Goal: Information Seeking & Learning: Find contact information

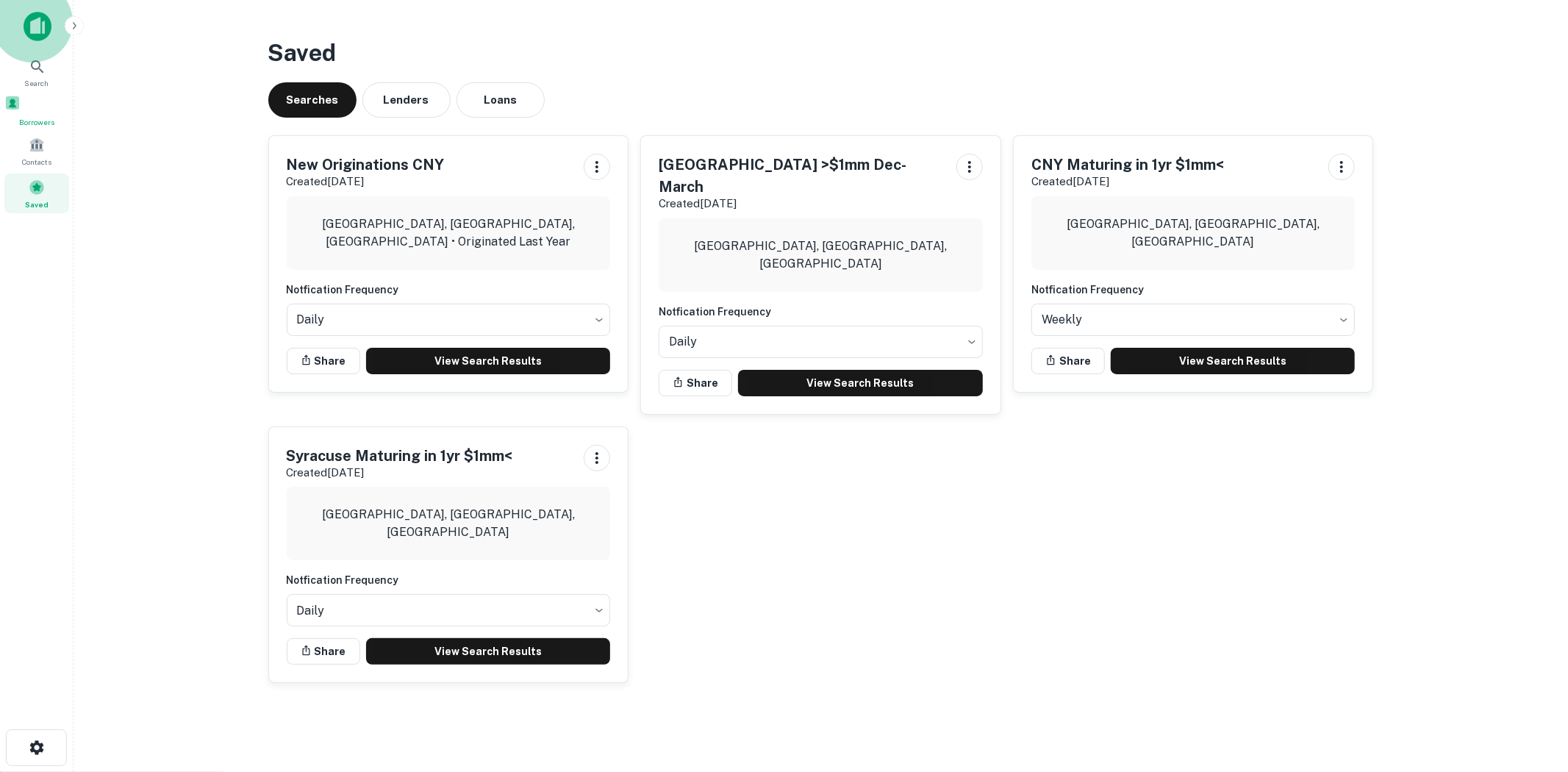
click at [37, 116] on div "Borrowers" at bounding box center [37, 112] width 65 height 33
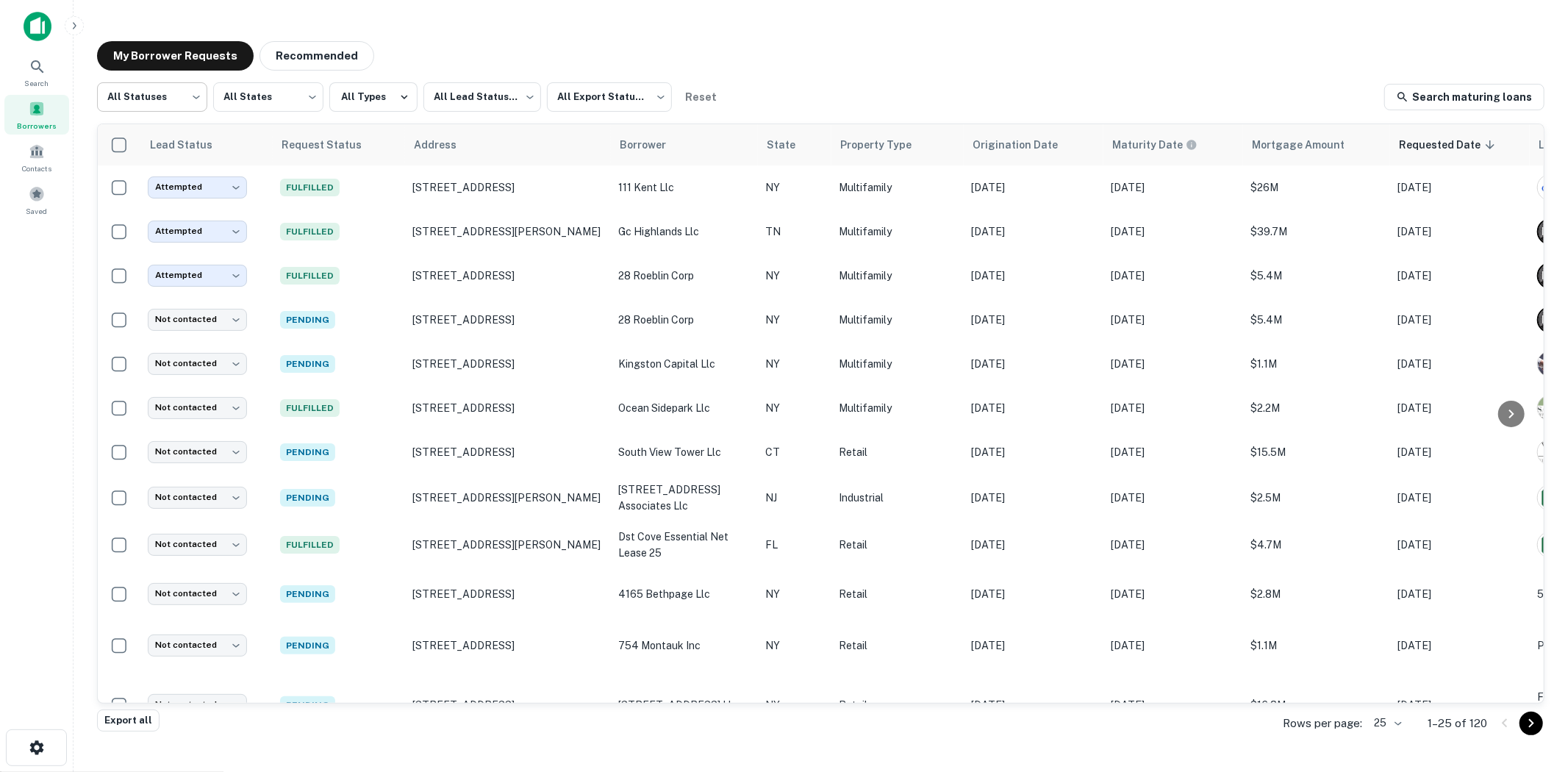
click at [172, 104] on body "Search Borrowers Contacts Saved My Borrower Requests Recommended All Statuses *…" at bounding box center [784, 386] width 1568 height 772
click at [151, 181] on li "Fulfilled" at bounding box center [152, 188] width 111 height 27
type input "*********"
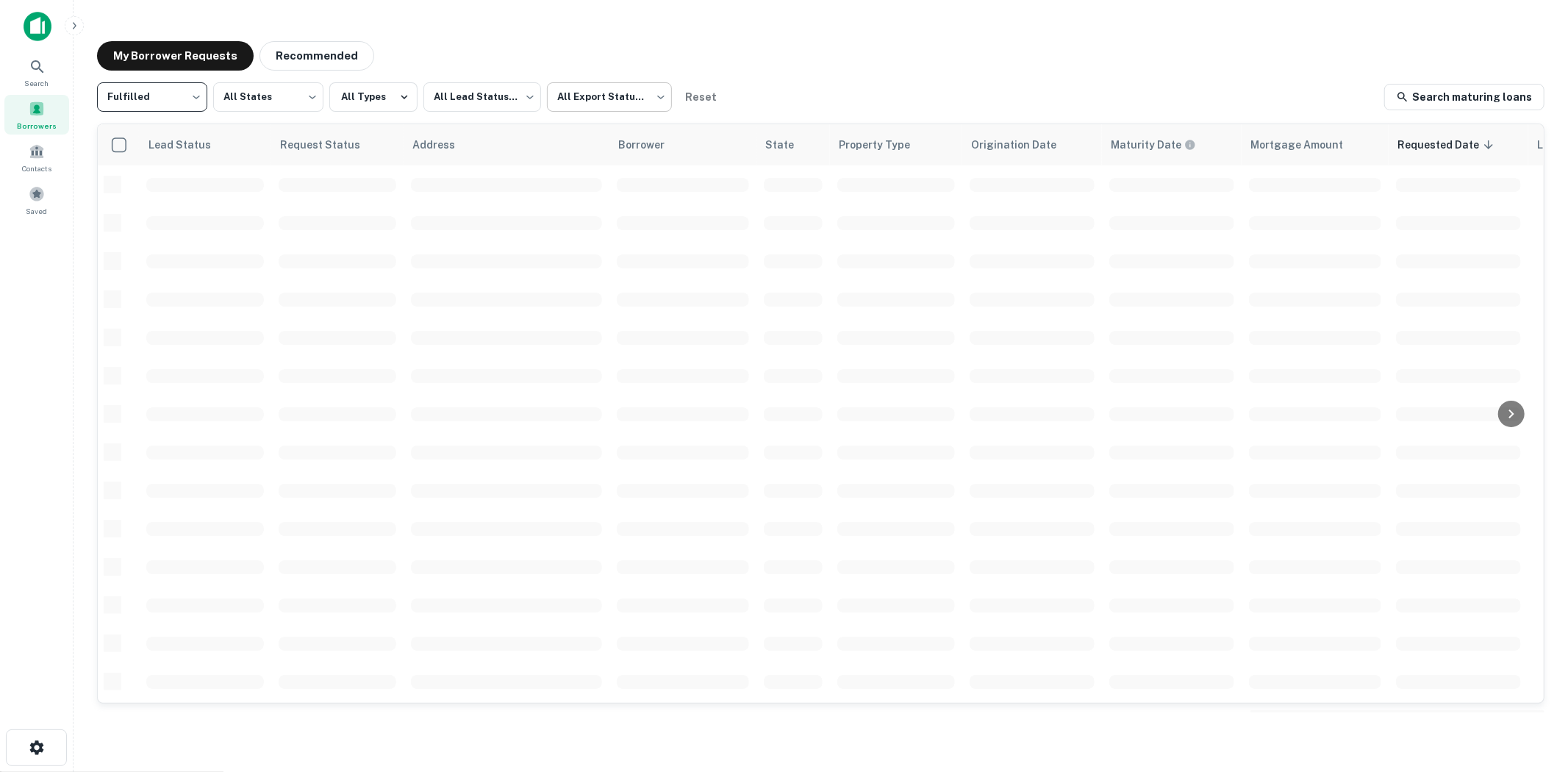
click at [588, 107] on body "Search Borrowers Contacts Saved My Borrower Requests Recommended Fulfilled ****…" at bounding box center [784, 386] width 1568 height 772
click at [527, 102] on div at bounding box center [784, 386] width 1568 height 772
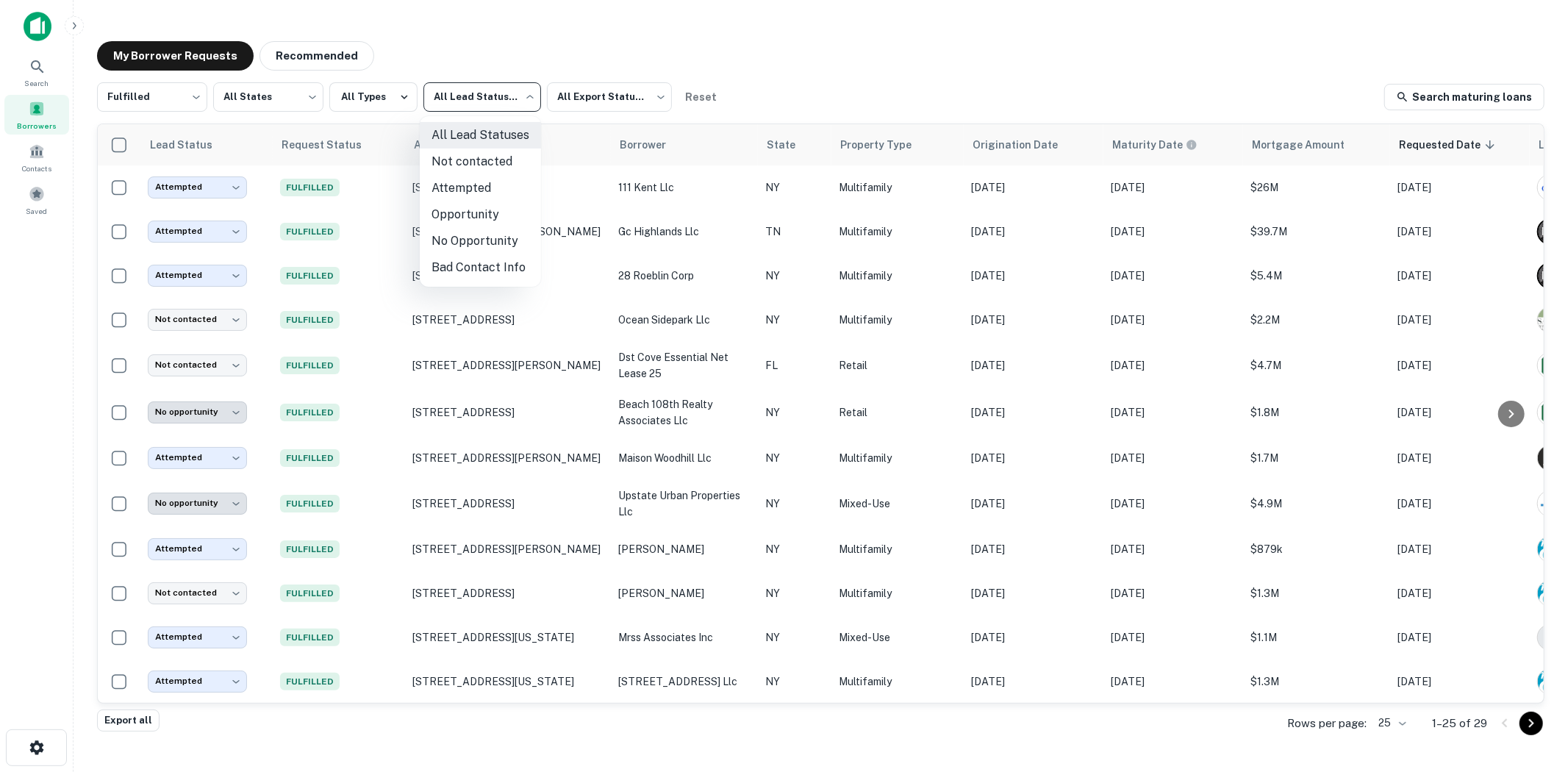
click at [504, 100] on body "Search Borrowers Contacts Saved My Borrower Requests Recommended Fulfilled ****…" at bounding box center [784, 386] width 1568 height 772
click at [484, 166] on li "Not contacted" at bounding box center [480, 161] width 122 height 27
type input "****"
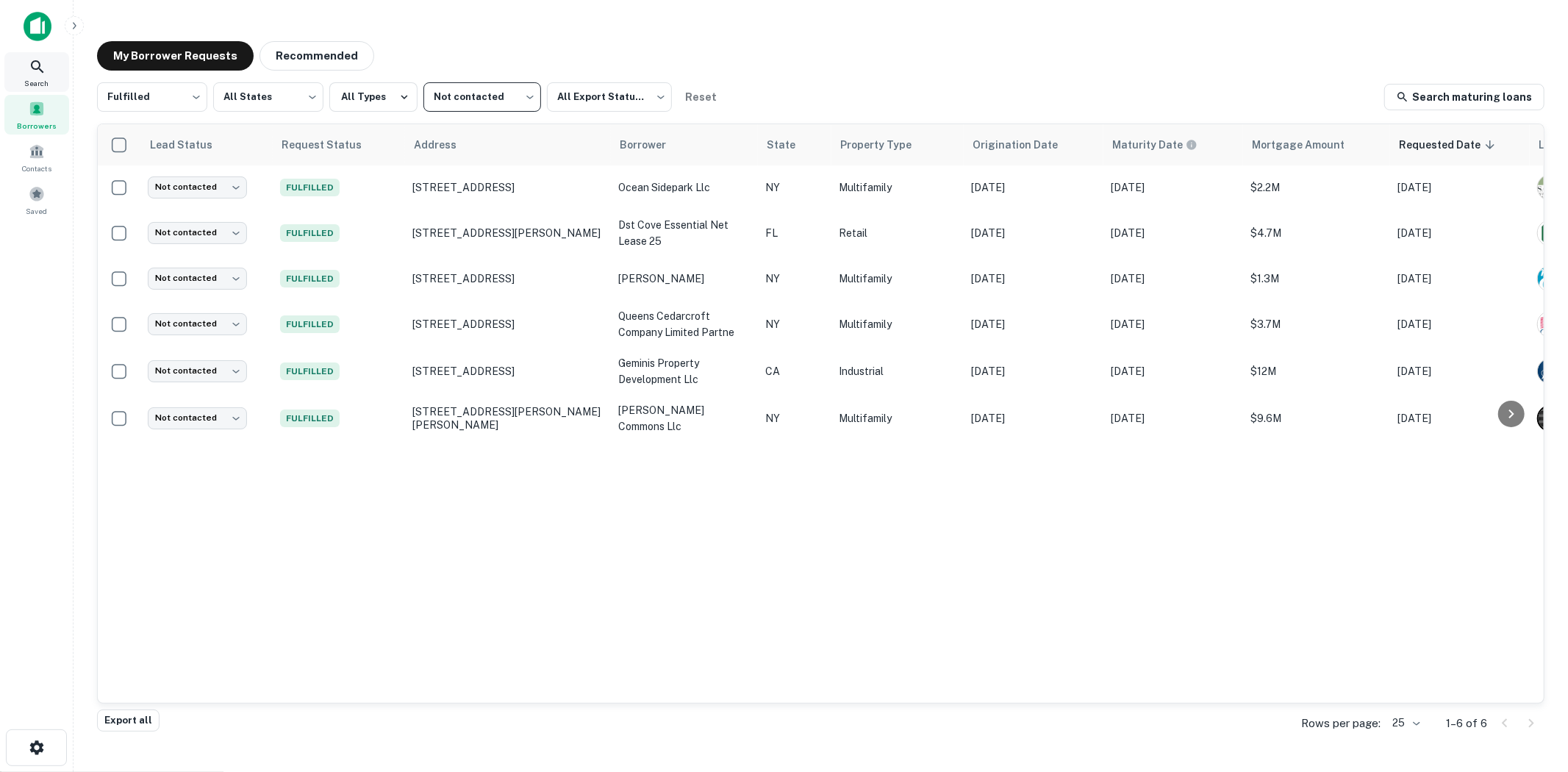
click at [38, 77] on span "Search" at bounding box center [37, 82] width 25 height 12
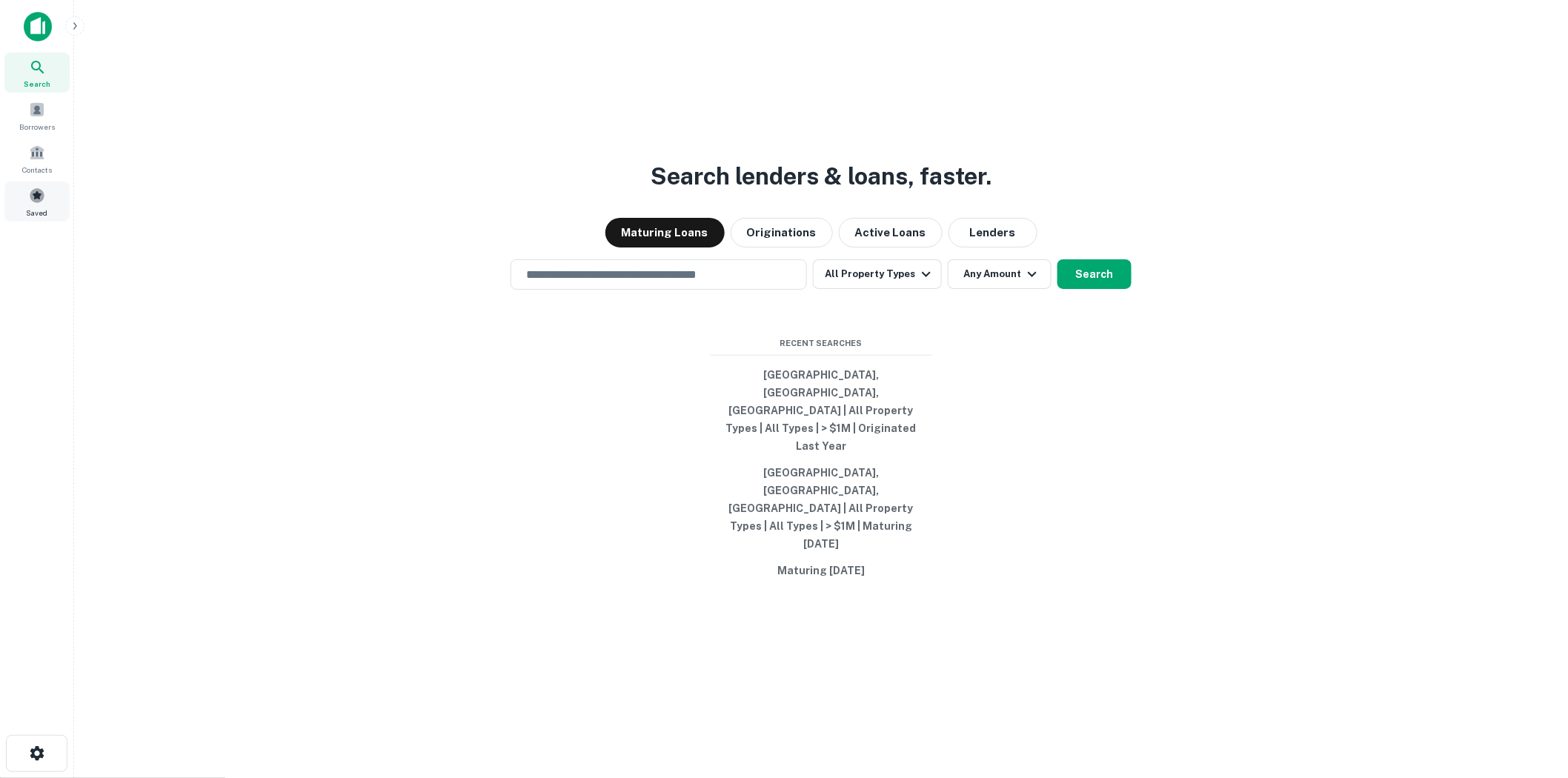
click at [47, 194] on div "Saved" at bounding box center [37, 201] width 65 height 40
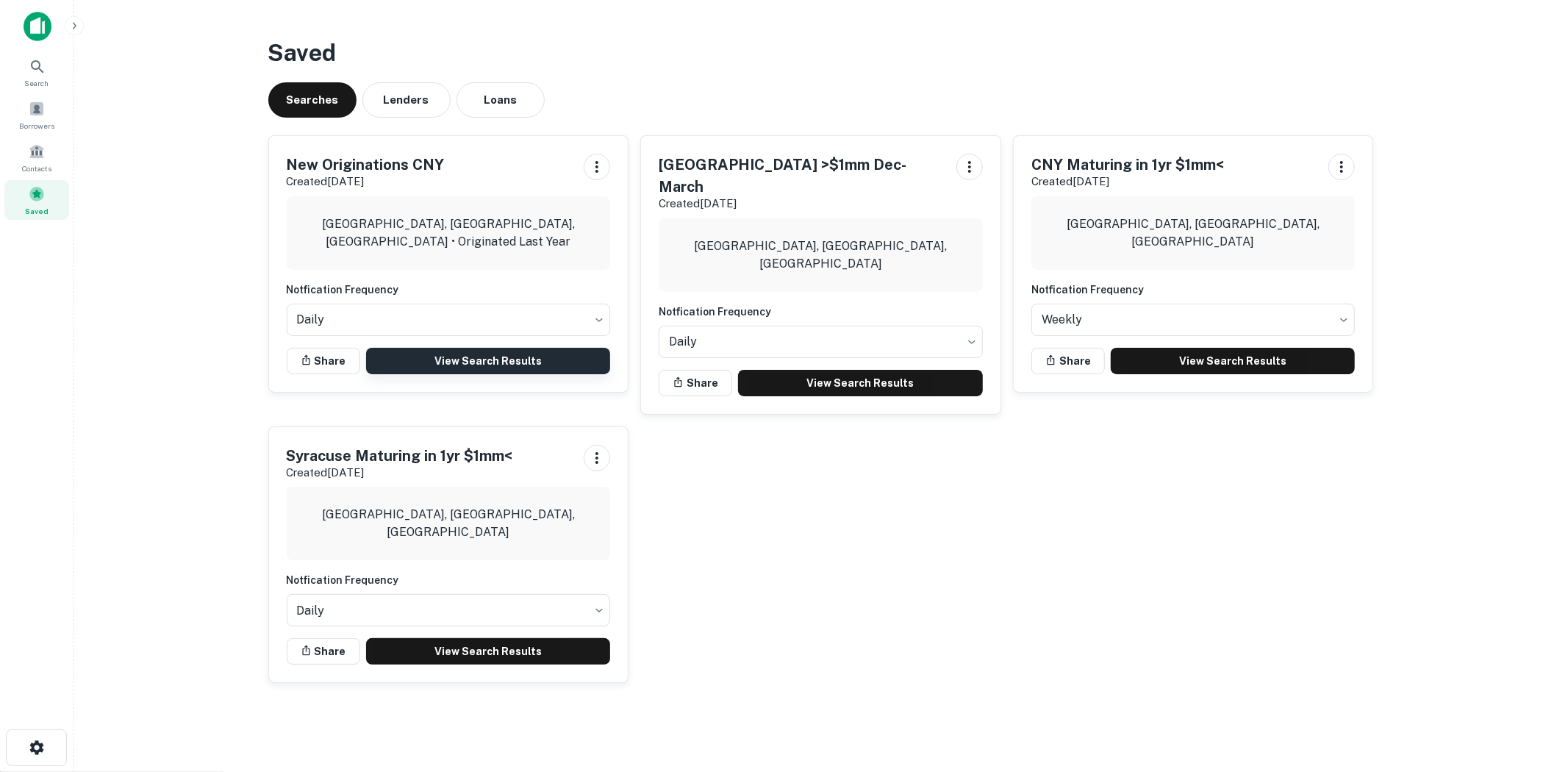
click at [421, 360] on link "View Search Results" at bounding box center [489, 360] width 245 height 27
click at [39, 115] on span at bounding box center [37, 109] width 16 height 16
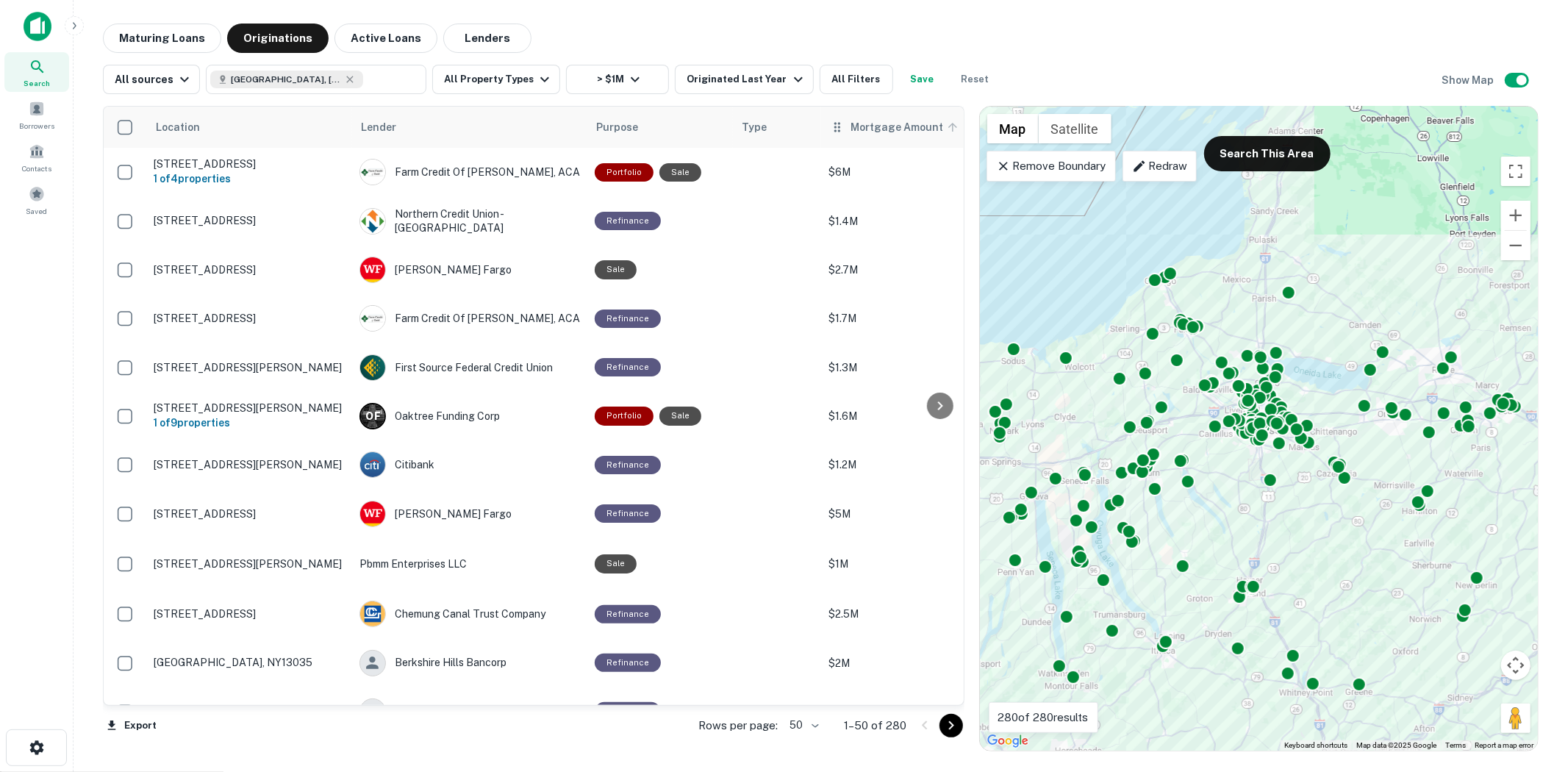
click at [886, 135] on span "Mortgage Amount" at bounding box center [907, 126] width 112 height 17
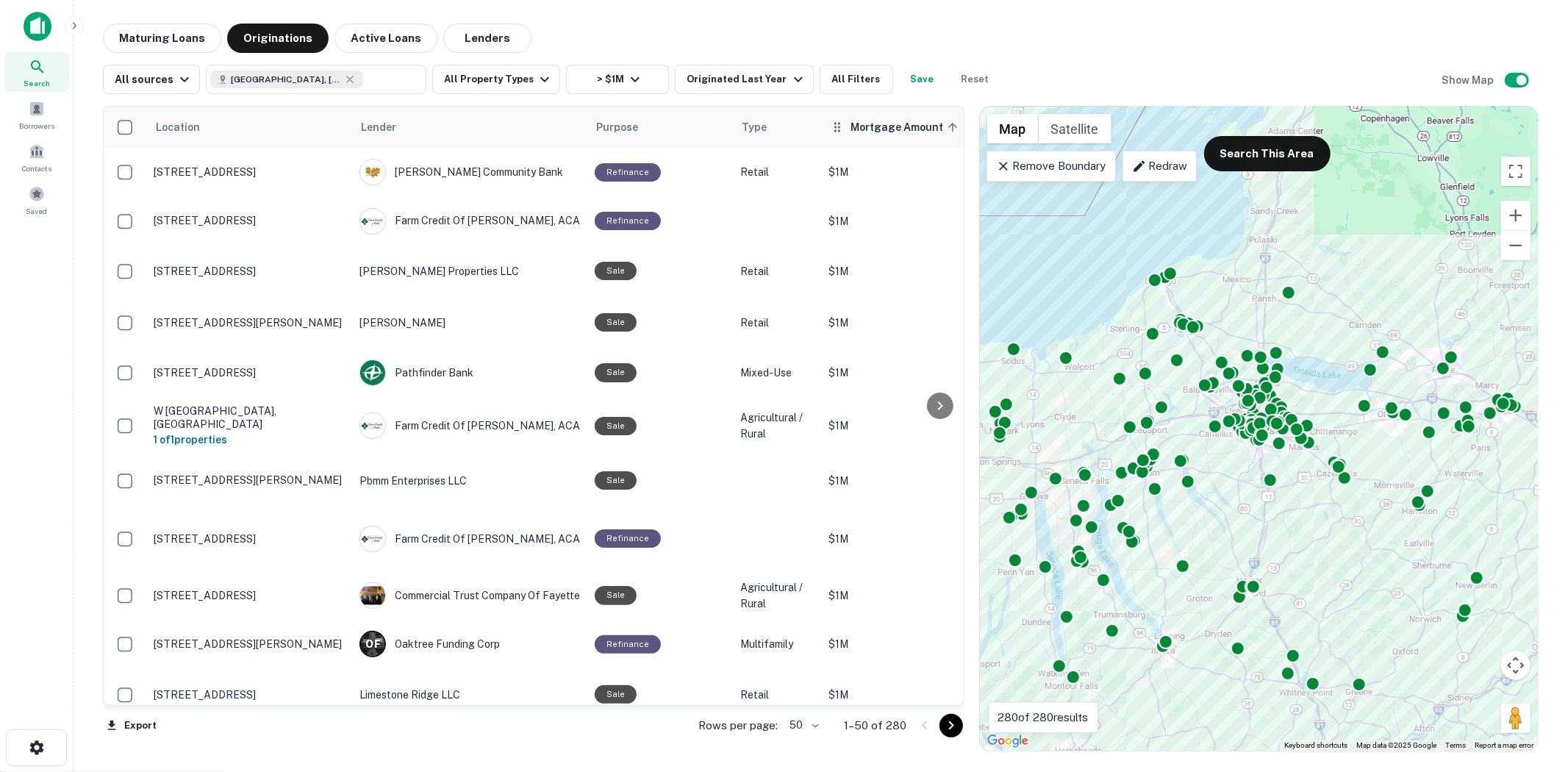
click at [892, 127] on span "Mortgage Amount sorted ascending" at bounding box center [907, 126] width 112 height 17
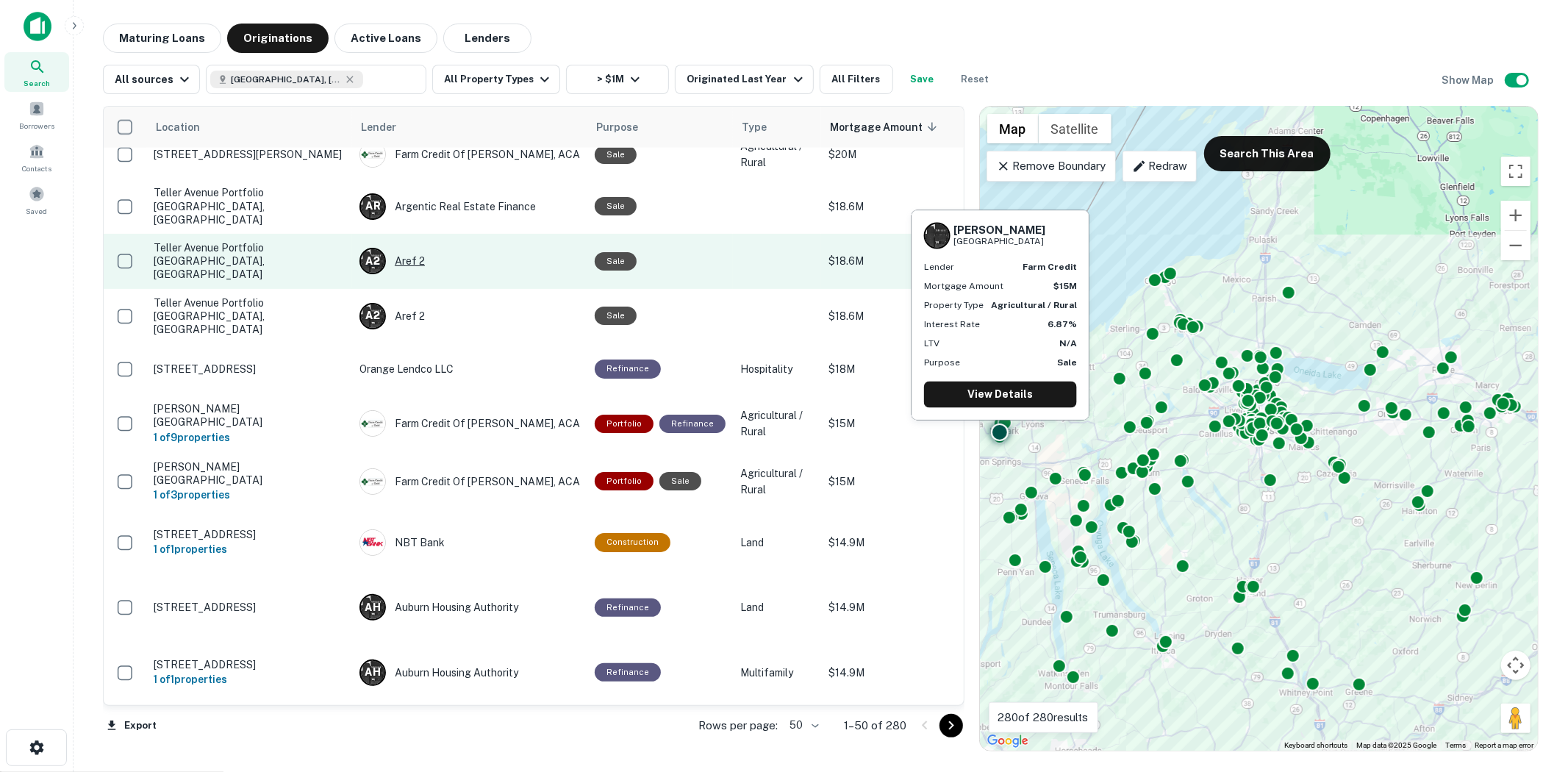
scroll to position [1978, 0]
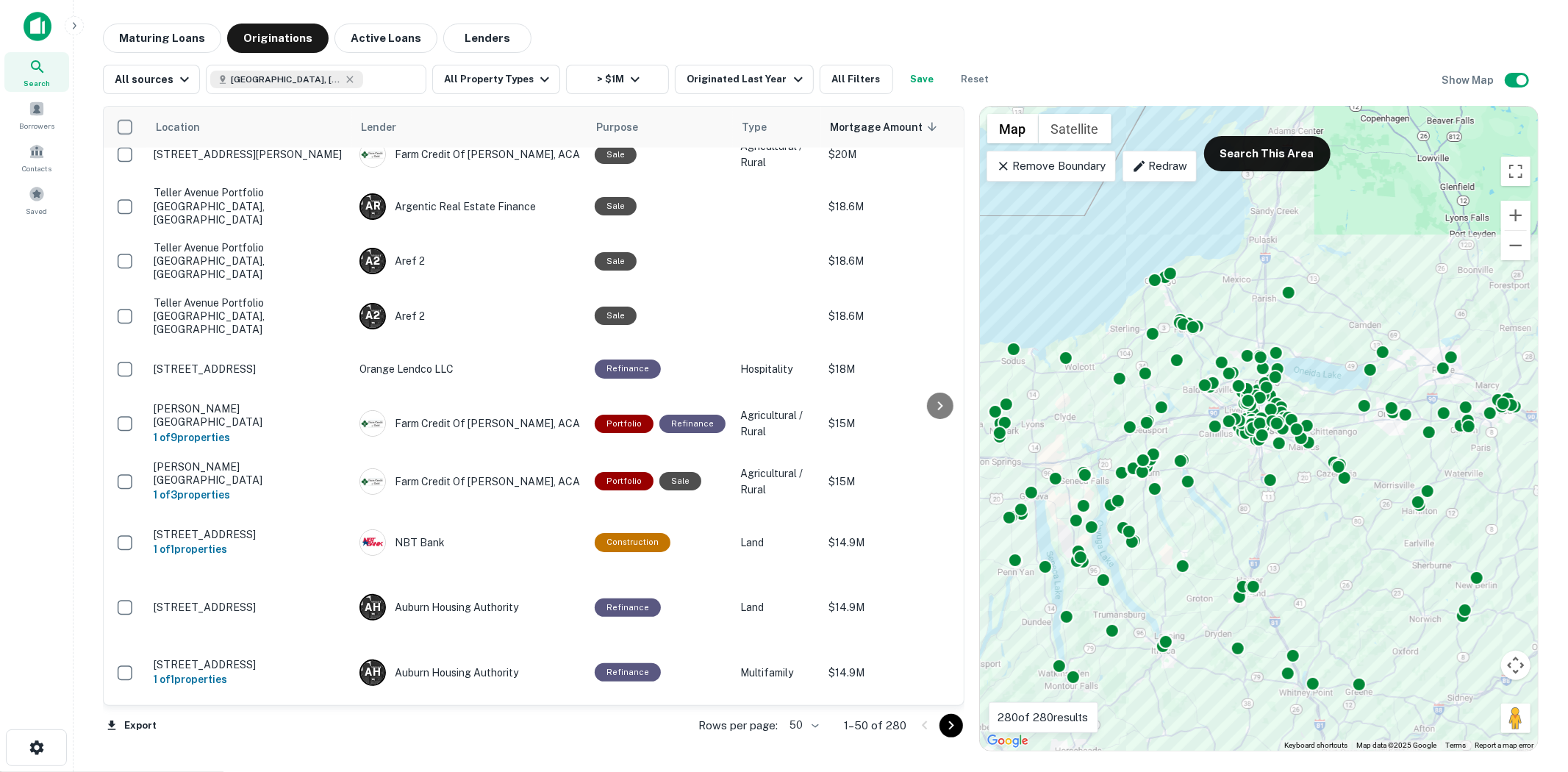
click at [937, 720] on div at bounding box center [938, 725] width 50 height 24
click at [951, 721] on icon "Go to next page" at bounding box center [950, 724] width 17 height 17
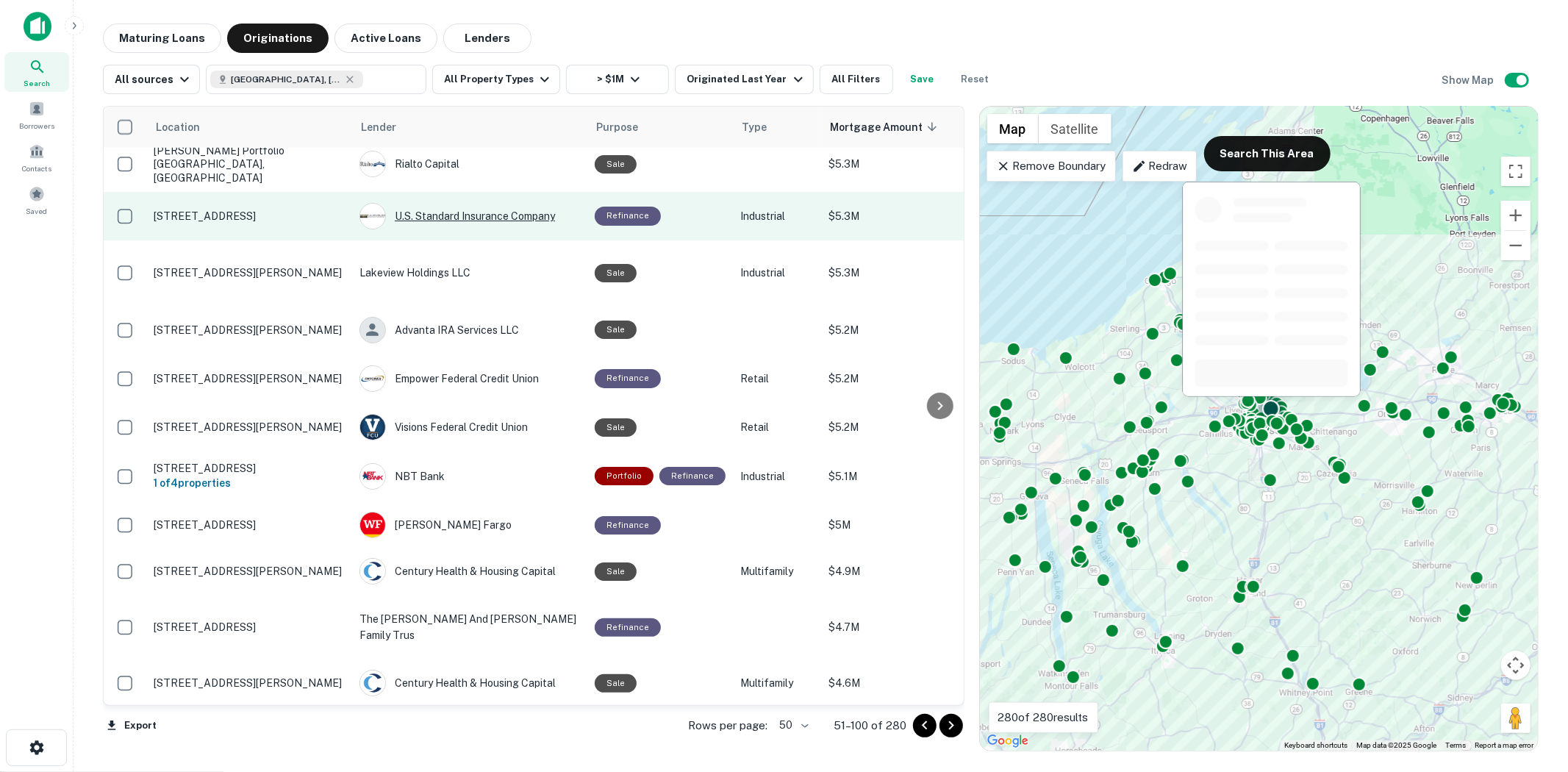
scroll to position [1834, 0]
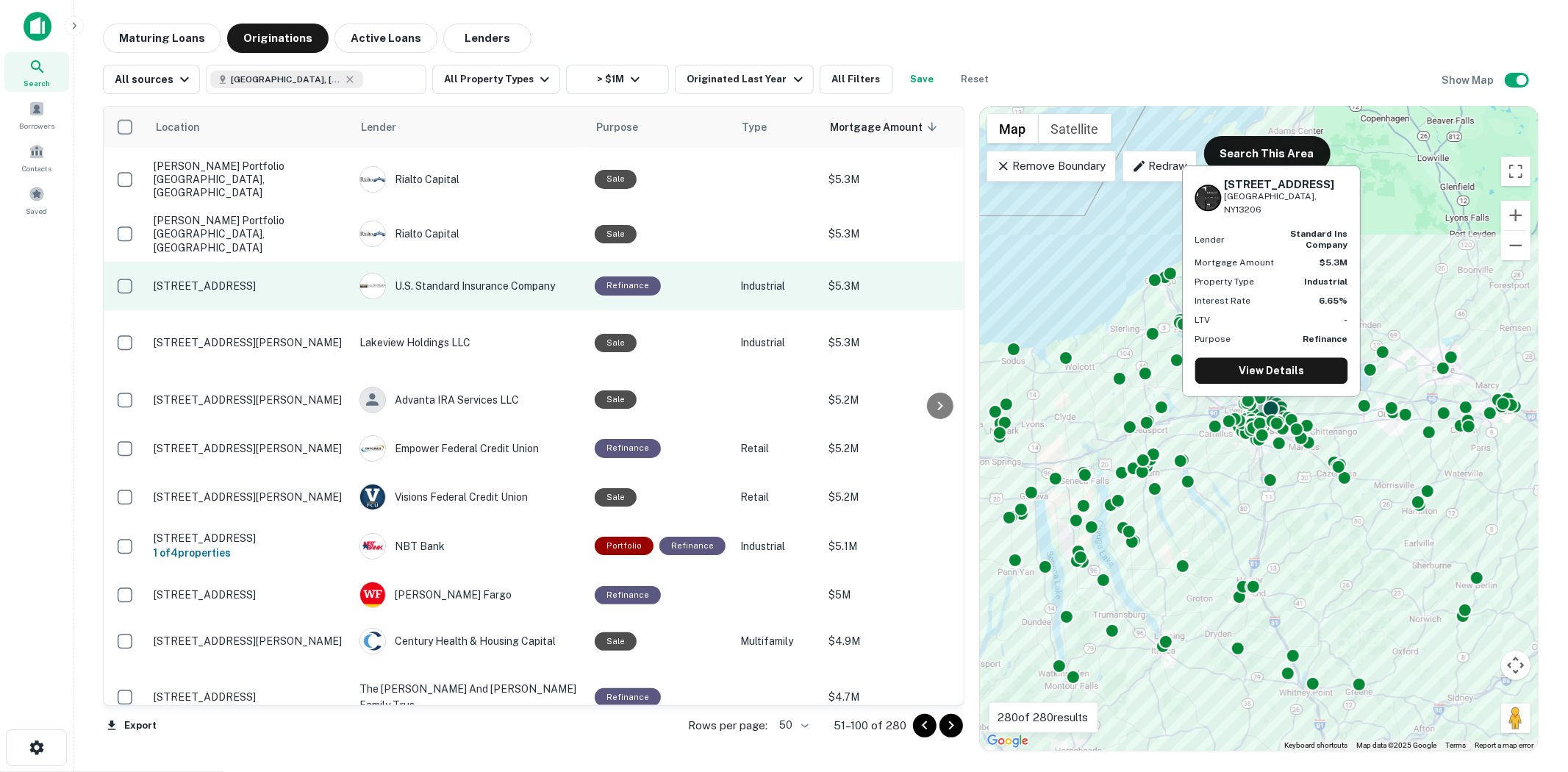
drag, startPoint x: 674, startPoint y: 224, endPoint x: 776, endPoint y: 233, distance: 102.4
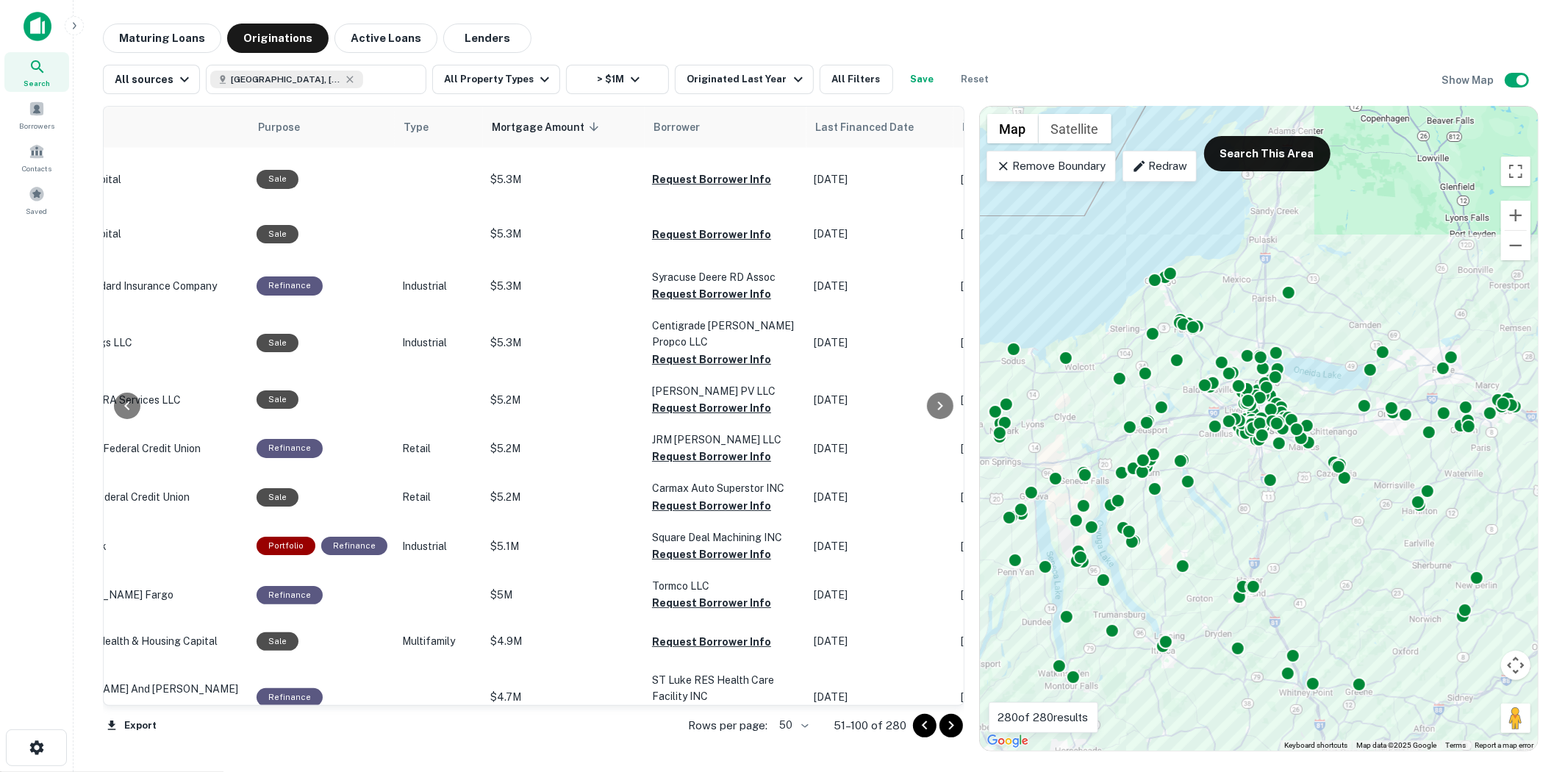
scroll to position [1834, 356]
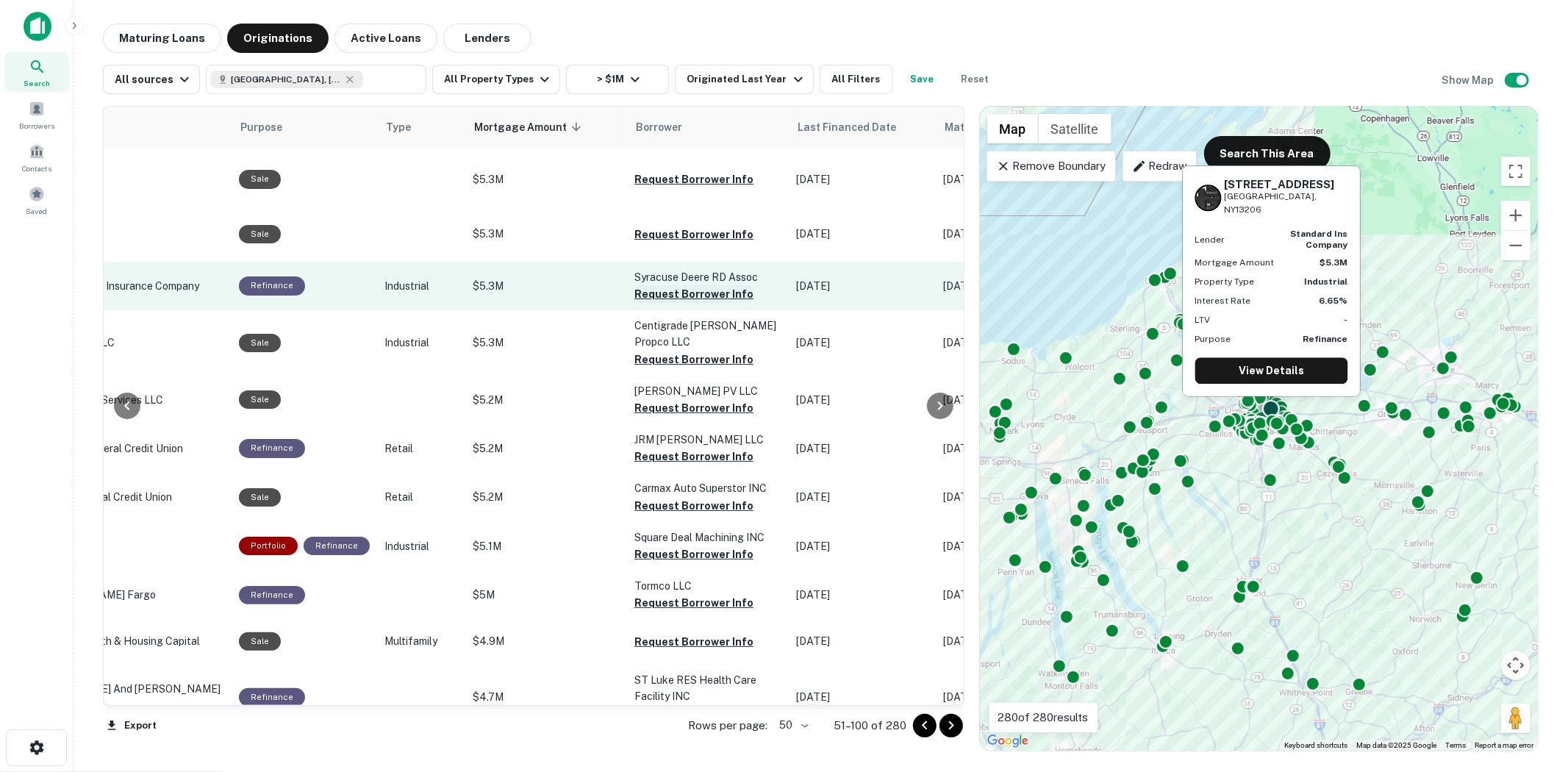
click at [682, 285] on button "Request Borrower Info" at bounding box center [693, 294] width 119 height 17
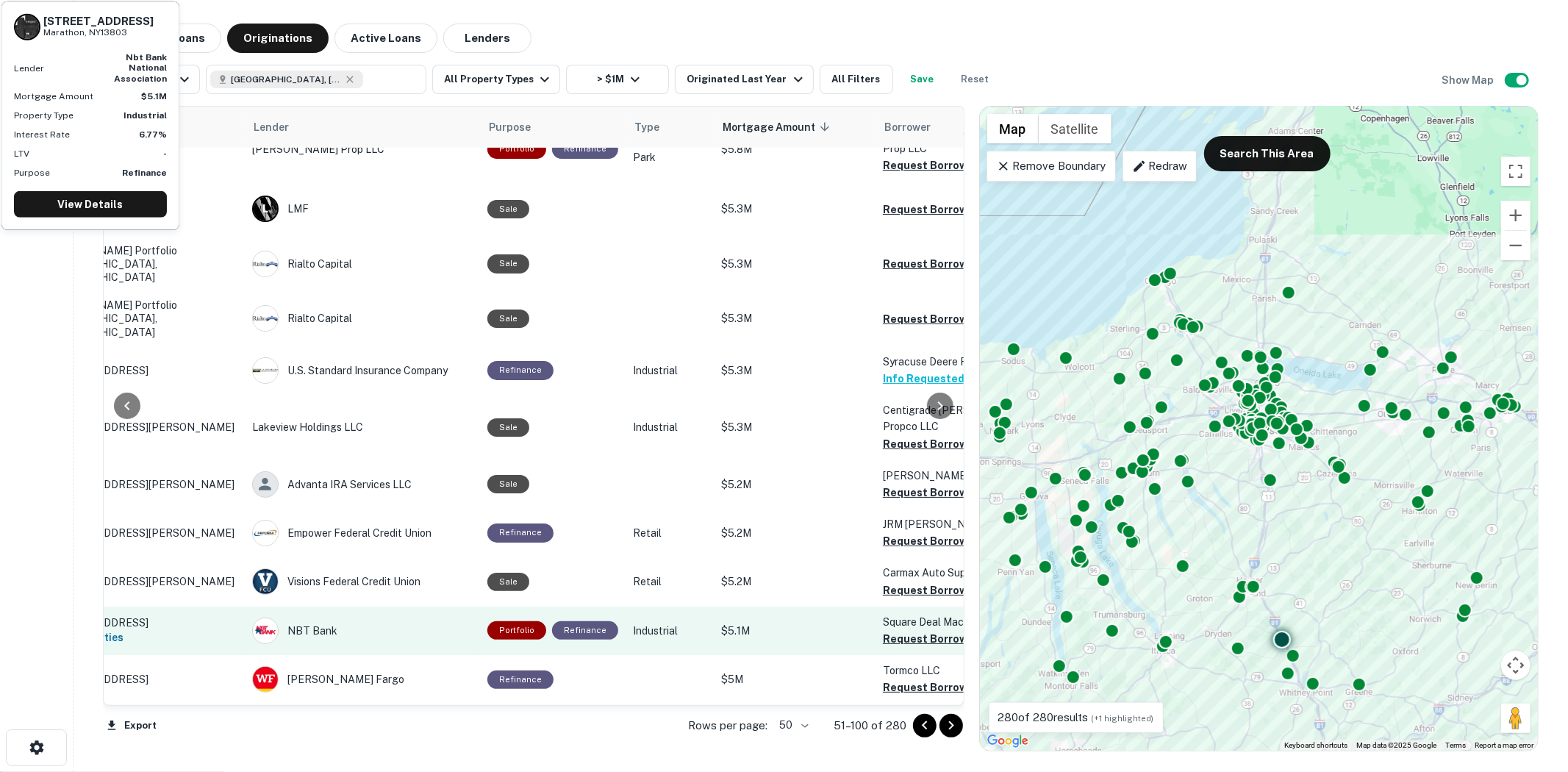
scroll to position [1834, 107]
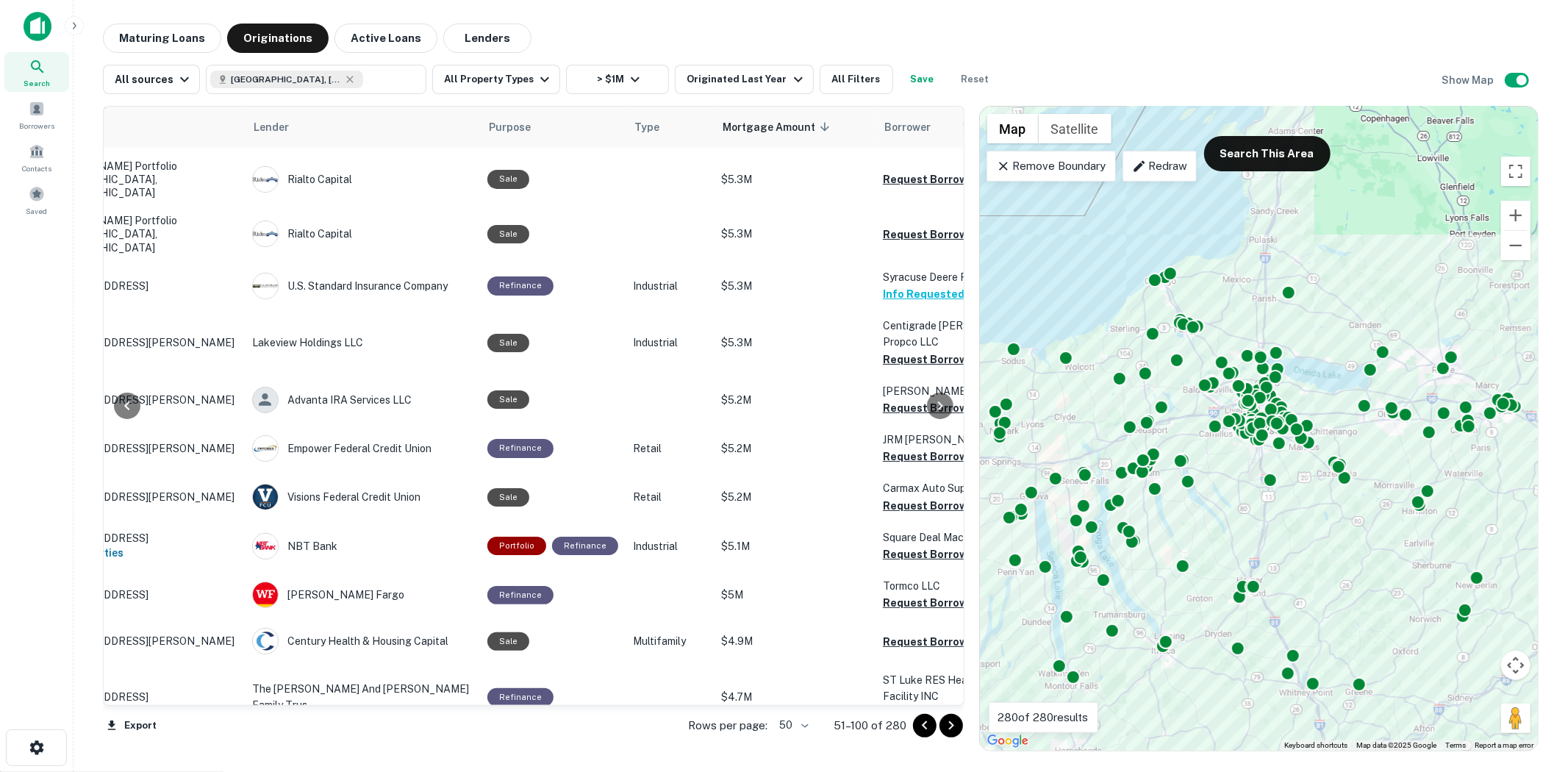
drag, startPoint x: 951, startPoint y: 729, endPoint x: 938, endPoint y: 729, distance: 13.0
click at [951, 729] on icon "Go to next page" at bounding box center [950, 724] width 17 height 17
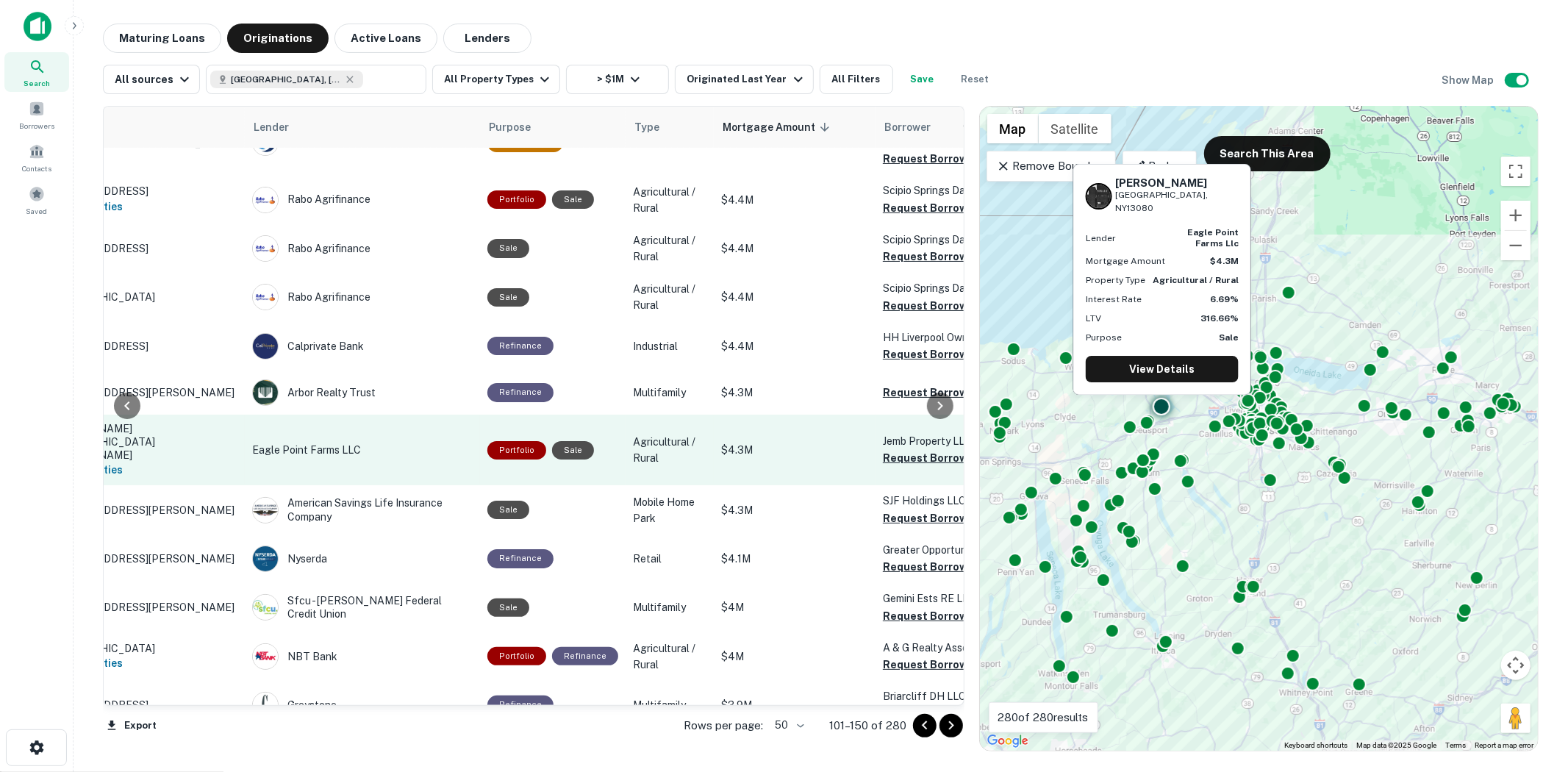
scroll to position [0, 107]
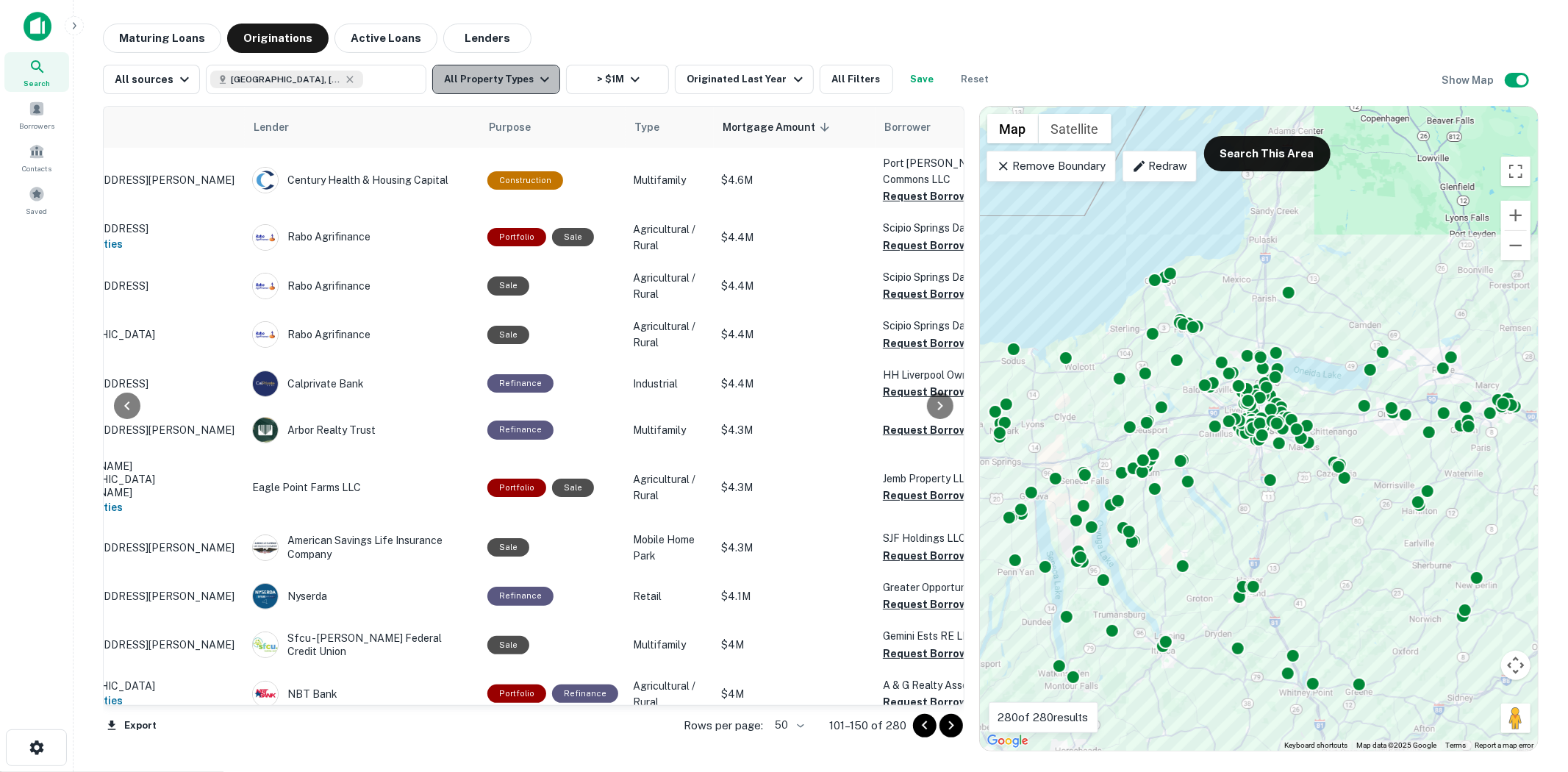
click at [536, 76] on icon "button" at bounding box center [544, 79] width 17 height 17
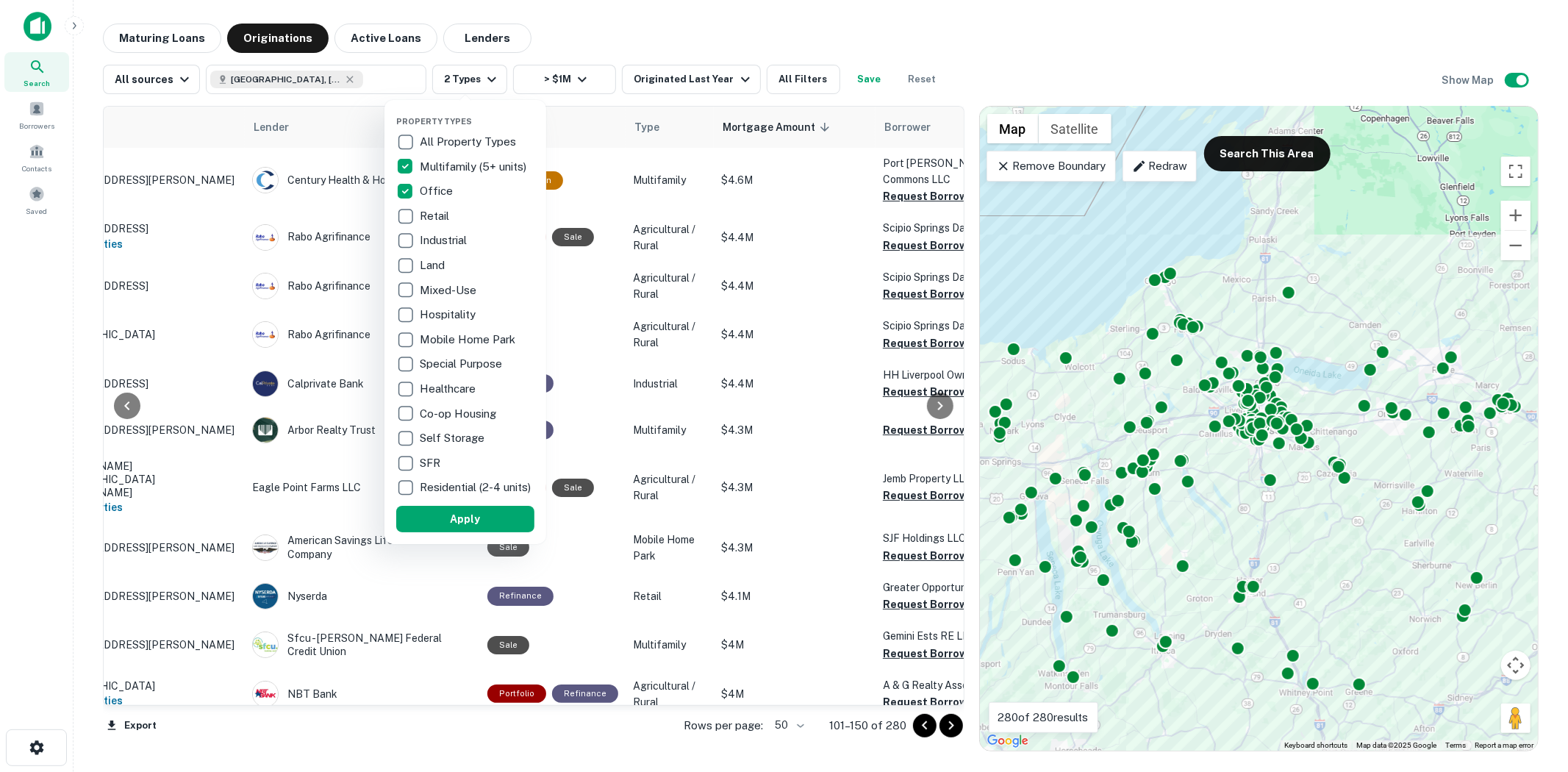
click at [428, 217] on p "Retail" at bounding box center [435, 216] width 32 height 17
click at [439, 244] on p "Industrial" at bounding box center [446, 240] width 50 height 17
click at [429, 260] on p "Land" at bounding box center [435, 264] width 28 height 17
click at [422, 264] on p "Land" at bounding box center [435, 264] width 28 height 17
click at [489, 529] on button "Apply" at bounding box center [466, 519] width 138 height 27
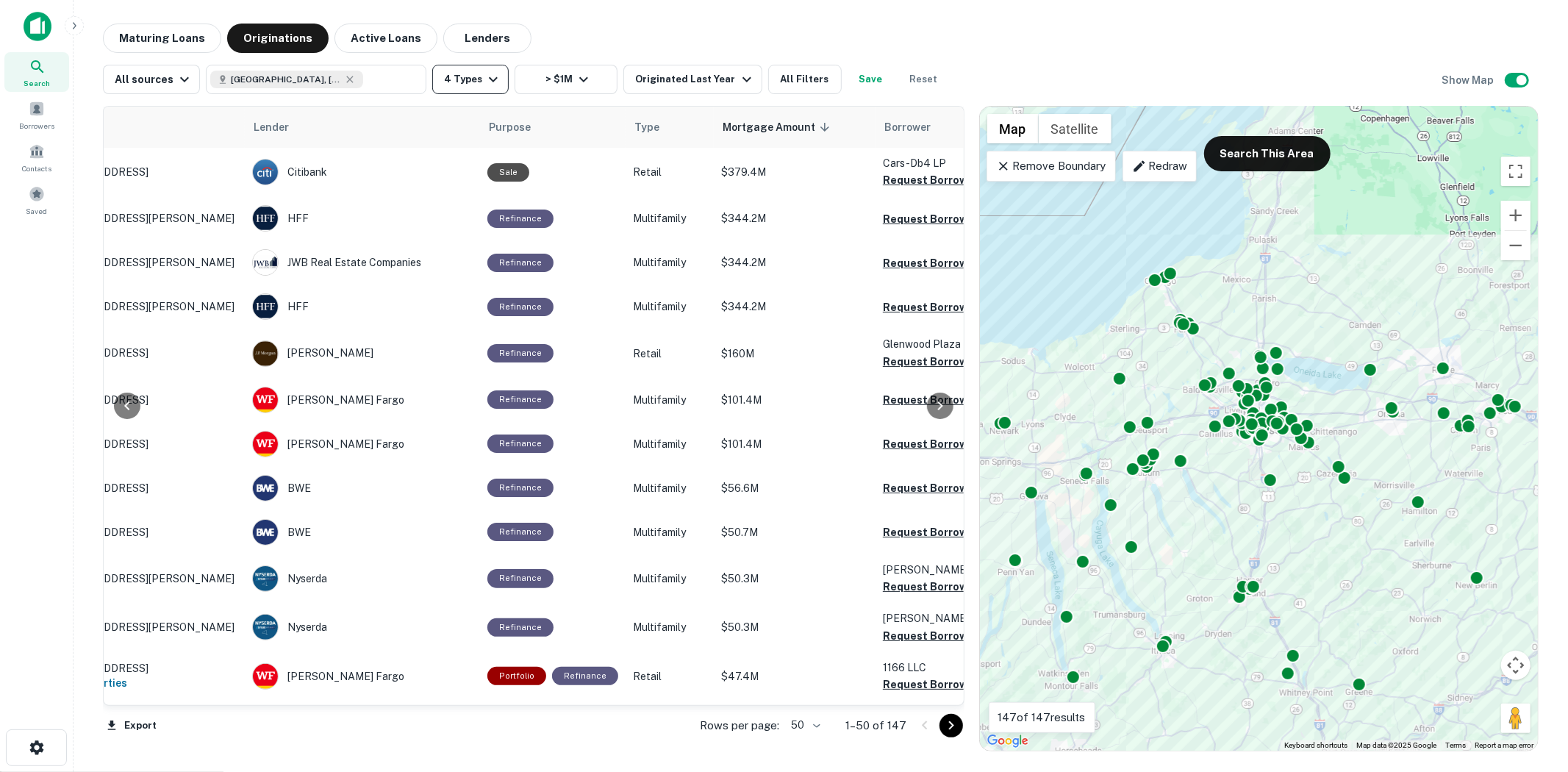
click at [453, 74] on button "4 Types" at bounding box center [470, 80] width 77 height 29
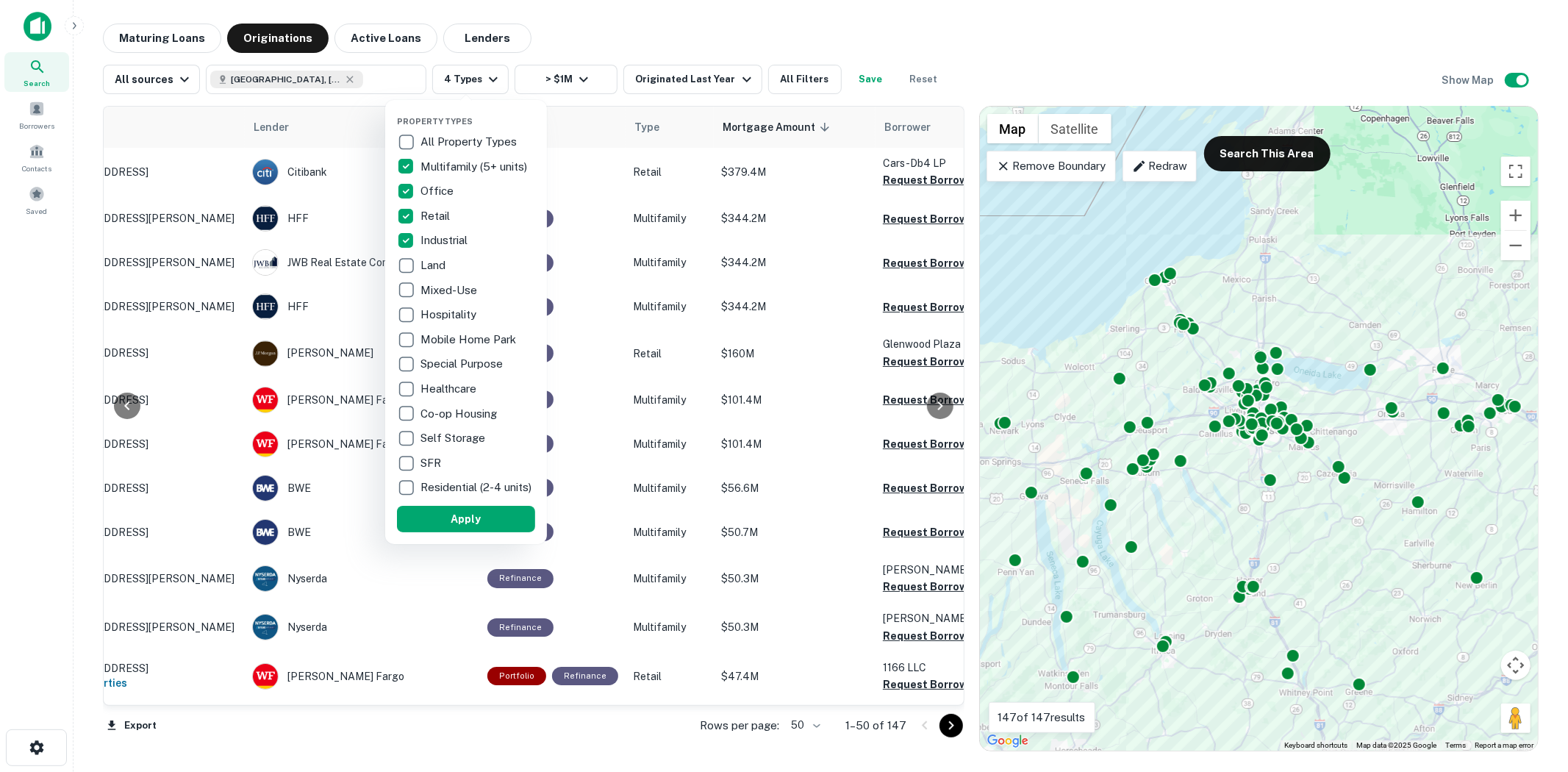
click at [463, 338] on p "Mobile Home Park" at bounding box center [470, 339] width 99 height 17
click at [452, 312] on p "Hospitality" at bounding box center [450, 314] width 59 height 17
click at [457, 319] on p "Hospitality" at bounding box center [450, 314] width 59 height 17
click at [443, 245] on p "Industrial" at bounding box center [446, 240] width 50 height 17
click at [449, 219] on p "Retail" at bounding box center [436, 216] width 32 height 17
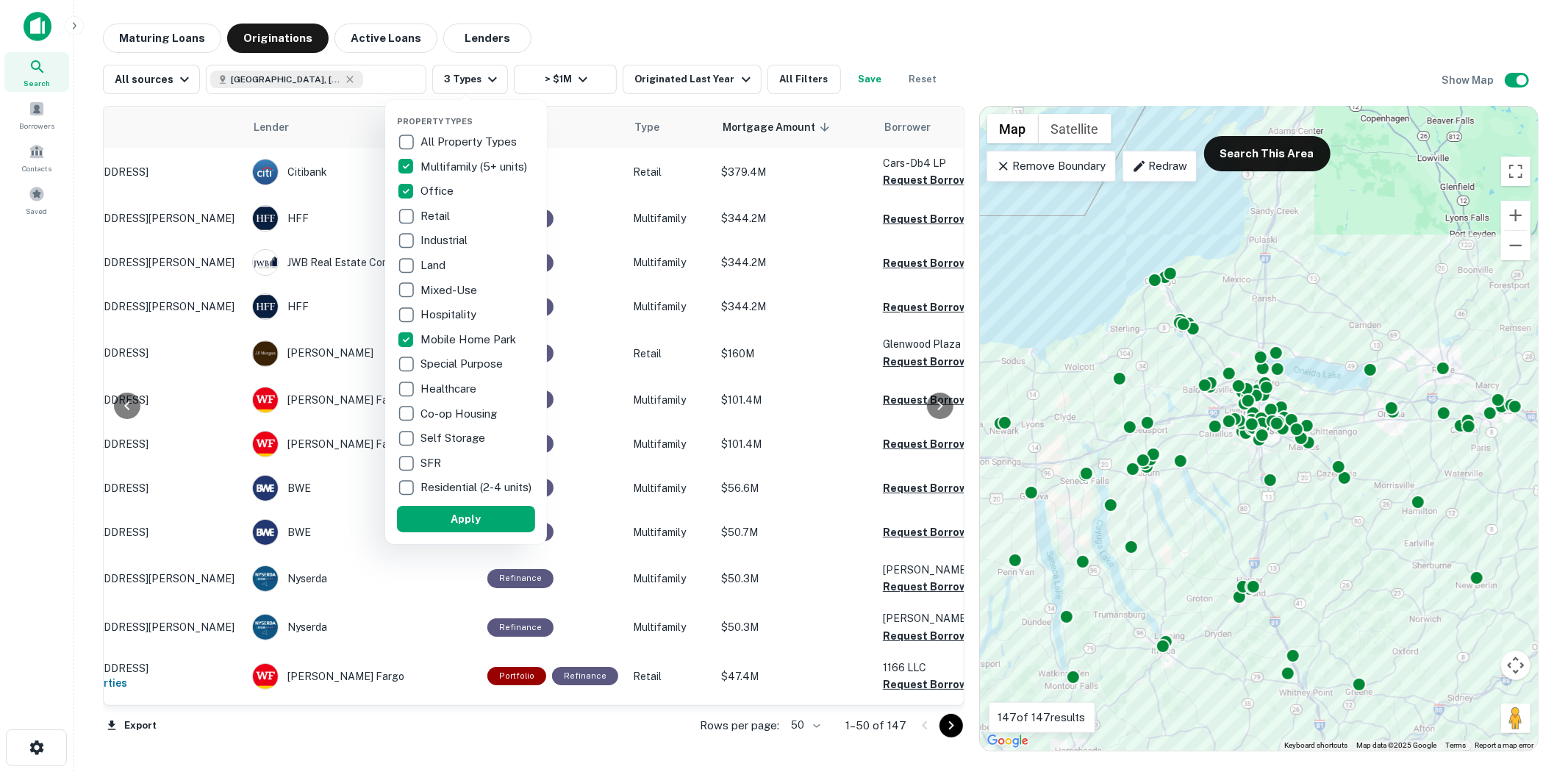
click at [446, 188] on p "Office" at bounding box center [438, 190] width 36 height 17
click at [458, 166] on p "Multifamily (5+ units)" at bounding box center [475, 166] width 110 height 17
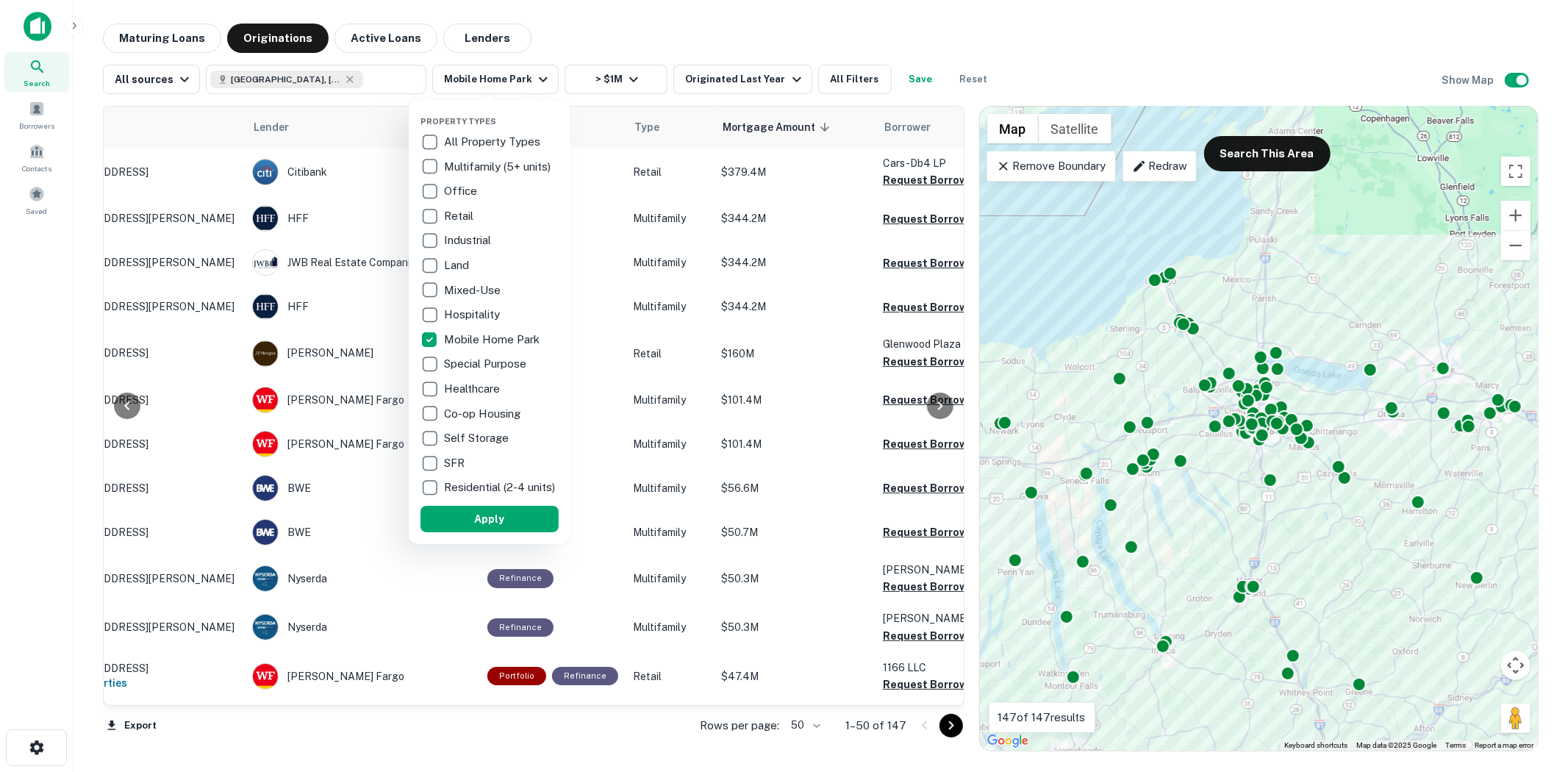
click at [502, 521] on button "Apply" at bounding box center [489, 519] width 138 height 27
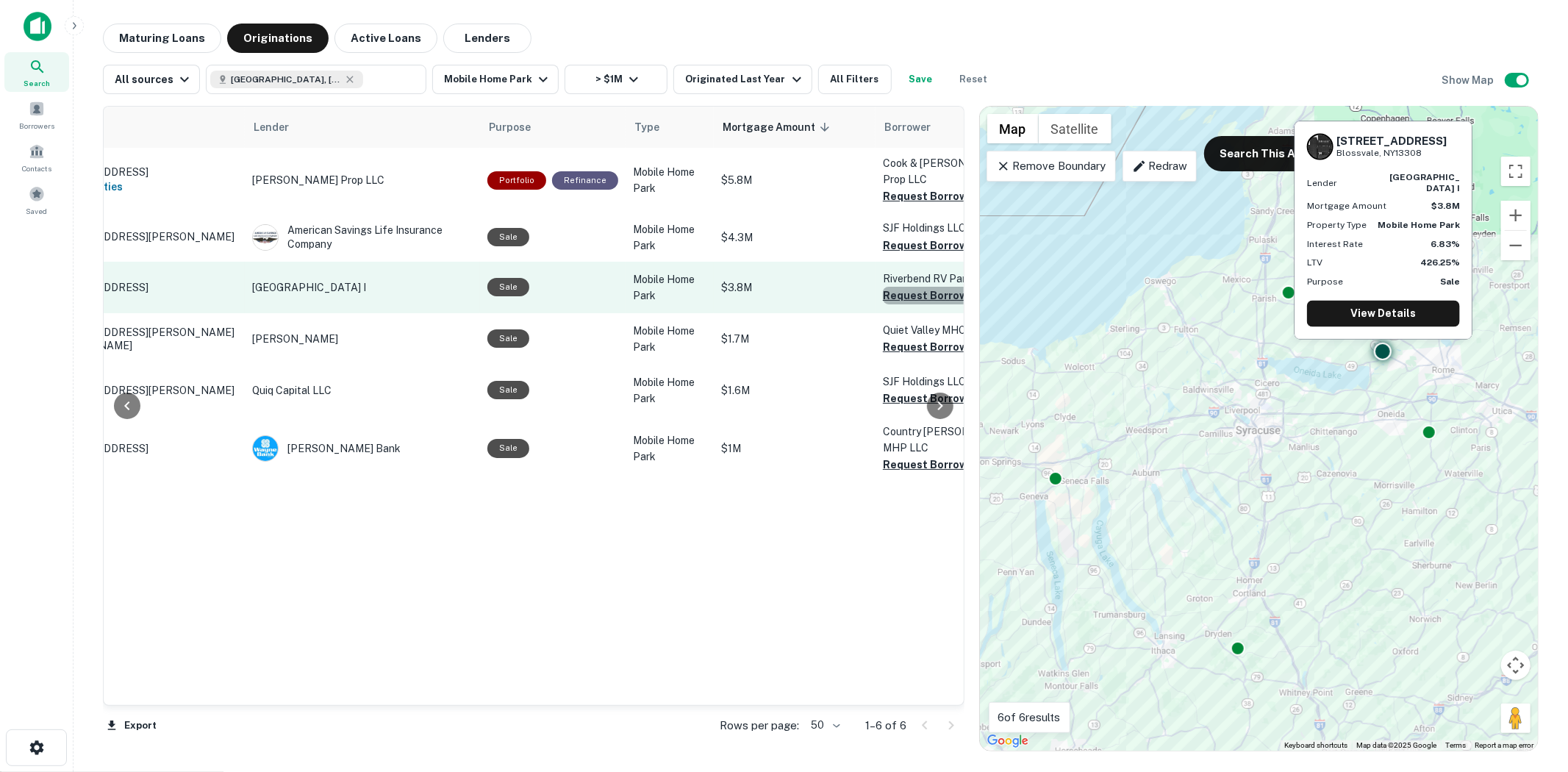
click at [908, 290] on button "Request Borrower Info" at bounding box center [942, 295] width 119 height 17
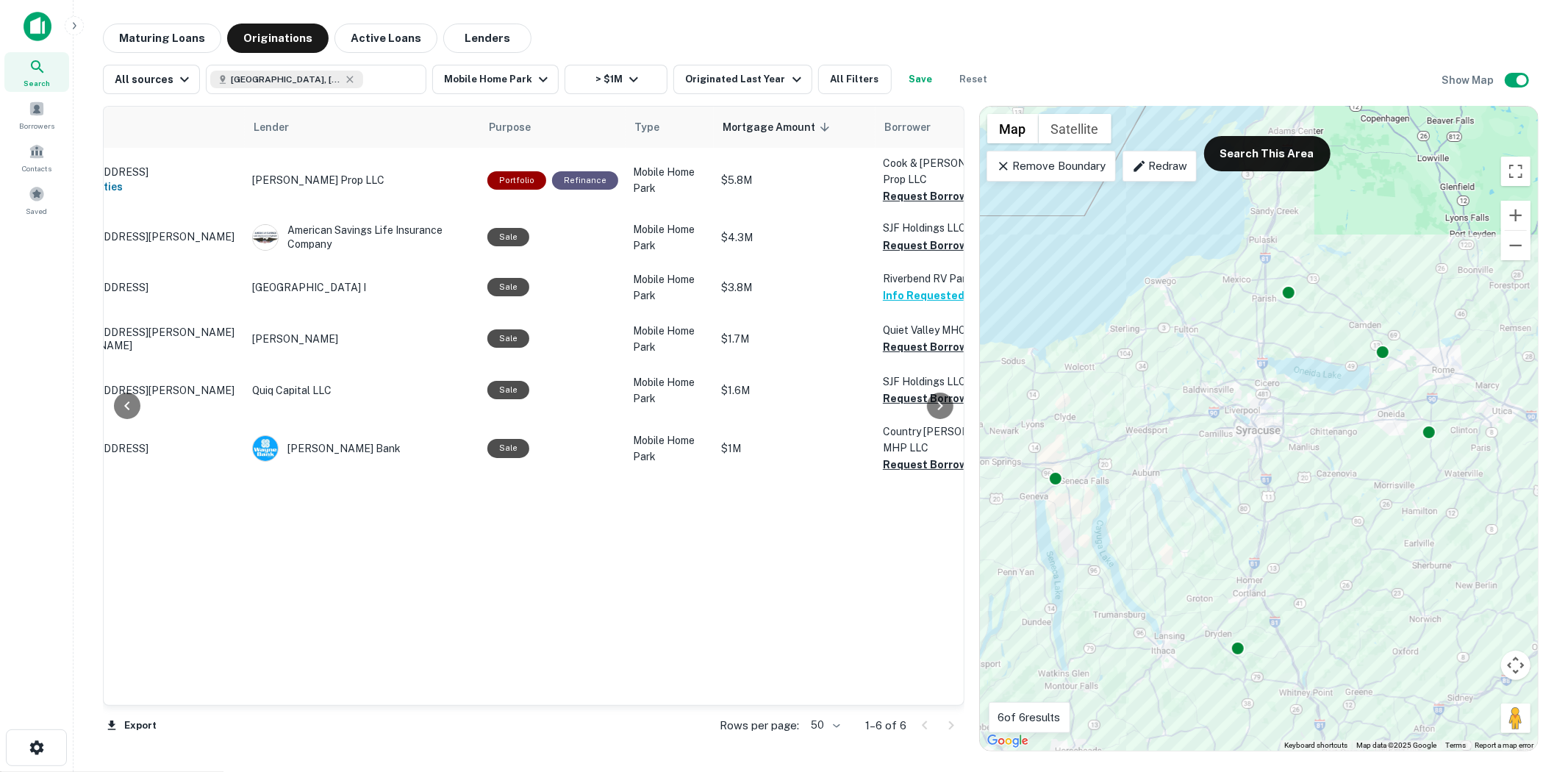
click at [931, 241] on div at bounding box center [940, 405] width 29 height 598
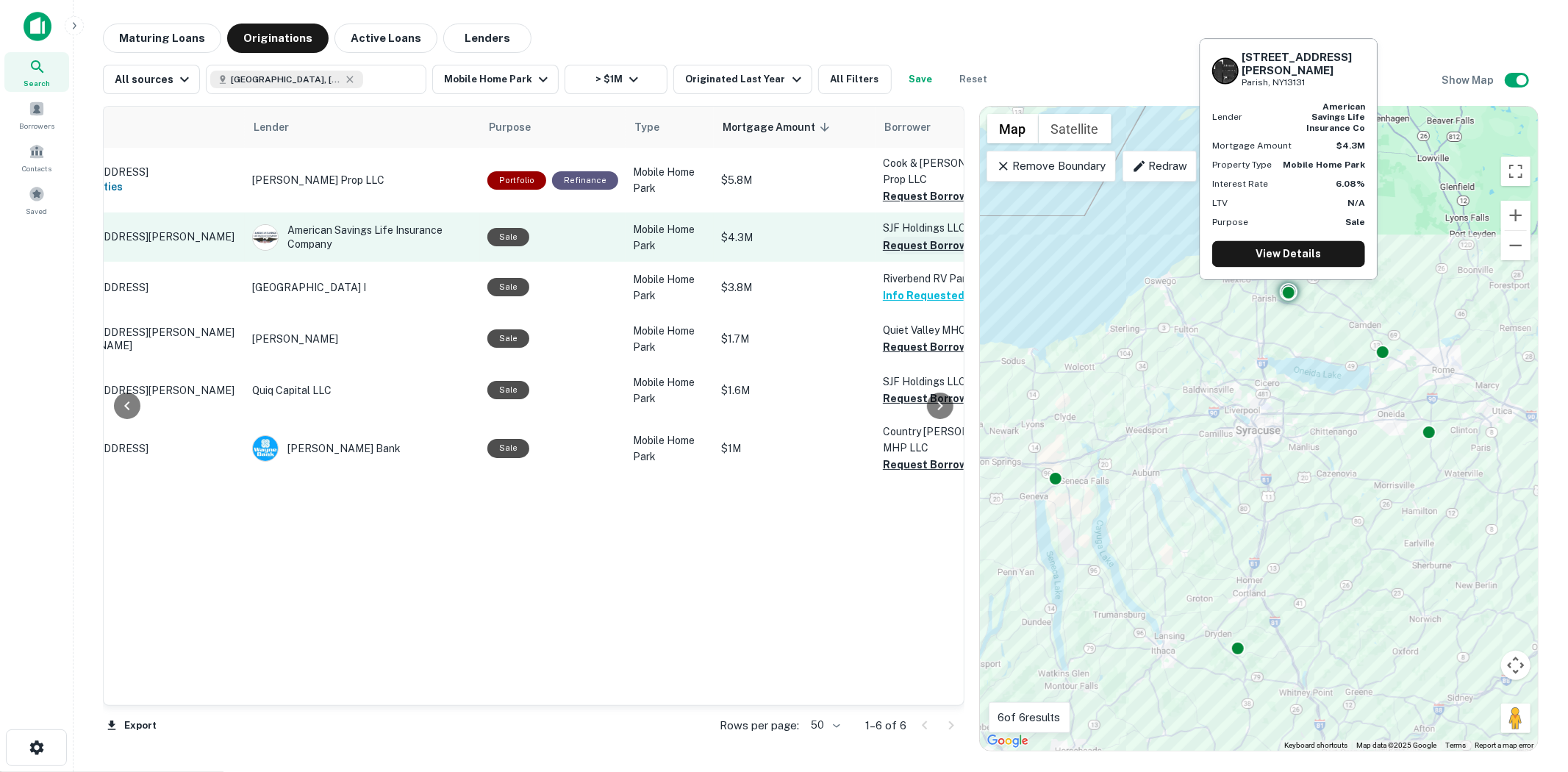
click at [899, 237] on button "Request Borrower Info" at bounding box center [942, 245] width 119 height 17
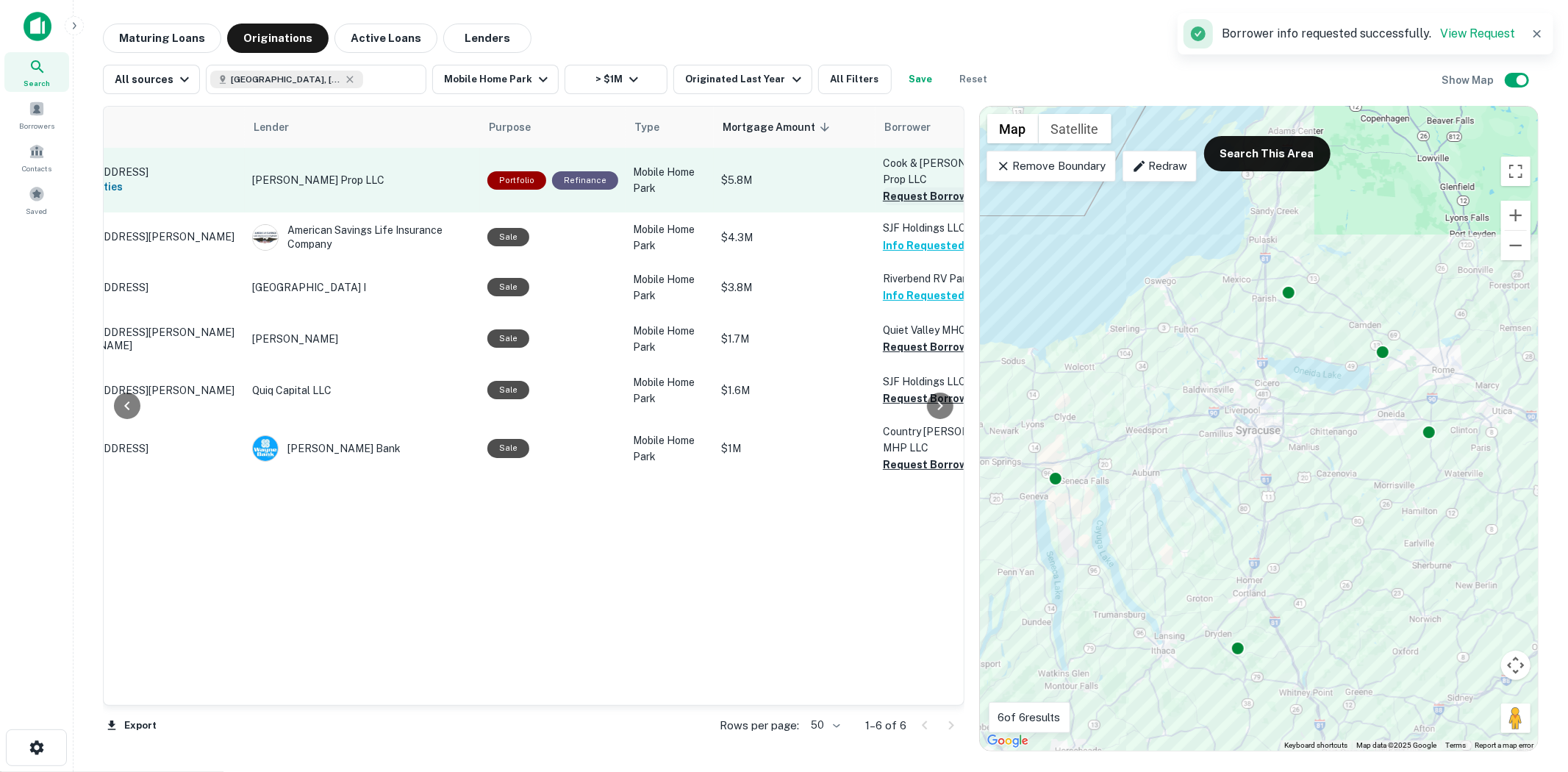
click at [911, 192] on button "Request Borrower Info" at bounding box center [942, 196] width 119 height 17
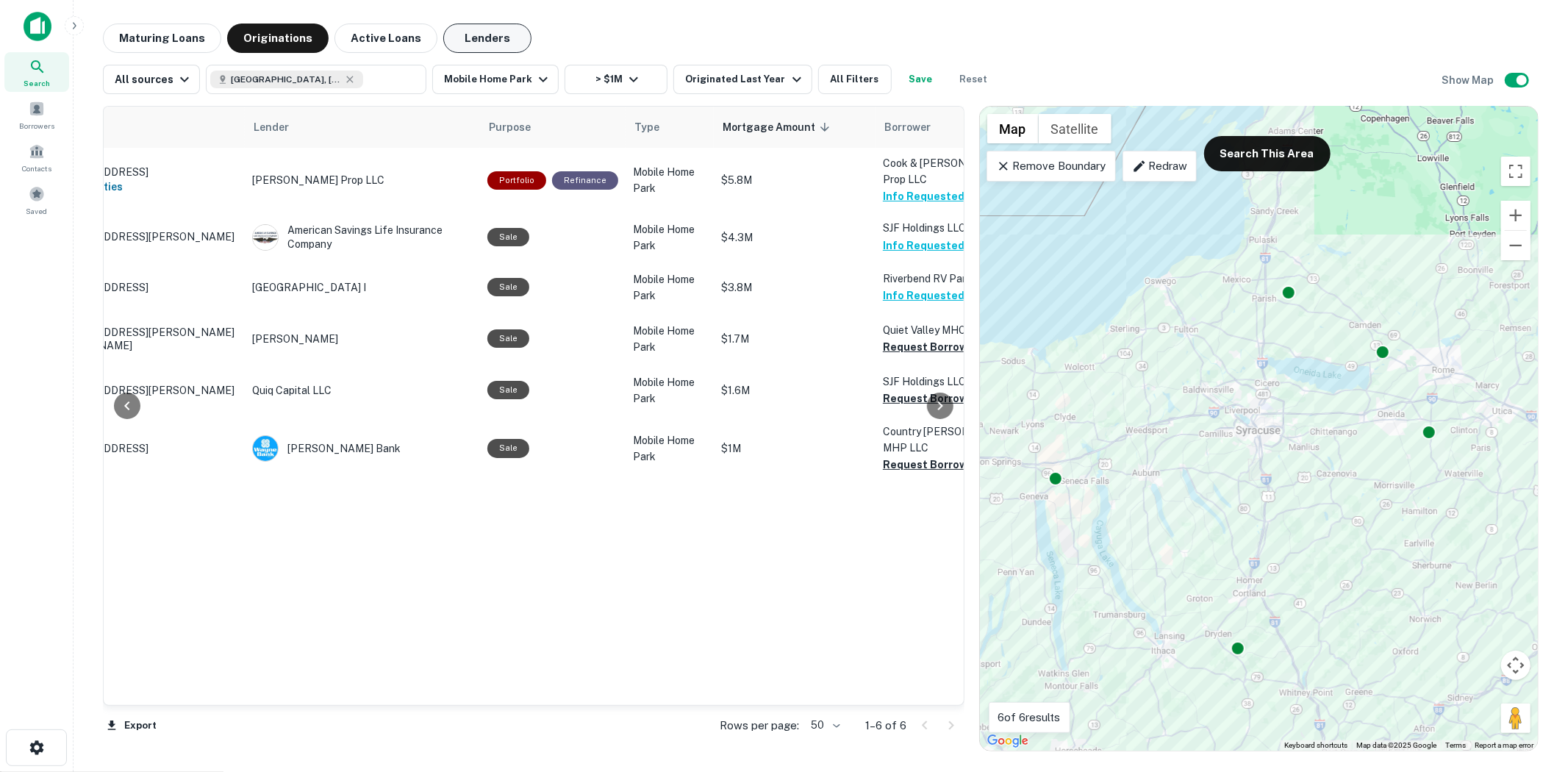
click at [496, 48] on button "Lenders" at bounding box center [487, 38] width 88 height 29
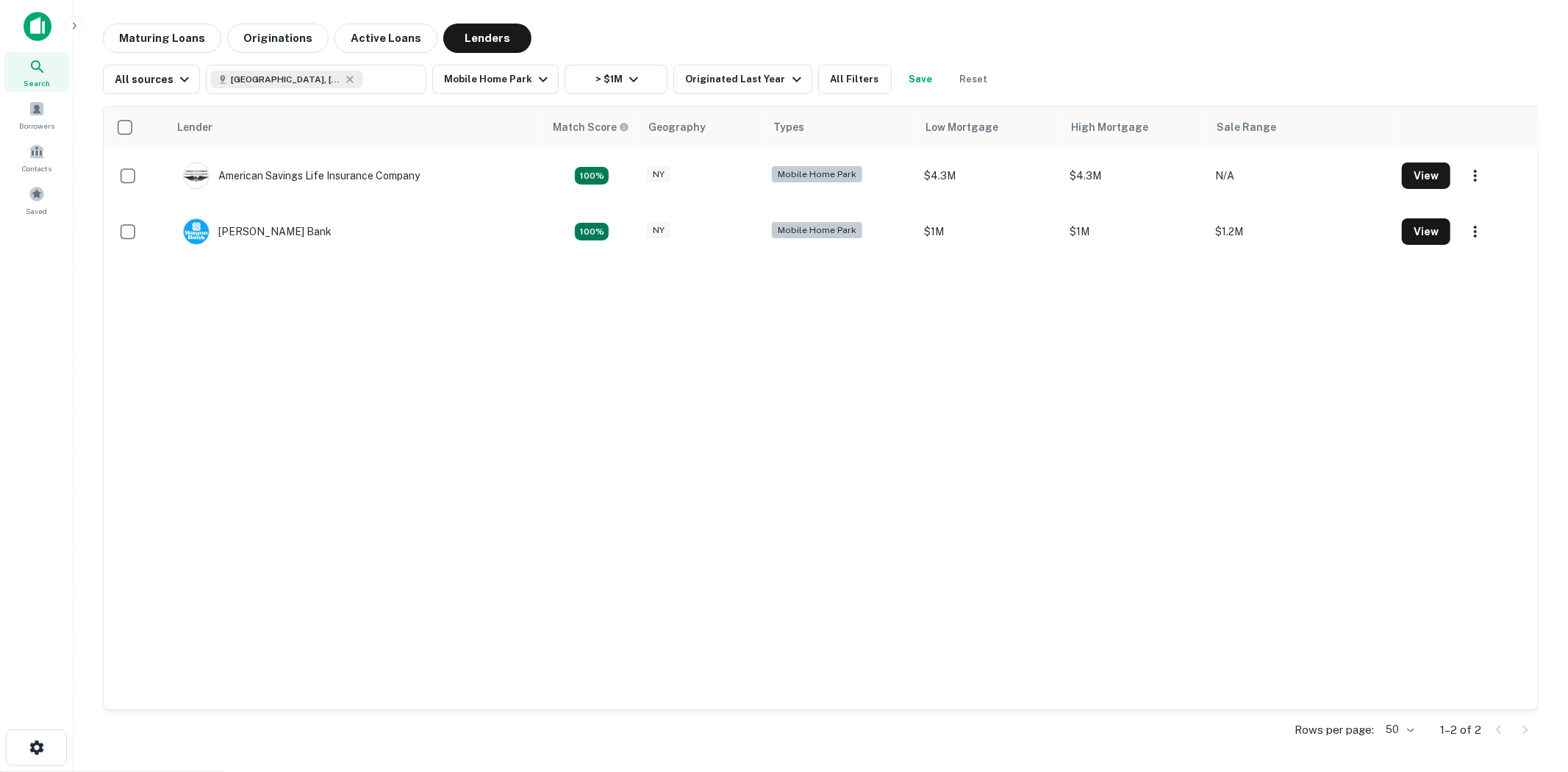
click at [269, 56] on div "All sources Syracuse, NY, USA ​ Mobile Home Park > $1M Originated Last Year All…" at bounding box center [820, 73] width 1435 height 41
click at [271, 50] on button "Originations" at bounding box center [277, 38] width 102 height 29
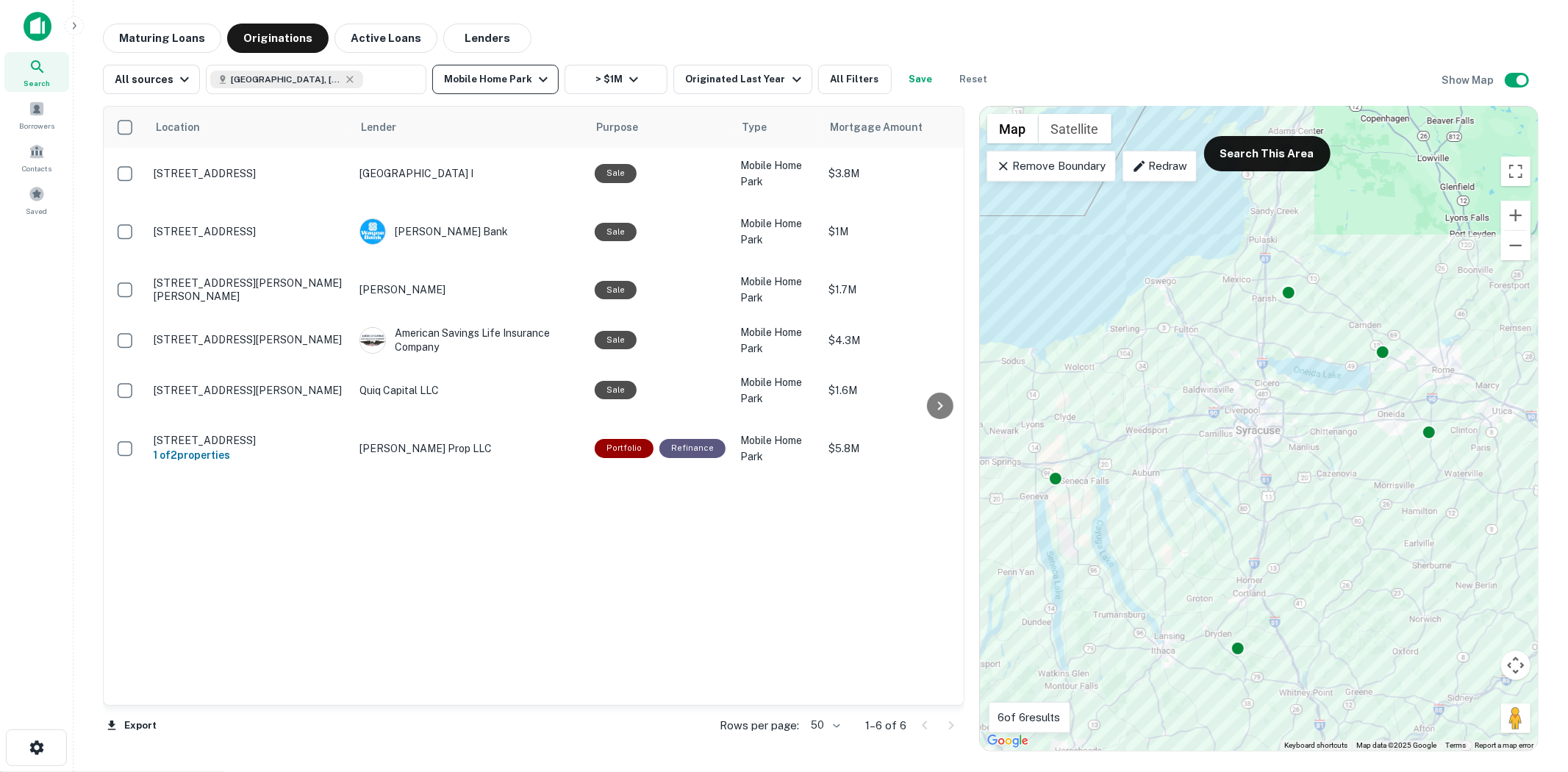
click at [490, 70] on button "Mobile Home Park" at bounding box center [495, 80] width 126 height 29
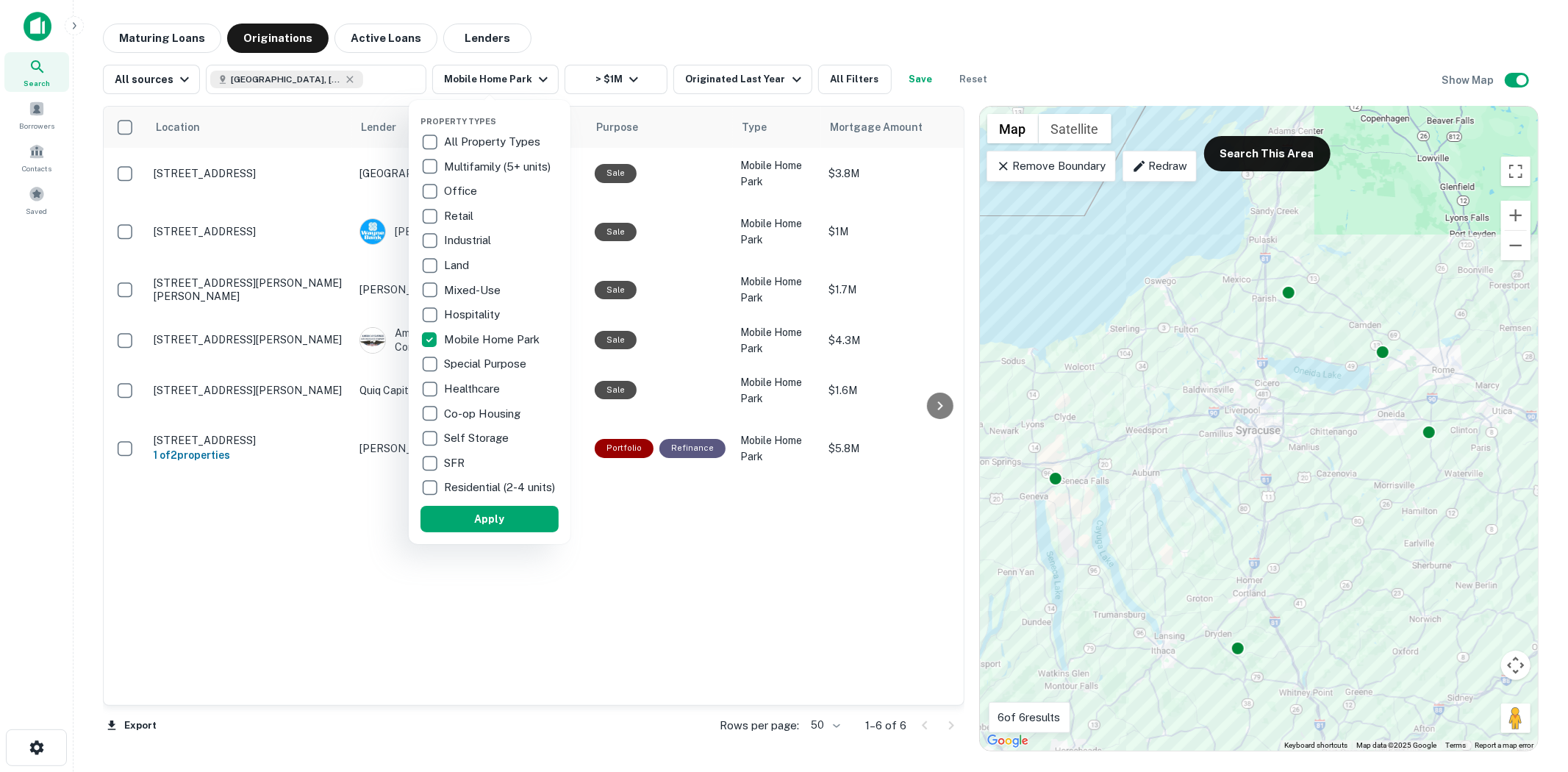
click at [478, 342] on p "Mobile Home Park" at bounding box center [493, 339] width 99 height 17
click at [483, 171] on p "Multifamily (5+ units)" at bounding box center [499, 166] width 110 height 17
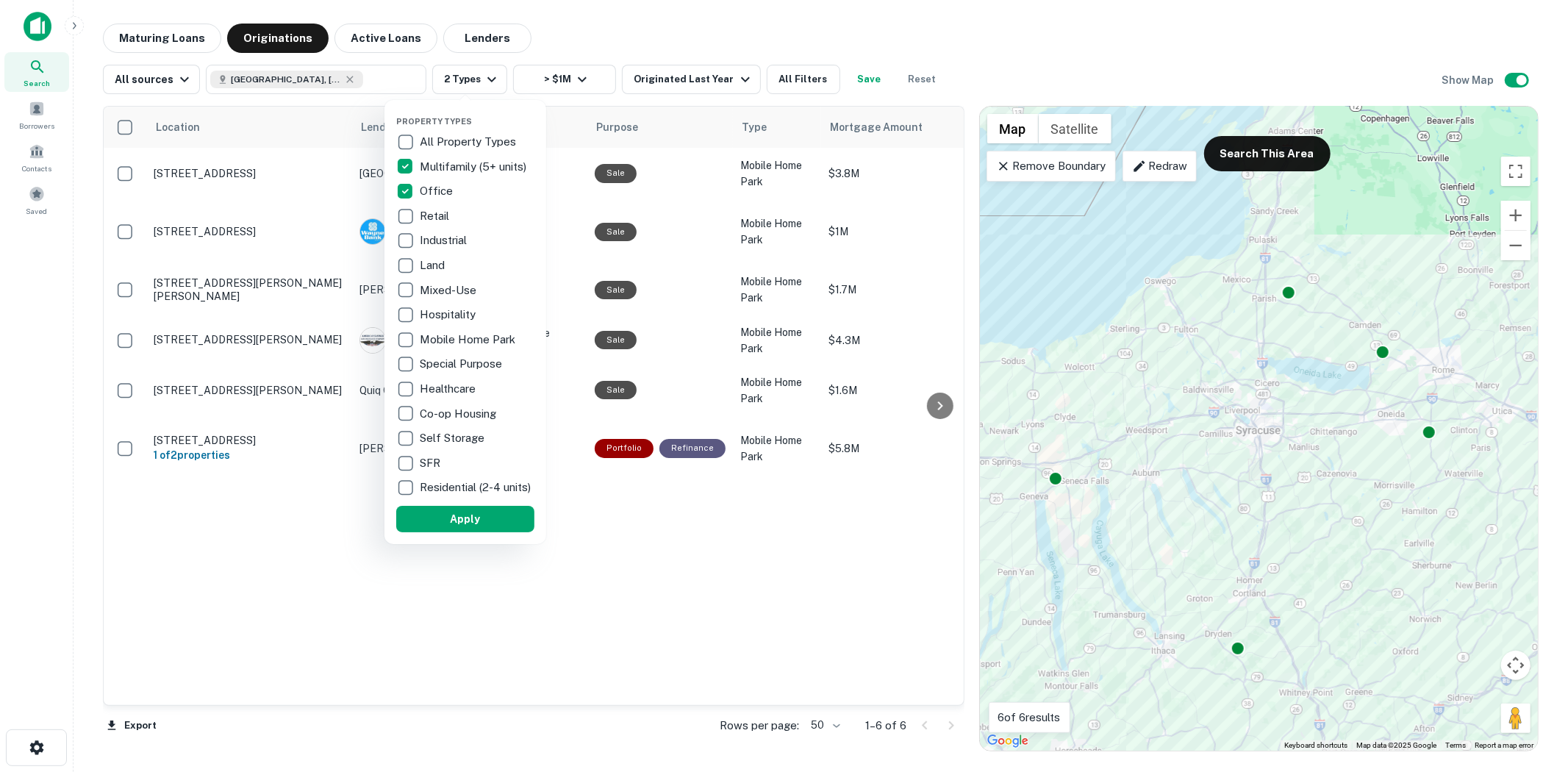
click at [442, 218] on p "Retail" at bounding box center [435, 216] width 32 height 17
click at [444, 231] on p "Industrial" at bounding box center [446, 240] width 50 height 17
click at [450, 290] on p "Mixed-Use" at bounding box center [450, 290] width 59 height 17
click at [453, 314] on p "Hospitality" at bounding box center [450, 314] width 59 height 17
click at [473, 384] on p "Healthcare" at bounding box center [450, 388] width 59 height 17
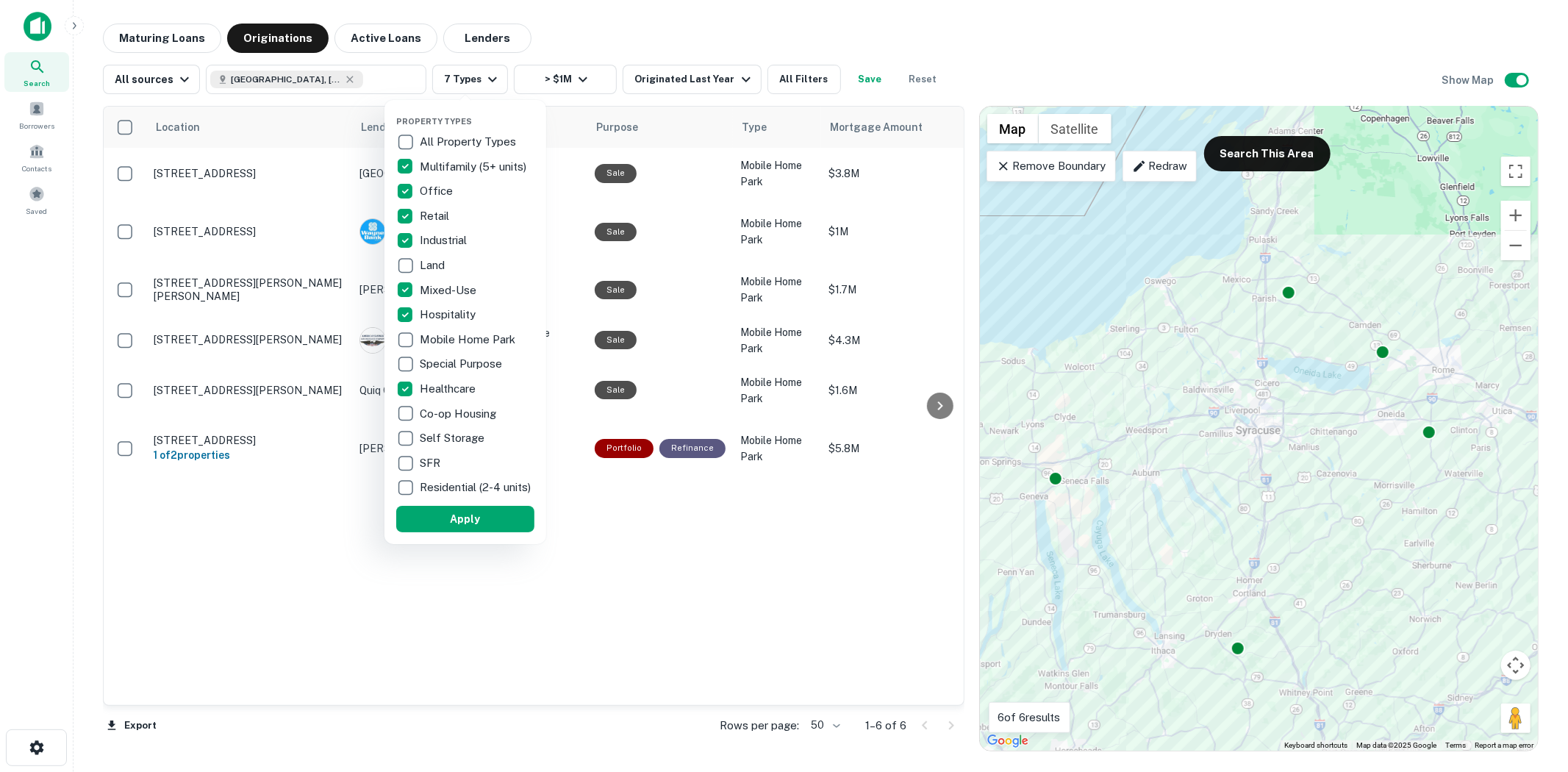
click at [462, 444] on p "Self Storage" at bounding box center [454, 437] width 68 height 17
click at [467, 529] on button "Apply" at bounding box center [466, 519] width 138 height 27
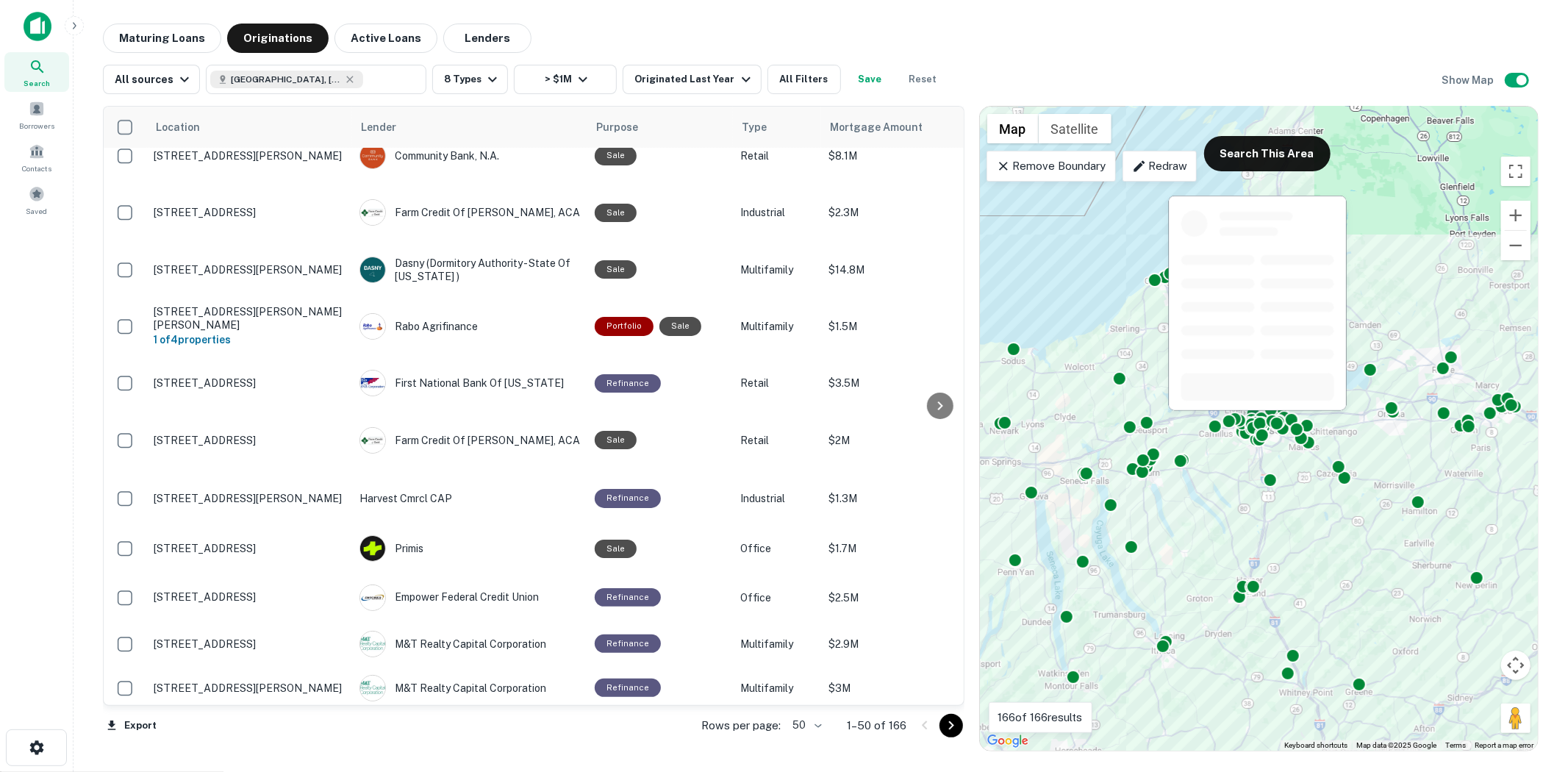
scroll to position [1142, 0]
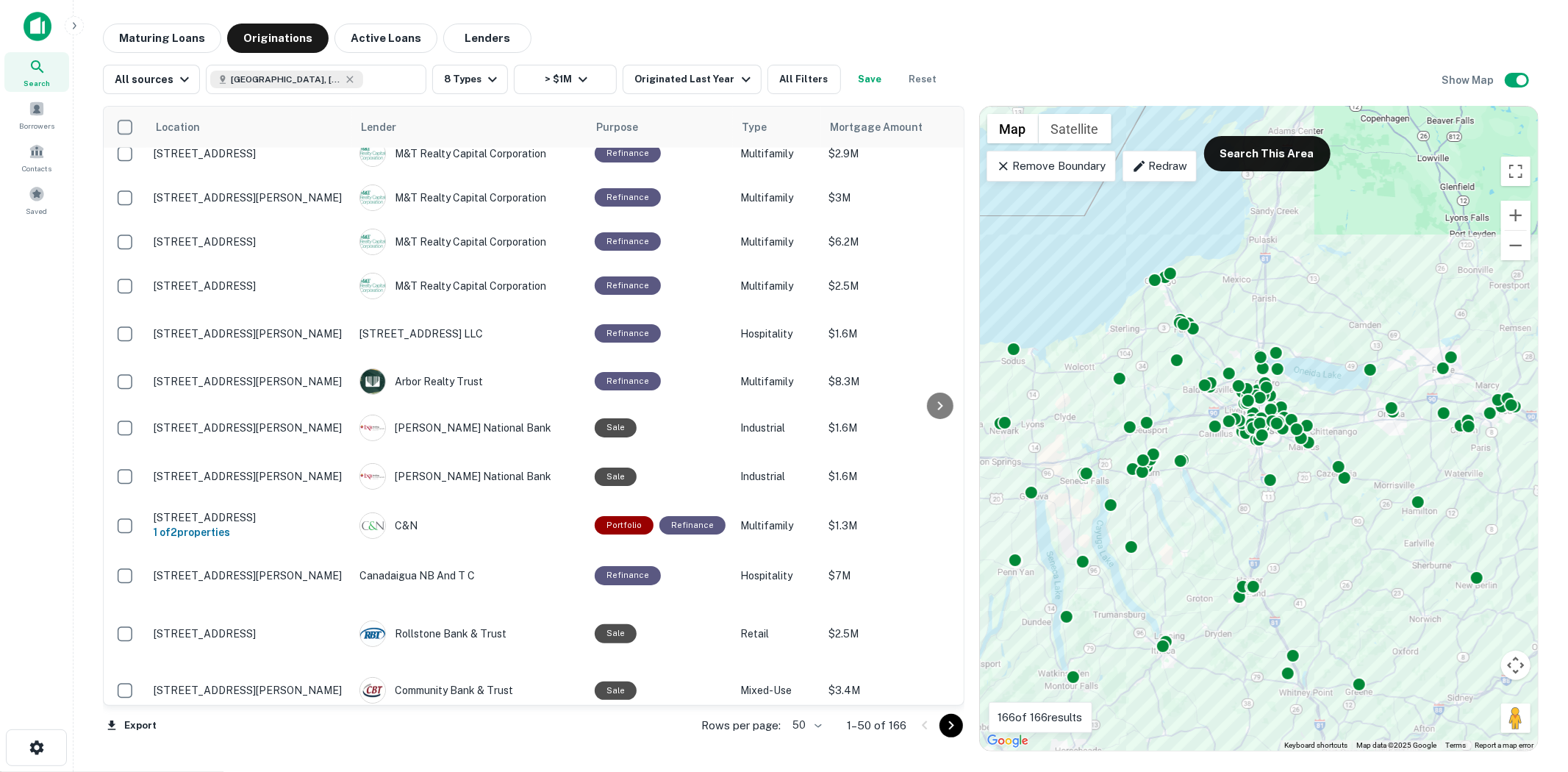
click at [862, 129] on tr "Location Lender Purpose Type Mortgage Amount Borrower Last Financed Date sorted…" at bounding box center [1236, 126] width 2265 height 41
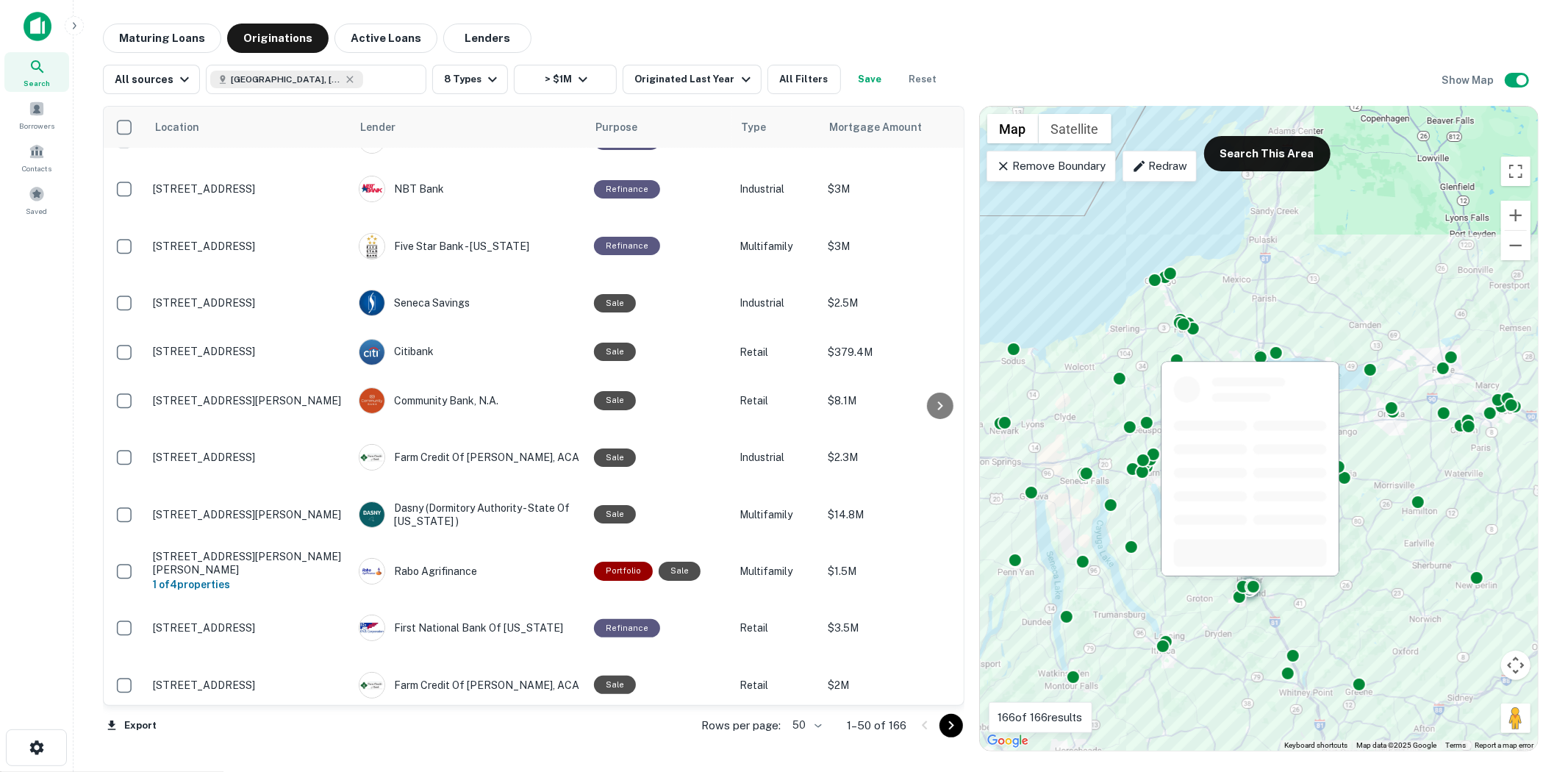
scroll to position [0, 1]
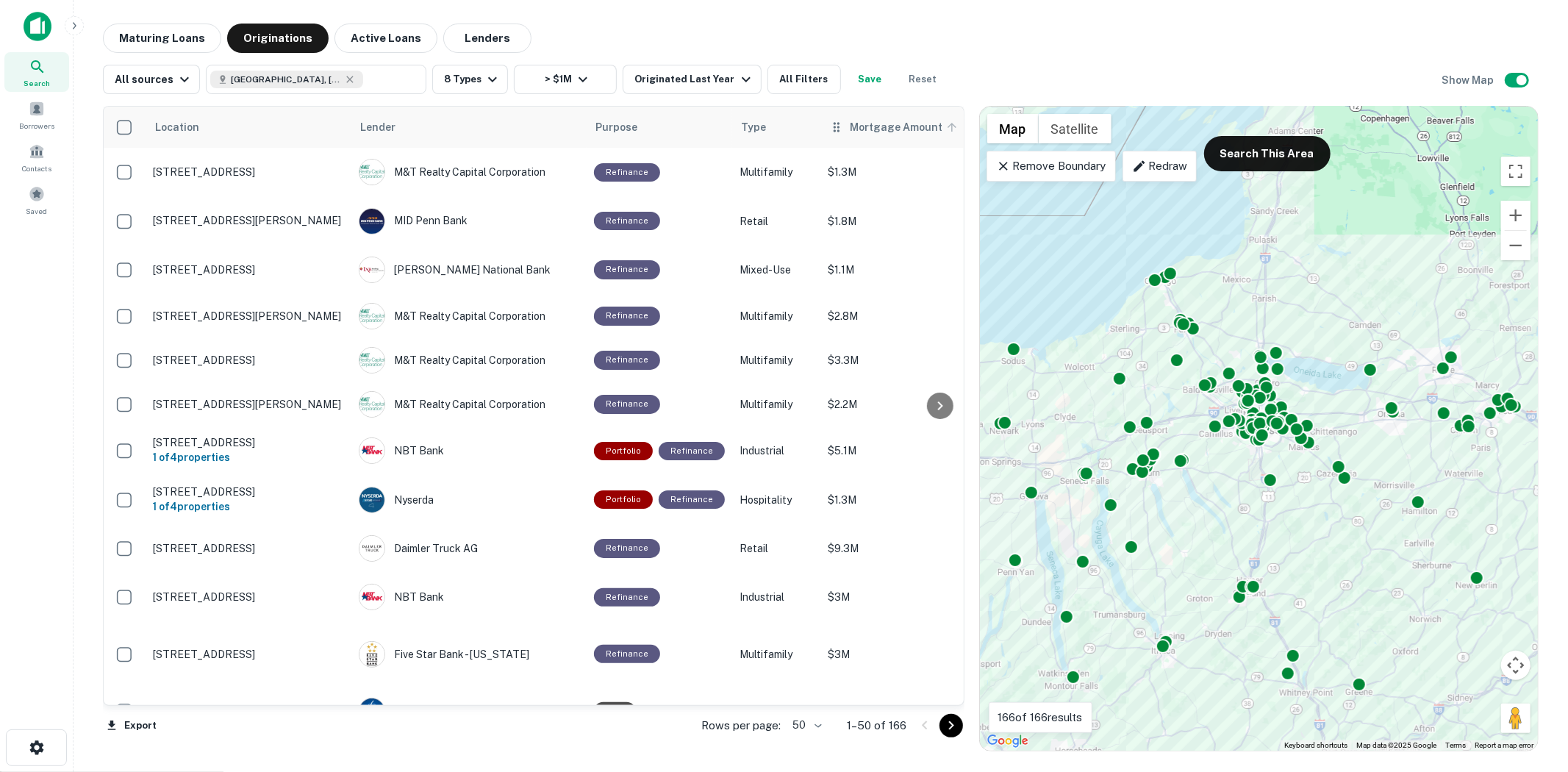
click at [862, 122] on span "Mortgage Amount" at bounding box center [906, 126] width 112 height 17
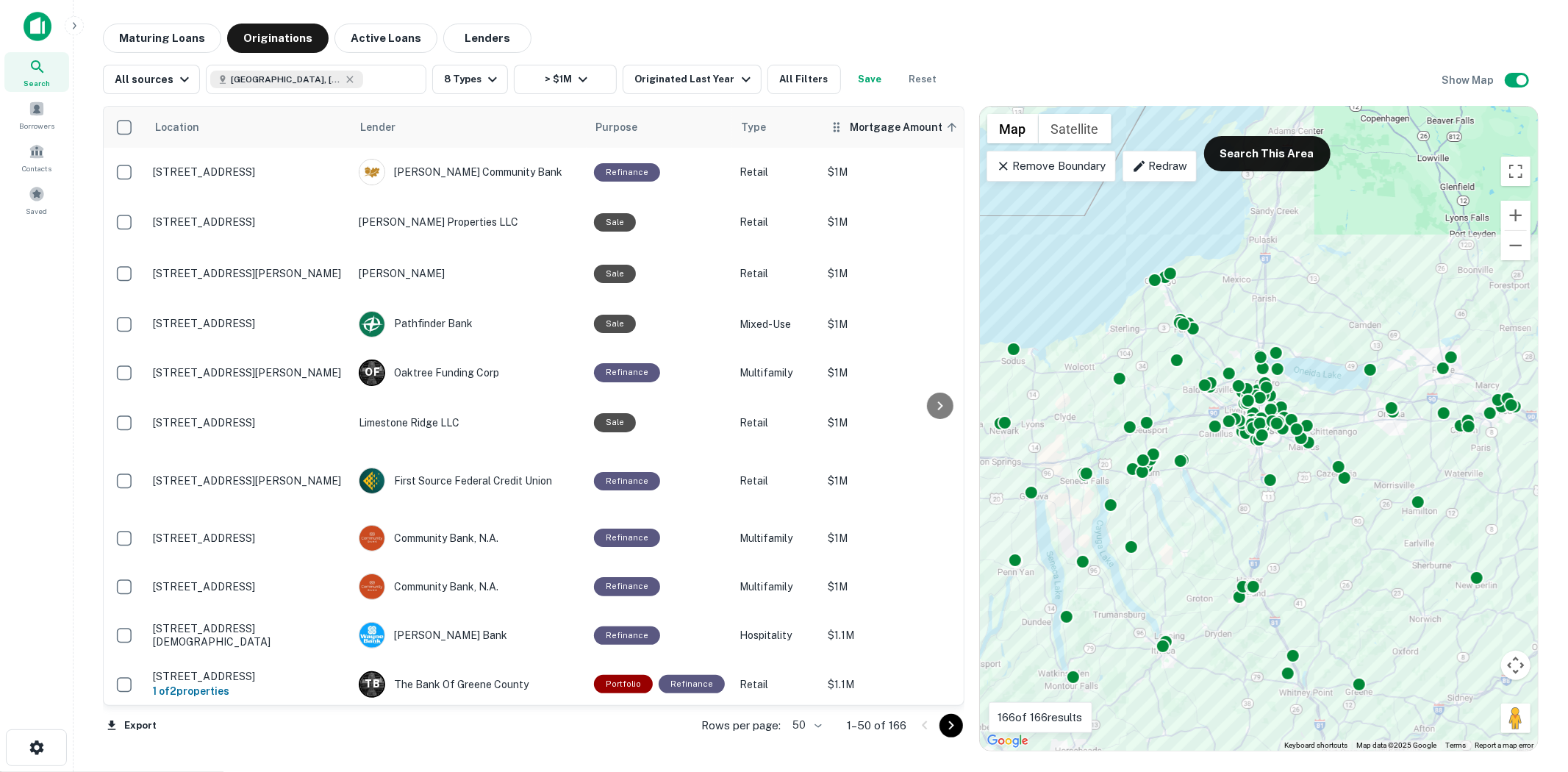
click at [911, 131] on span "Mortgage Amount sorted ascending" at bounding box center [906, 126] width 112 height 17
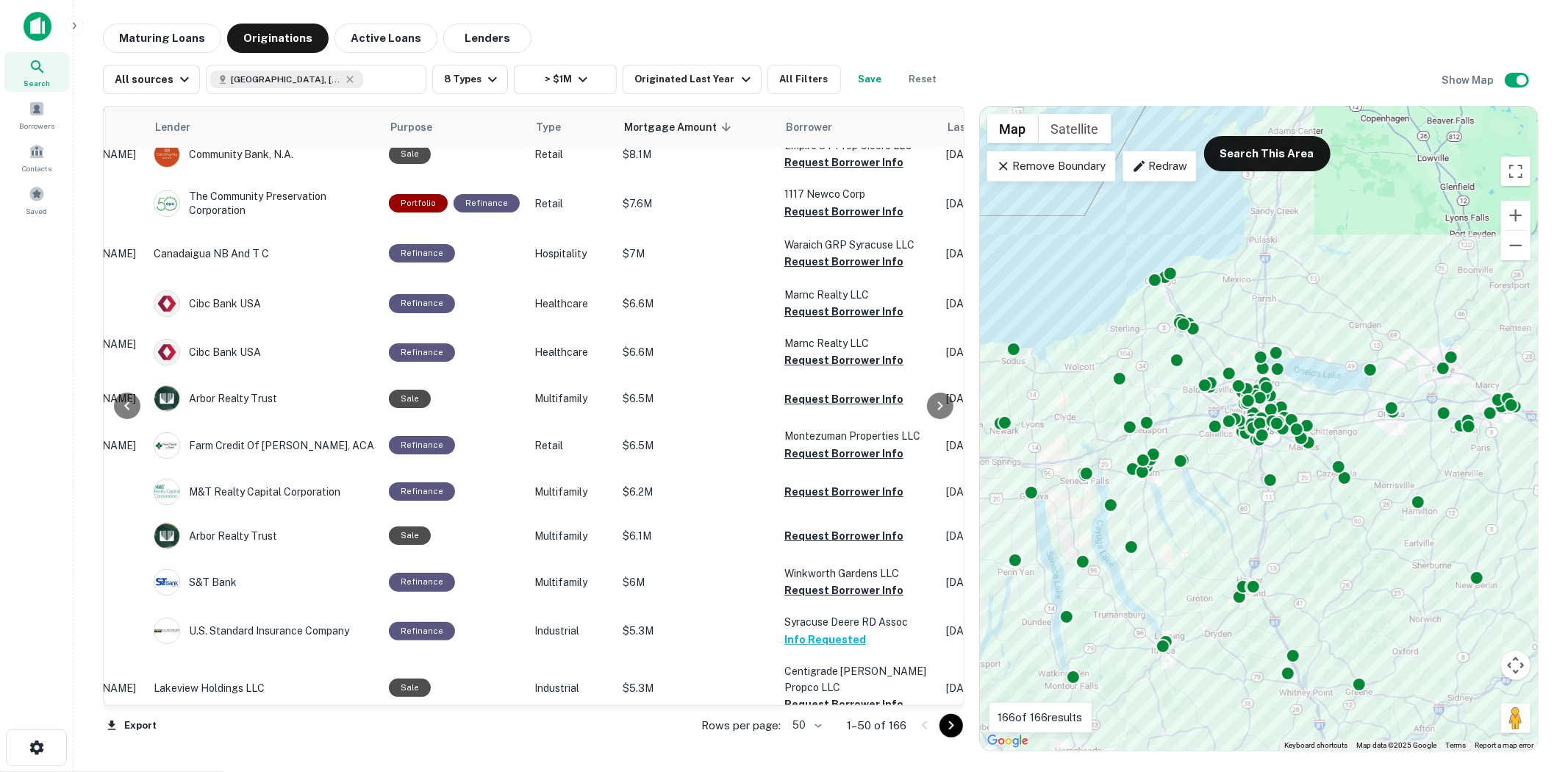
scroll to position [1714, 252]
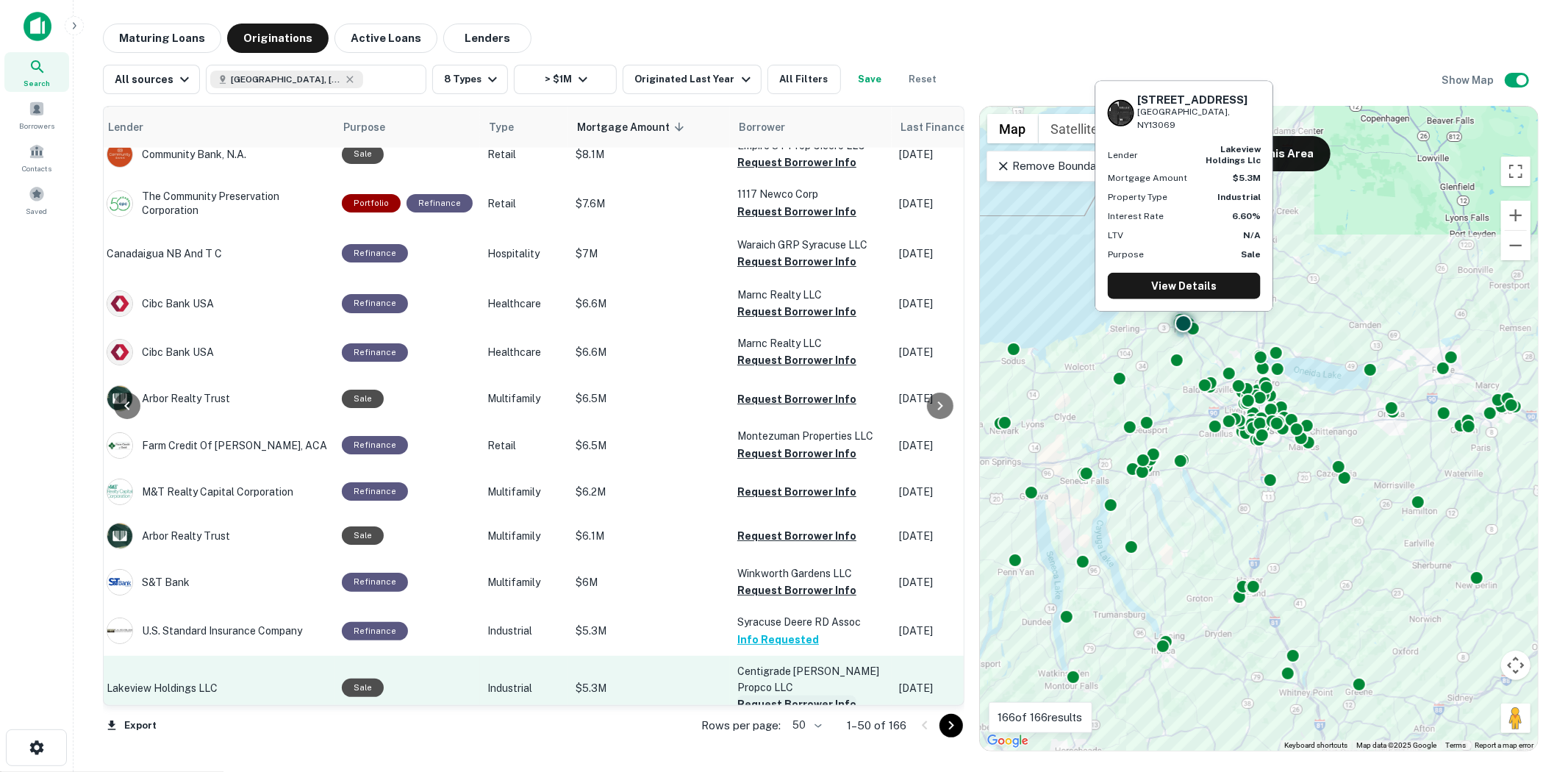
click at [794, 695] on button "Request Borrower Info" at bounding box center [797, 703] width 119 height 17
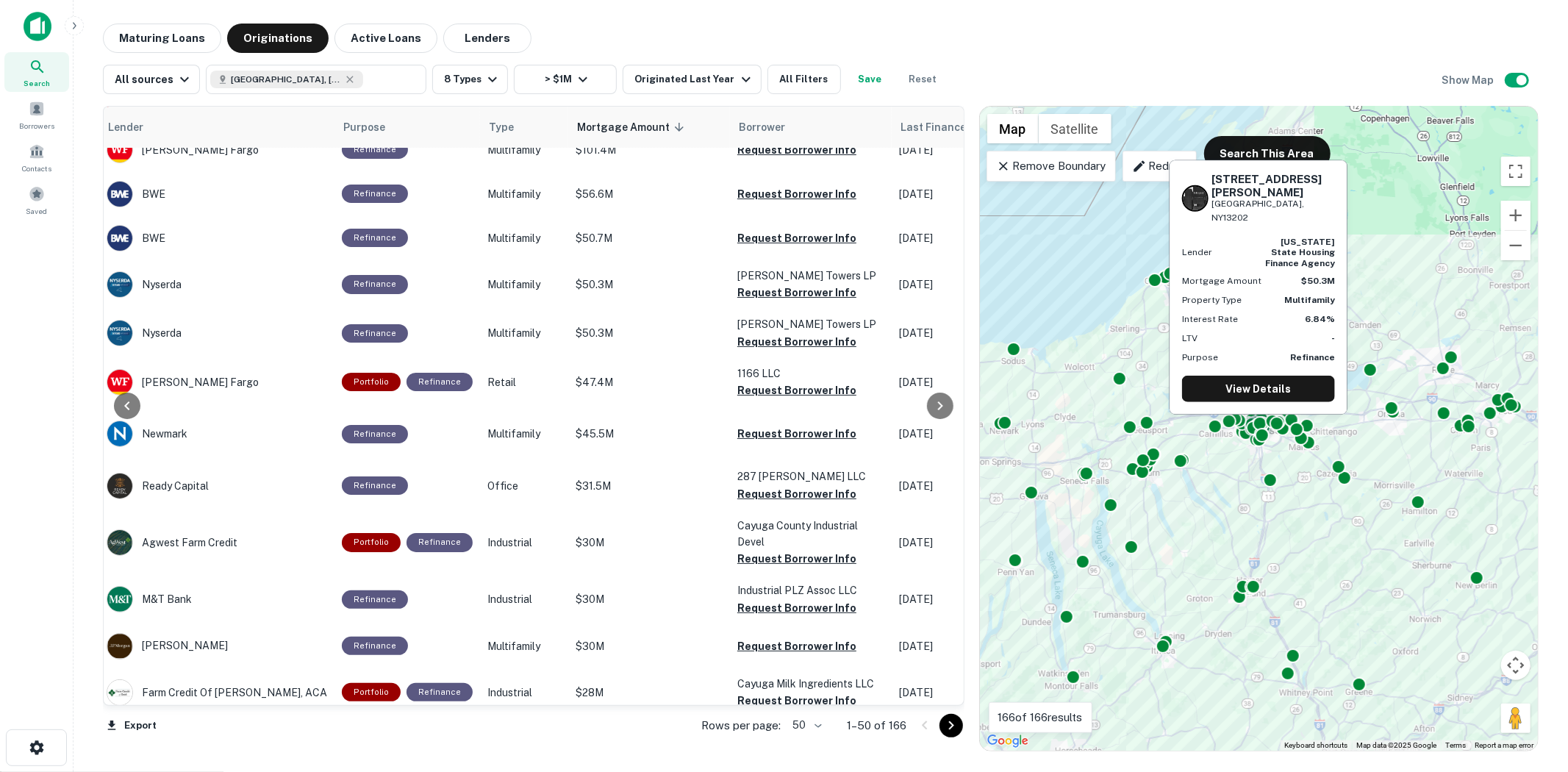
scroll to position [163, 252]
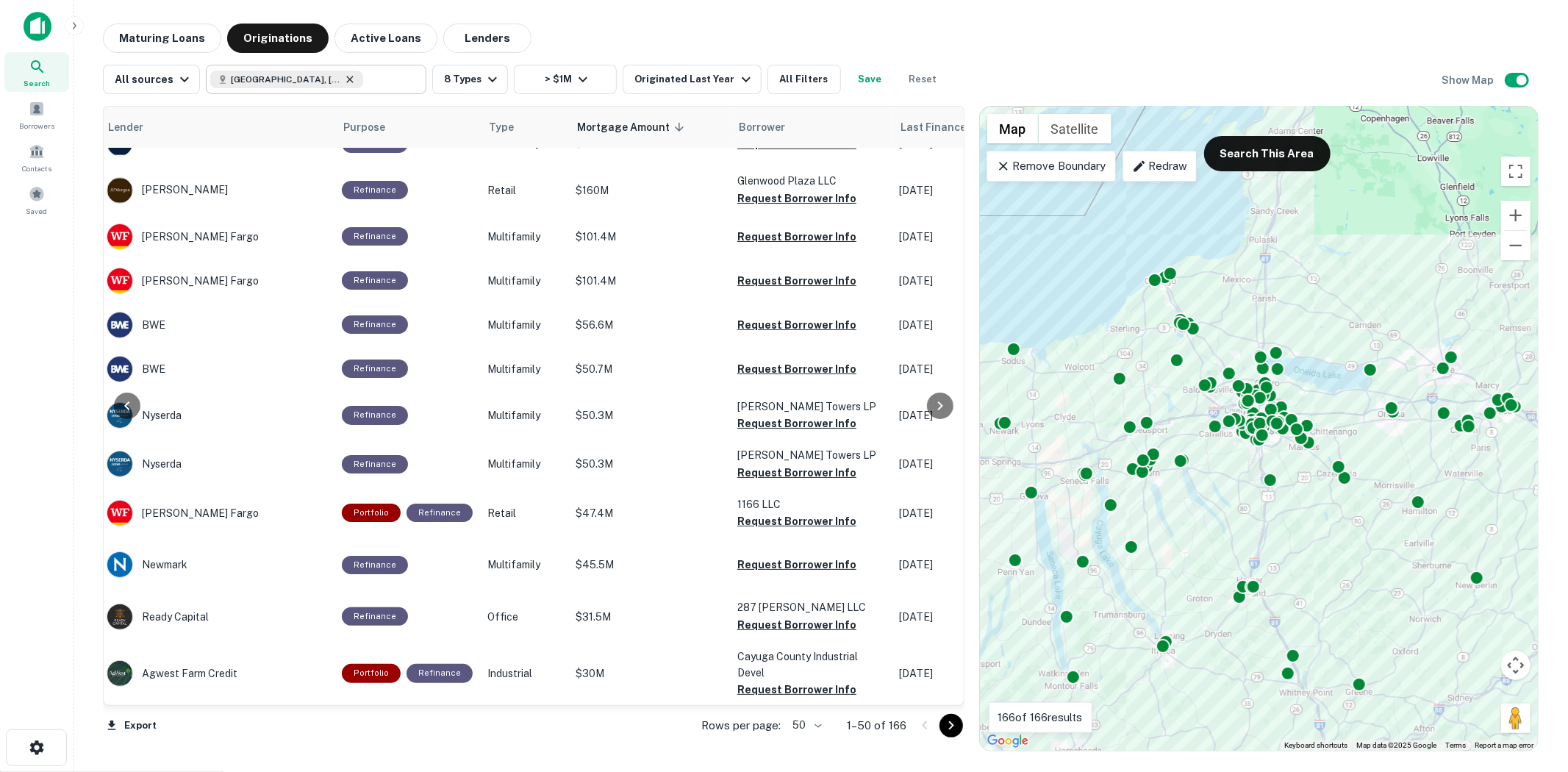
click at [344, 83] on icon at bounding box center [349, 79] width 12 height 12
type input "**********"
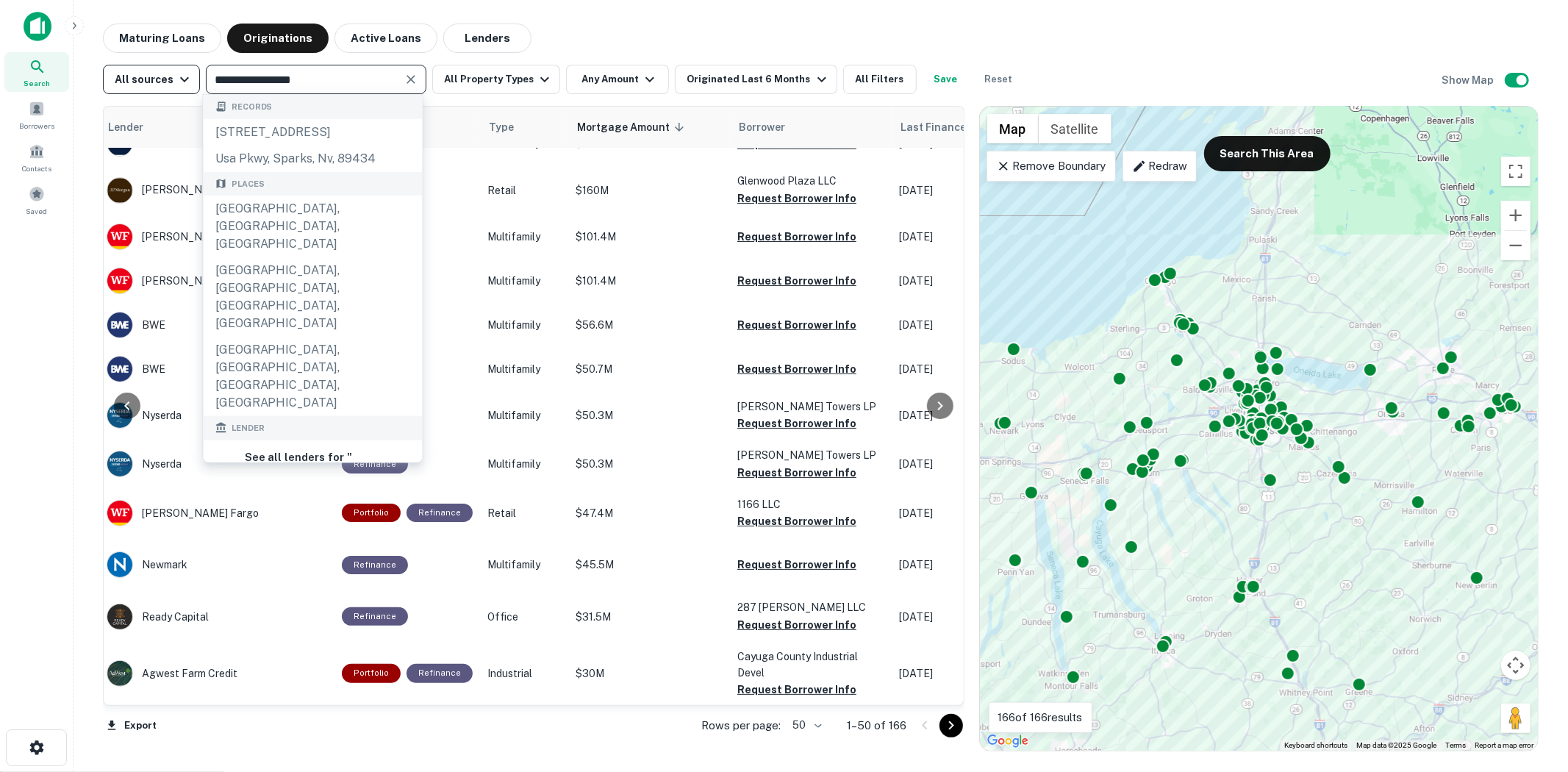
drag, startPoint x: 363, startPoint y: 86, endPoint x: 114, endPoint y: 86, distance: 249.0
click at [116, 86] on div "**********" at bounding box center [562, 80] width 919 height 29
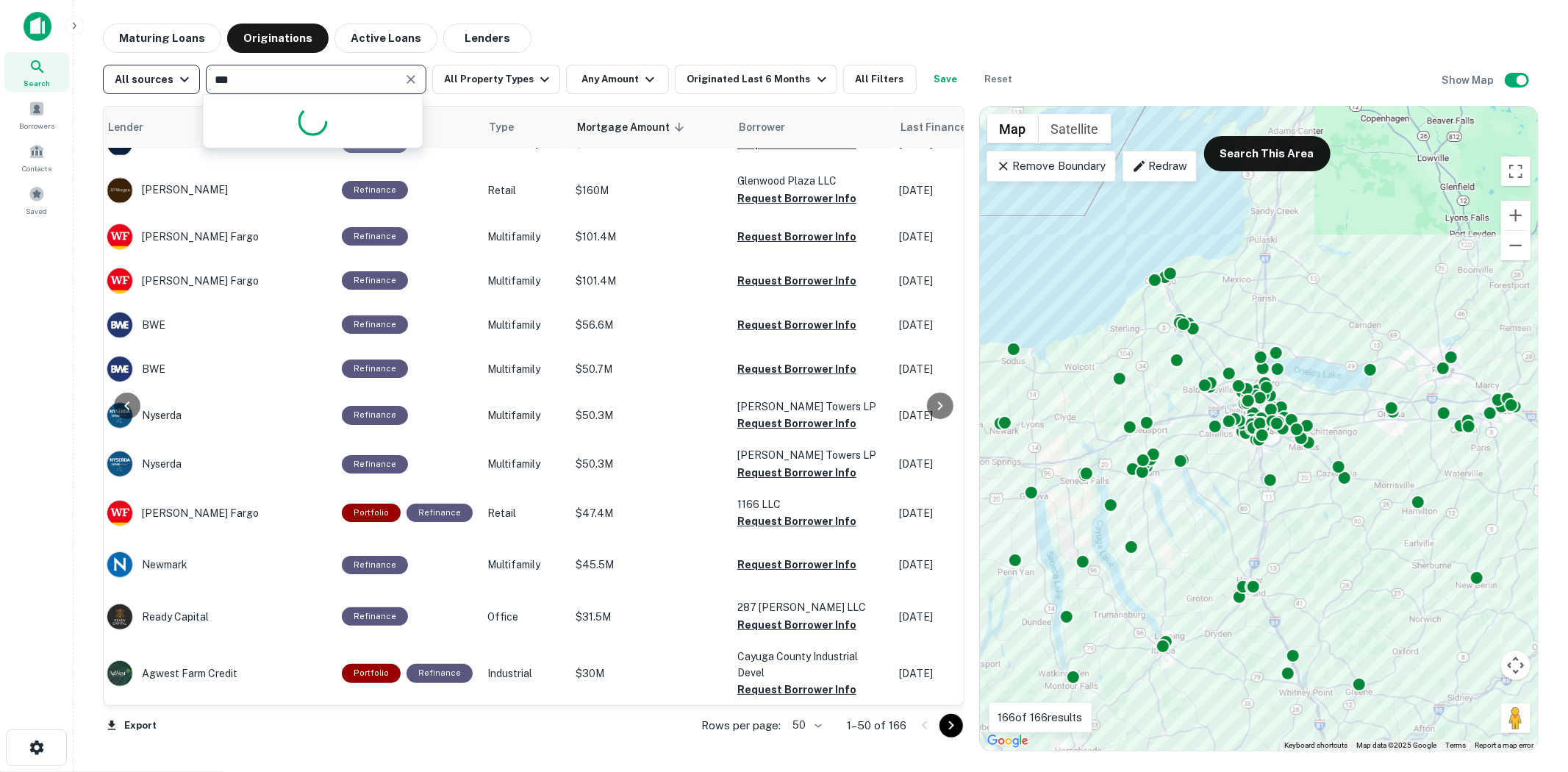
type input "****"
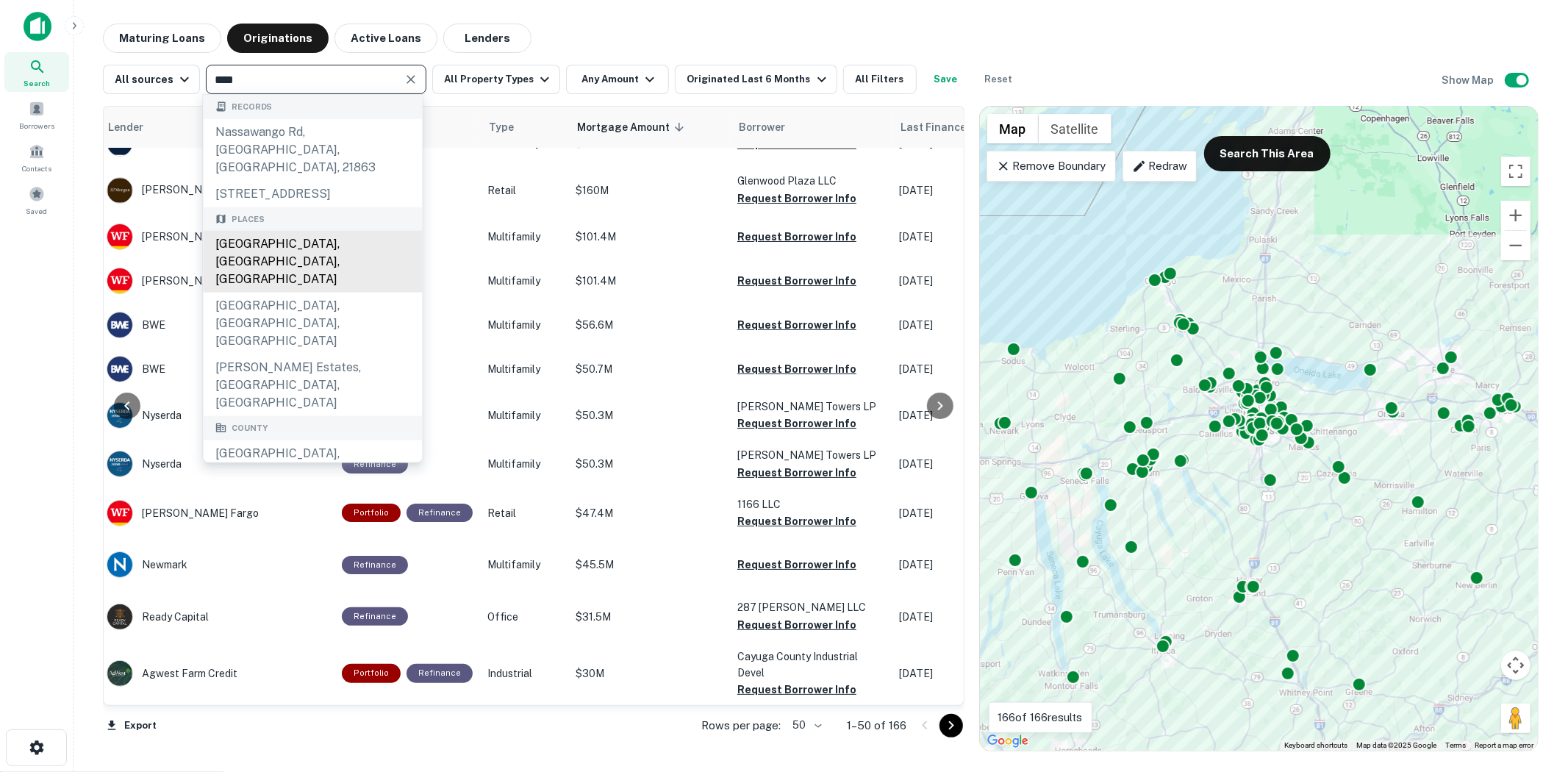
click at [354, 249] on div "Nassau County, NY, USA" at bounding box center [313, 261] width 219 height 61
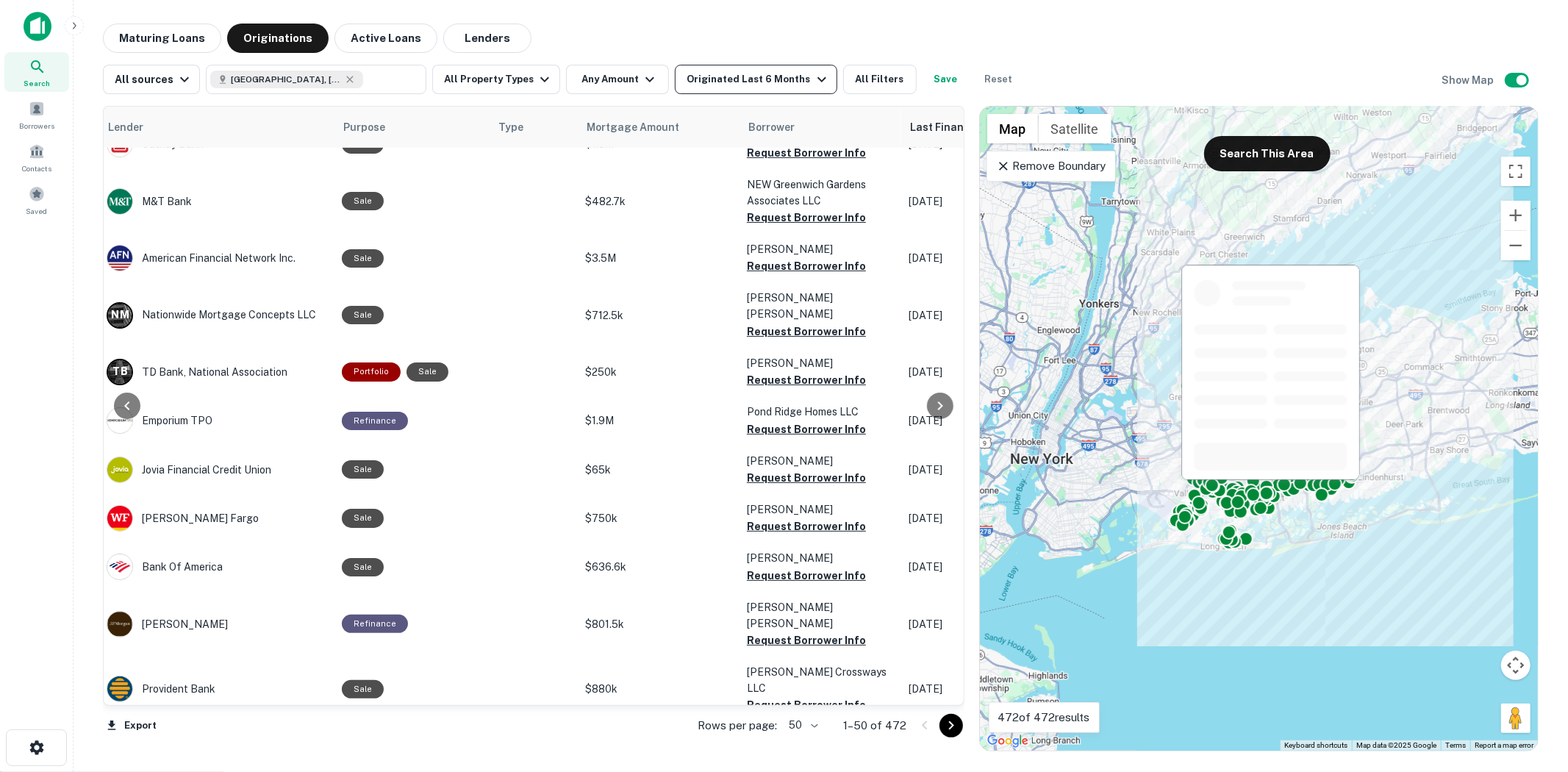
scroll to position [1179, 252]
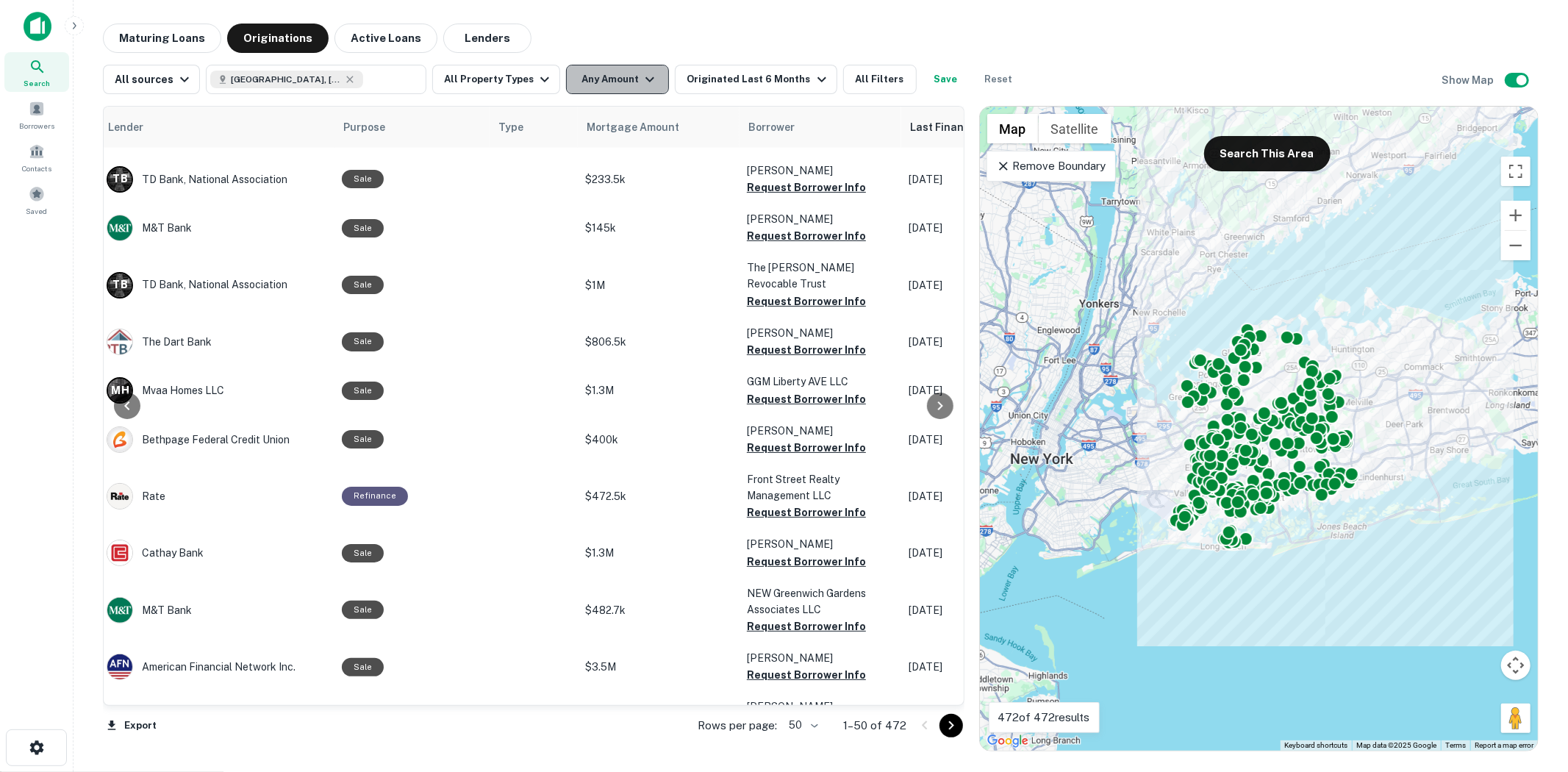
click at [641, 77] on icon "button" at bounding box center [650, 79] width 17 height 17
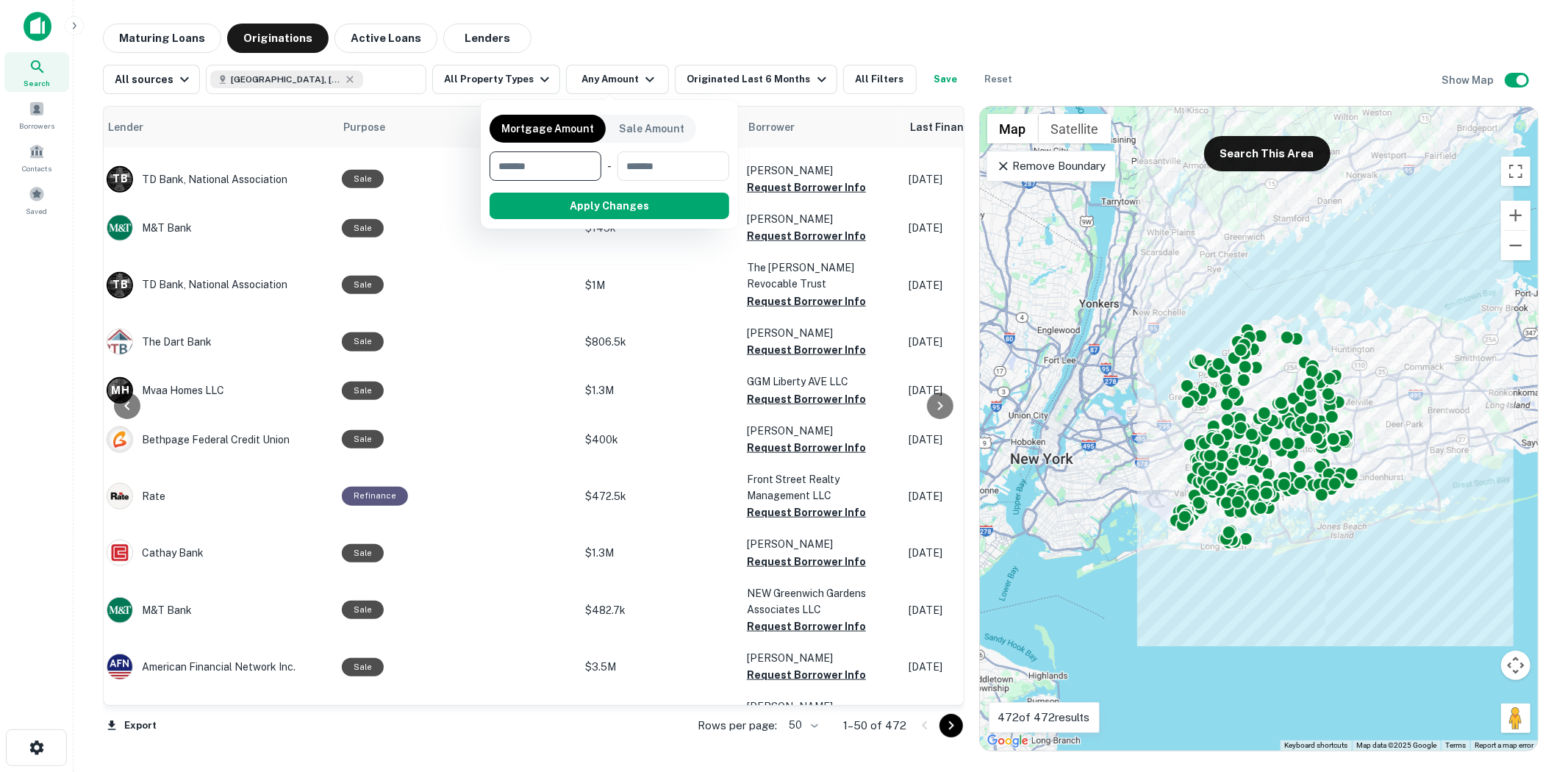
click at [546, 164] on input "number" at bounding box center [540, 166] width 102 height 29
type input "*******"
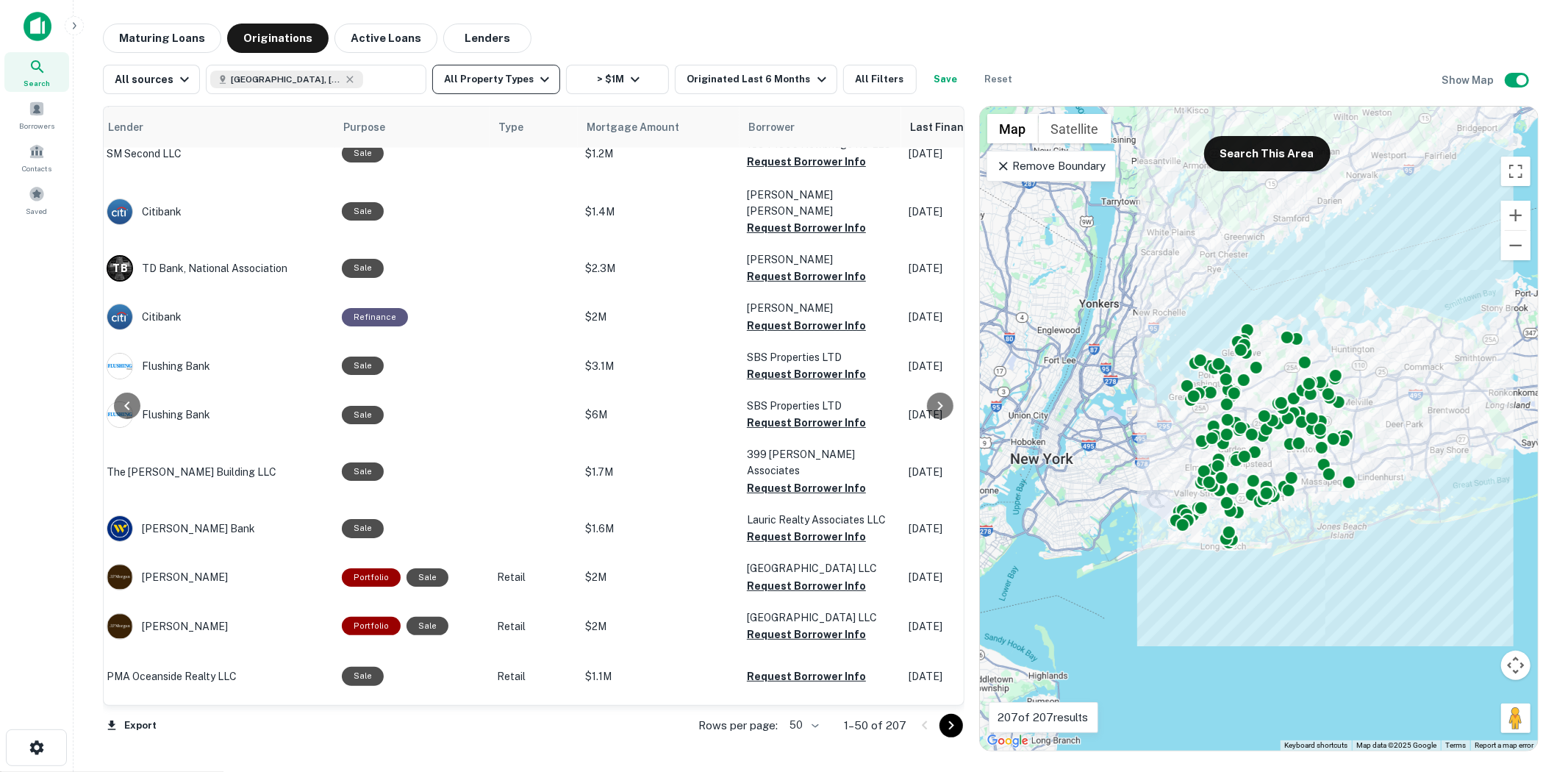
click at [494, 71] on button "All Property Types" at bounding box center [496, 80] width 128 height 29
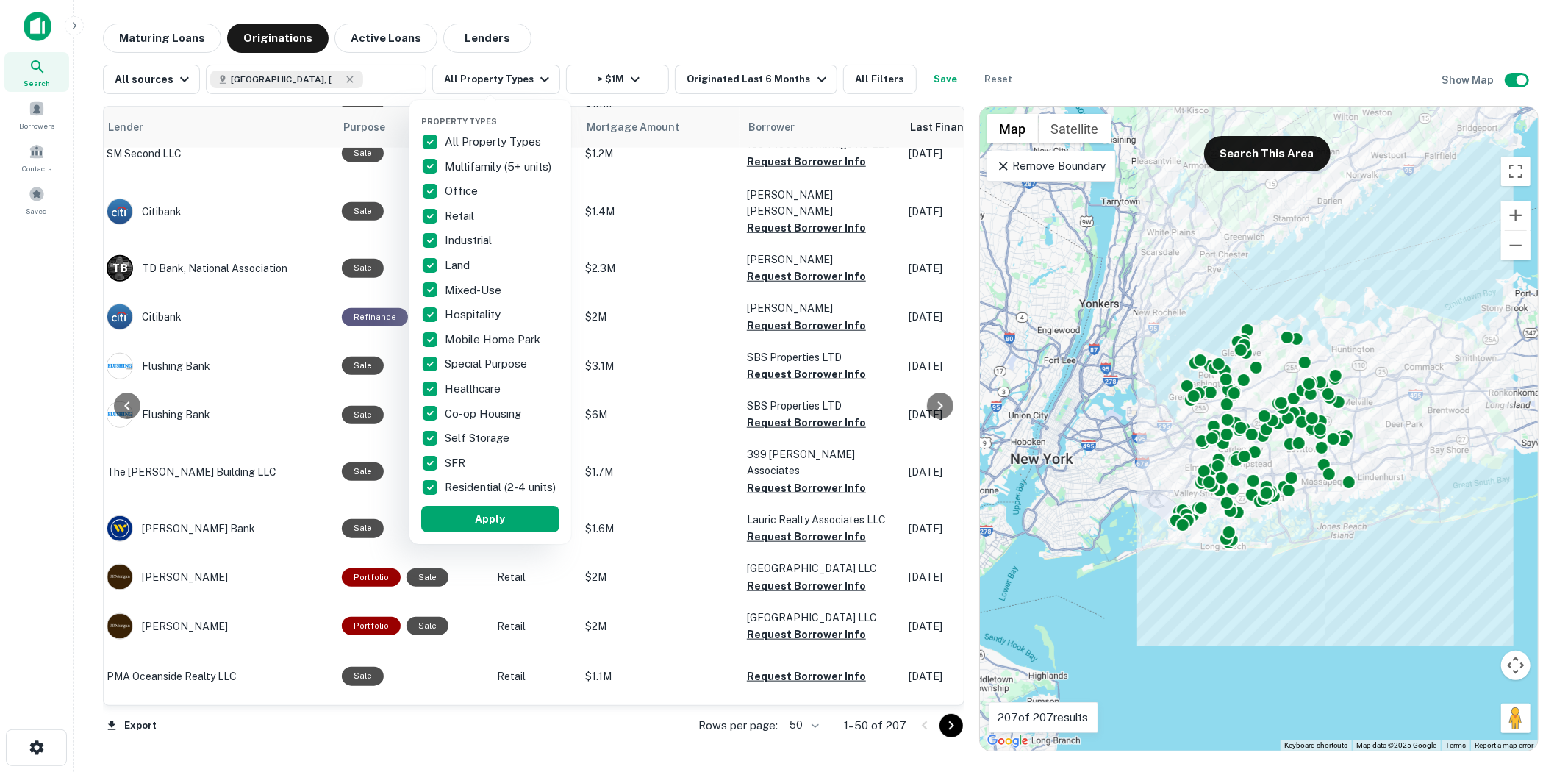
click at [448, 143] on p "All Property Types" at bounding box center [494, 141] width 99 height 17
click at [450, 163] on p "Multifamily (5+ units)" at bounding box center [499, 166] width 110 height 17
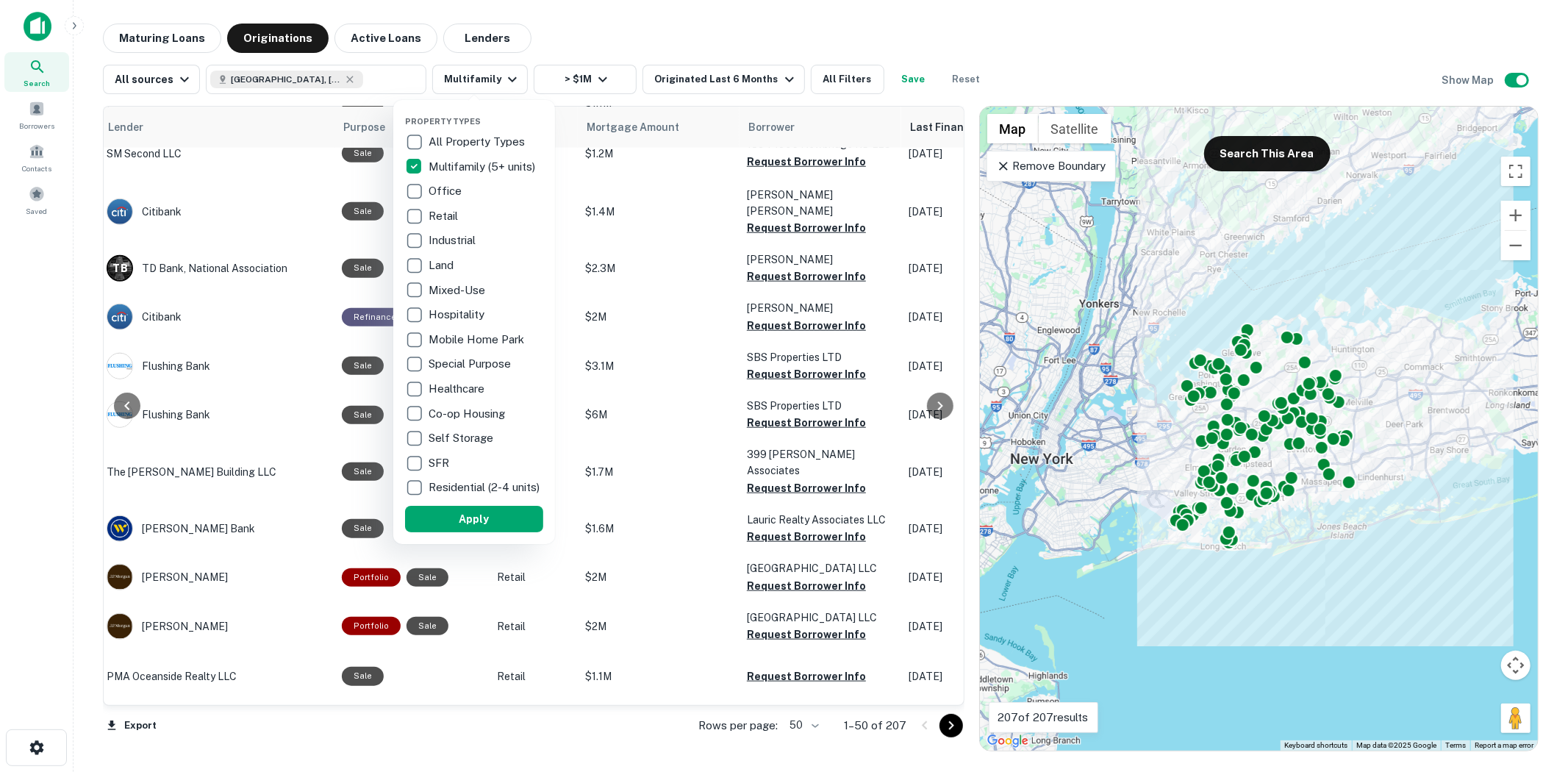
click at [446, 192] on p "Office" at bounding box center [446, 190] width 36 height 17
click at [436, 201] on div "Office" at bounding box center [465, 190] width 138 height 25
click at [431, 220] on p "Retail" at bounding box center [444, 216] width 32 height 17
click at [438, 196] on p "Office" at bounding box center [437, 190] width 36 height 17
click at [435, 231] on p "Industrial" at bounding box center [446, 240] width 50 height 17
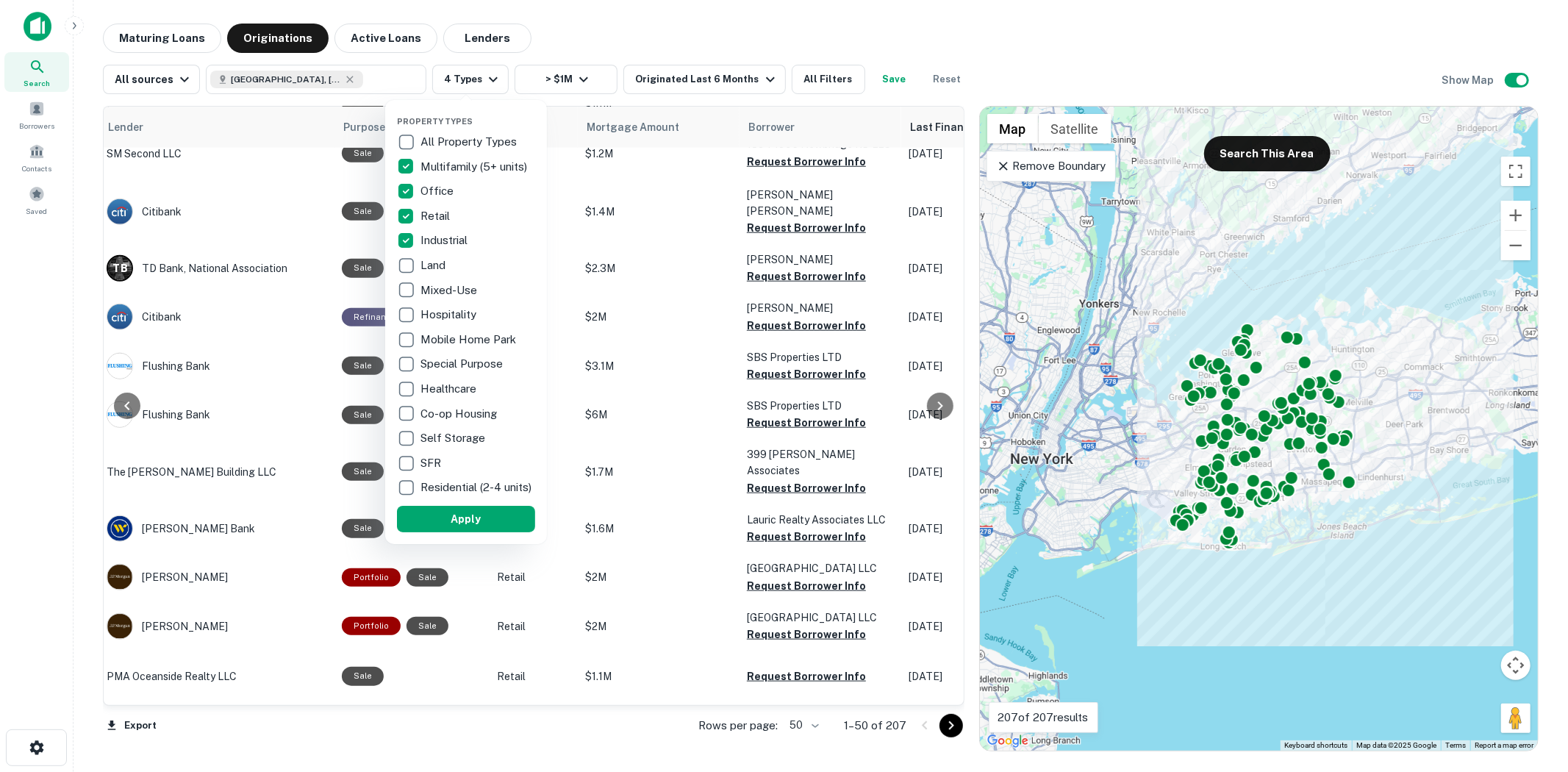
click at [439, 256] on p "Land" at bounding box center [435, 264] width 28 height 17
drag, startPoint x: 453, startPoint y: 529, endPoint x: 470, endPoint y: 232, distance: 297.5
click at [454, 531] on button "Apply" at bounding box center [466, 519] width 138 height 27
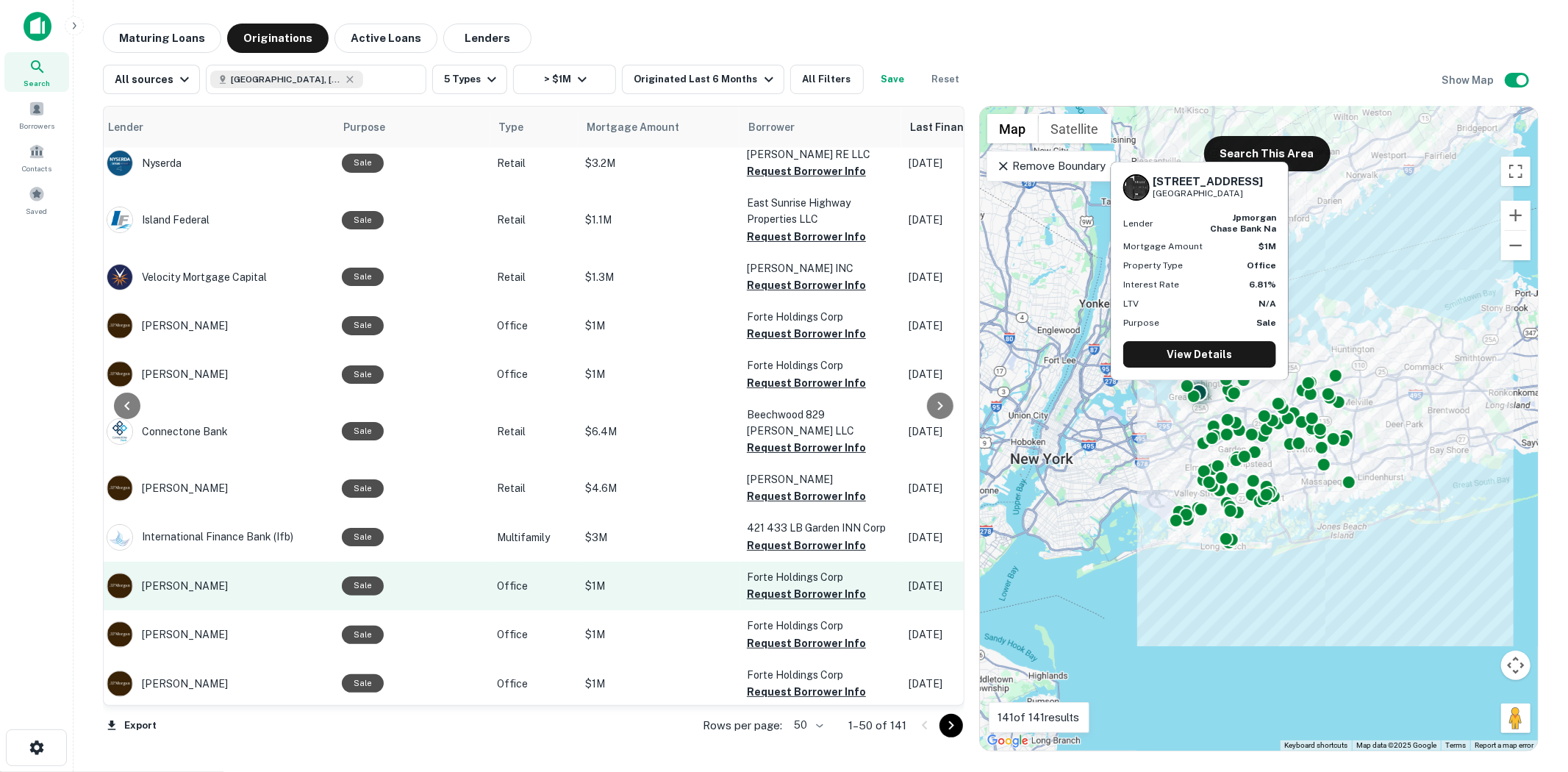
scroll to position [2013, 252]
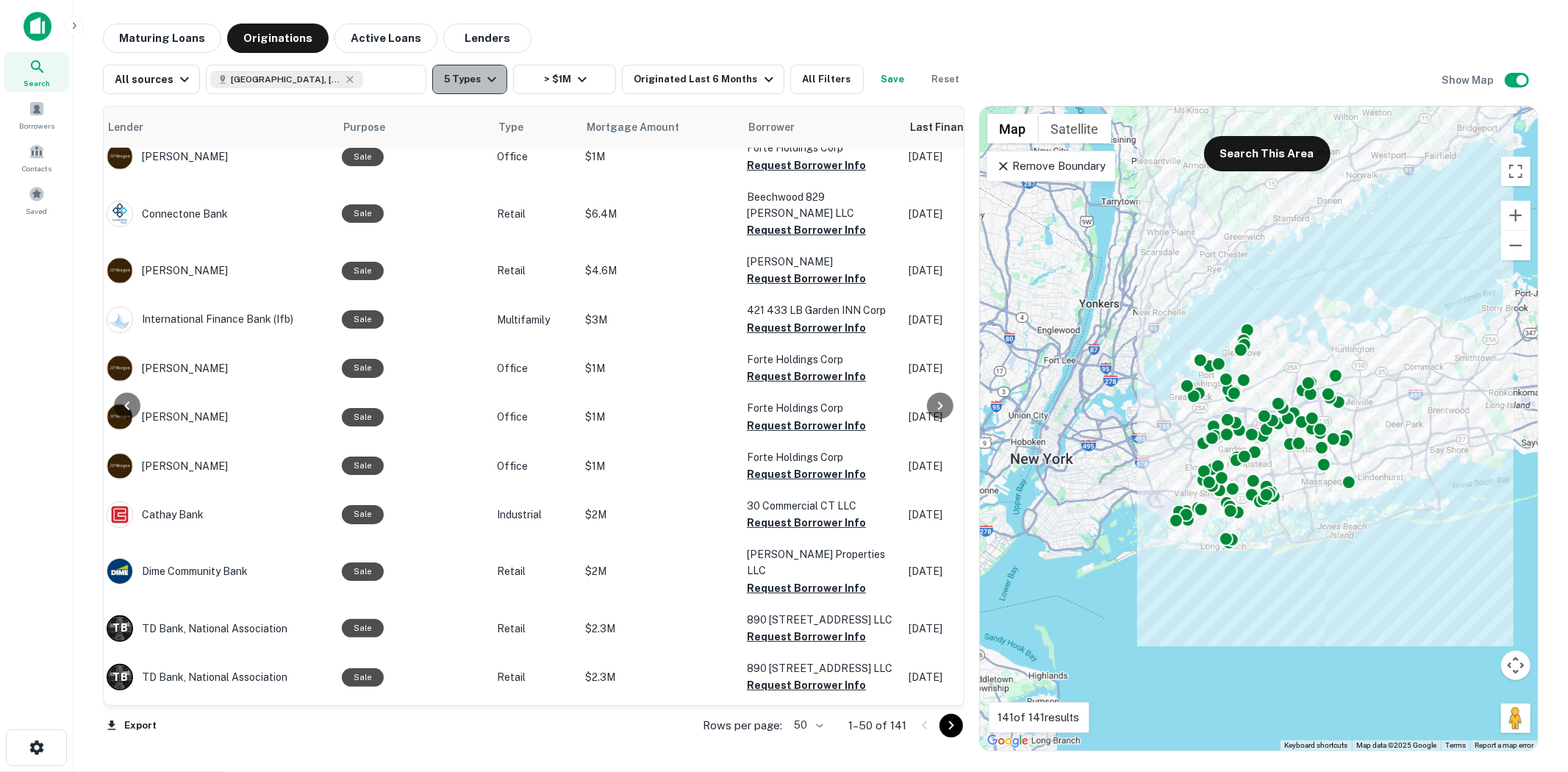
click at [489, 88] on button "5 Types" at bounding box center [469, 80] width 75 height 29
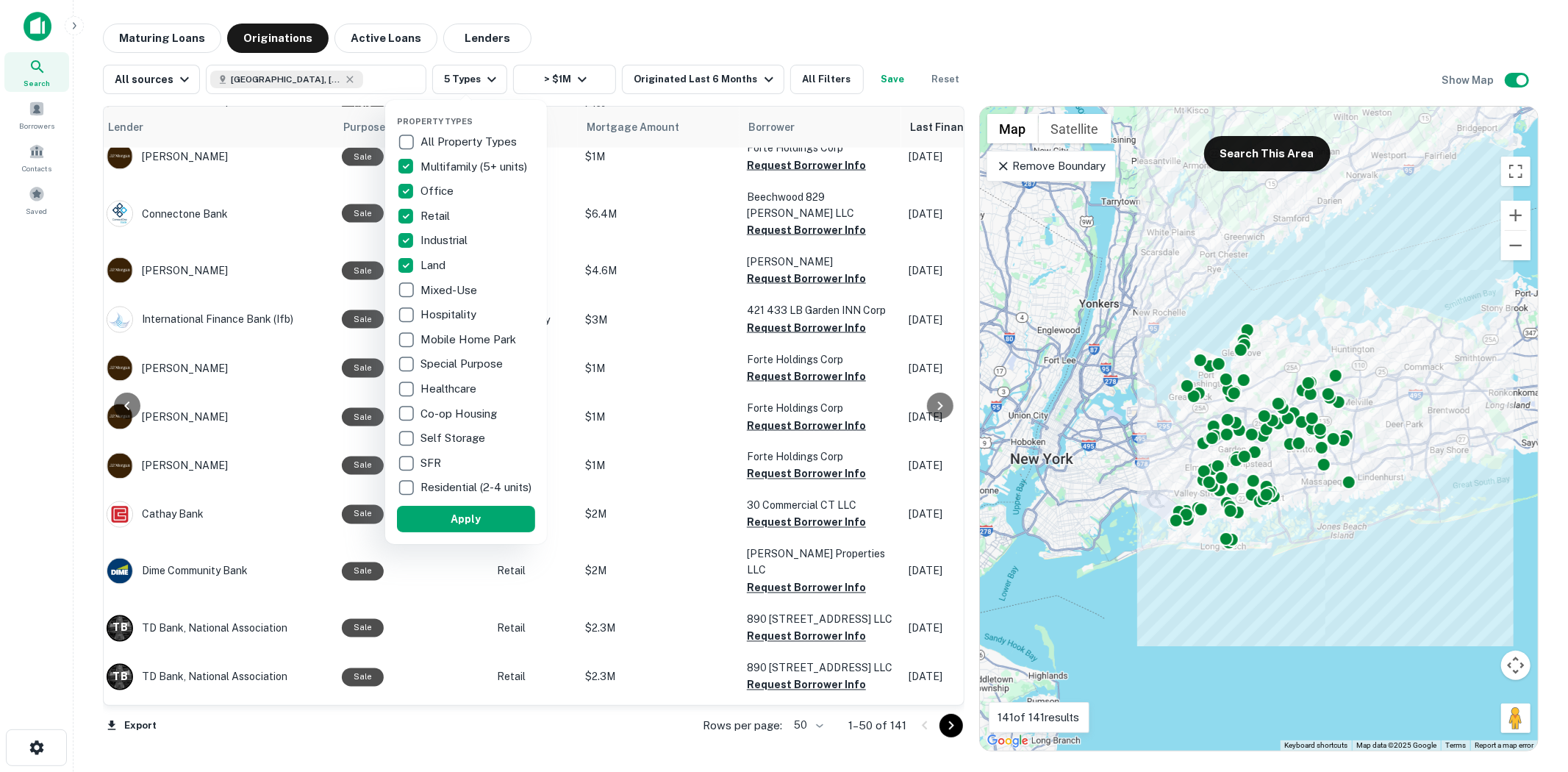
click at [451, 240] on p "Industrial" at bounding box center [446, 240] width 50 height 17
drag, startPoint x: 443, startPoint y: 219, endPoint x: 448, endPoint y: 211, distance: 9.4
click at [443, 219] on p "Retail" at bounding box center [436, 216] width 32 height 17
click at [450, 204] on div "Retail" at bounding box center [466, 216] width 138 height 25
click at [451, 200] on div "Office" at bounding box center [466, 190] width 138 height 25
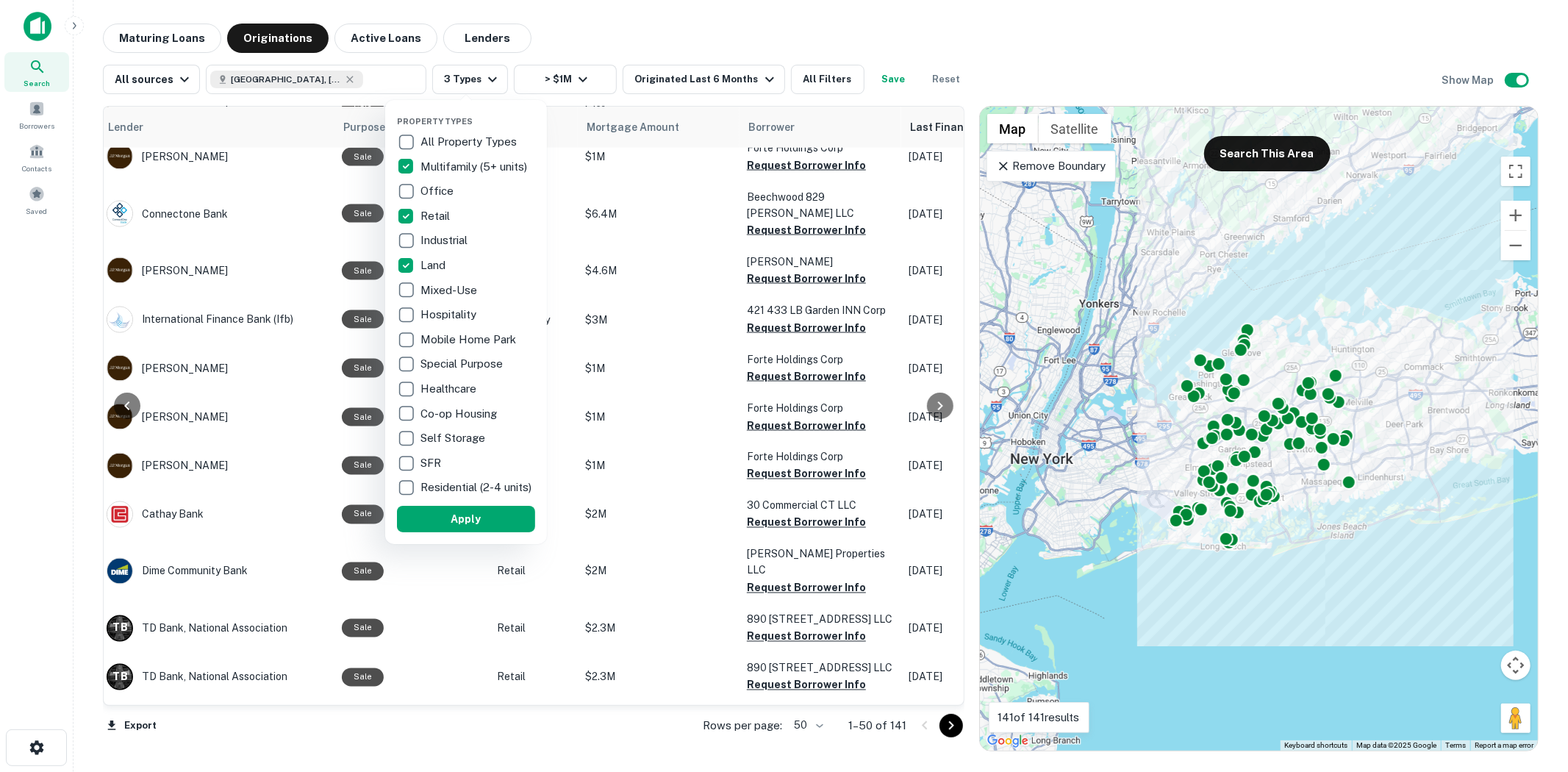
click at [450, 218] on p "Retail" at bounding box center [436, 216] width 32 height 17
click at [474, 174] on p "Multifamily (5+ units)" at bounding box center [475, 166] width 110 height 17
click at [504, 532] on button "Apply" at bounding box center [459, 519] width 138 height 27
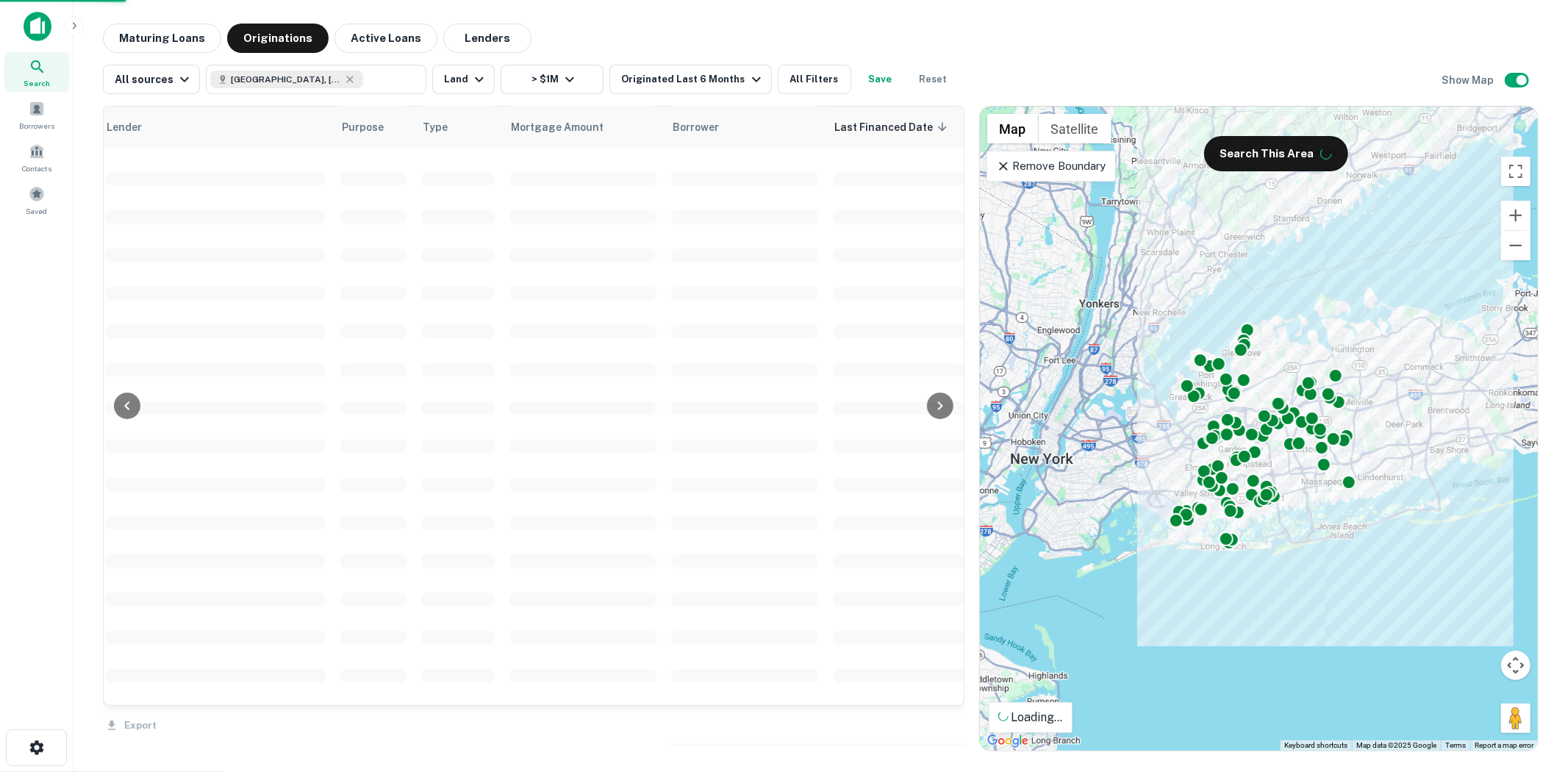
scroll to position [0, 252]
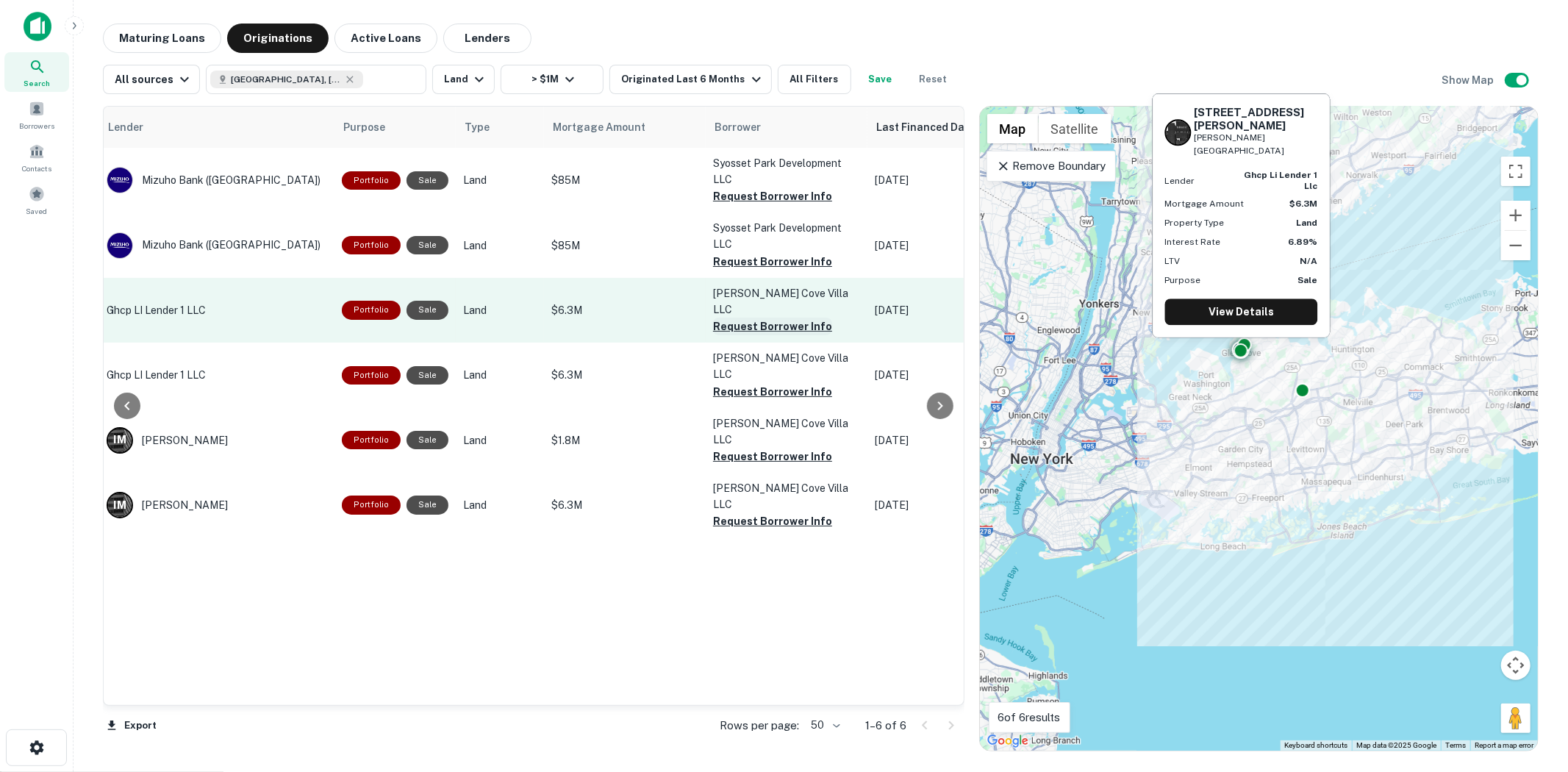
click at [751, 317] on button "Request Borrower Info" at bounding box center [772, 326] width 119 height 17
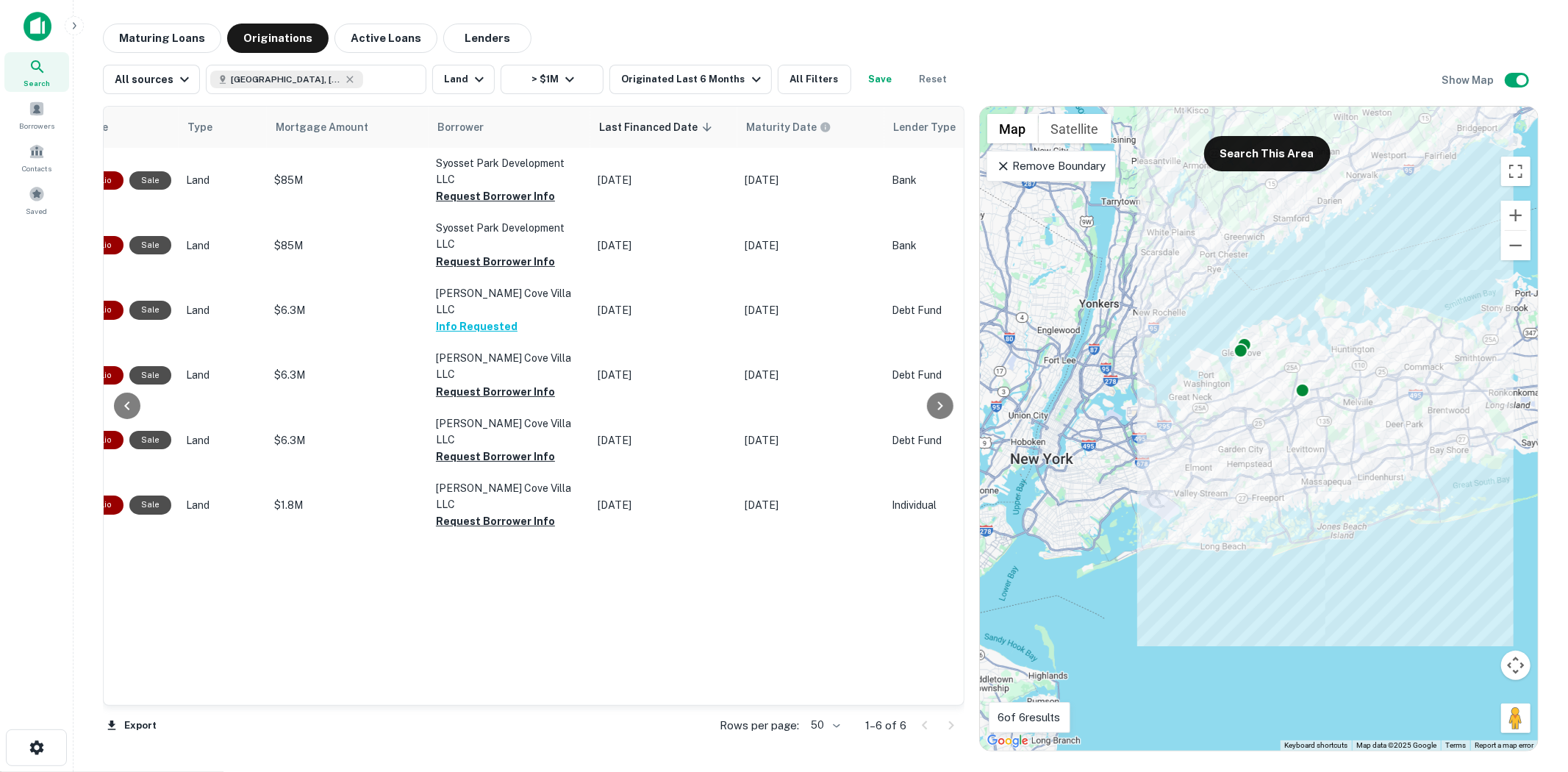
scroll to position [0, 533]
click at [1005, 165] on icon at bounding box center [1004, 166] width 15 height 15
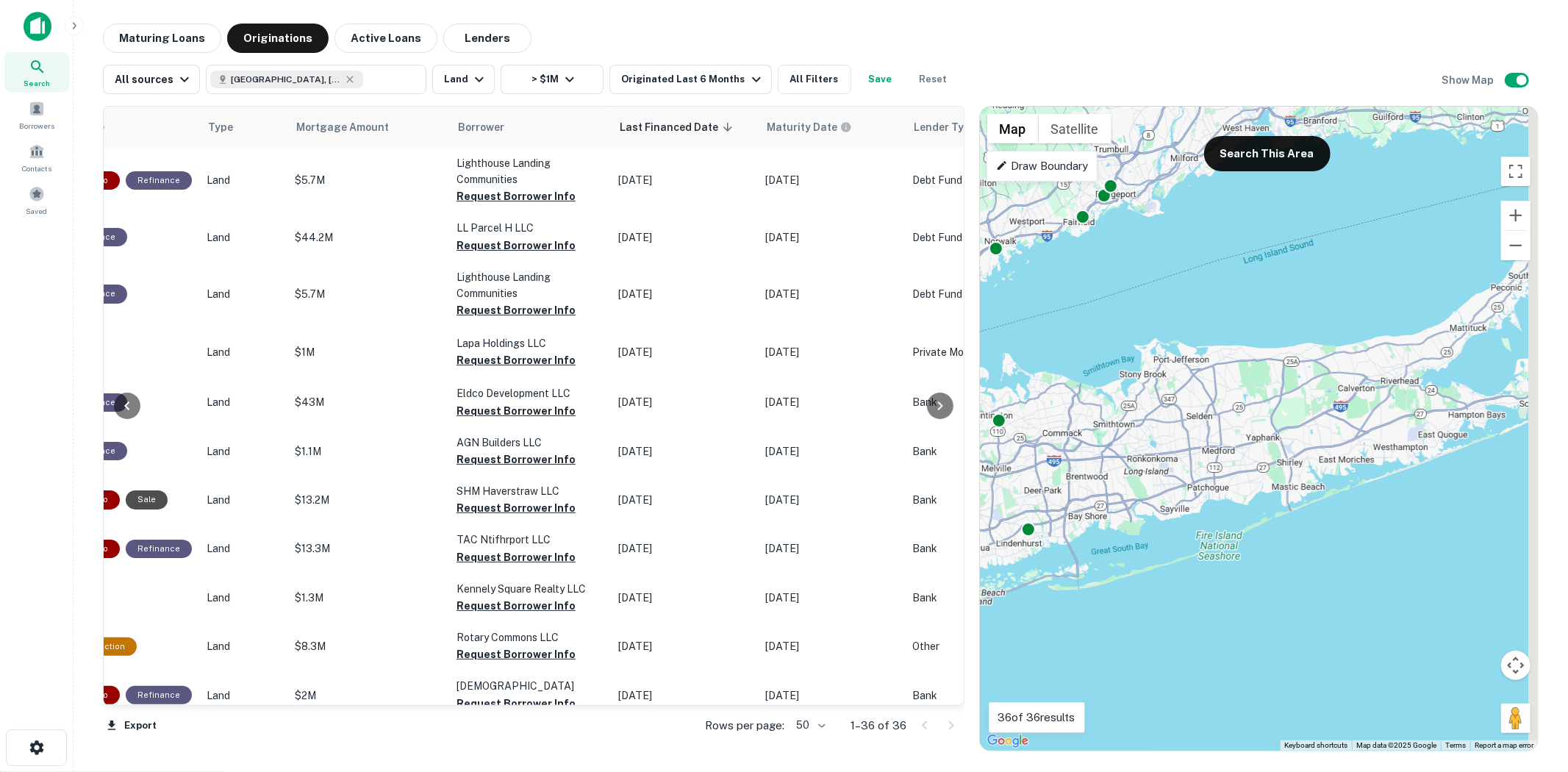
drag, startPoint x: 1363, startPoint y: 441, endPoint x: 1010, endPoint y: 496, distance: 357.3
click at [998, 507] on div "To activate drag with keyboard, press Alt + Enter. Once in keyboard drag state,…" at bounding box center [1259, 428] width 558 height 644
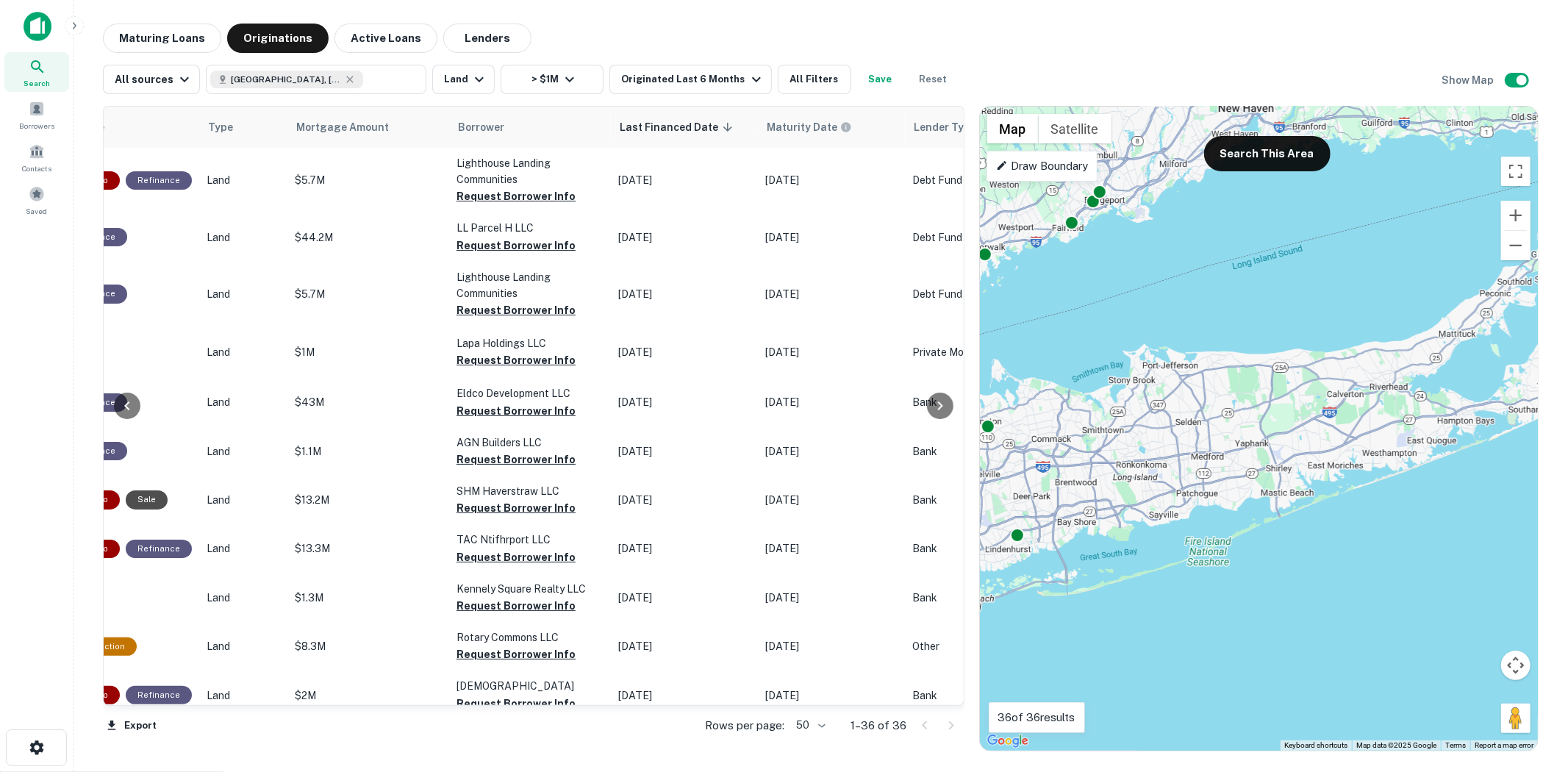
drag, startPoint x: 1248, startPoint y: 466, endPoint x: 1144, endPoint y: 498, distance: 108.8
click at [1144, 498] on div "To activate drag with keyboard, press Alt + Enter. Once in keyboard drag state,…" at bounding box center [1259, 428] width 558 height 644
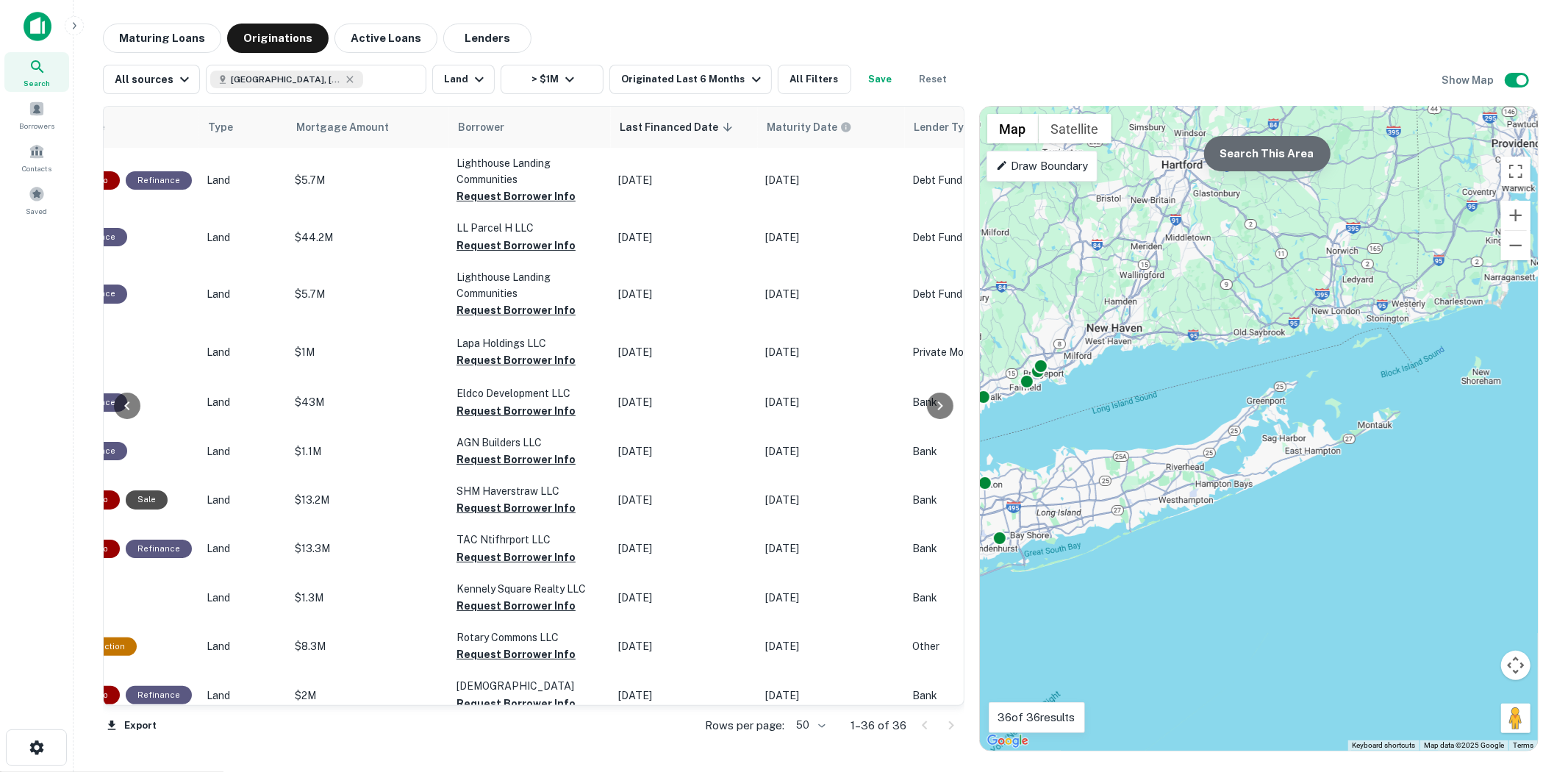
click at [1280, 152] on button "Search This Area" at bounding box center [1267, 154] width 126 height 36
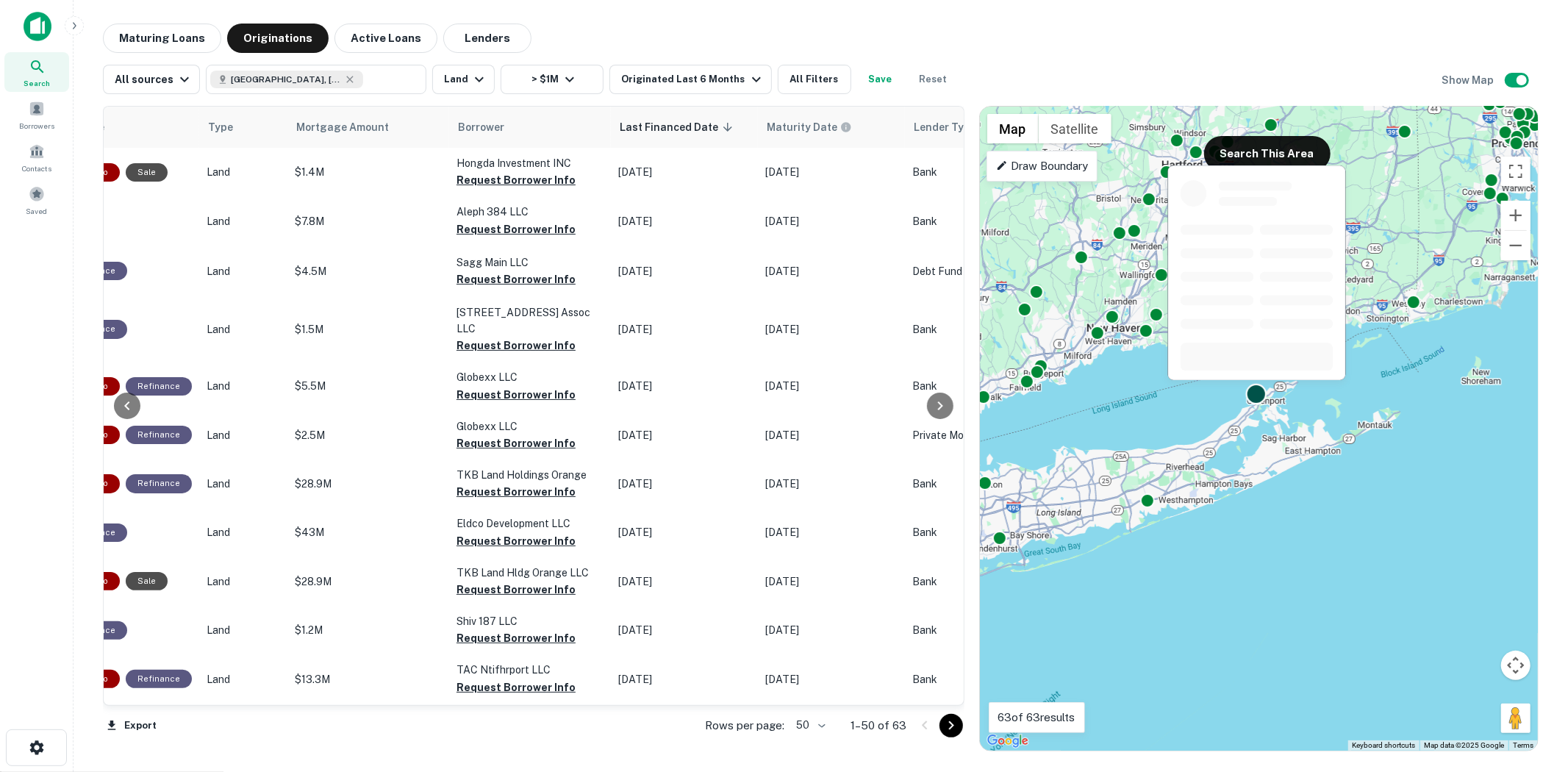
click at [1261, 397] on div at bounding box center [1256, 393] width 21 height 21
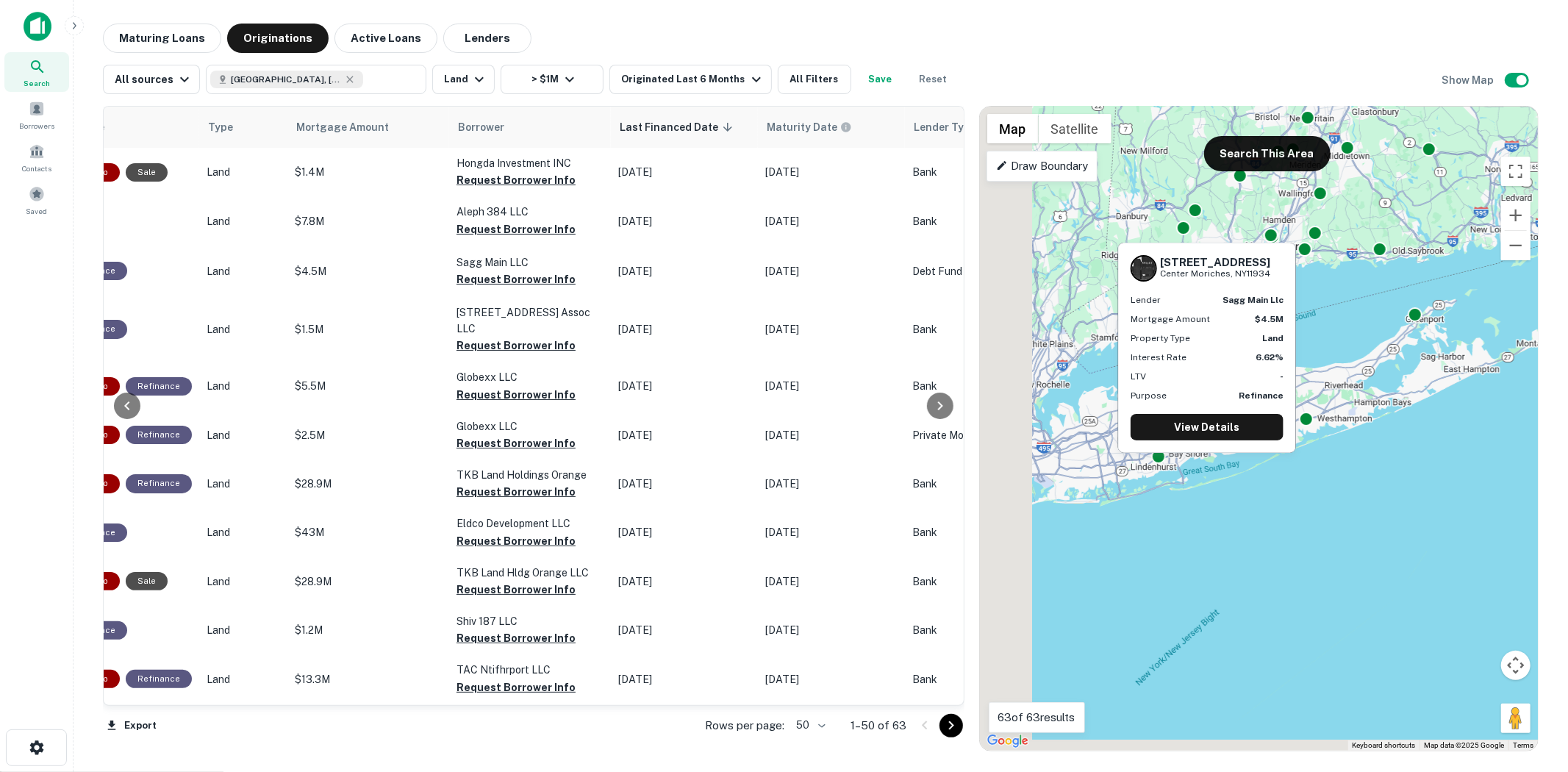
drag, startPoint x: 1113, startPoint y: 520, endPoint x: 1189, endPoint y: 471, distance: 90.4
click at [1279, 435] on body "Search Borrowers Contacts Saved Maturing Loans Originations Active Loans Lender…" at bounding box center [784, 386] width 1568 height 772
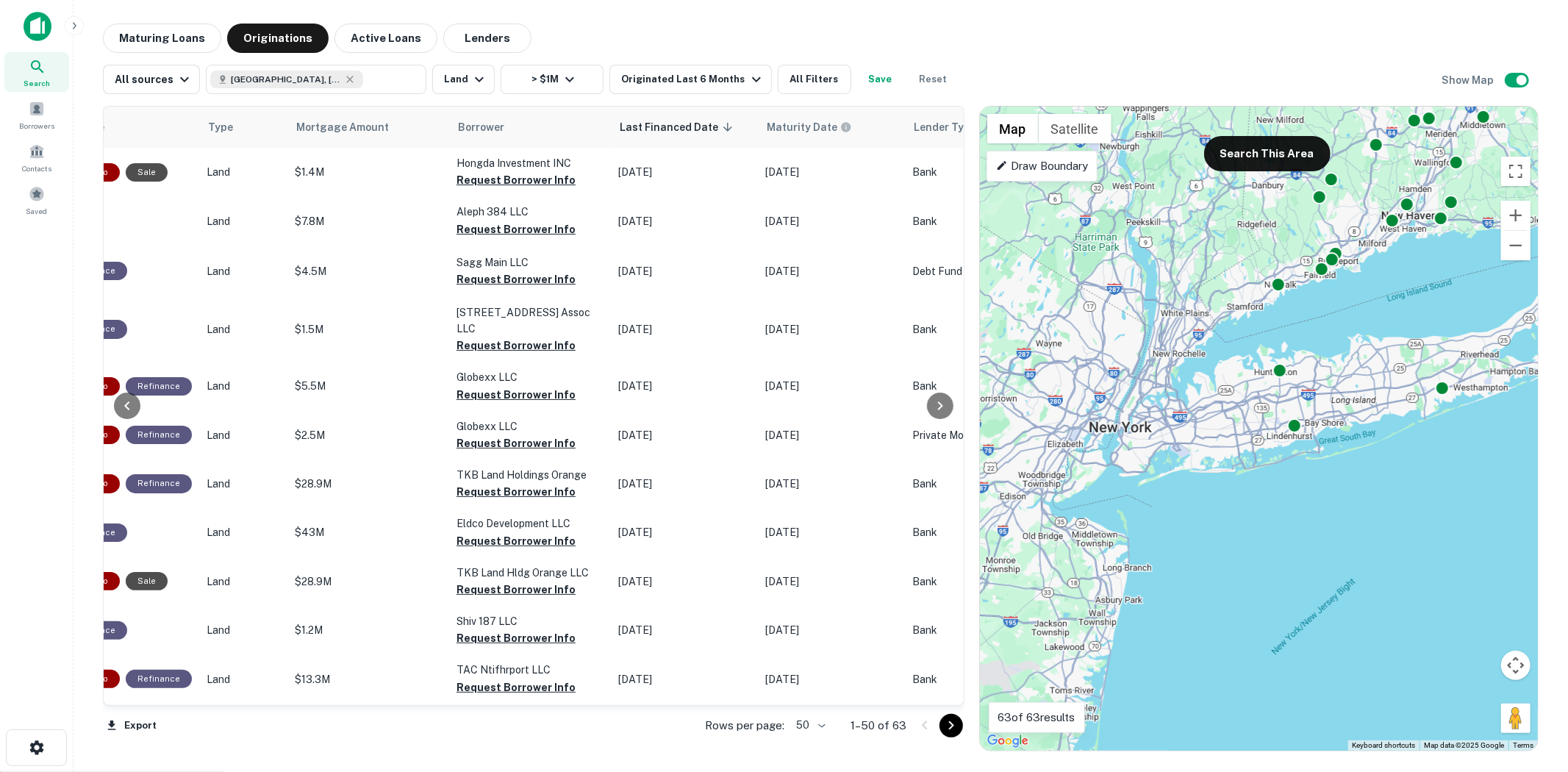
drag, startPoint x: 1165, startPoint y: 477, endPoint x: 1348, endPoint y: 506, distance: 185.3
click at [1356, 503] on div "To activate drag with keyboard, press Alt + Enter. Once in keyboard drag state,…" at bounding box center [1259, 428] width 558 height 644
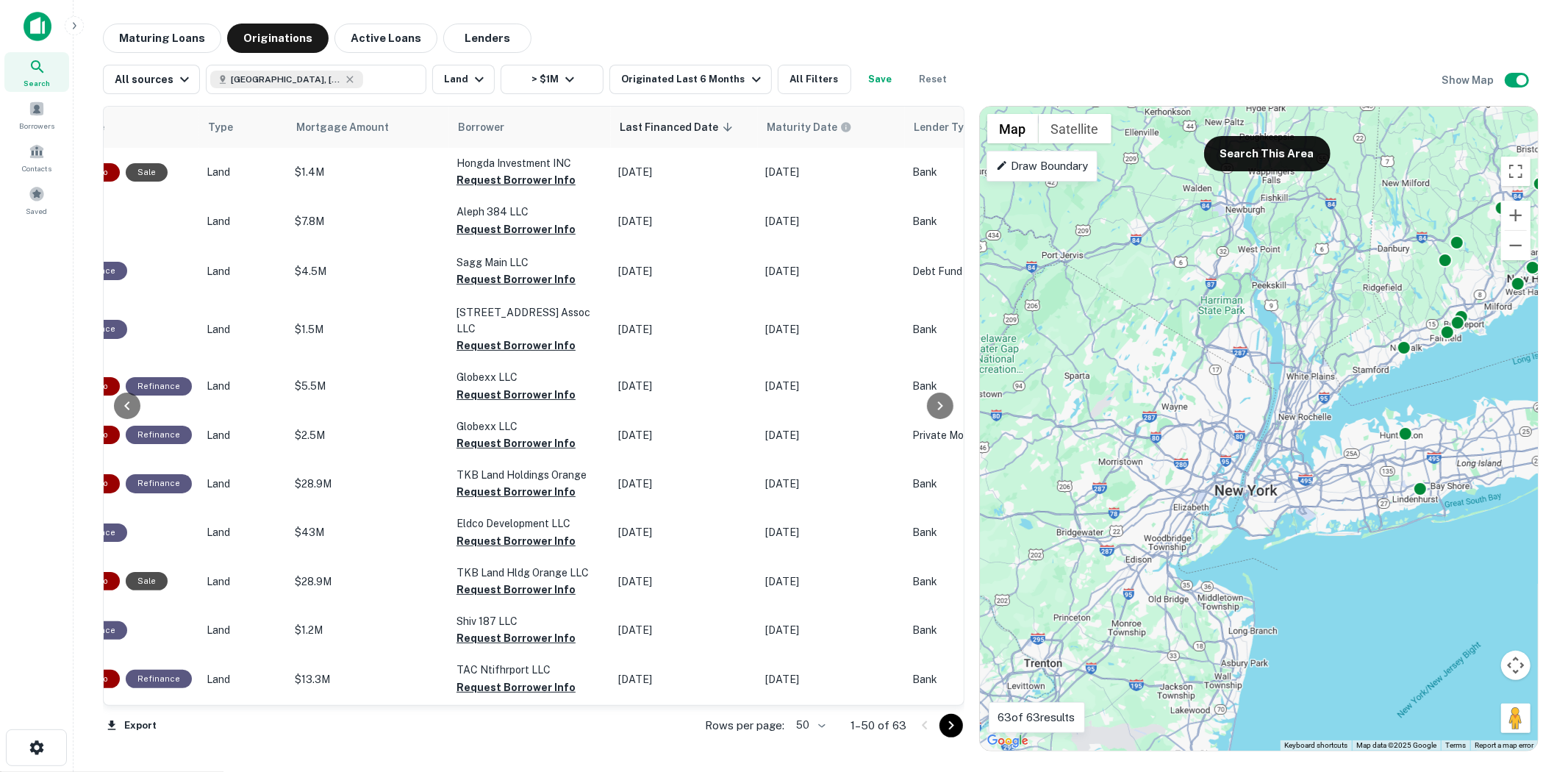
drag, startPoint x: 1348, startPoint y: 515, endPoint x: 1202, endPoint y: 508, distance: 146.2
click at [1231, 506] on div "To activate drag with keyboard, press Alt + Enter. Once in keyboard drag state,…" at bounding box center [1259, 428] width 558 height 644
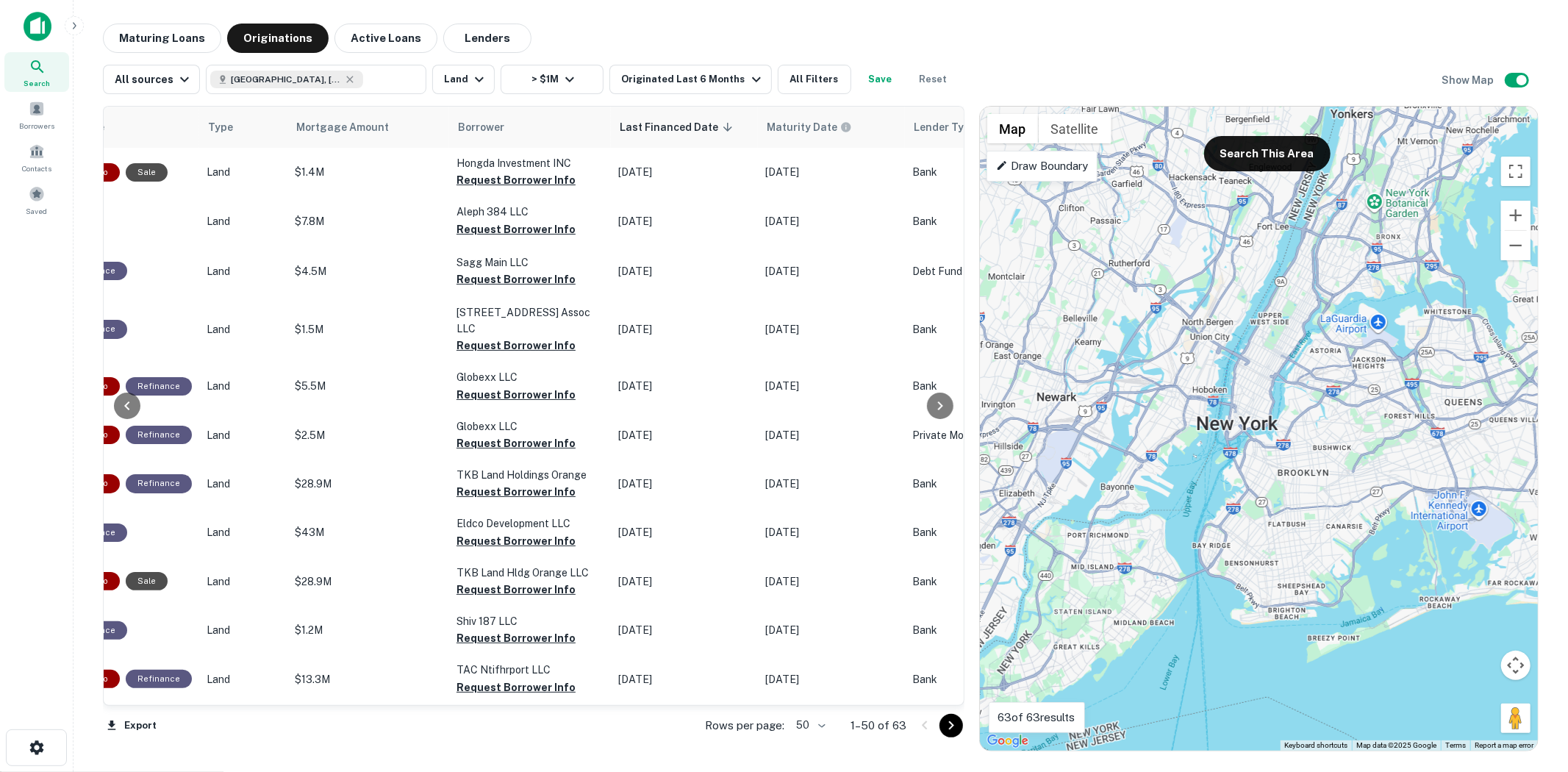
drag, startPoint x: 1290, startPoint y: 503, endPoint x: 1157, endPoint y: 595, distance: 161.7
click at [1157, 595] on div "To activate drag with keyboard, press Alt + Enter. Once in keyboard drag state,…" at bounding box center [1259, 428] width 558 height 644
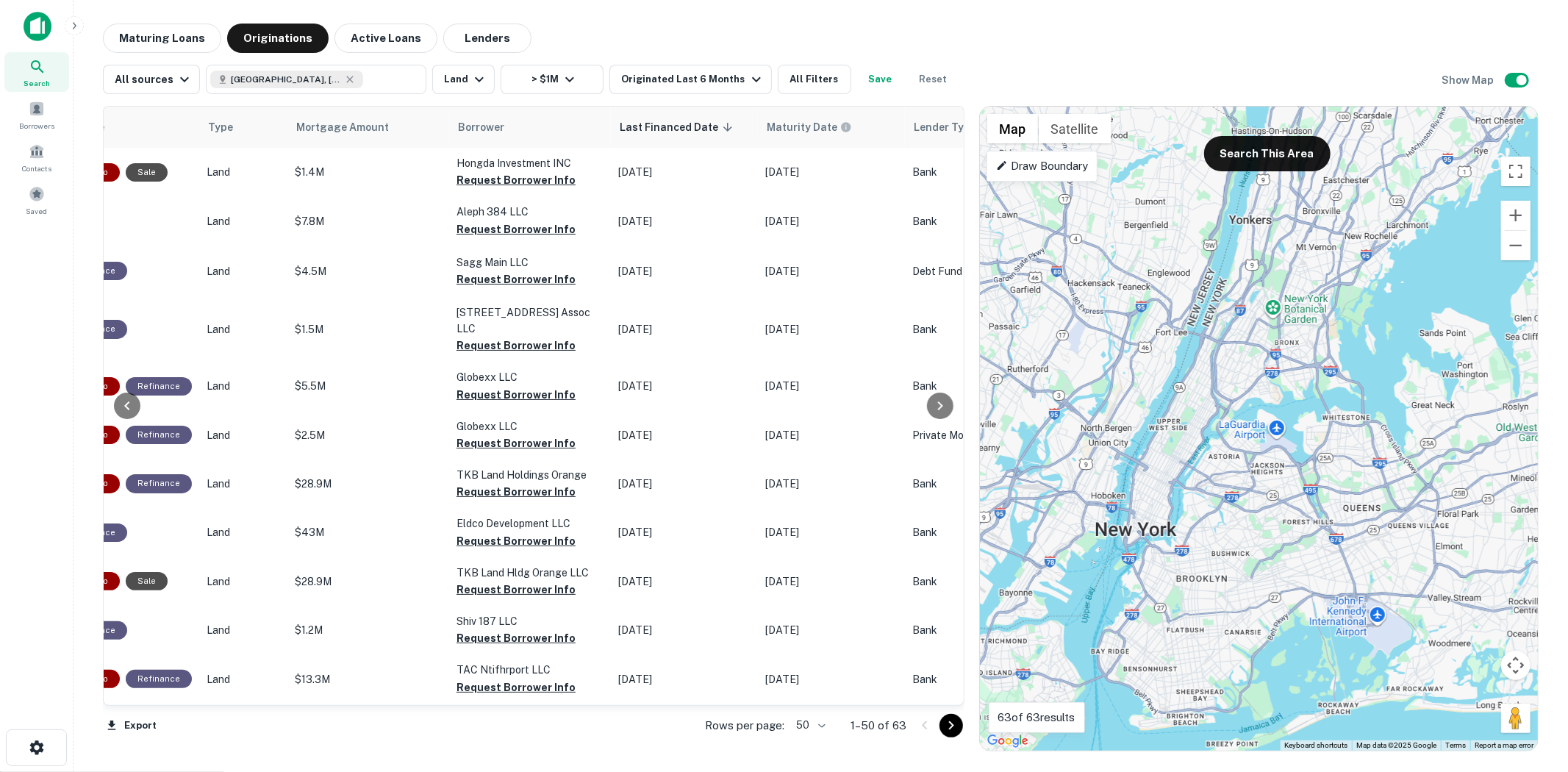
drag, startPoint x: 1209, startPoint y: 393, endPoint x: 1112, endPoint y: 496, distance: 141.5
click at [1112, 496] on div "To activate drag with keyboard, press Alt + Enter. Once in keyboard drag state,…" at bounding box center [1259, 428] width 558 height 644
click at [1273, 148] on button "Search This Area" at bounding box center [1267, 154] width 126 height 36
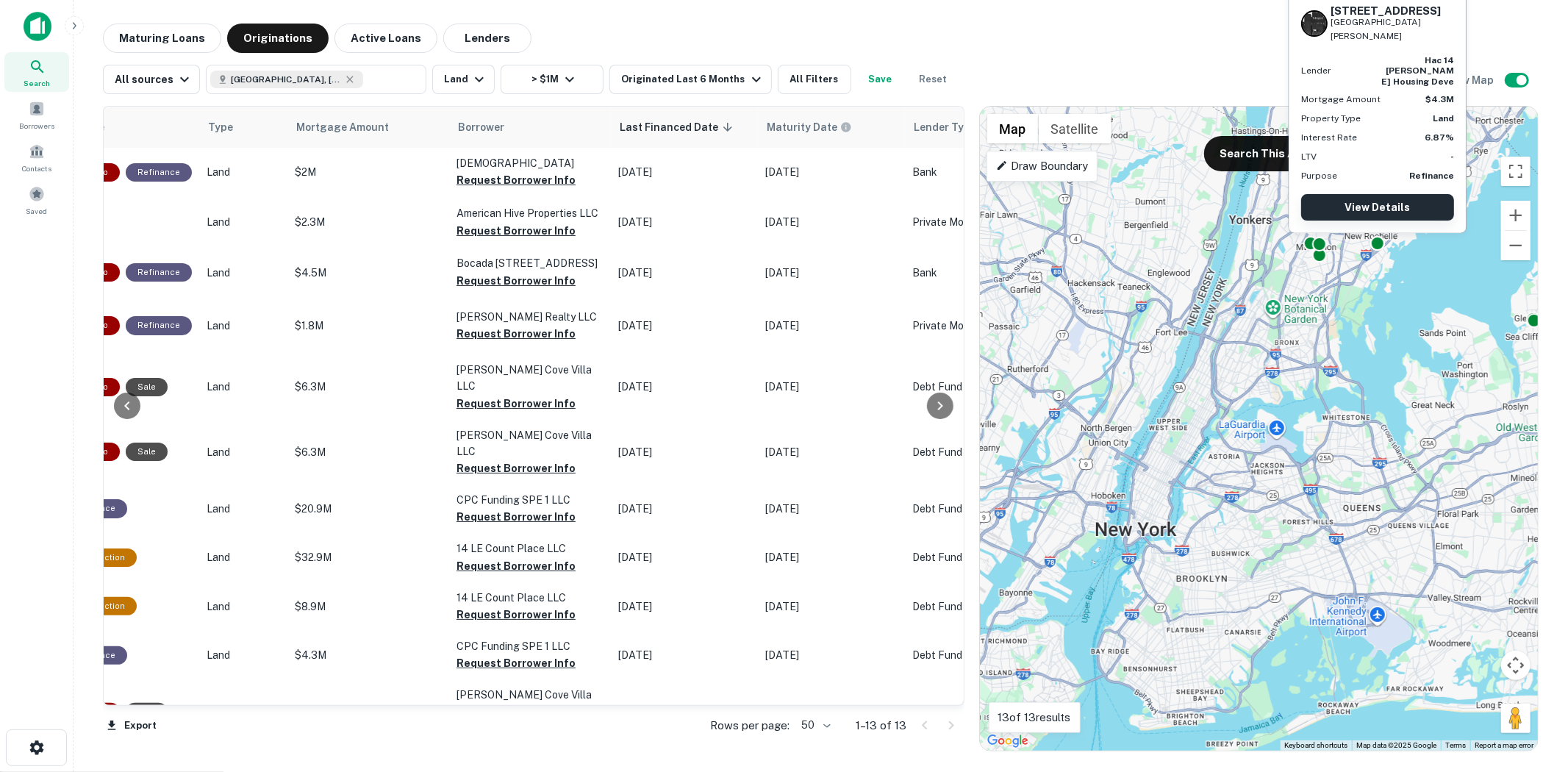
click at [1363, 203] on link "View Details" at bounding box center [1377, 207] width 153 height 27
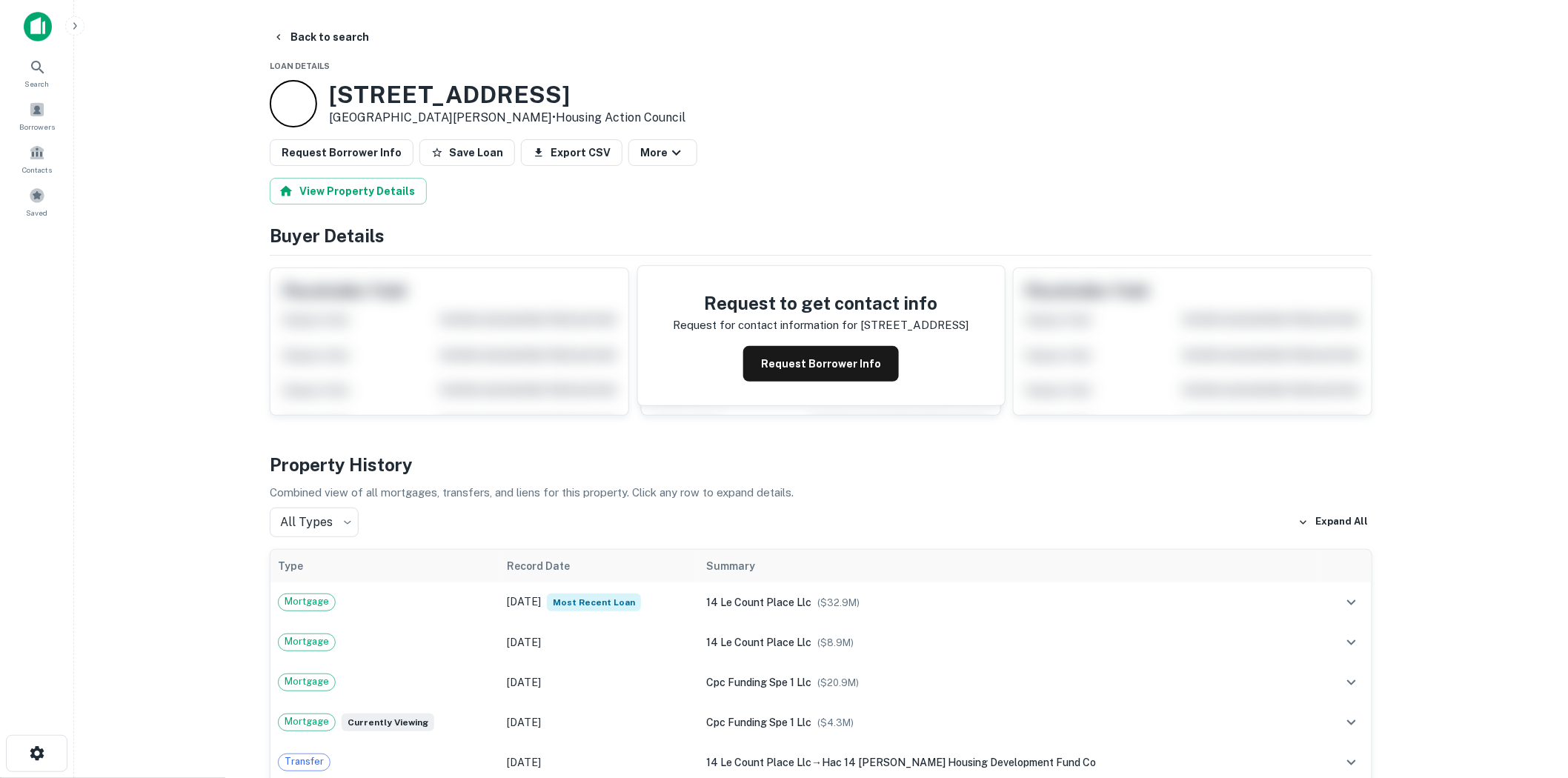
click at [790, 341] on div "Request to get contact info Request for contact information for [STREET_ADDRESS…" at bounding box center [822, 335] width 367 height 139
click at [809, 352] on button "Request Borrower Info" at bounding box center [821, 363] width 156 height 36
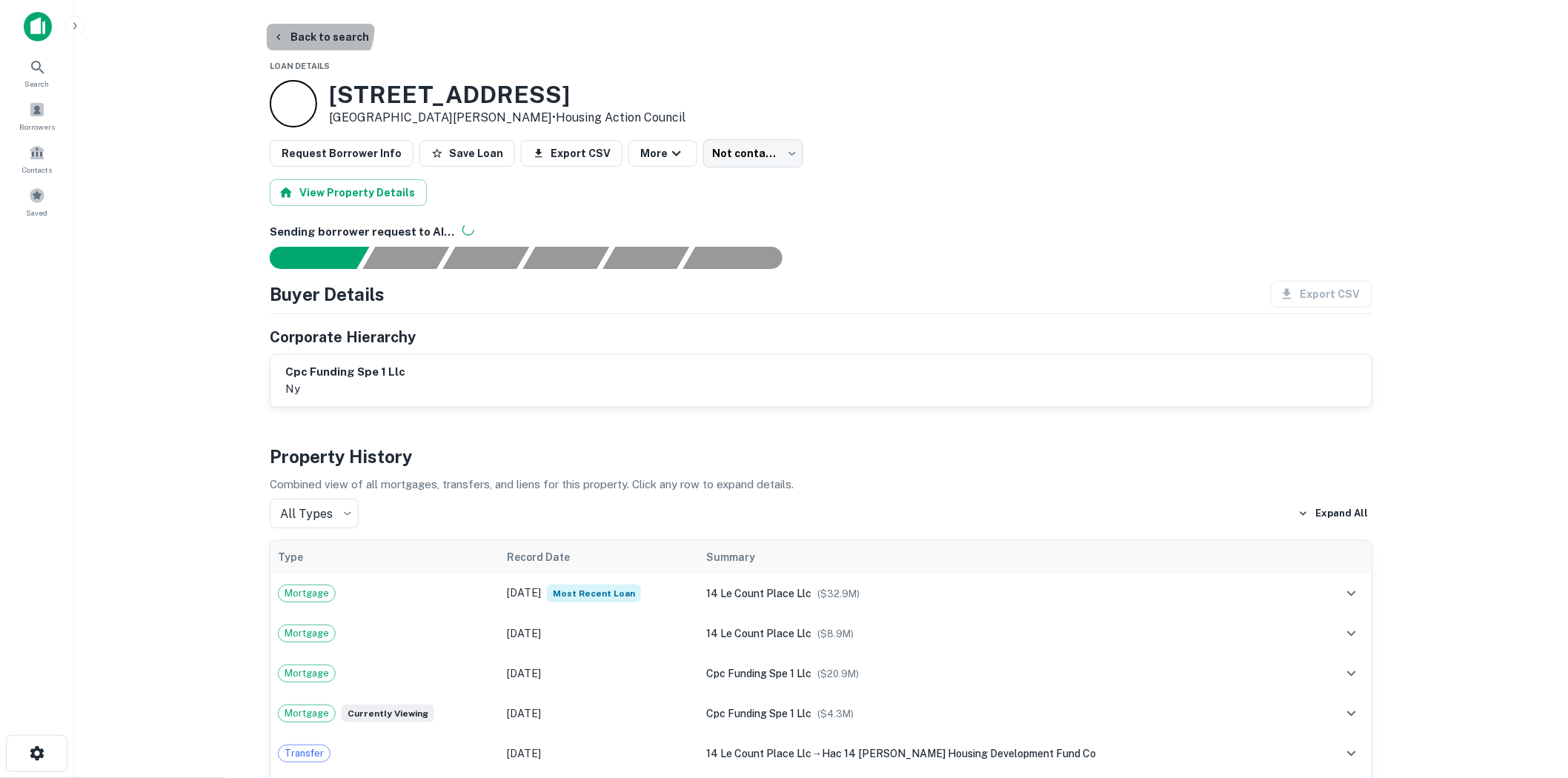
click at [295, 24] on button "Back to search" at bounding box center [320, 37] width 108 height 27
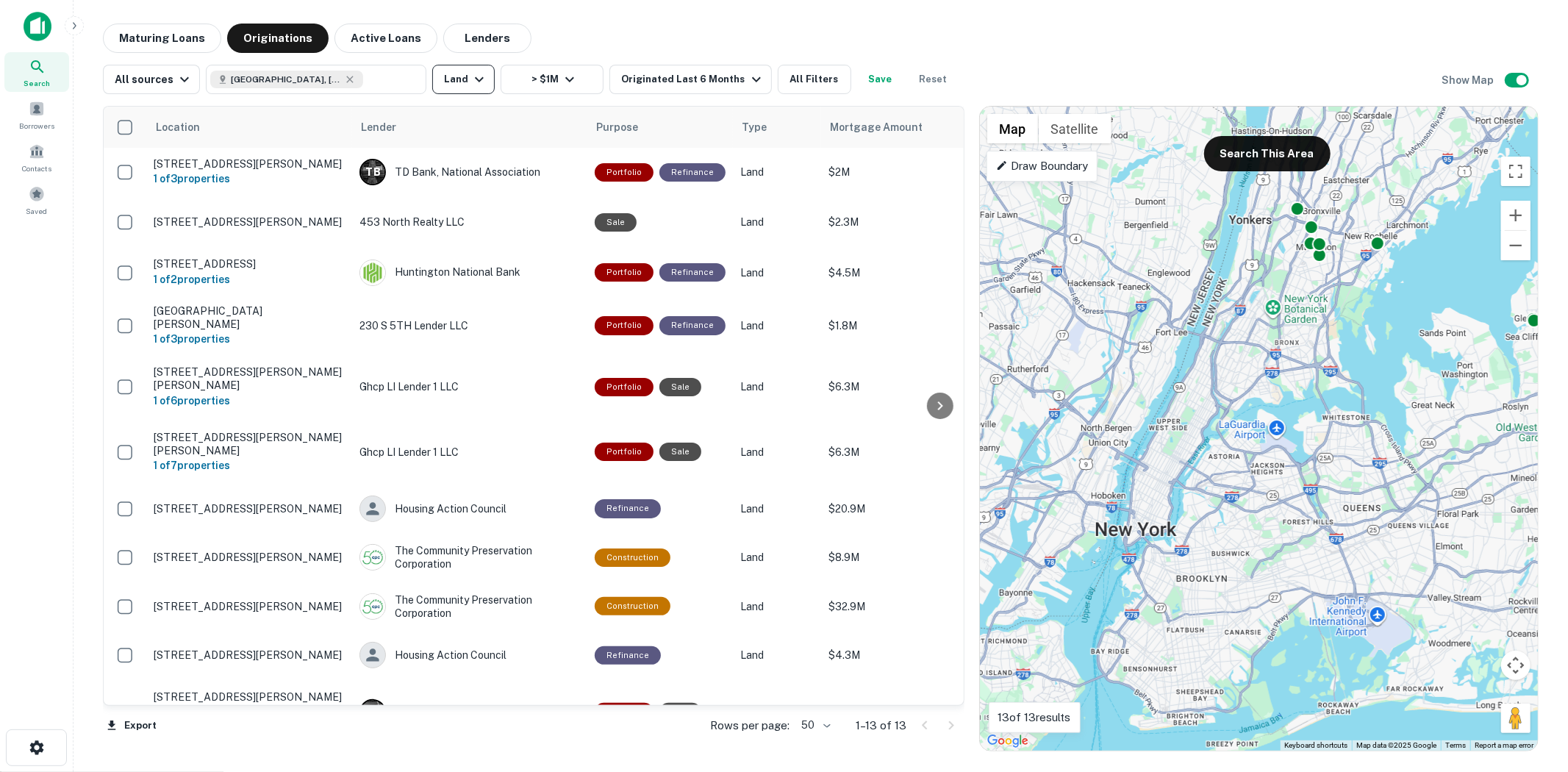
click at [459, 84] on button "Land" at bounding box center [463, 80] width 62 height 29
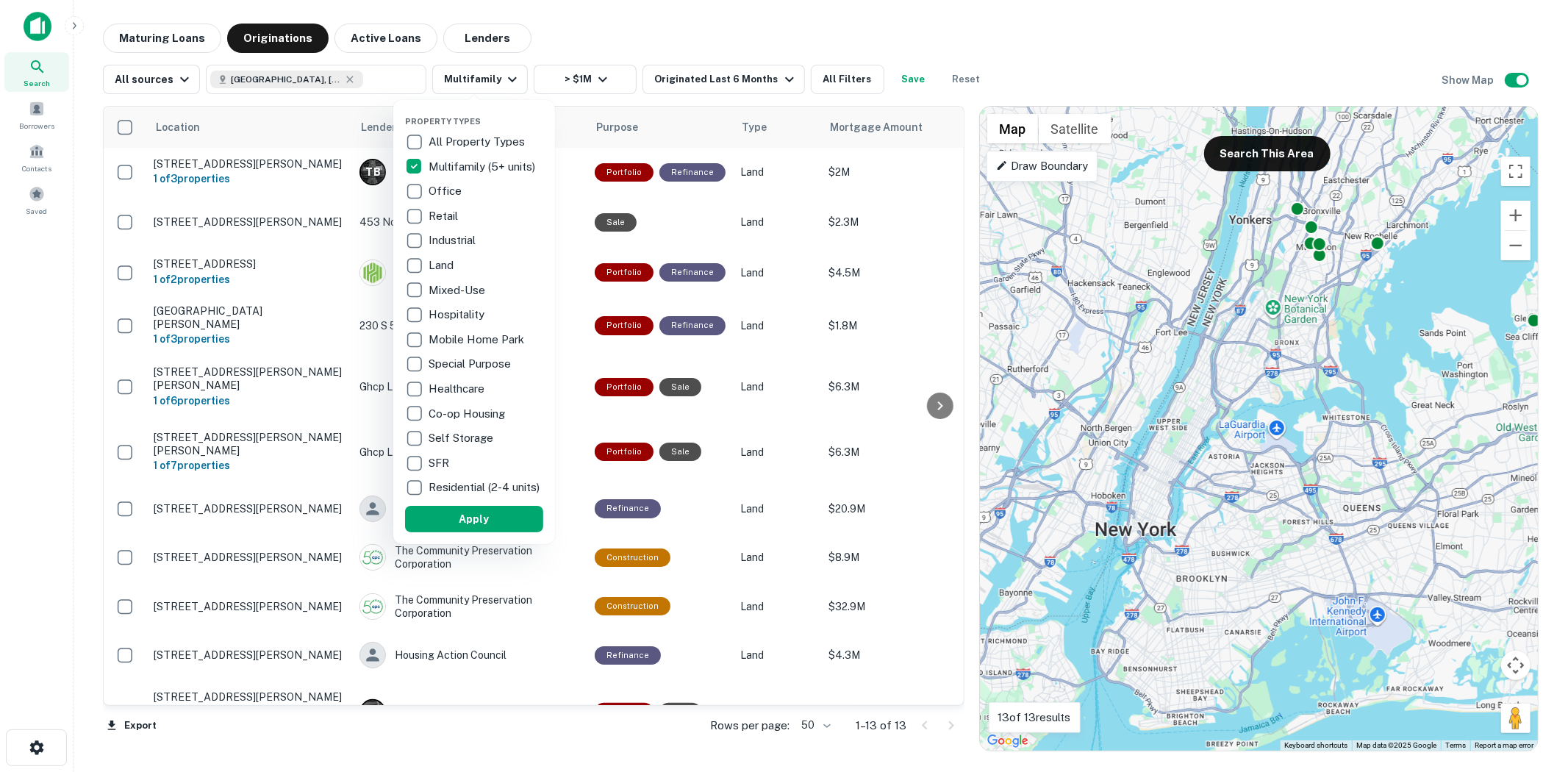
click at [459, 192] on p "Office" at bounding box center [446, 190] width 36 height 17
click at [438, 172] on p "Multifamily (5+ units)" at bounding box center [475, 166] width 110 height 17
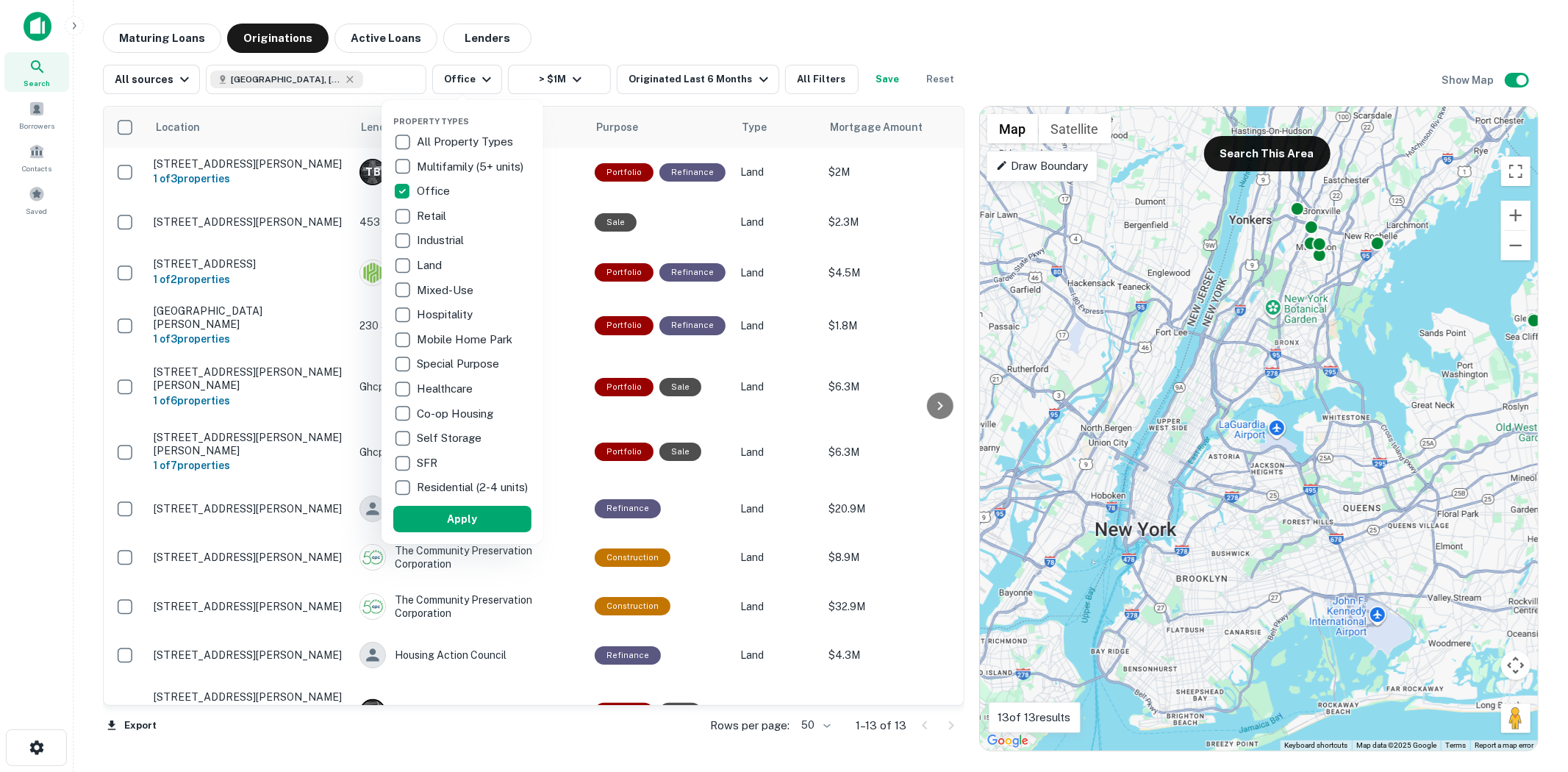
click at [432, 194] on p "Office" at bounding box center [435, 190] width 36 height 17
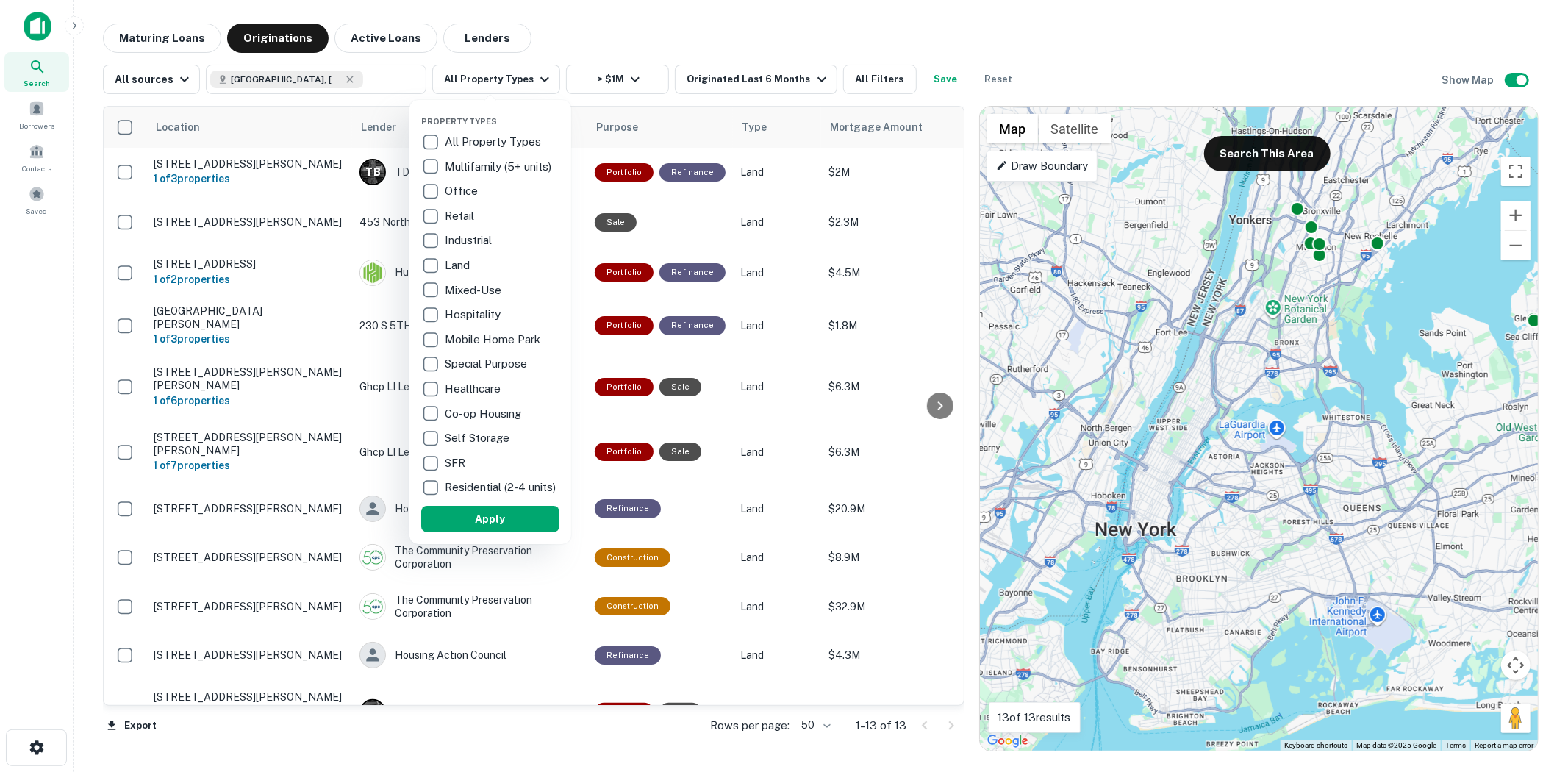
click at [497, 337] on p "Mobile Home Park" at bounding box center [494, 339] width 99 height 17
click at [517, 532] on button "Apply" at bounding box center [489, 519] width 138 height 27
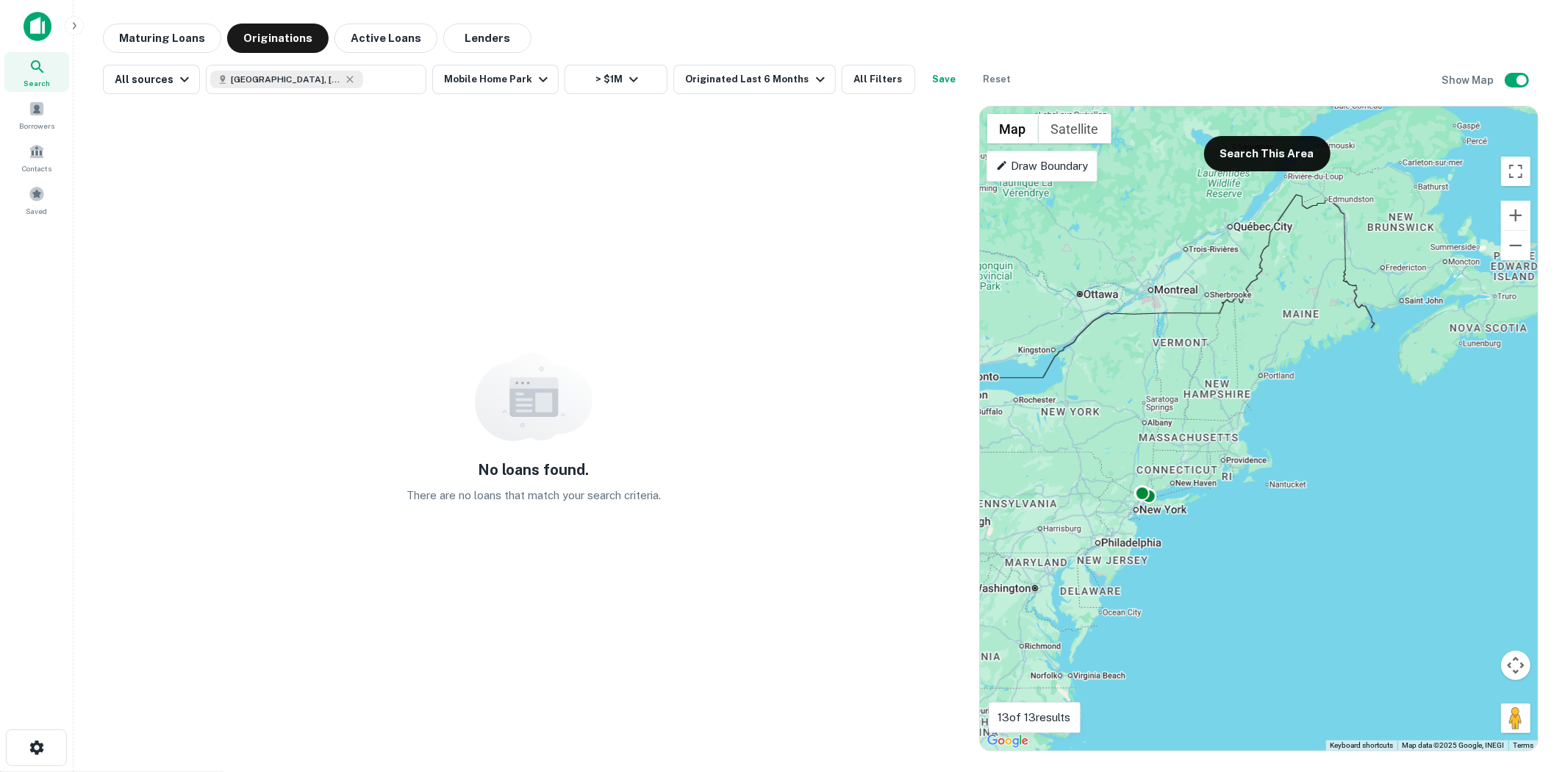
drag, startPoint x: 1056, startPoint y: 466, endPoint x: 1237, endPoint y: 417, distance: 187.5
click at [1237, 417] on div "To activate drag with keyboard, press Alt + Enter. Once in keyboard drag state,…" at bounding box center [1259, 428] width 558 height 644
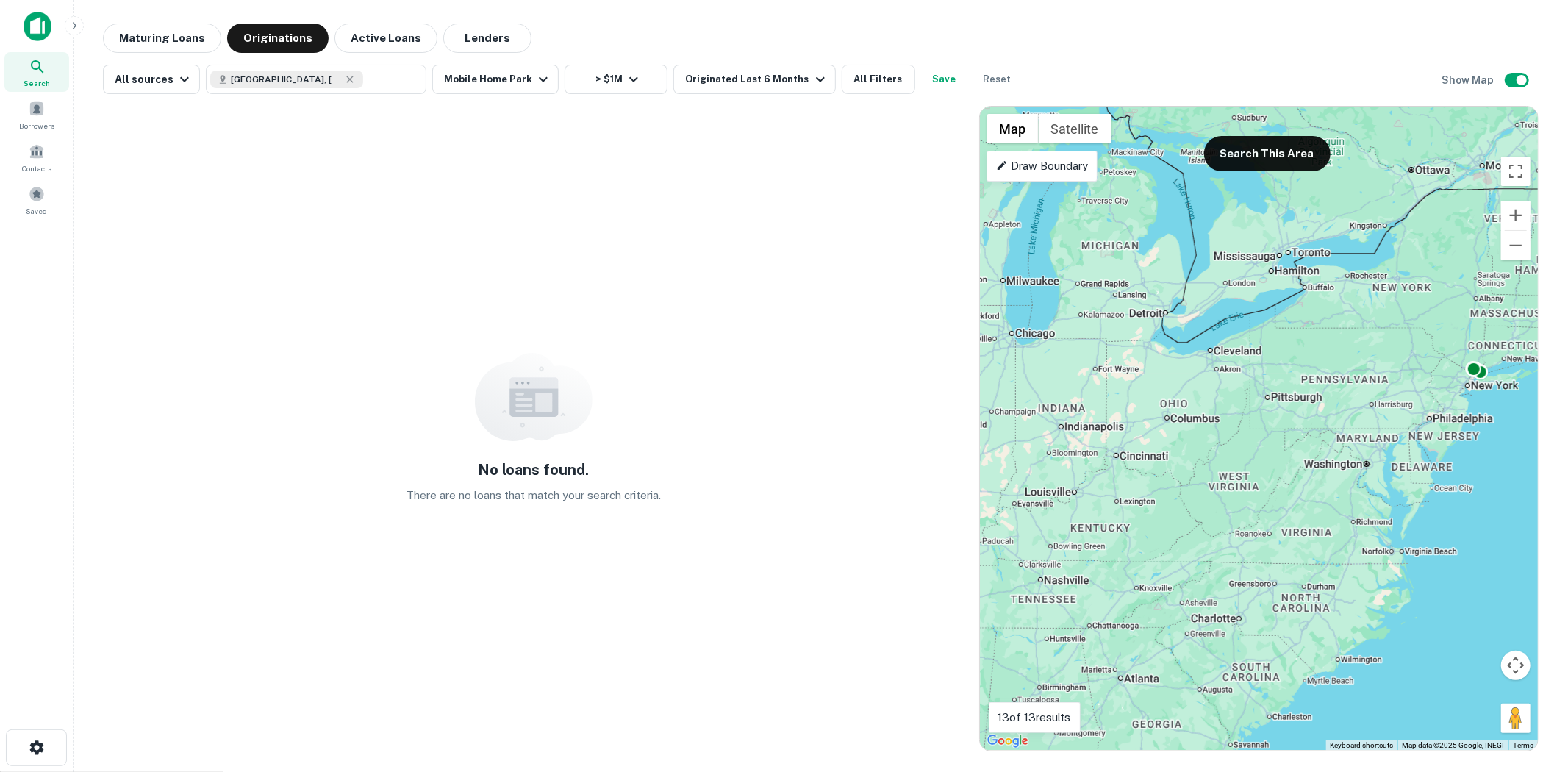
drag, startPoint x: 1277, startPoint y: 420, endPoint x: 1315, endPoint y: 318, distance: 108.8
click at [1321, 376] on div "To activate drag with keyboard, press Alt + Enter. Once in keyboard drag state,…" at bounding box center [1259, 428] width 558 height 644
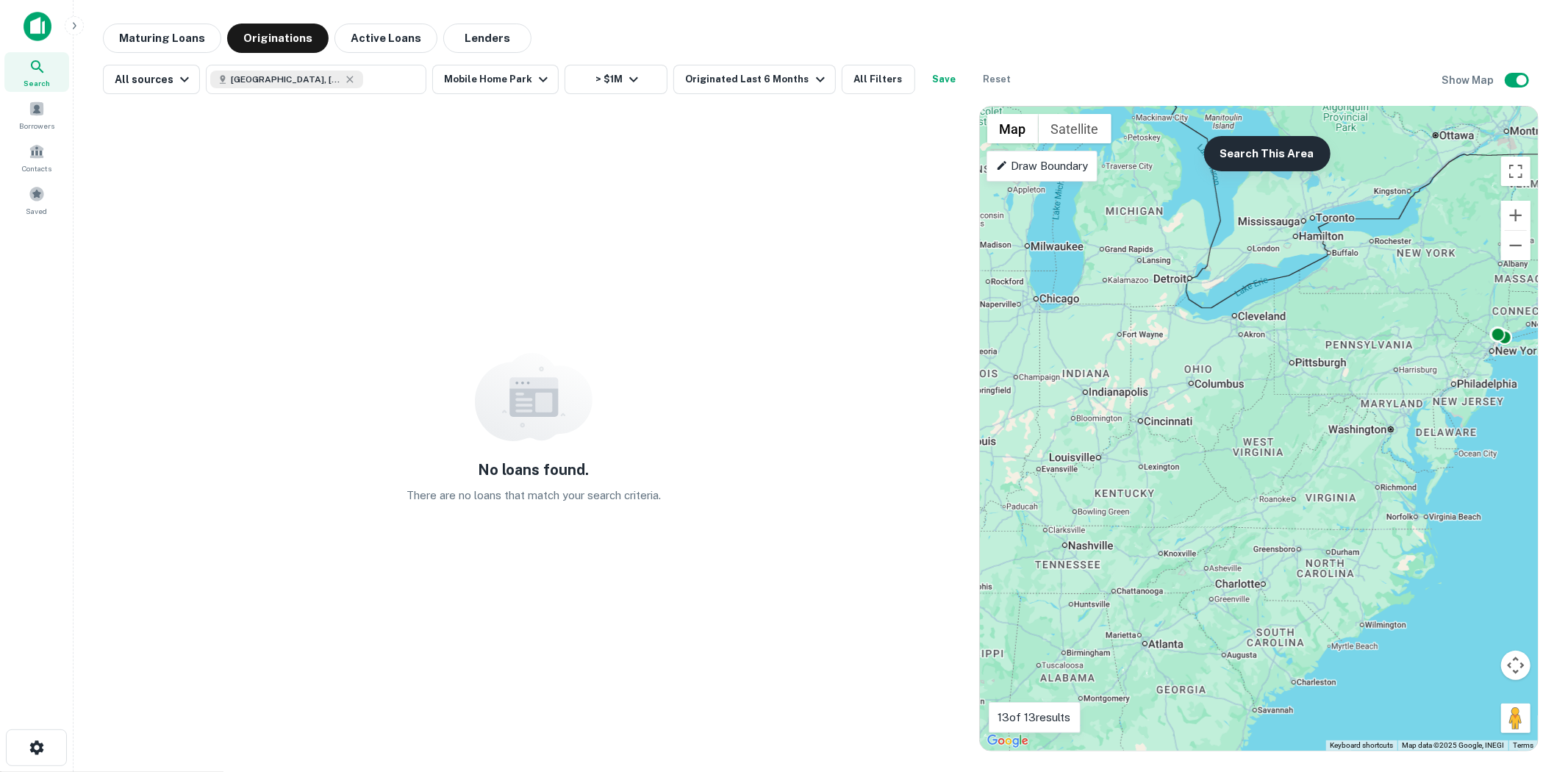
click at [1266, 164] on button "Search This Area" at bounding box center [1267, 154] width 126 height 36
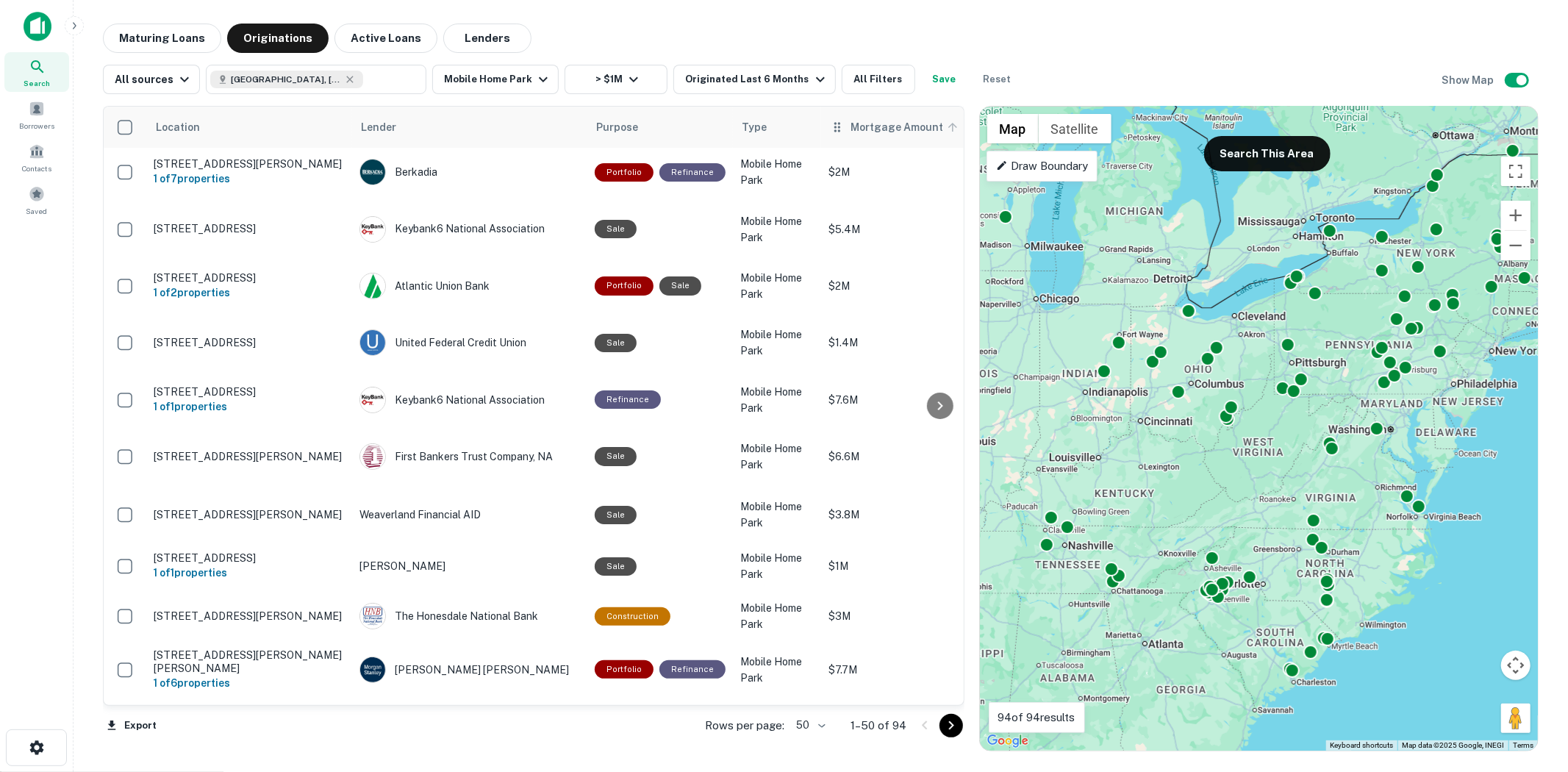
click at [851, 126] on span "Mortgage Amount" at bounding box center [907, 126] width 112 height 17
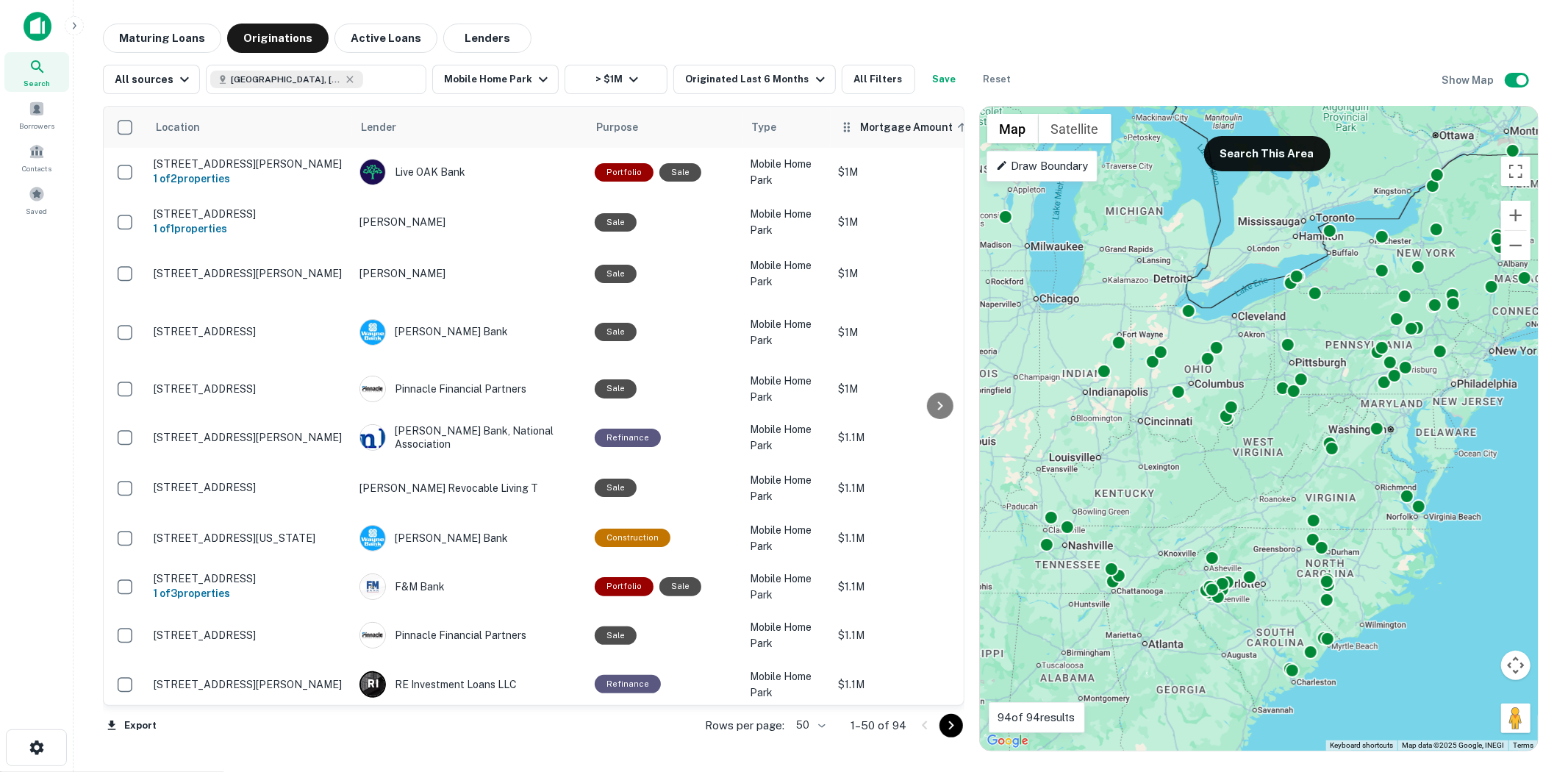
click at [873, 128] on span "Mortgage Amount sorted ascending" at bounding box center [916, 126] width 112 height 17
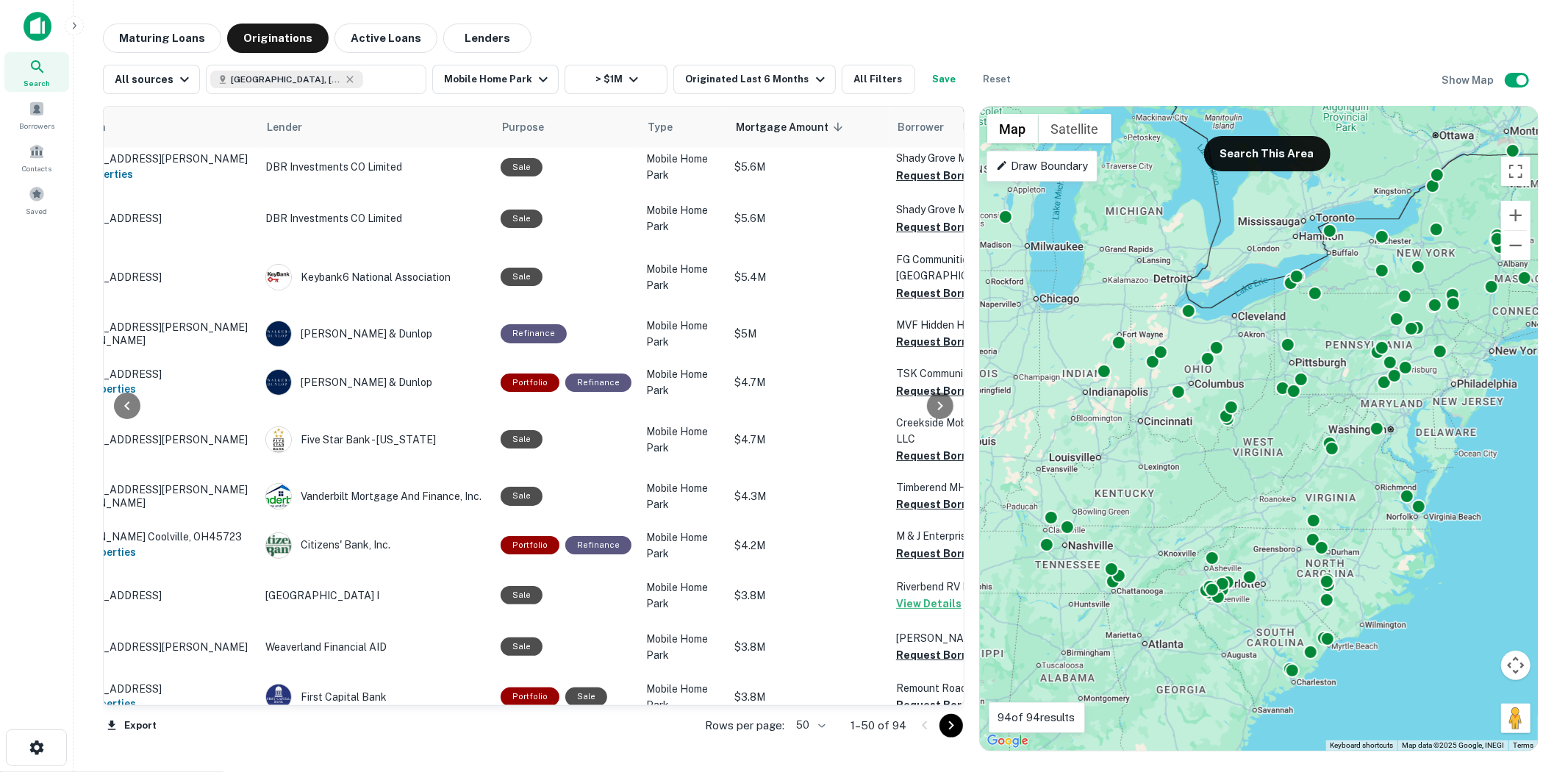
scroll to position [1142, 99]
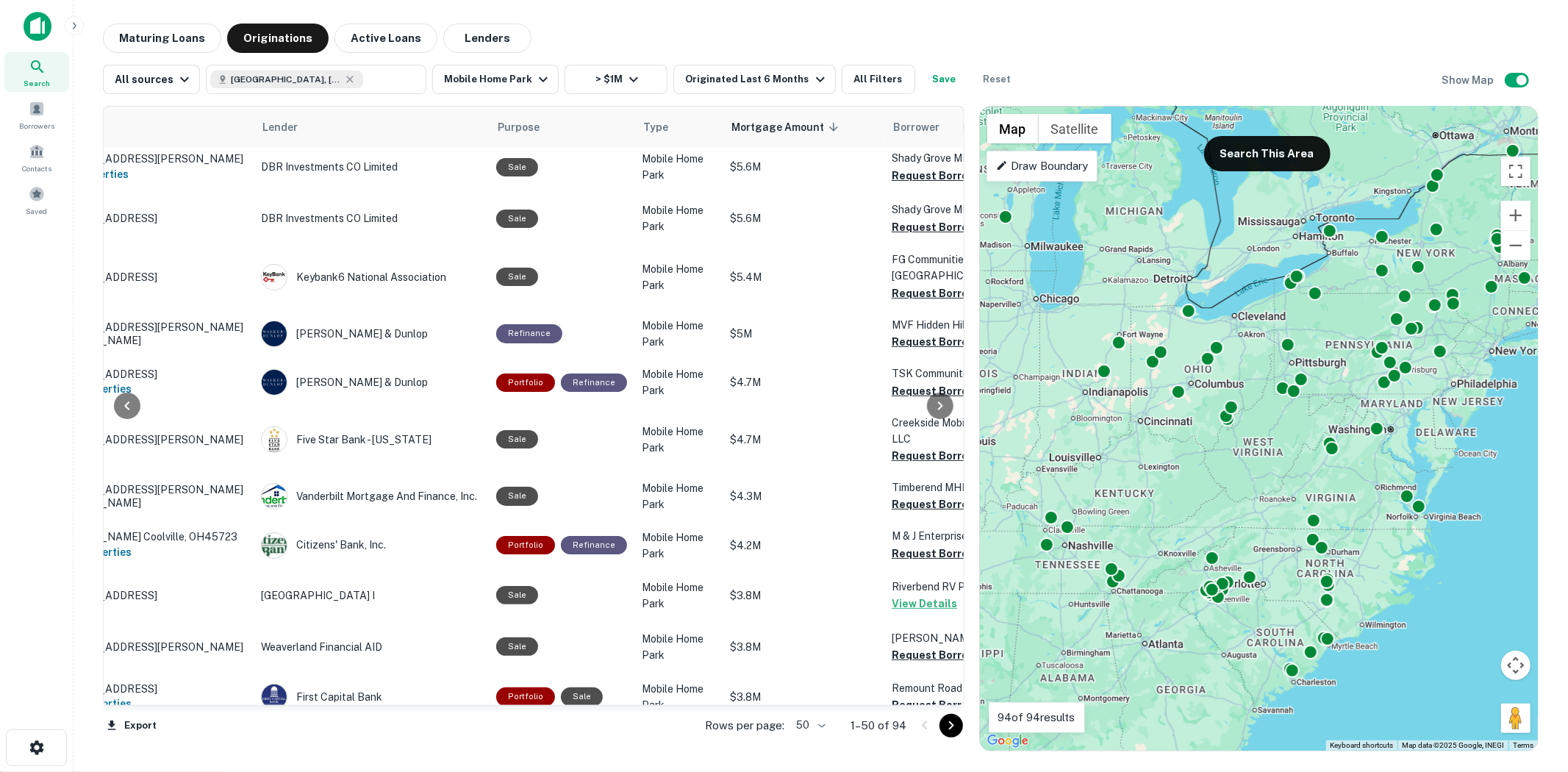
click at [936, 474] on div at bounding box center [940, 405] width 29 height 598
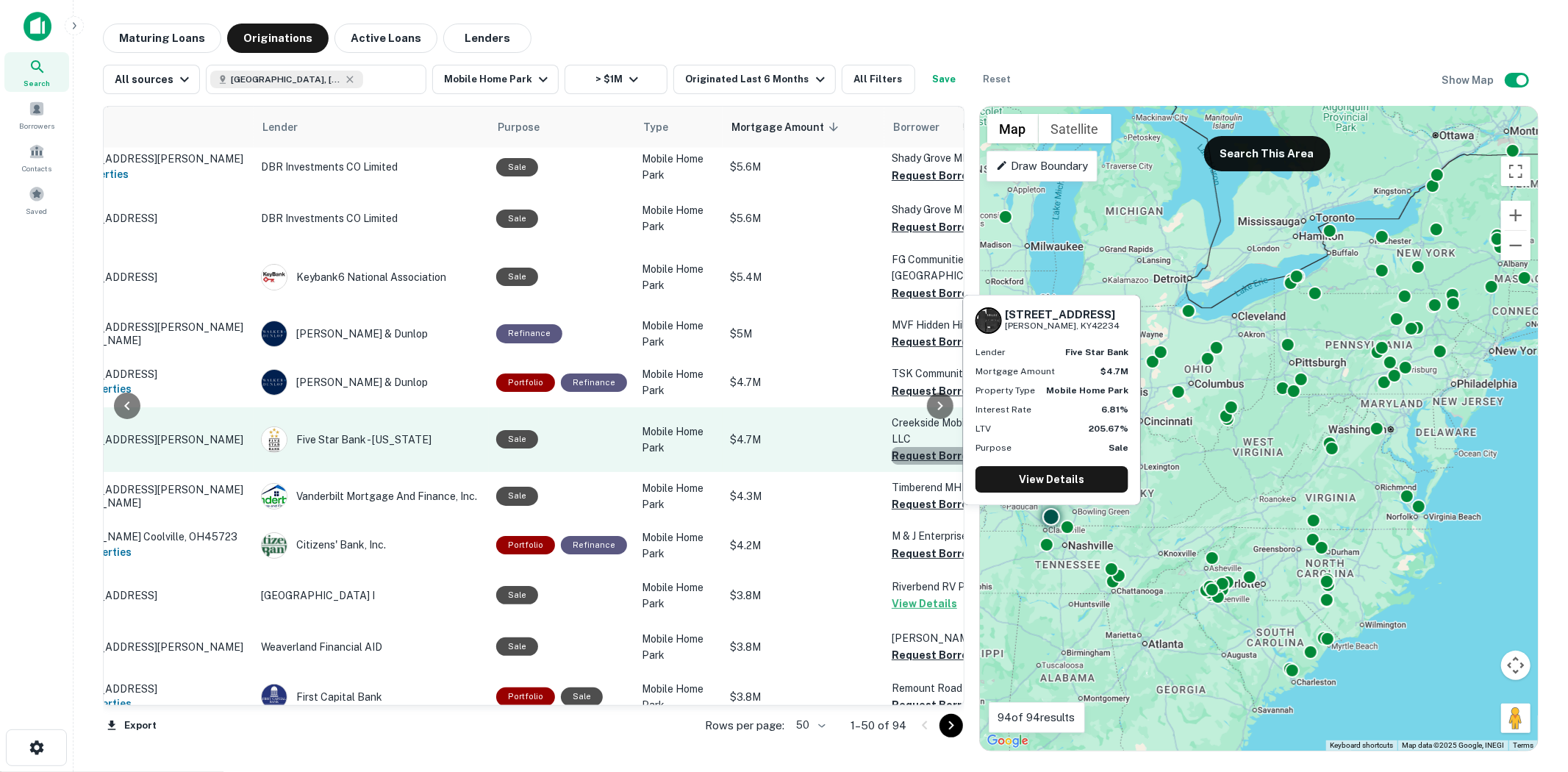
click at [922, 446] on button "Request Borrower Info" at bounding box center [951, 455] width 119 height 17
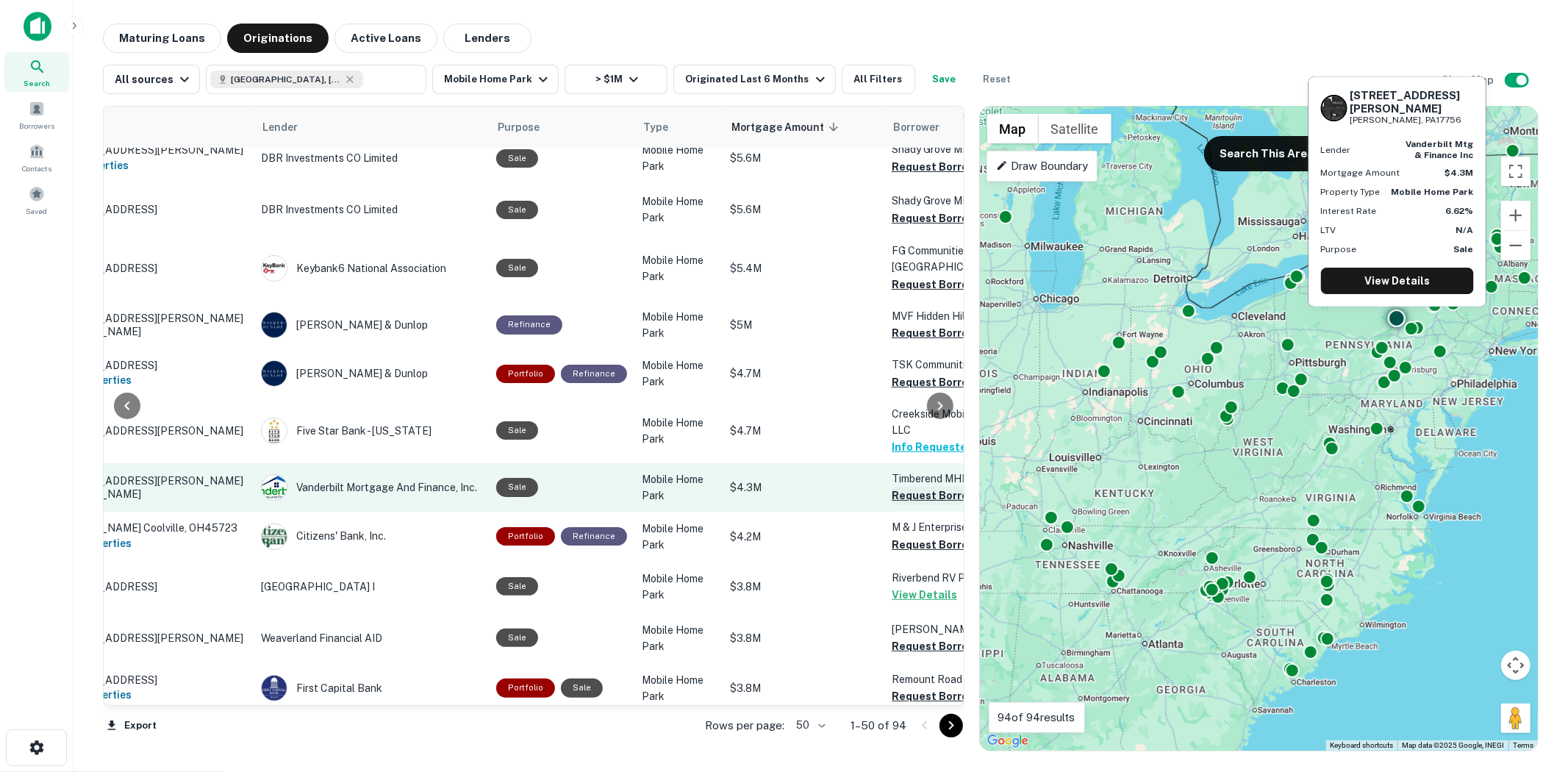
click at [908, 487] on button "Request Borrower Info" at bounding box center [951, 495] width 119 height 17
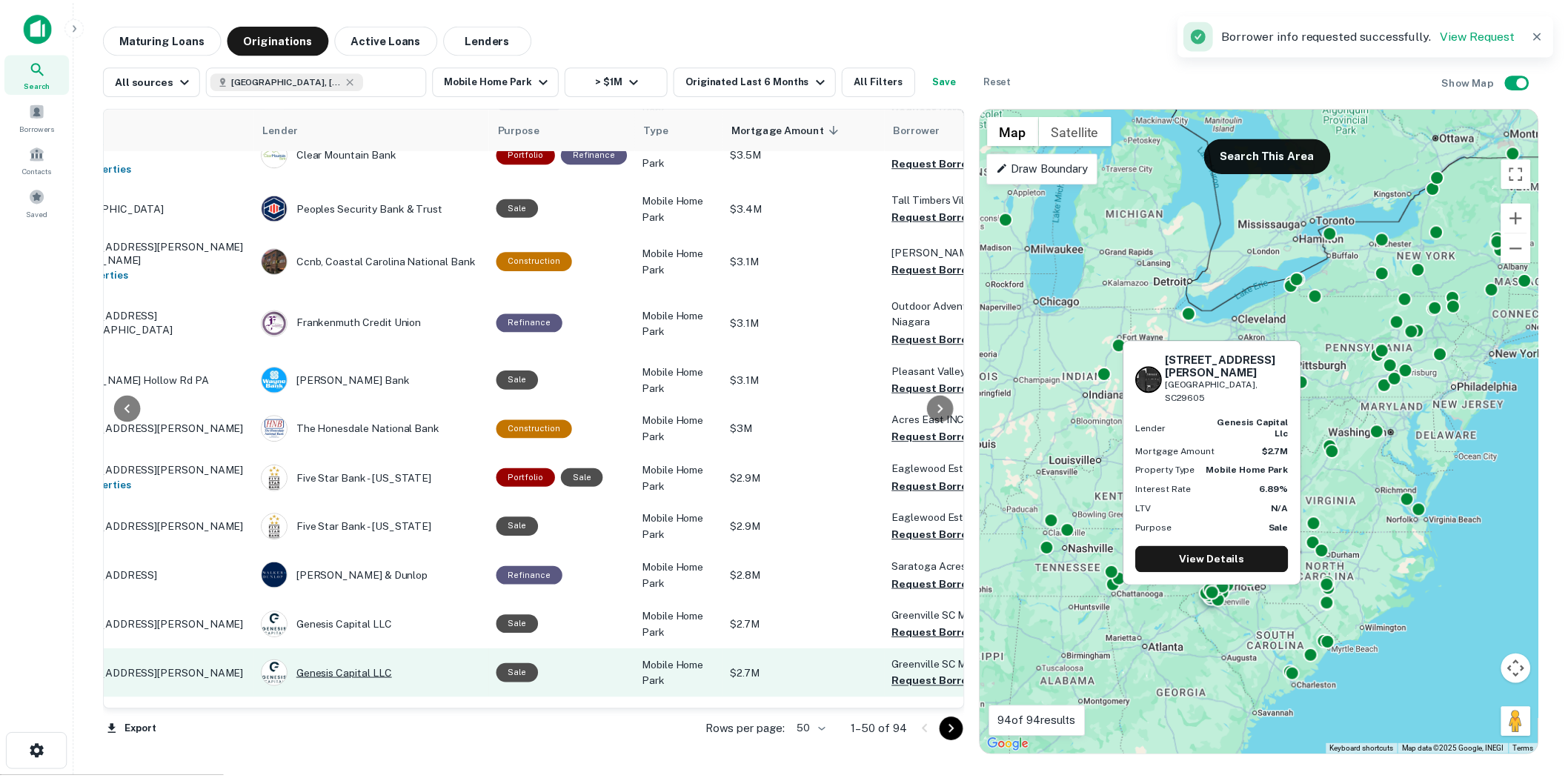
scroll to position [2010, 100]
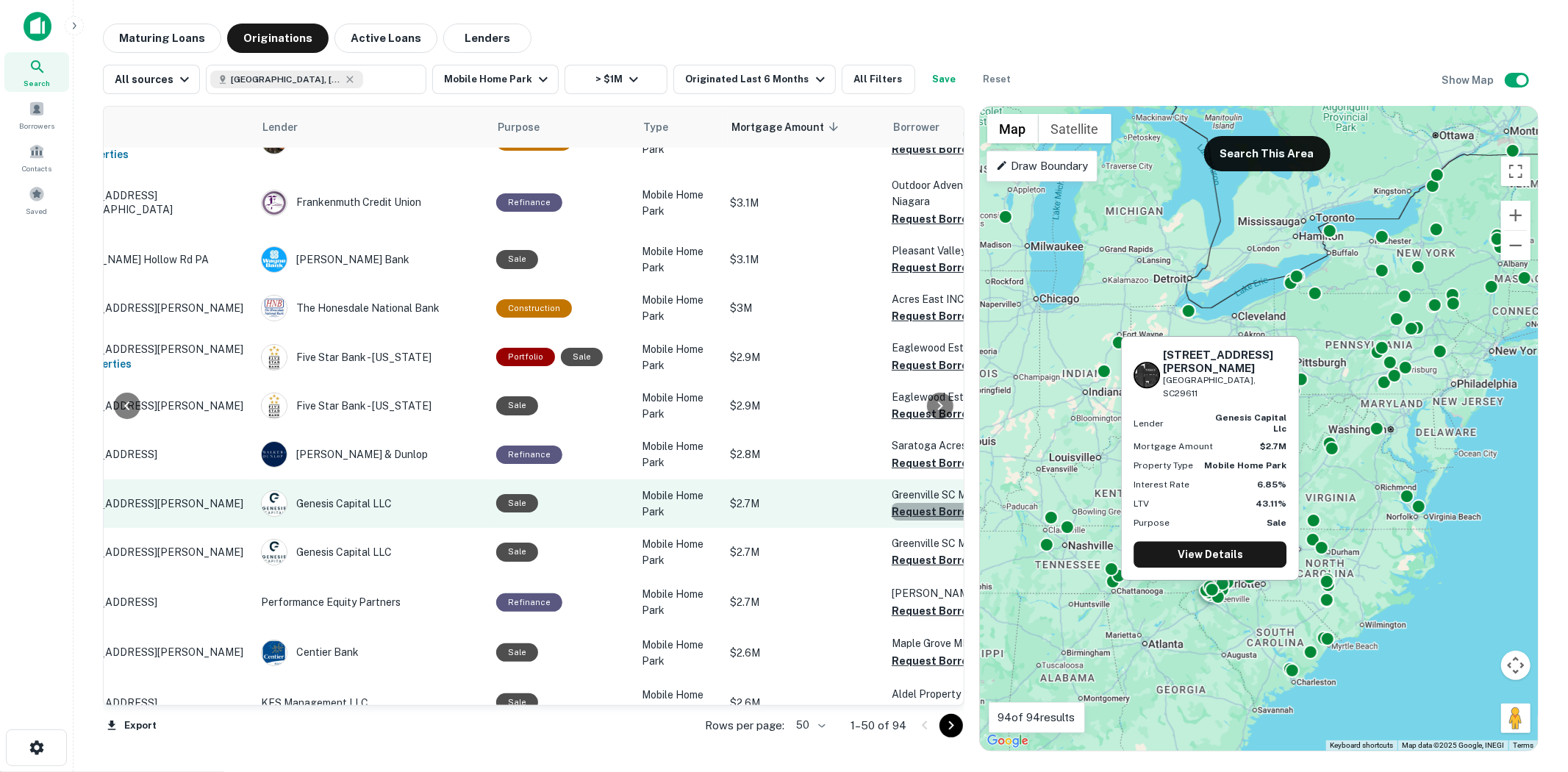
click at [896, 503] on button "Request Borrower Info" at bounding box center [951, 511] width 119 height 17
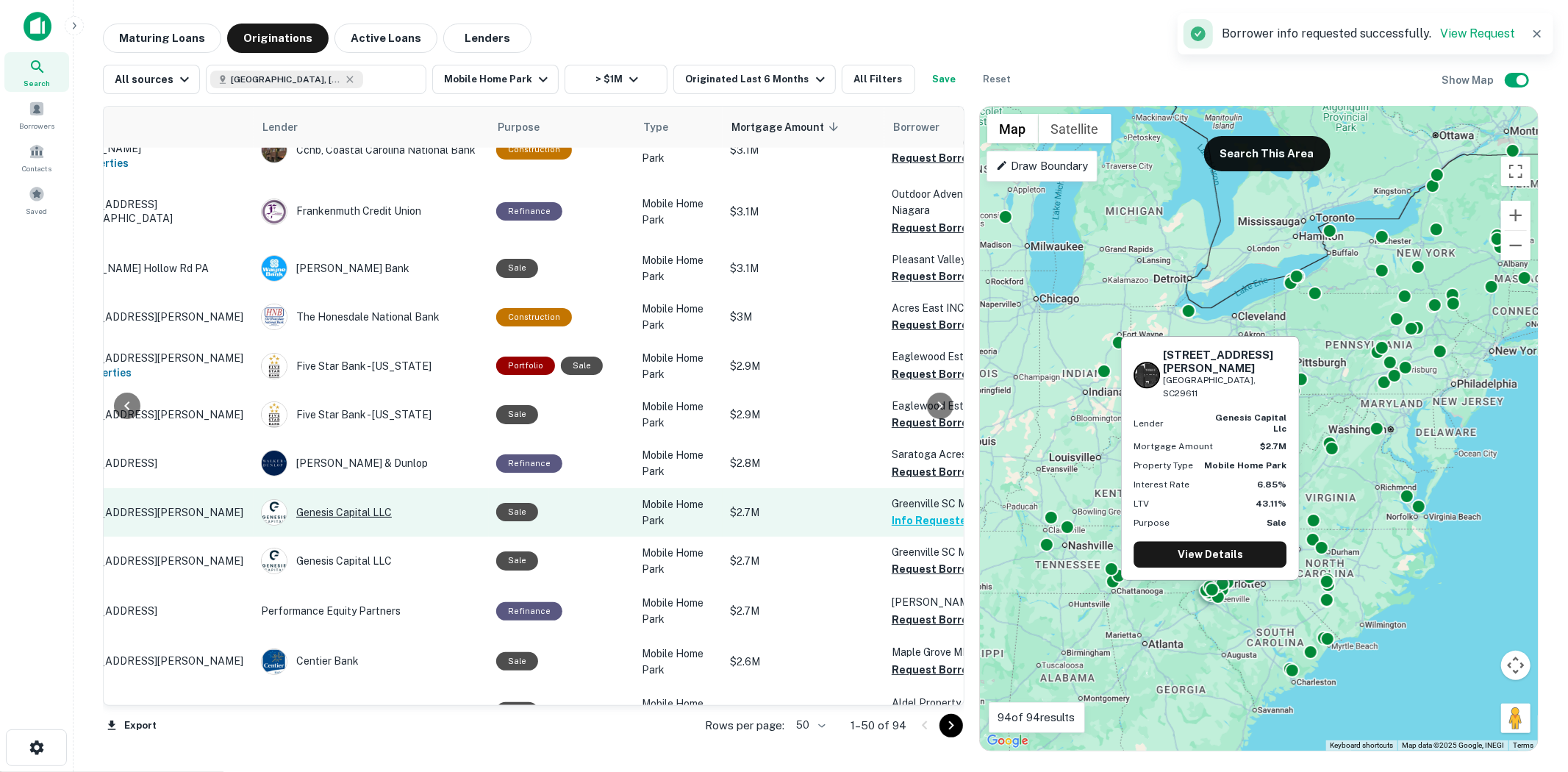
click at [320, 499] on div "Genesis Capital LLC" at bounding box center [371, 512] width 220 height 27
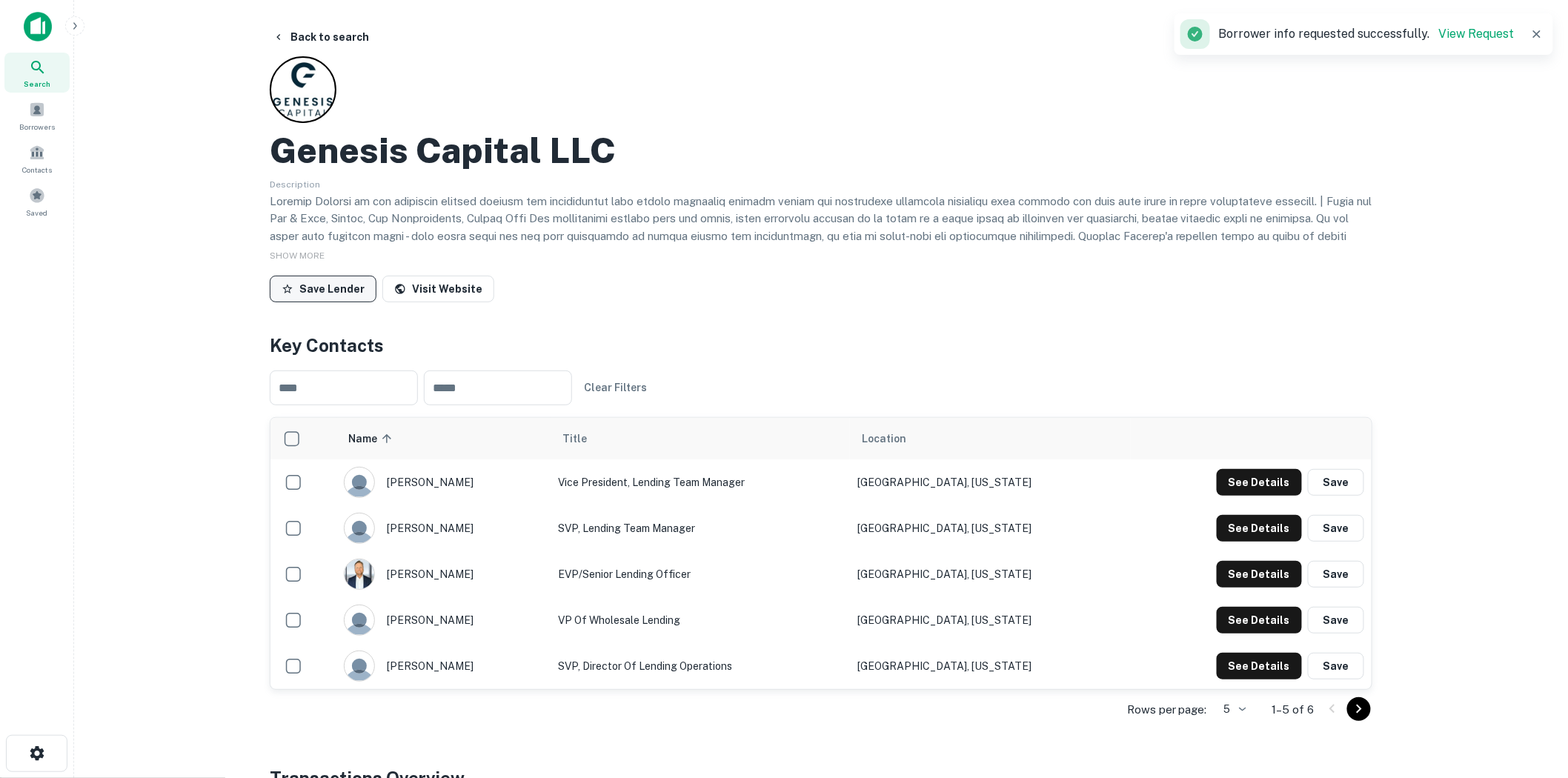
click at [313, 286] on button "Save Lender" at bounding box center [323, 289] width 107 height 27
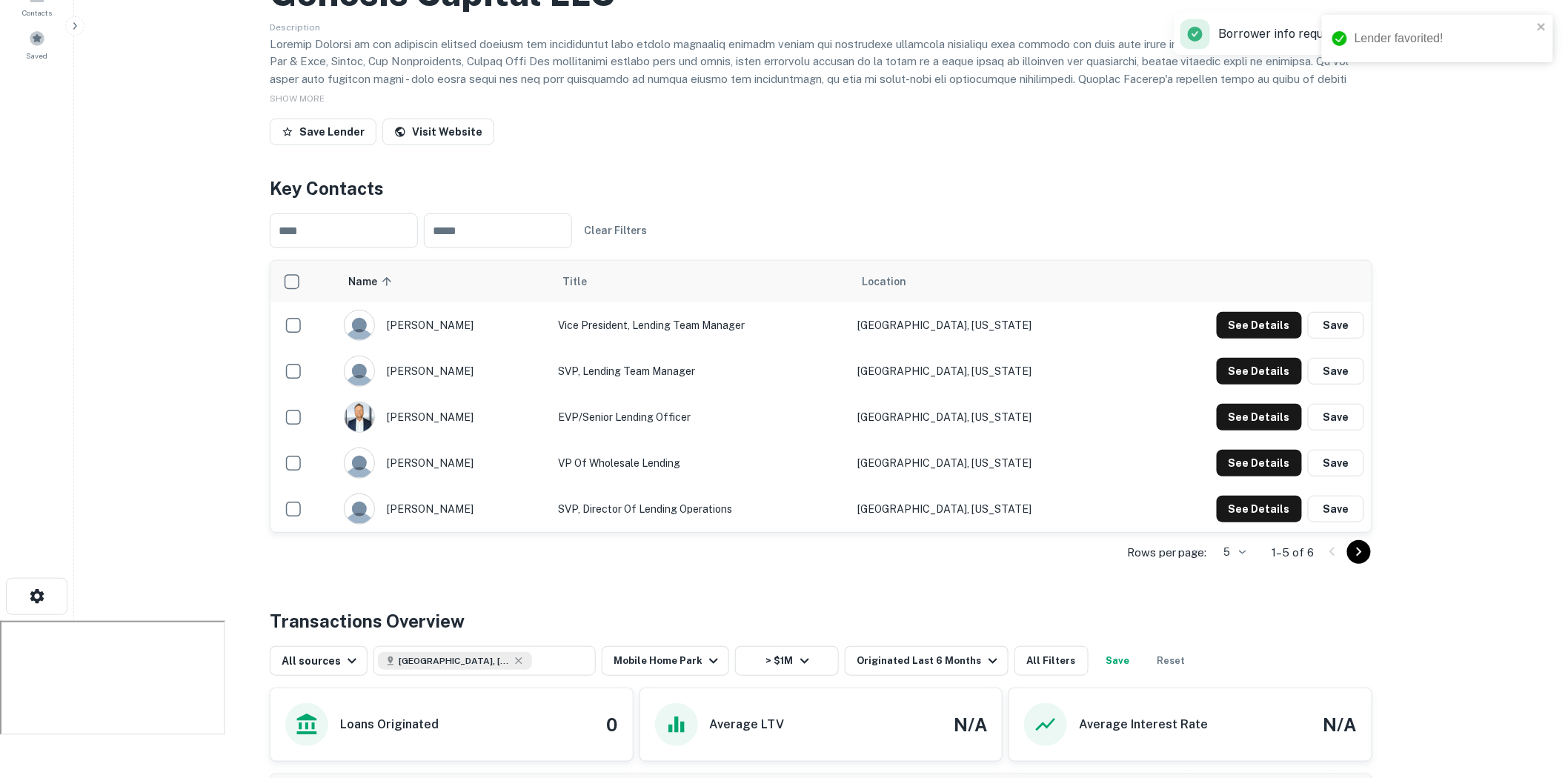
scroll to position [493, 0]
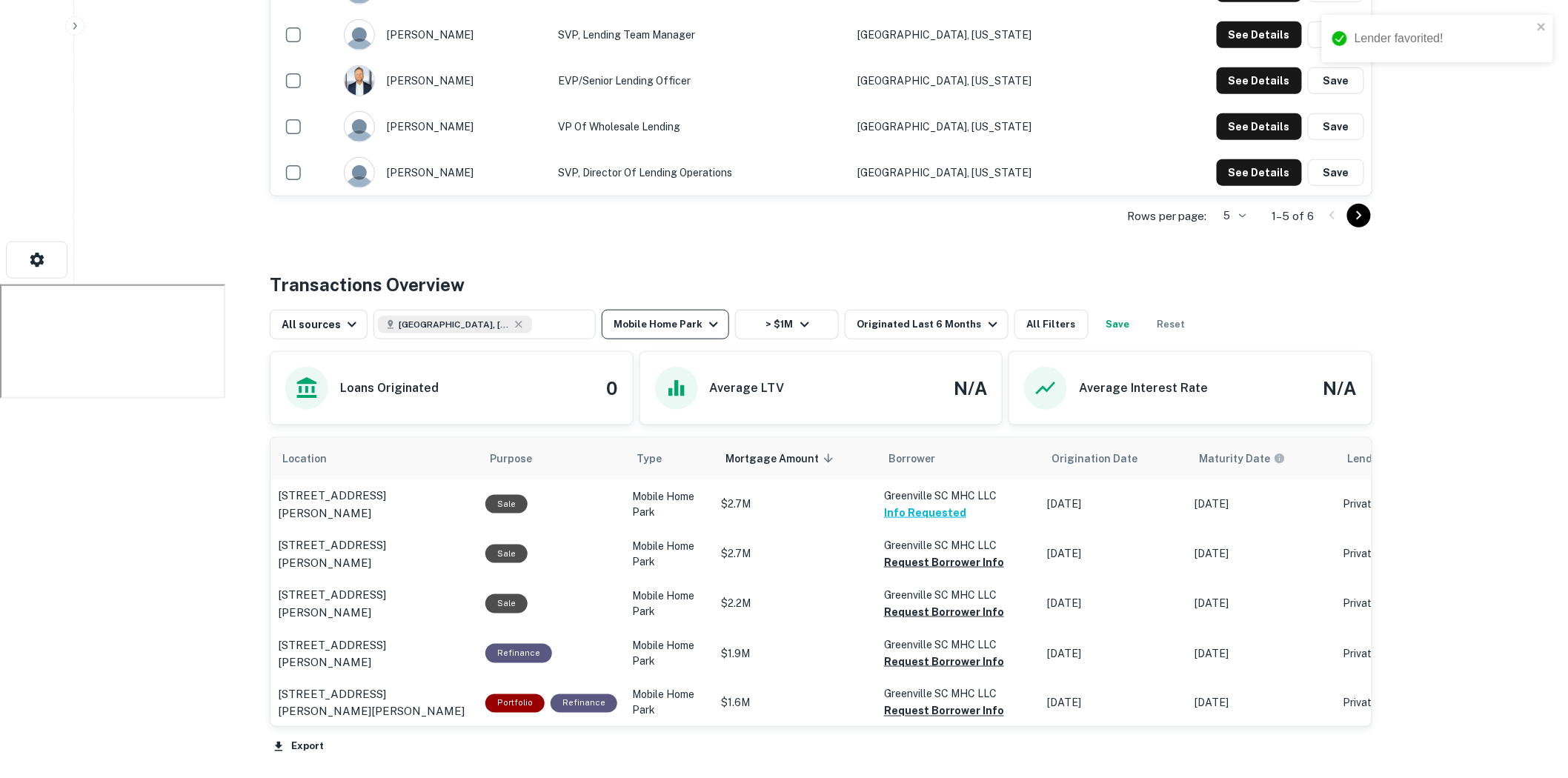
click at [655, 330] on button "Mobile Home Park" at bounding box center [665, 324] width 127 height 29
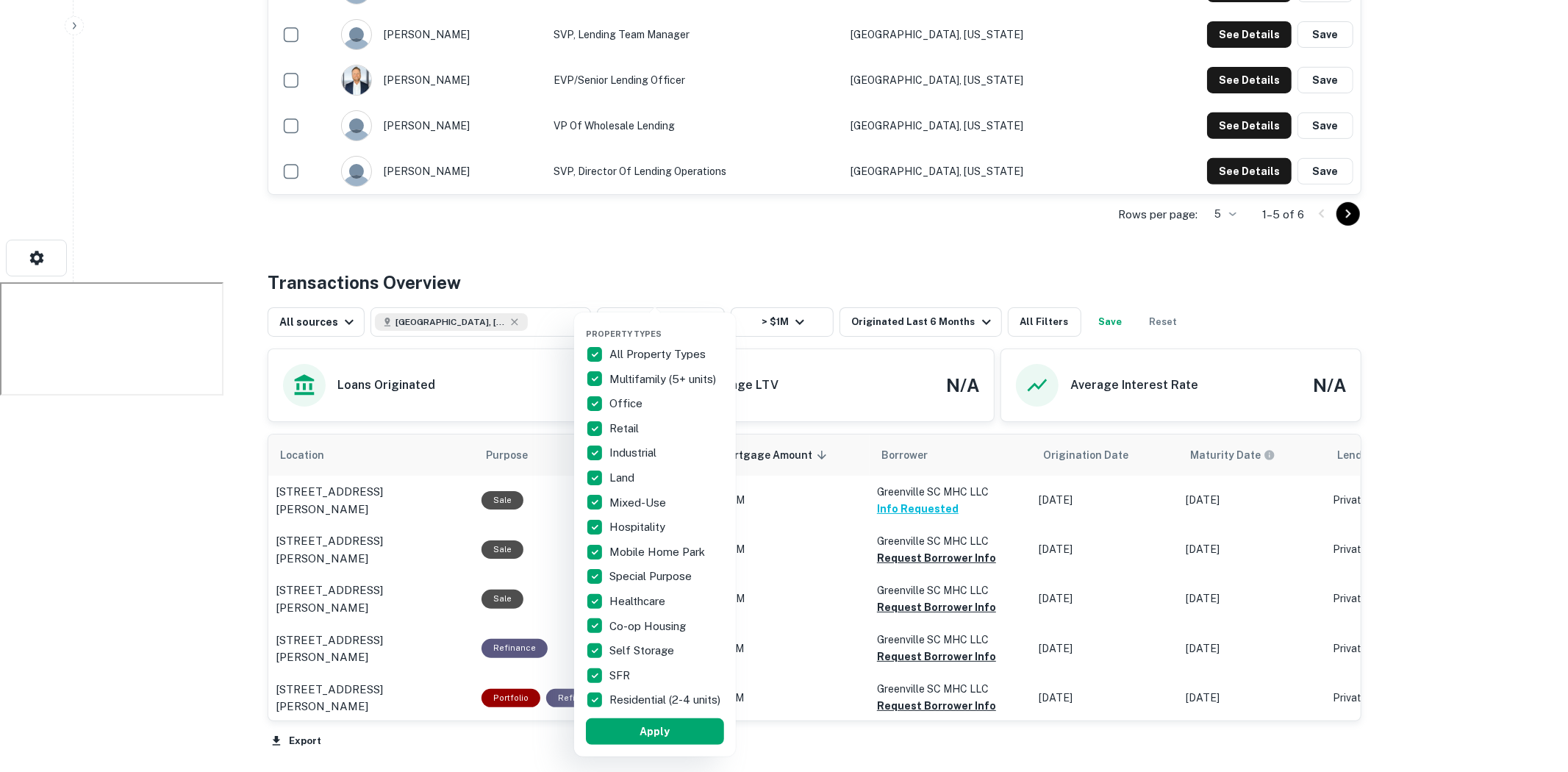
click at [169, 394] on div at bounding box center [784, 386] width 1568 height 772
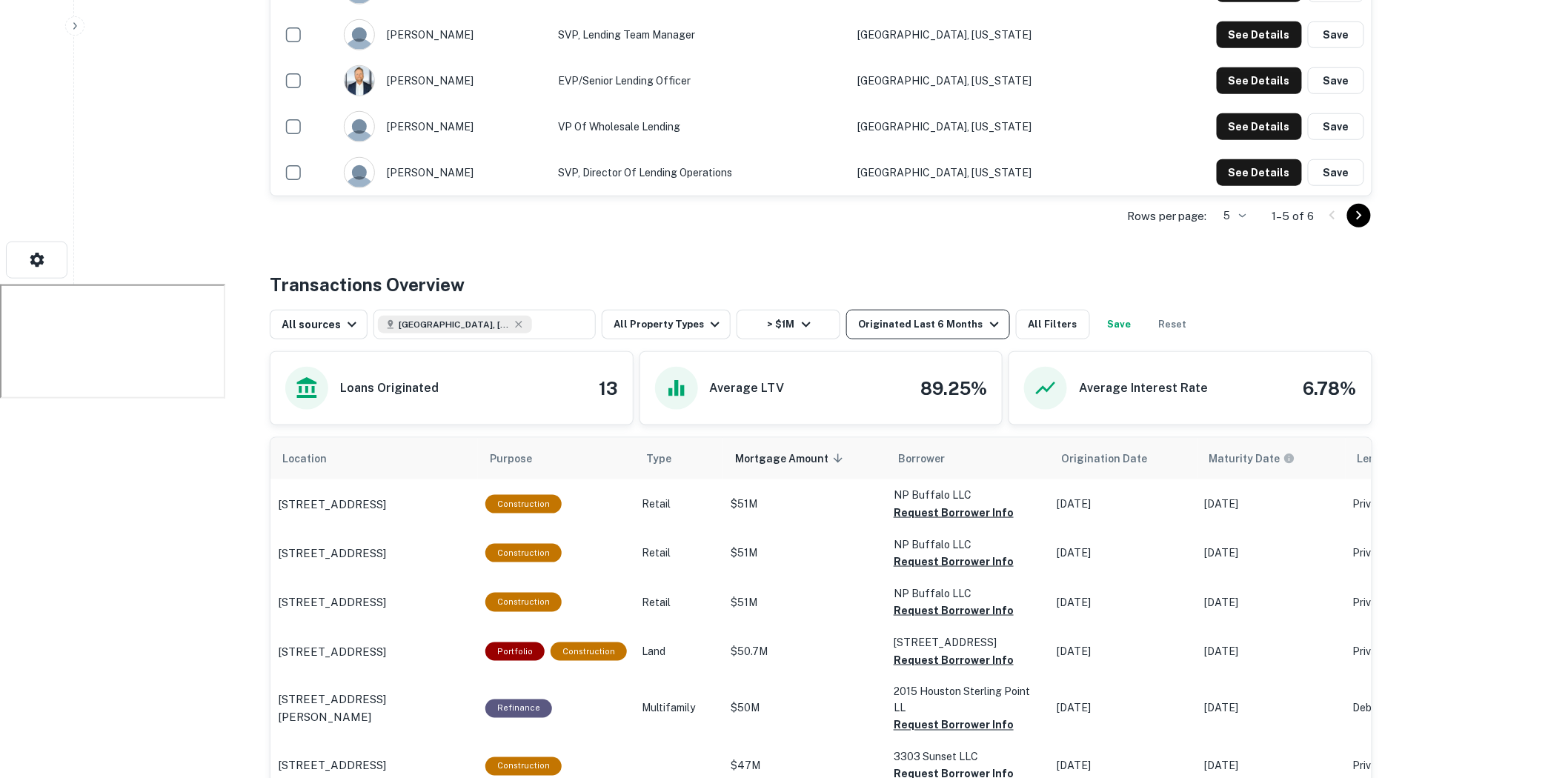
click at [882, 330] on div "Originated Last 6 Months" at bounding box center [930, 324] width 145 height 18
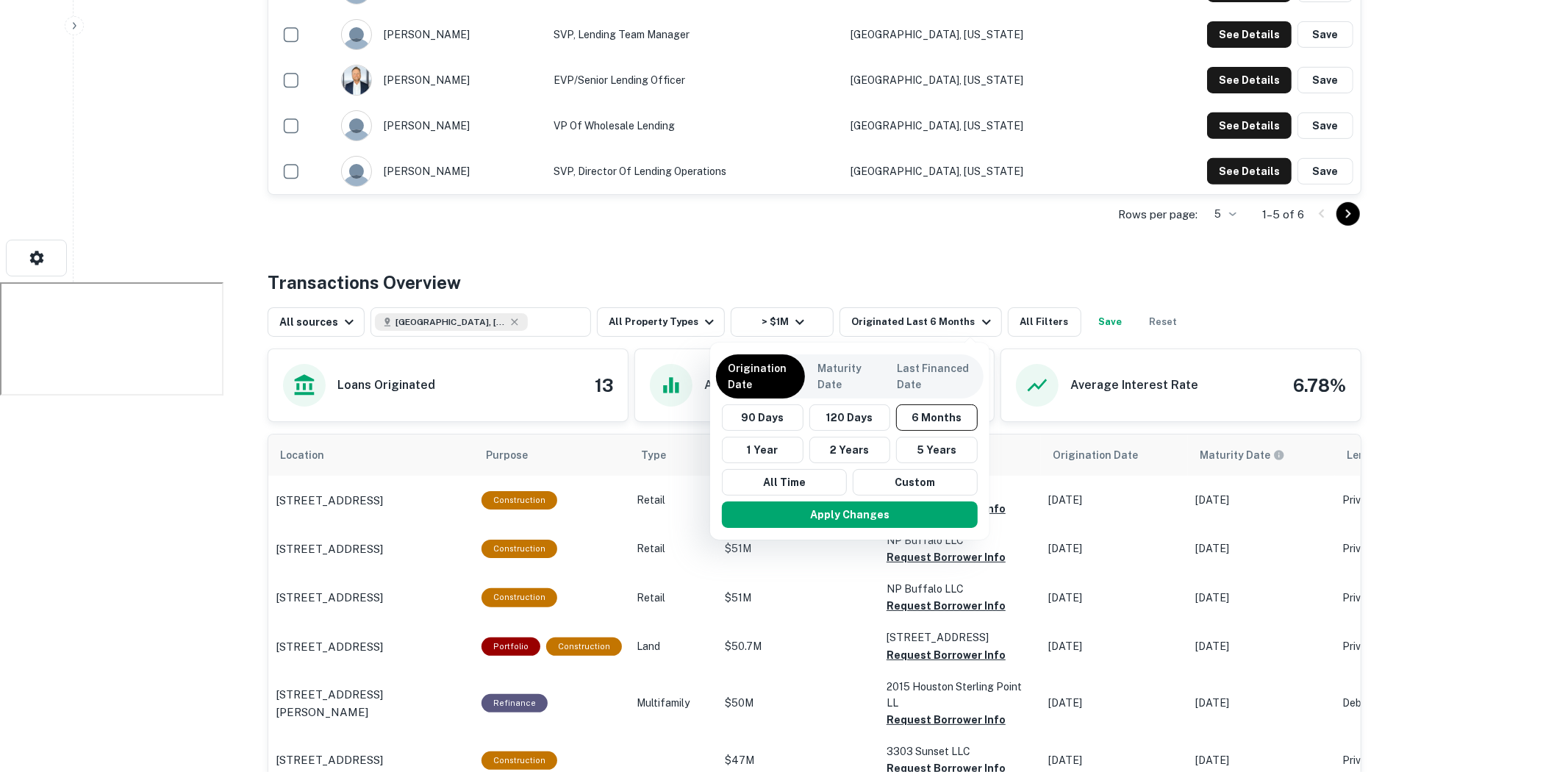
click at [873, 327] on div at bounding box center [784, 386] width 1568 height 772
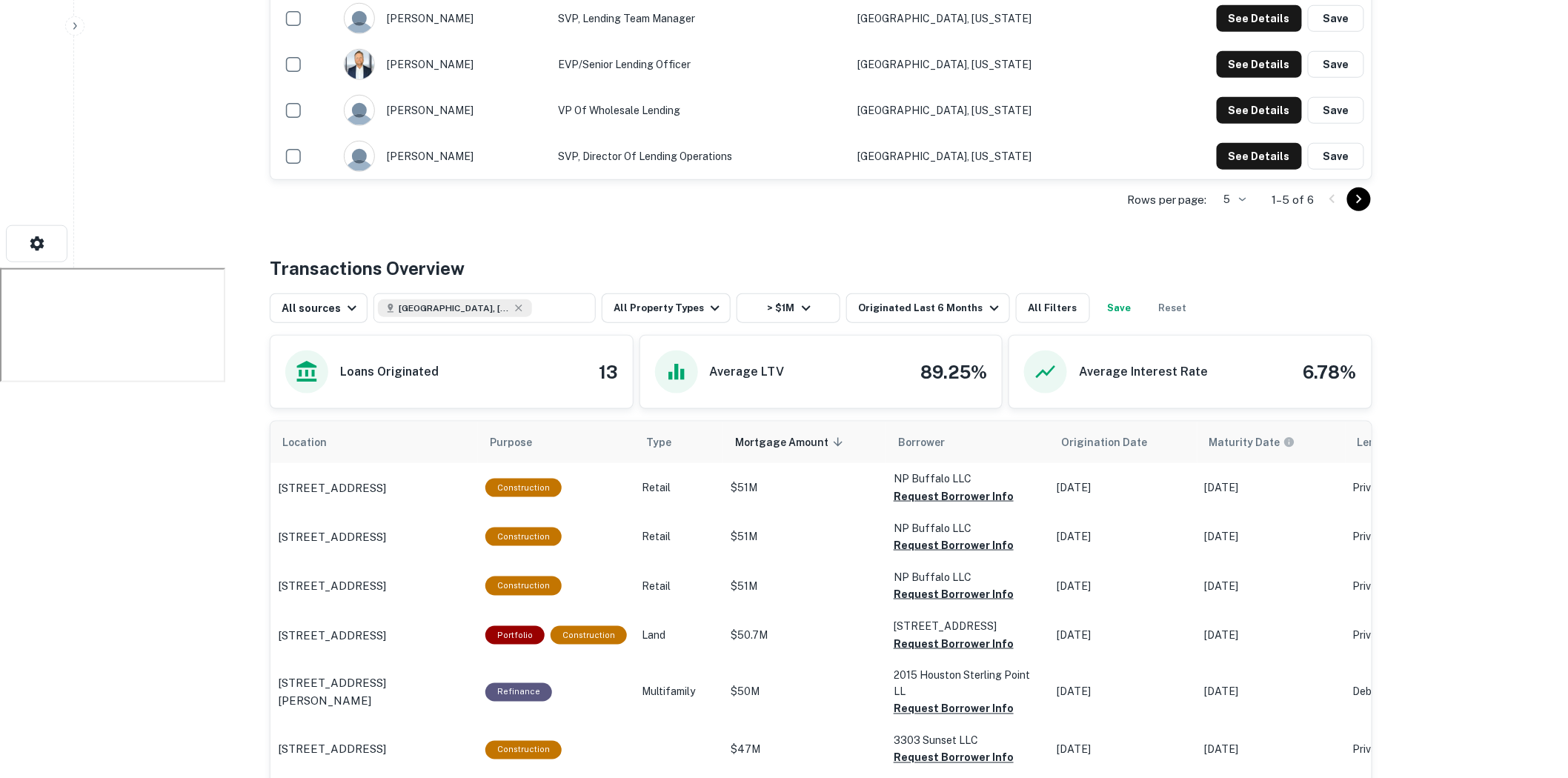
scroll to position [493, 0]
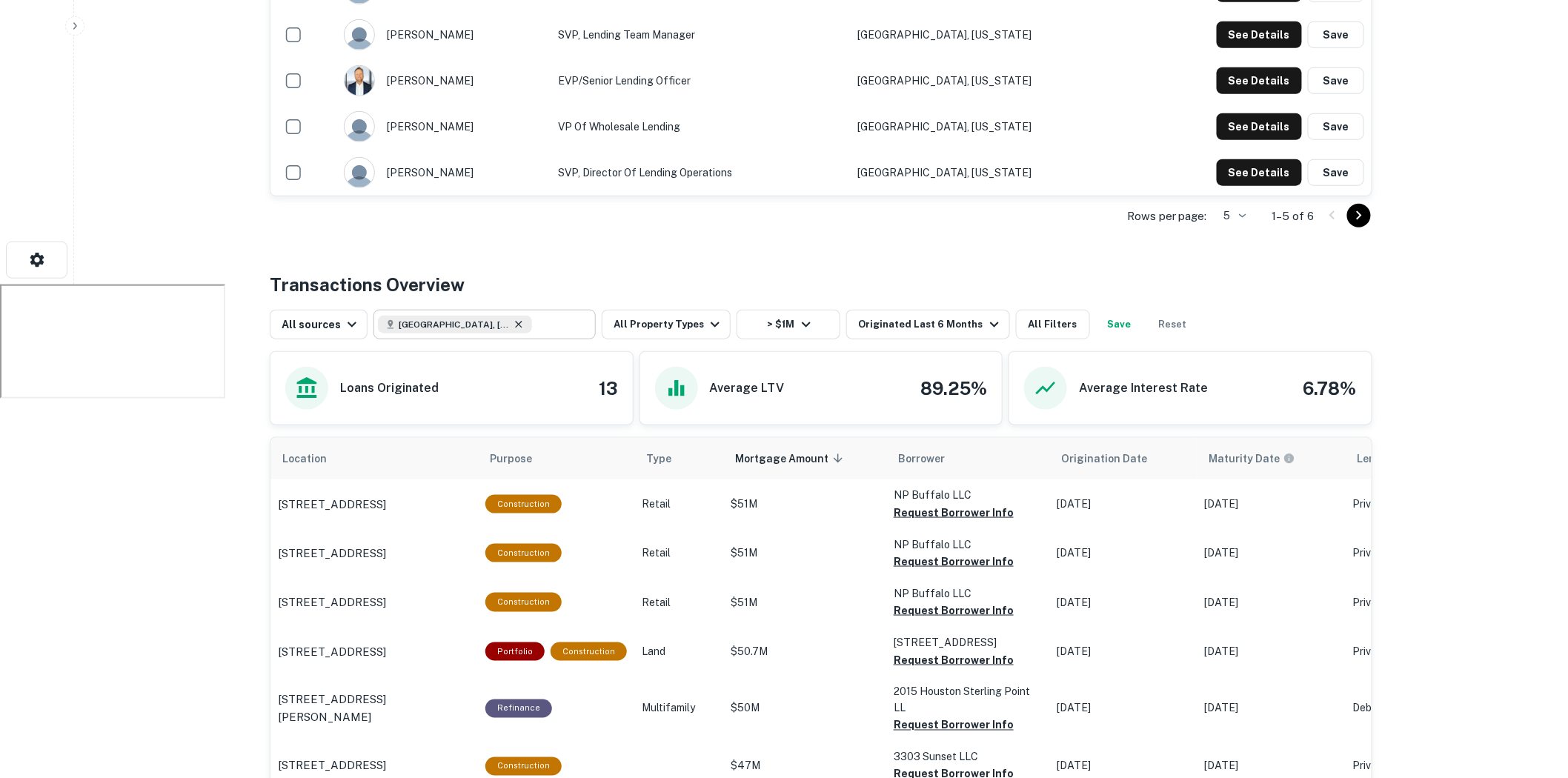
click at [513, 323] on icon at bounding box center [518, 324] width 12 height 12
type input "**********"
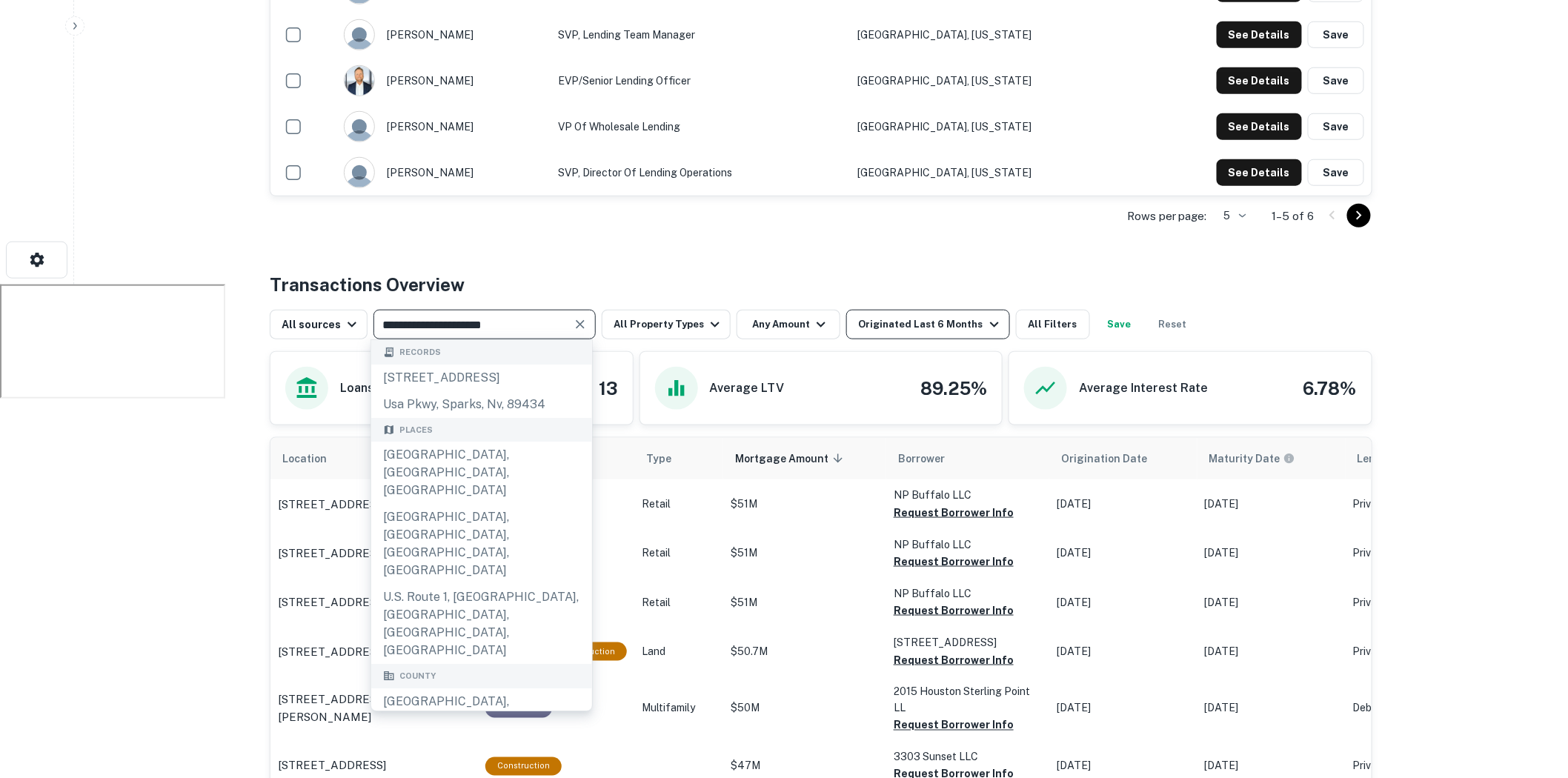
click at [949, 321] on div "Originated Last 6 Months" at bounding box center [930, 324] width 145 height 18
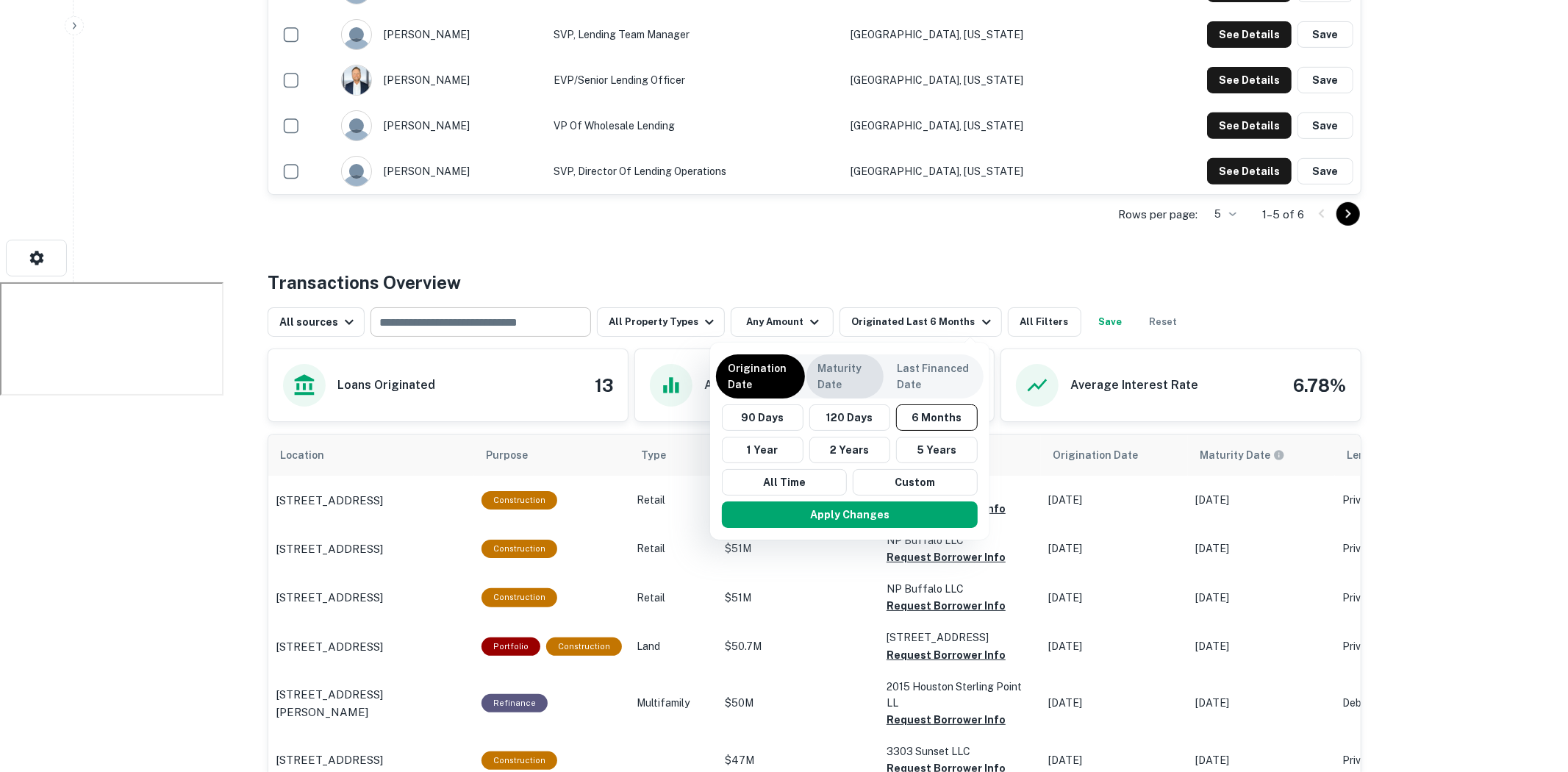
click at [832, 375] on p "Maturity Date" at bounding box center [844, 376] width 54 height 32
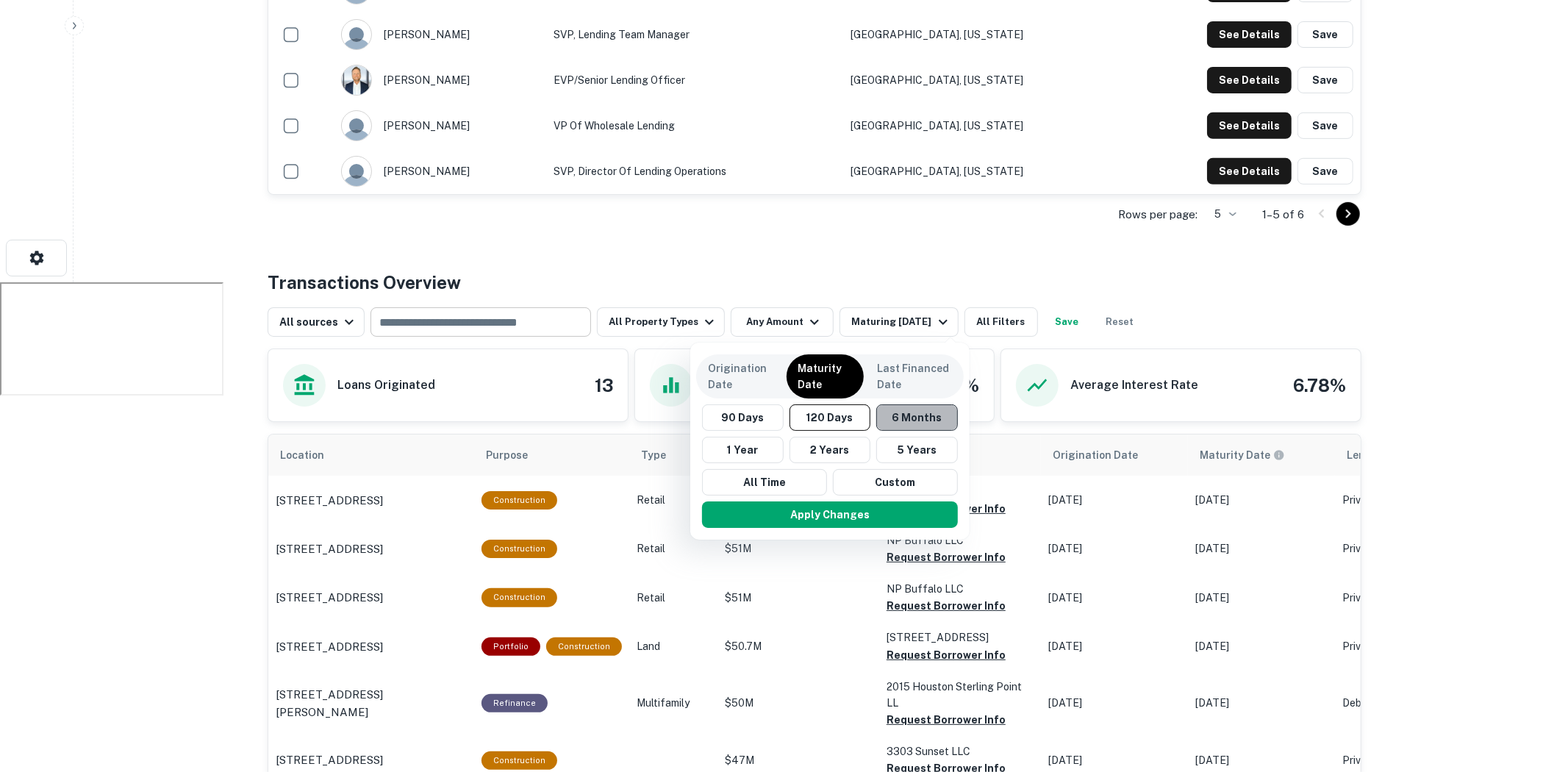
click at [923, 428] on button "6 Months" at bounding box center [917, 417] width 81 height 27
click at [856, 511] on button "Apply Changes" at bounding box center [832, 514] width 256 height 27
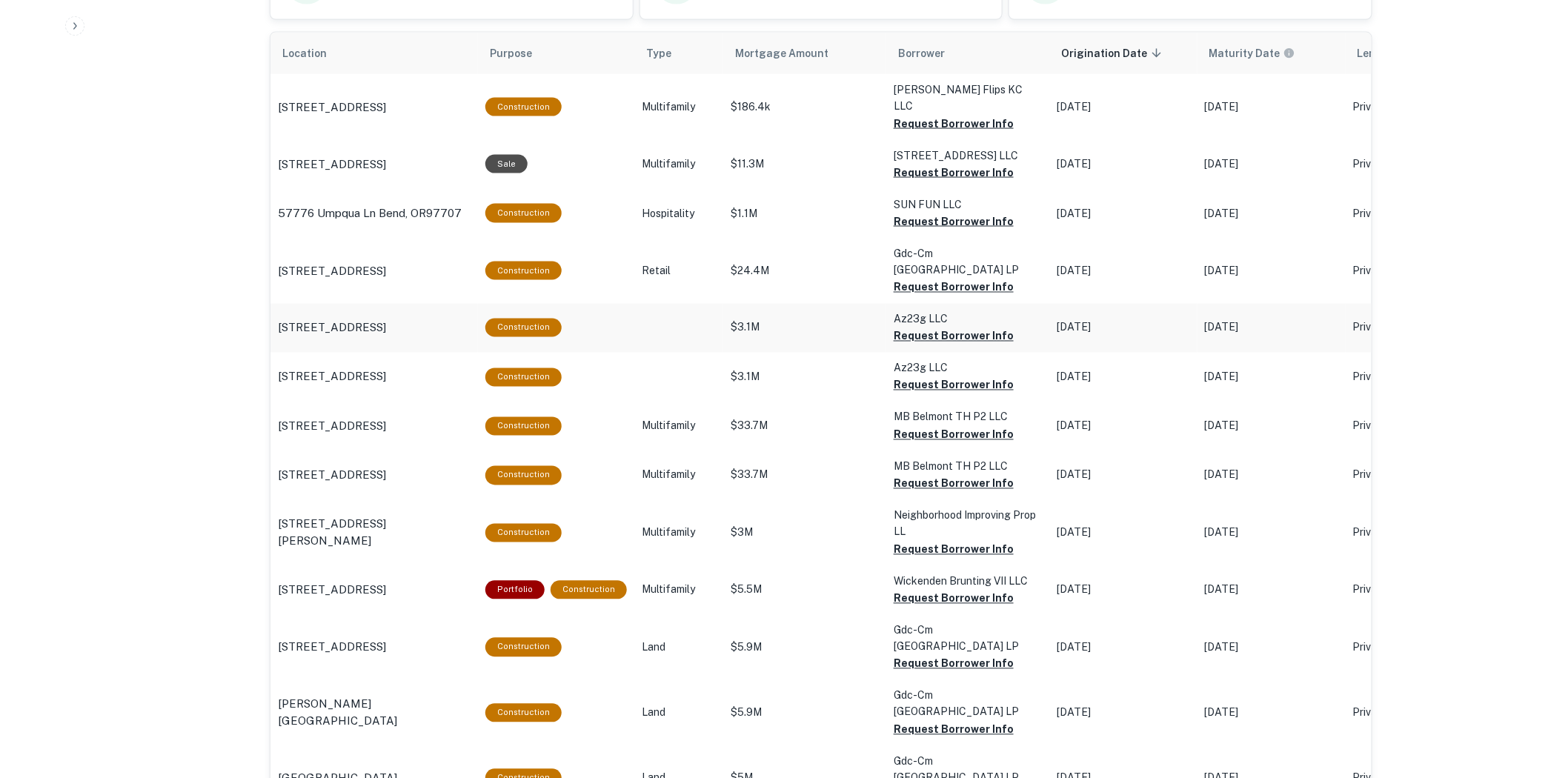
scroll to position [575, 0]
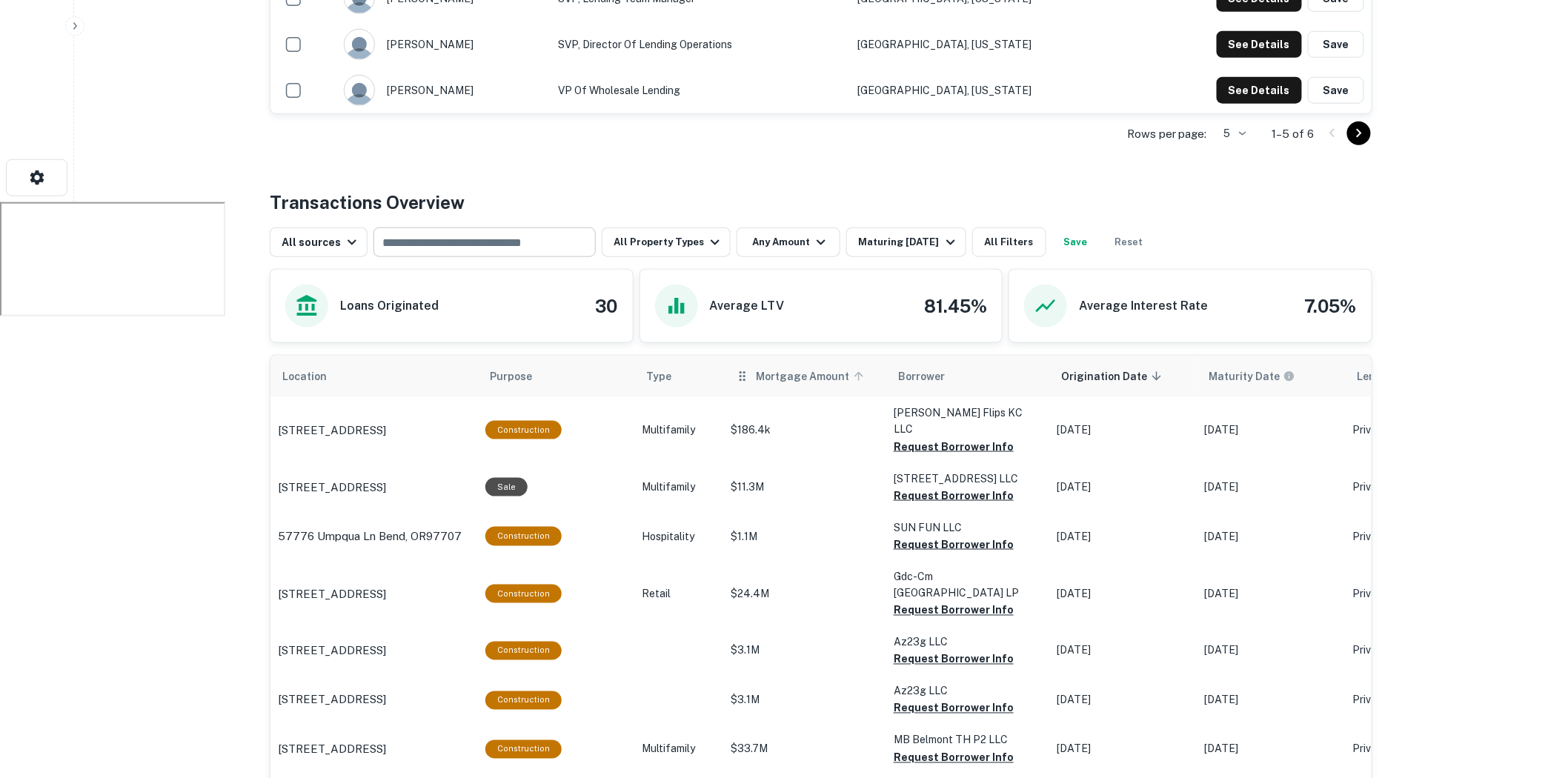
click at [755, 378] on span "Mortgage Amount" at bounding box center [812, 375] width 113 height 18
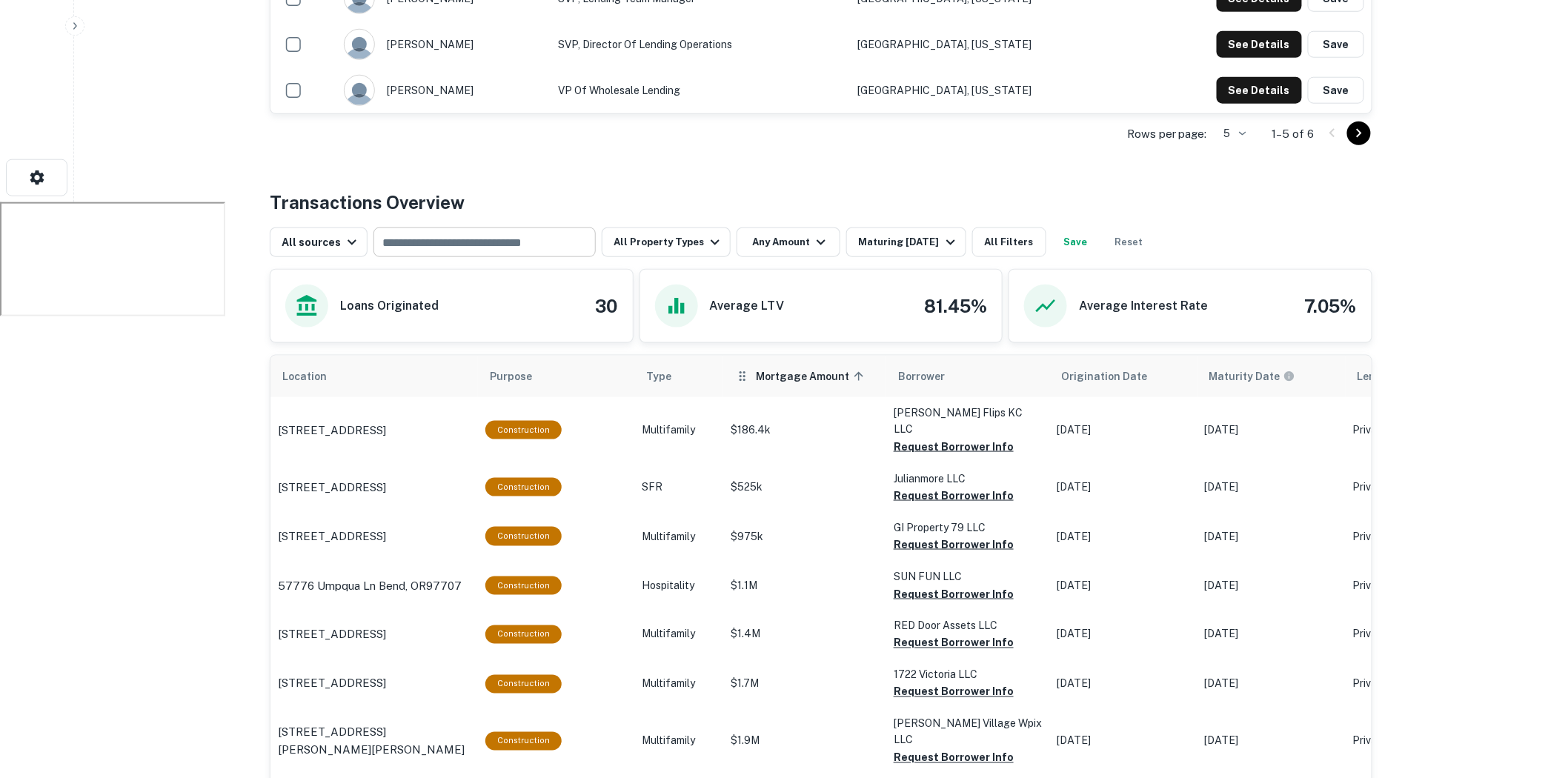
click at [783, 374] on span "Mortgage Amount sorted ascending" at bounding box center [812, 375] width 113 height 18
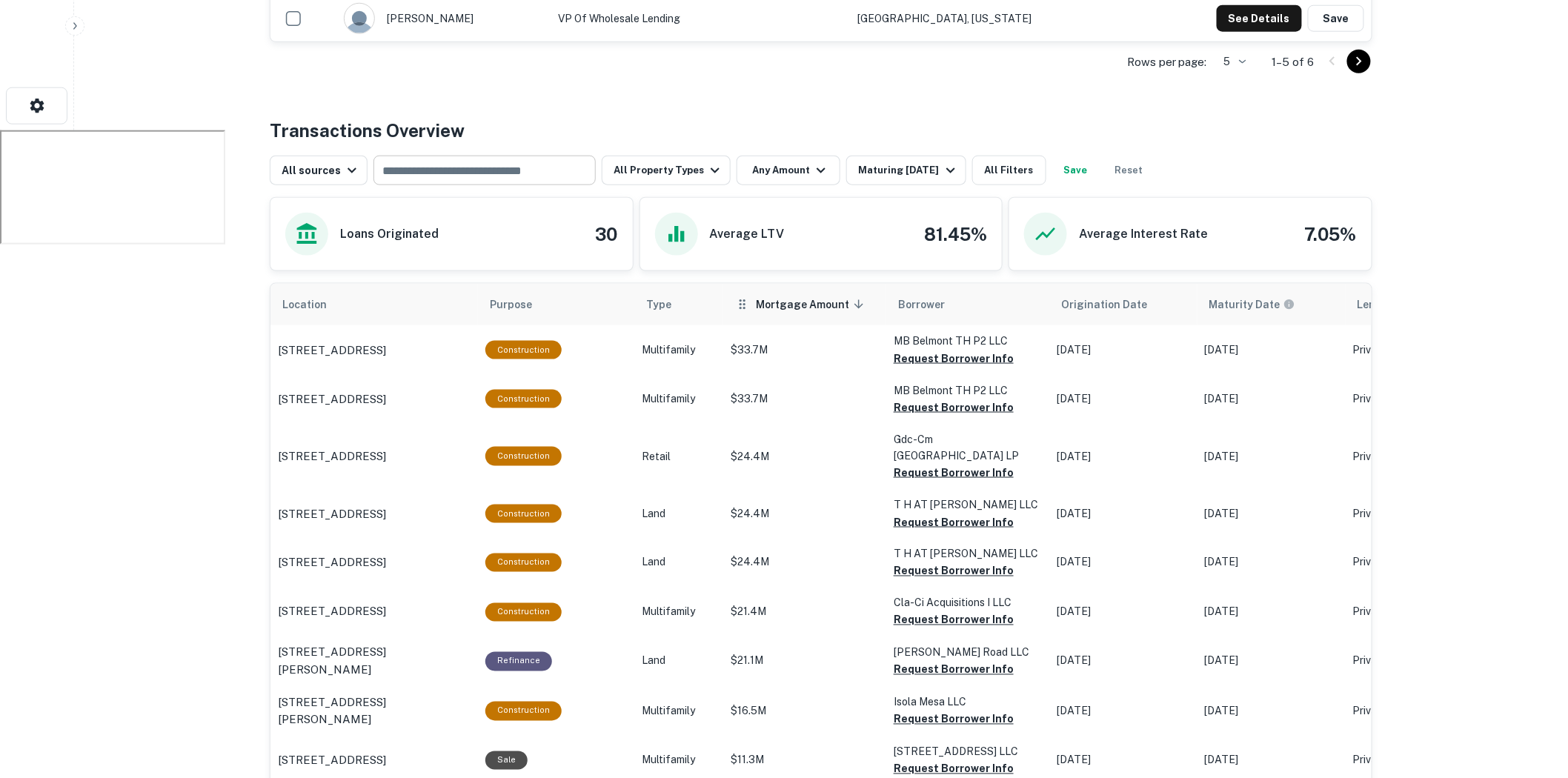
scroll to position [740, 0]
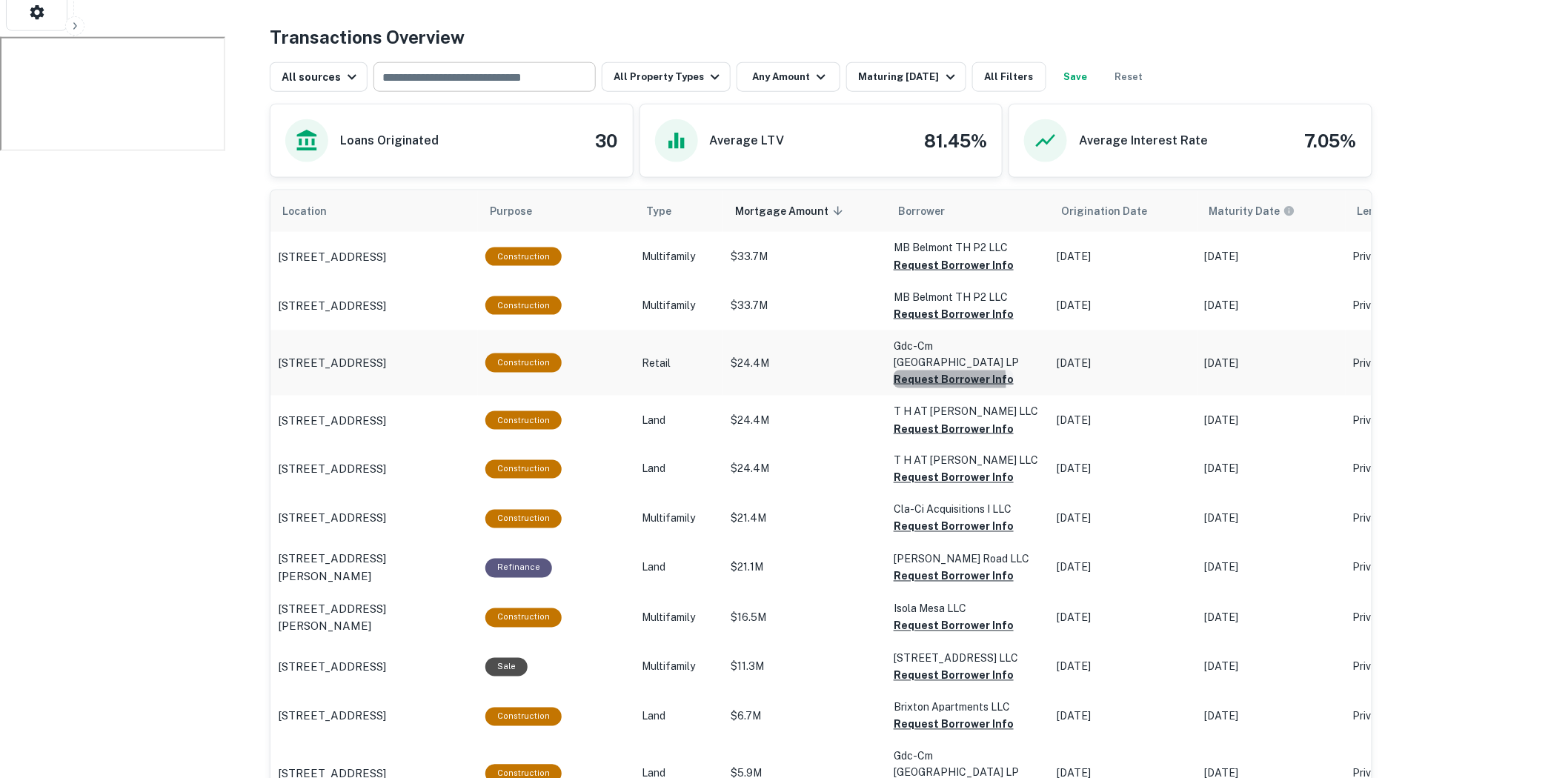
click at [898, 371] on button "Request Borrower Info" at bounding box center [954, 379] width 120 height 18
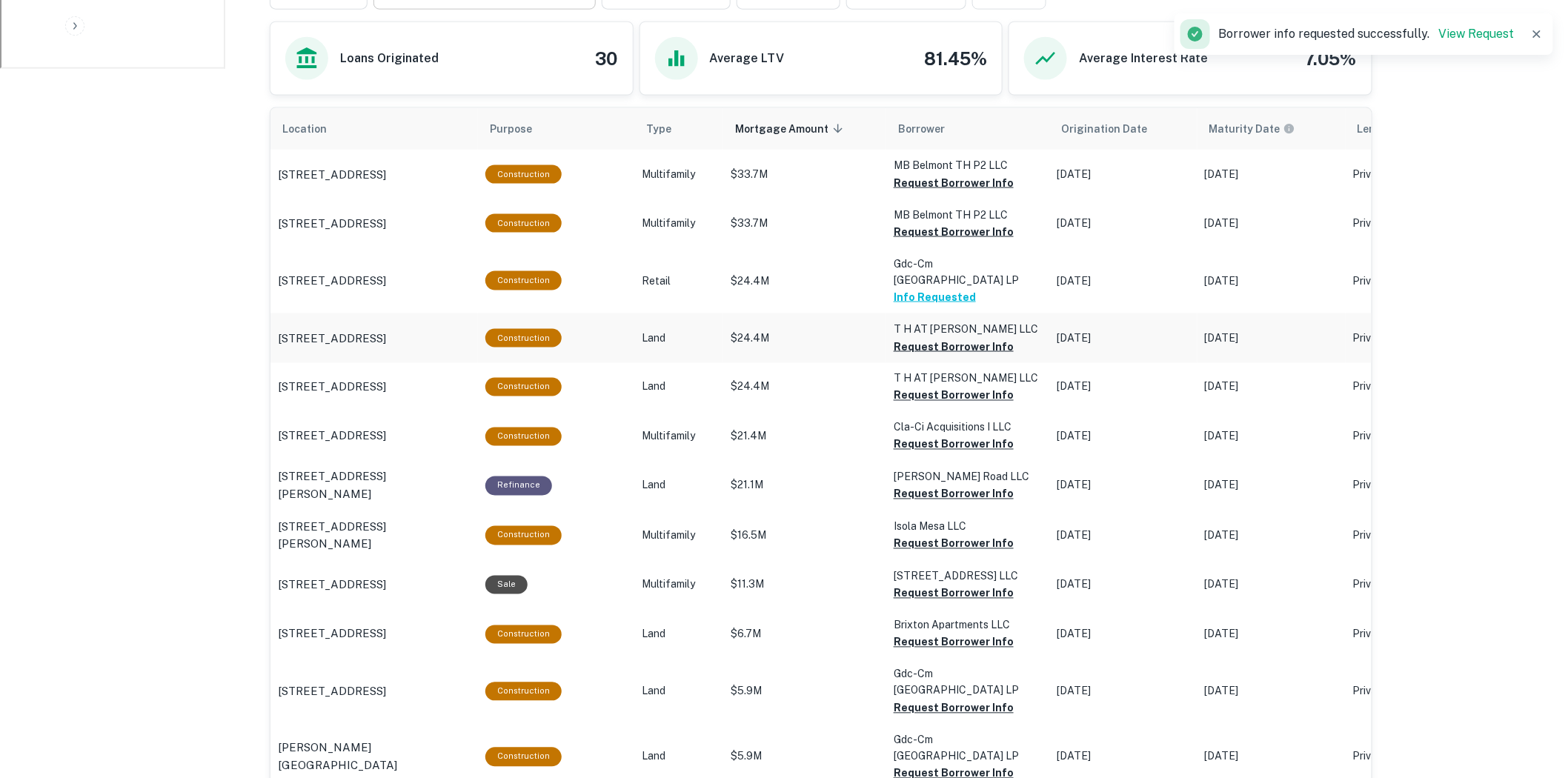
scroll to position [987, 0]
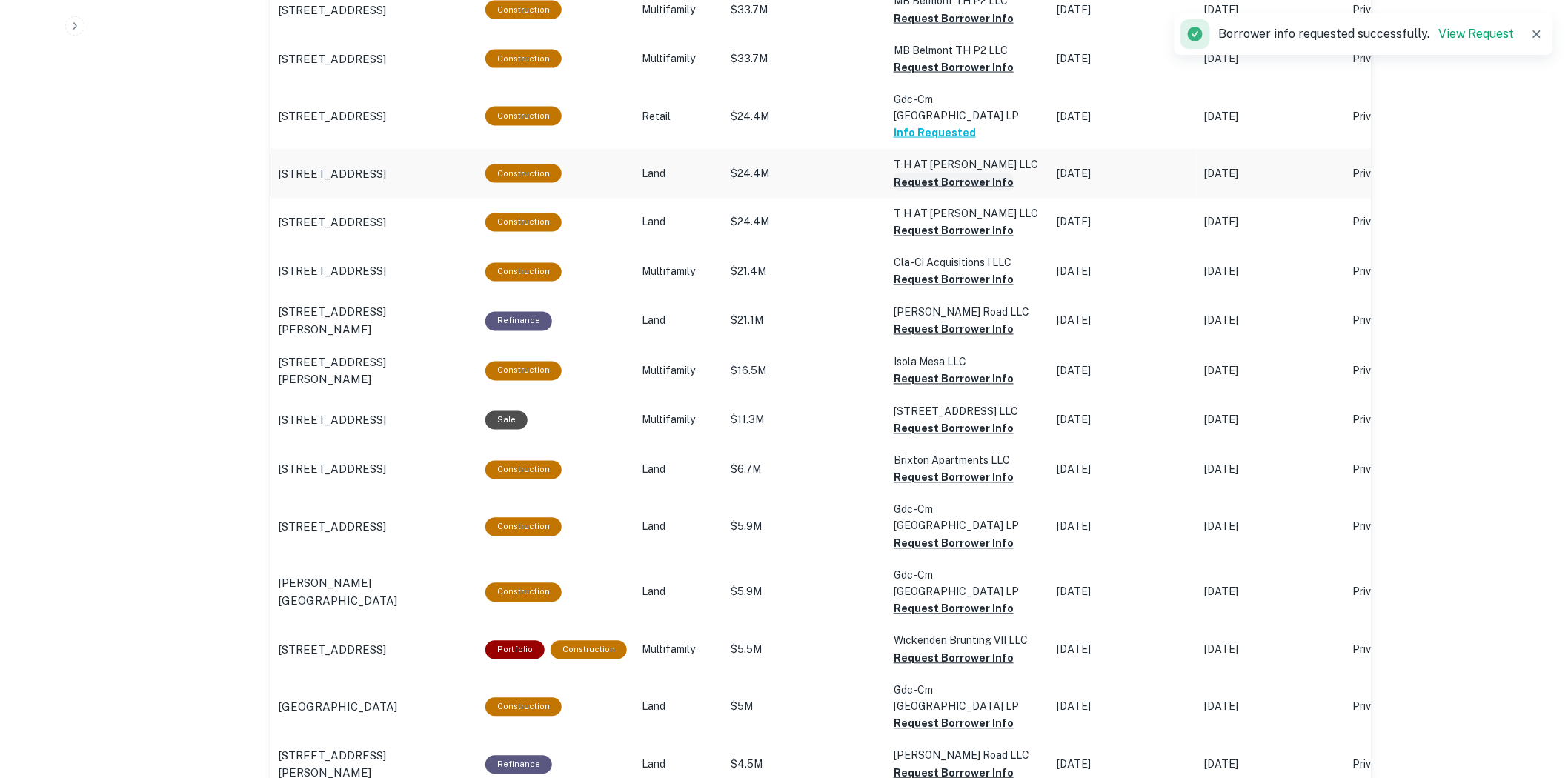
click at [974, 173] on button "Request Borrower Info" at bounding box center [954, 182] width 120 height 18
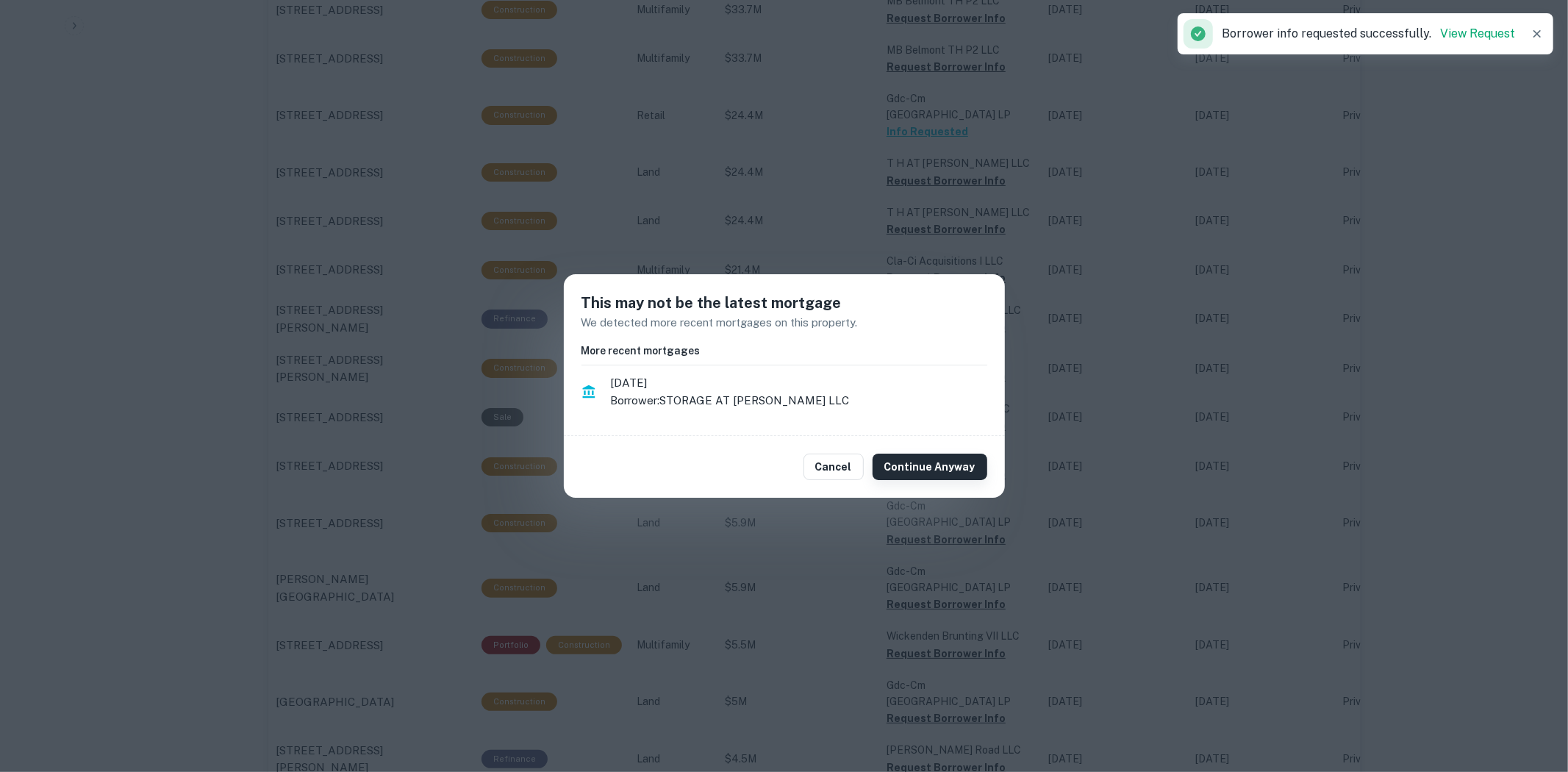
click at [929, 463] on button "Continue Anyway" at bounding box center [929, 466] width 114 height 27
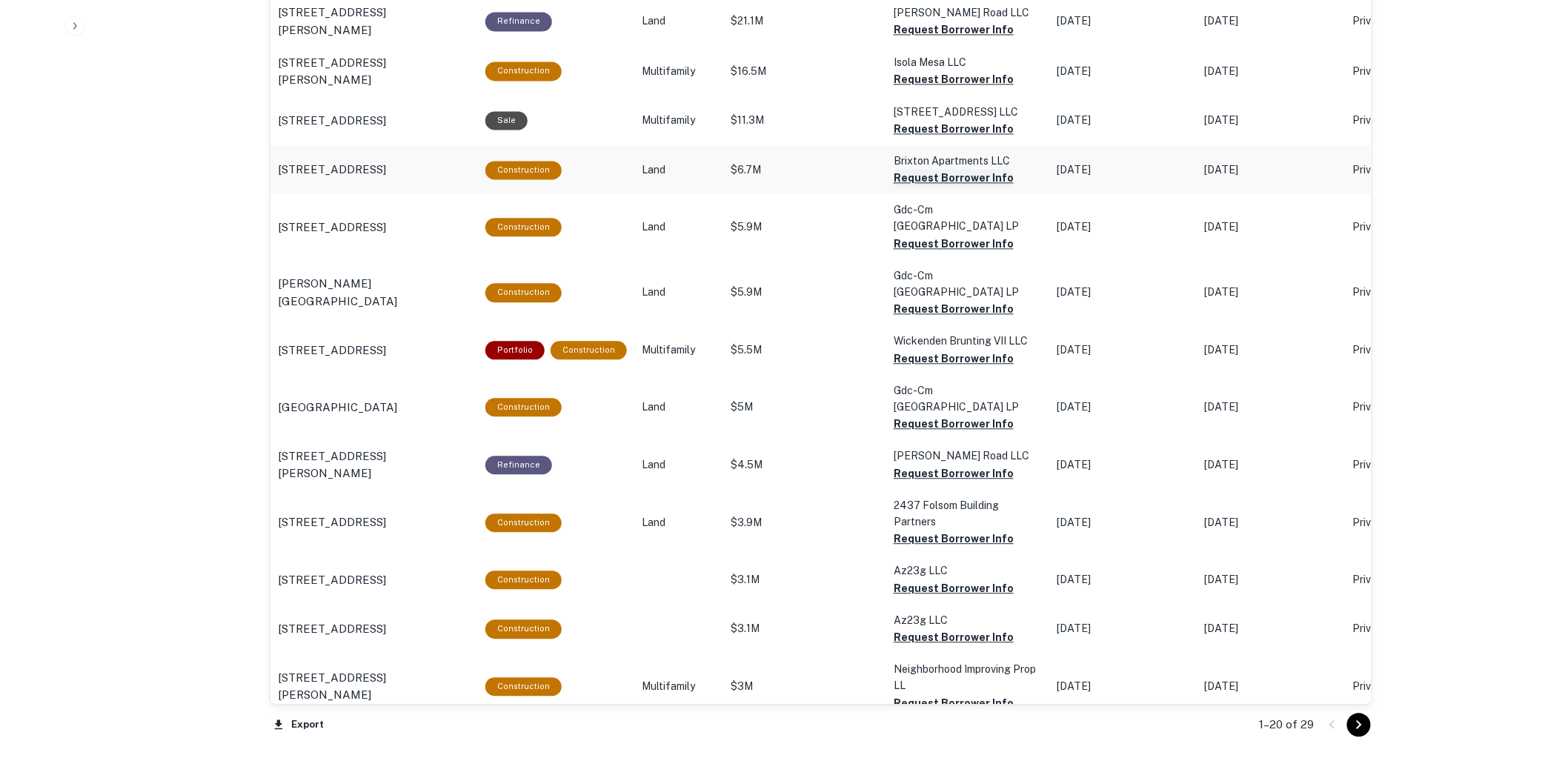
scroll to position [1316, 0]
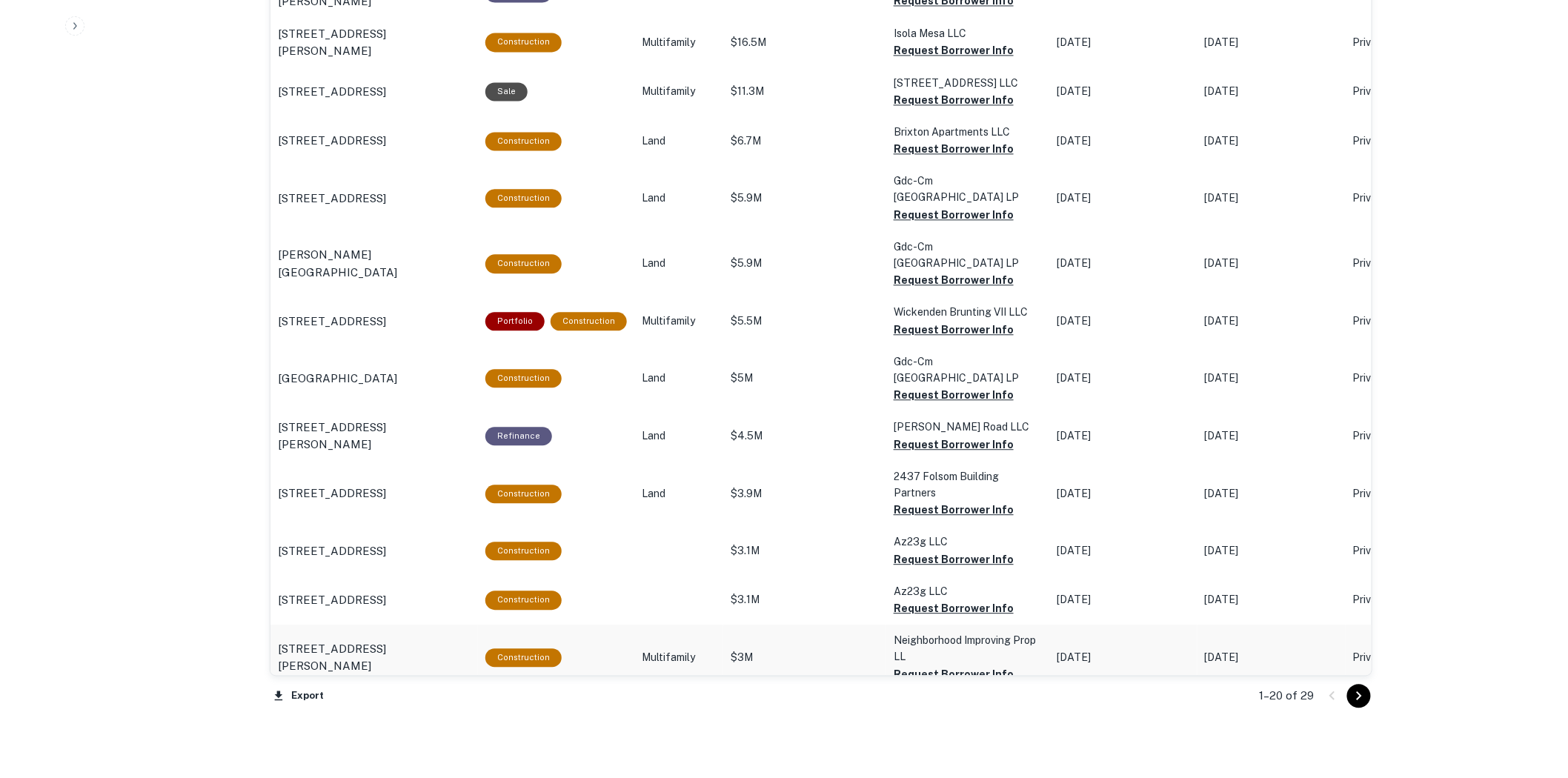
click at [957, 624] on td "Neighborhood Improving Prop LL Request Borrower Info" at bounding box center [968, 656] width 163 height 65
click at [961, 665] on button "Request Borrower Info" at bounding box center [954, 673] width 120 height 18
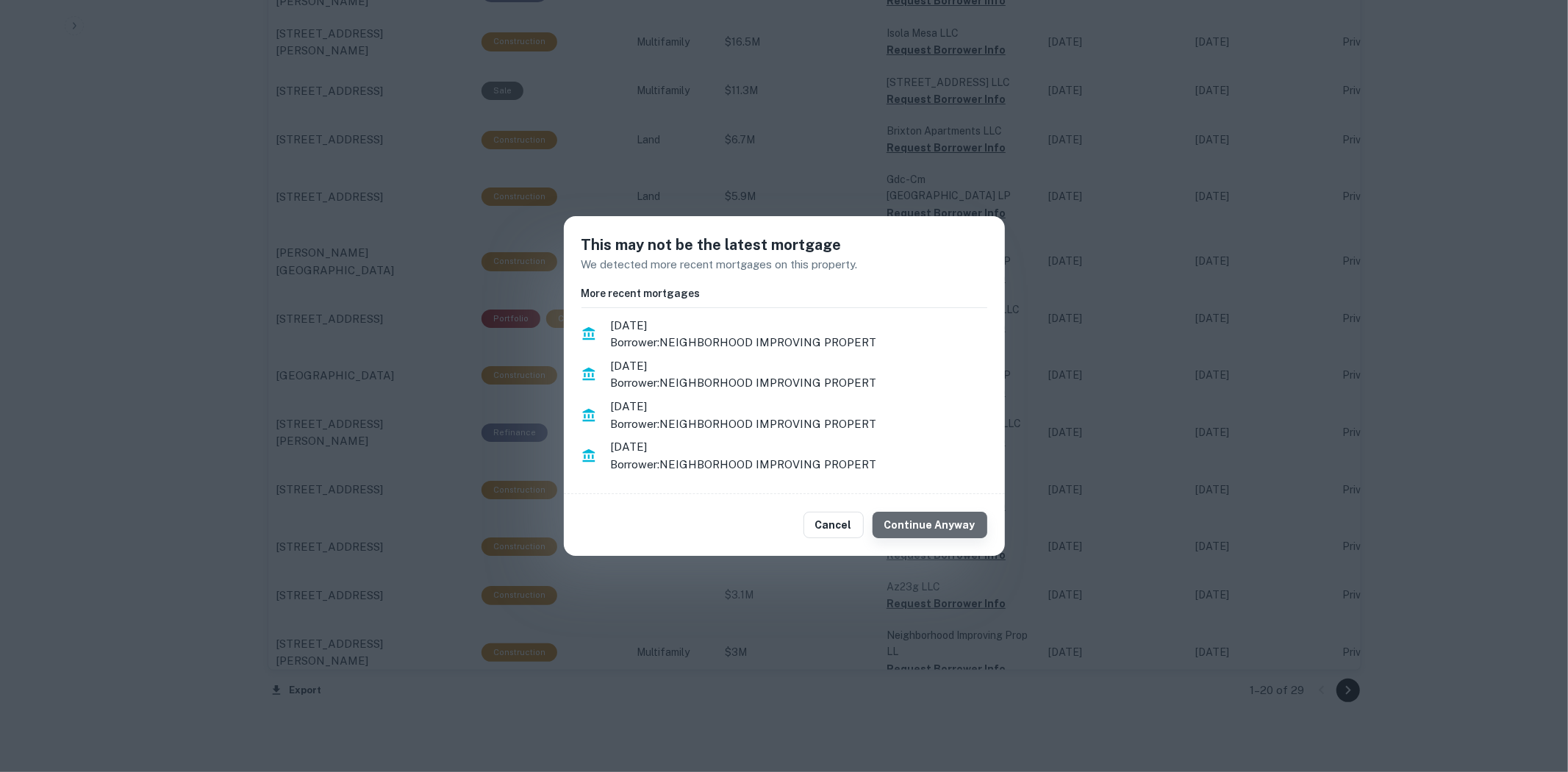
click at [941, 526] on button "Continue Anyway" at bounding box center [929, 524] width 114 height 27
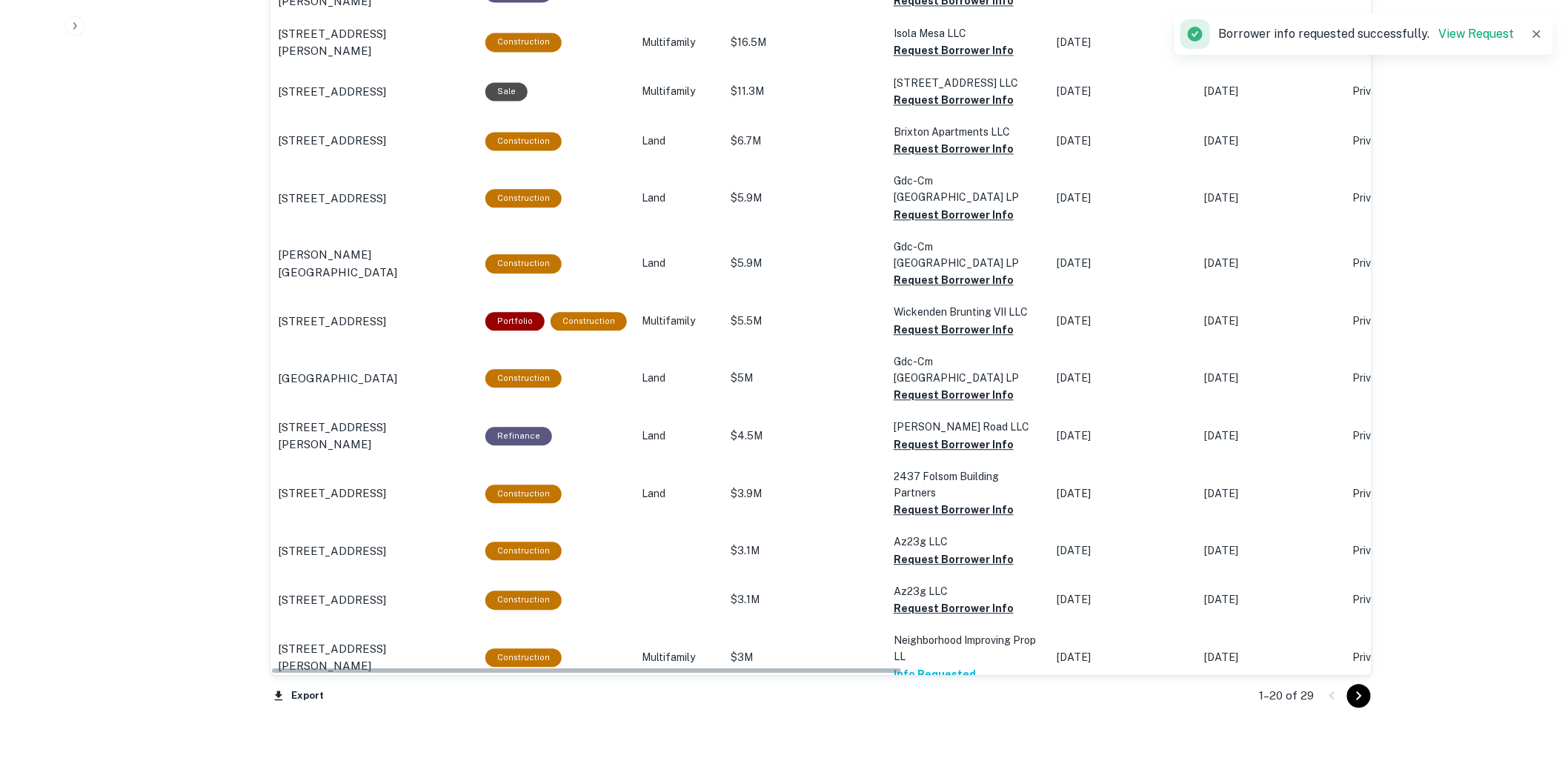
click at [979, 713] on button "Request Borrower Info" at bounding box center [954, 722] width 120 height 18
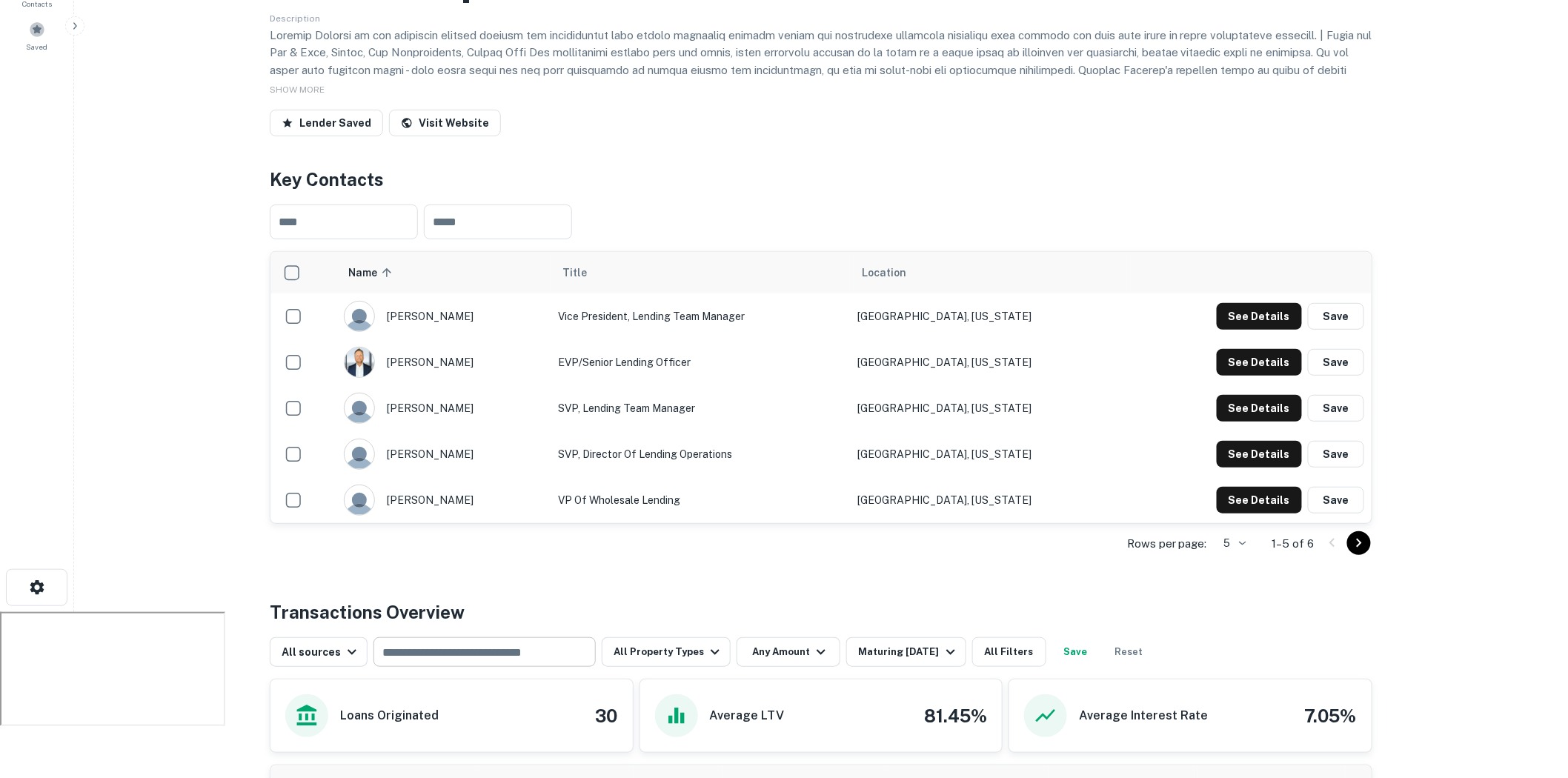
scroll to position [0, 0]
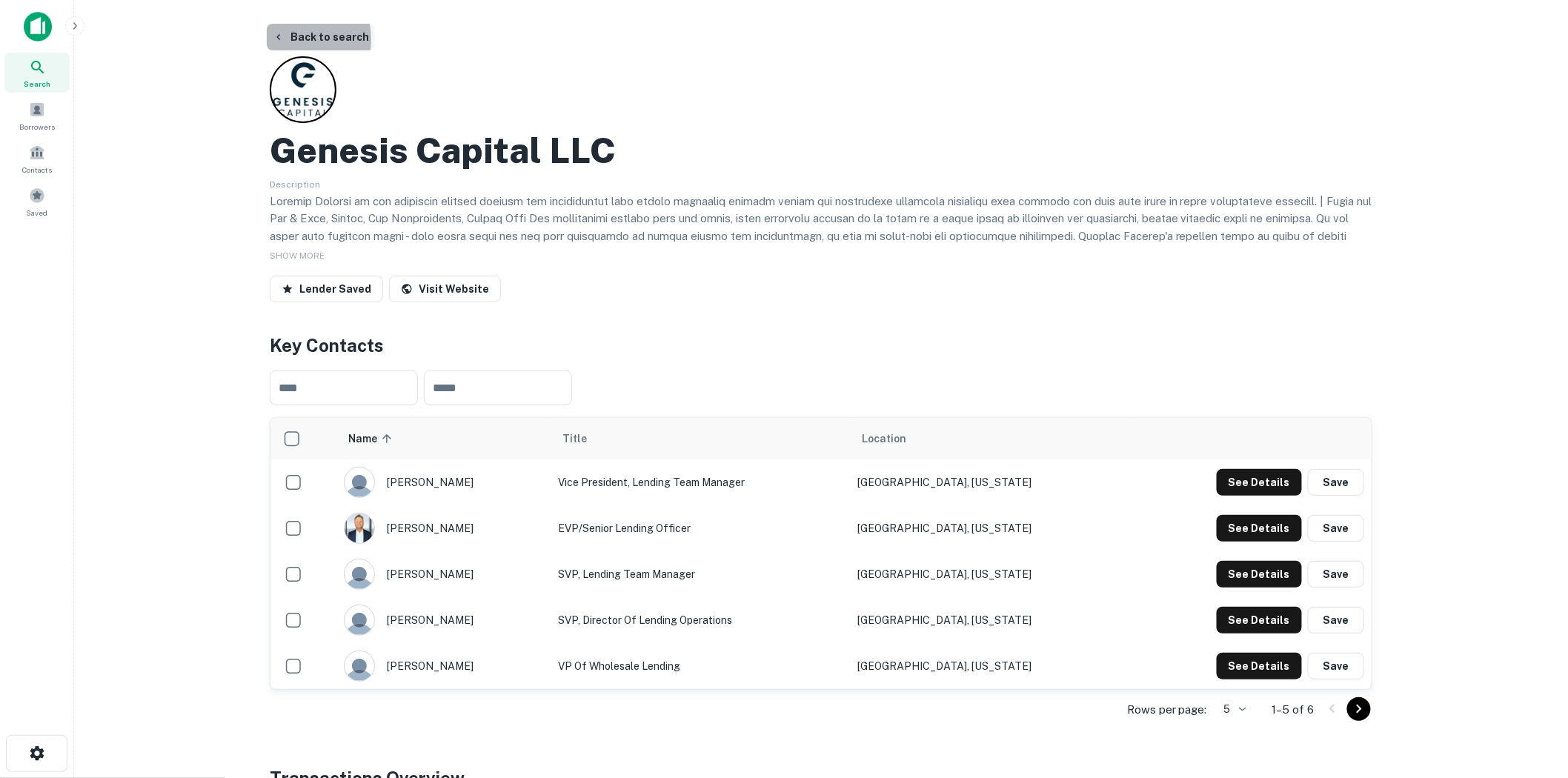
click at [281, 40] on icon "button" at bounding box center [279, 37] width 12 height 12
click at [270, 36] on button "Back to search" at bounding box center [320, 37] width 108 height 27
click at [44, 112] on span at bounding box center [37, 110] width 17 height 17
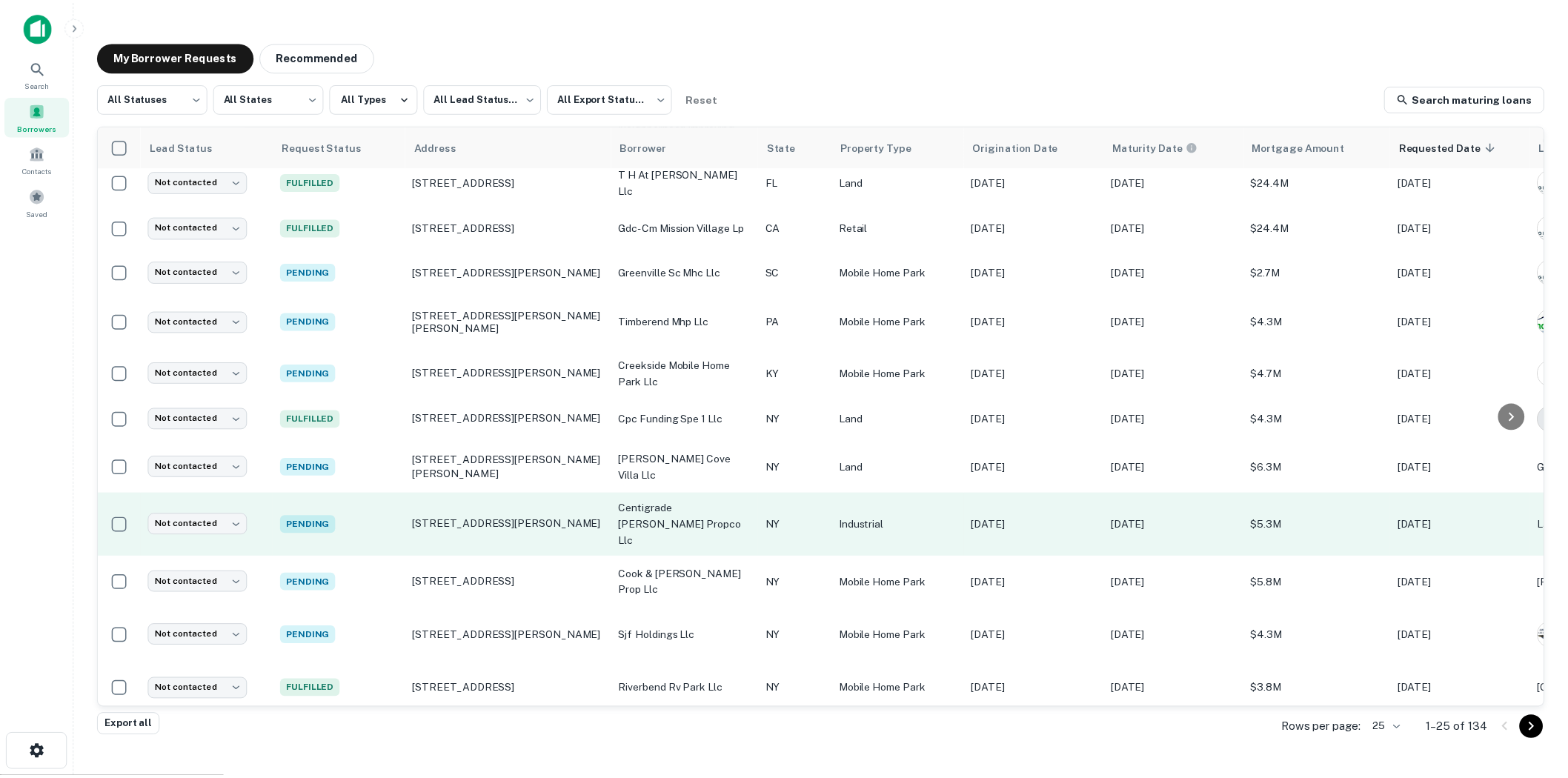
scroll to position [247, 0]
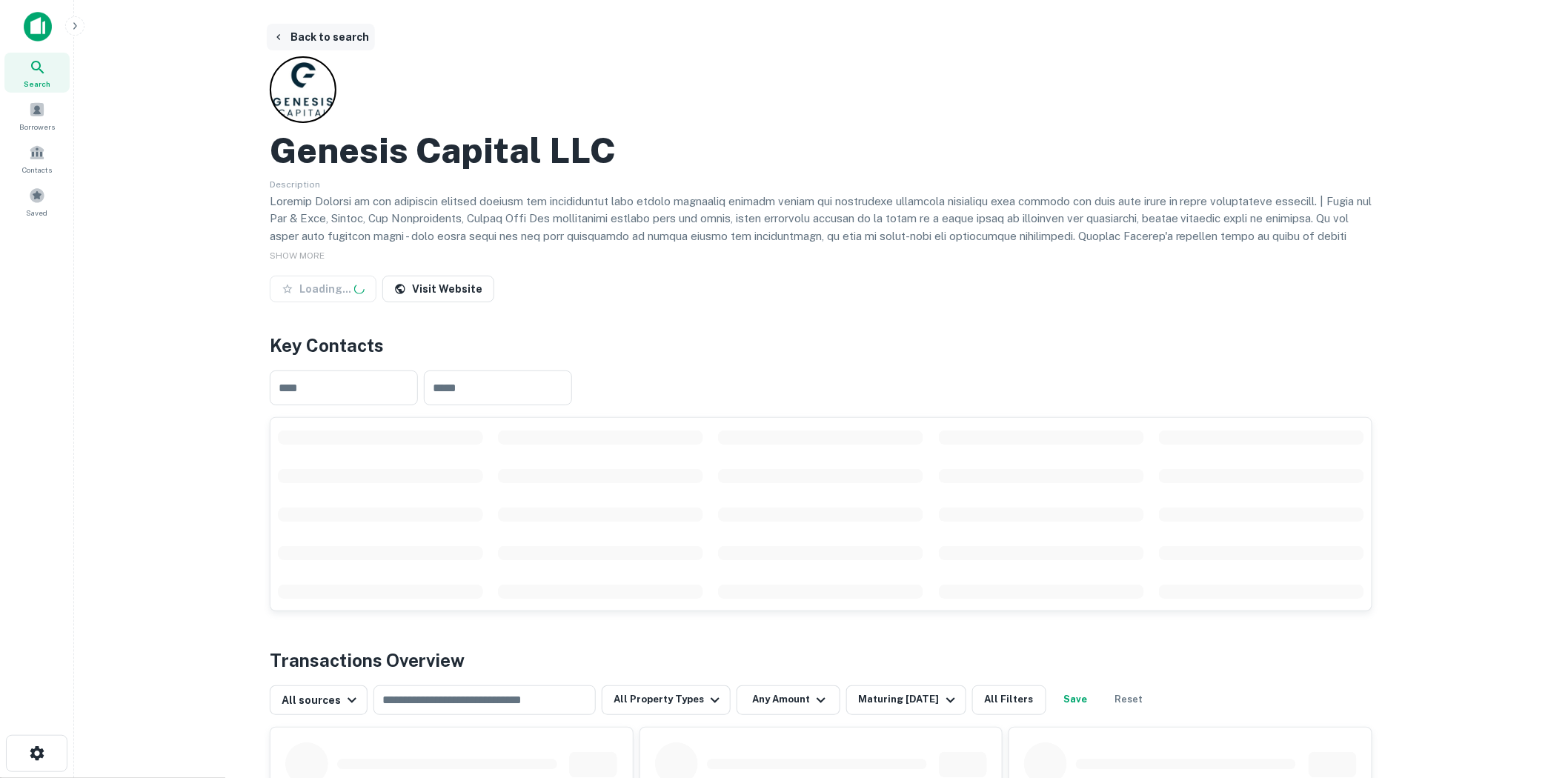
click at [296, 36] on button "Back to search" at bounding box center [320, 37] width 108 height 27
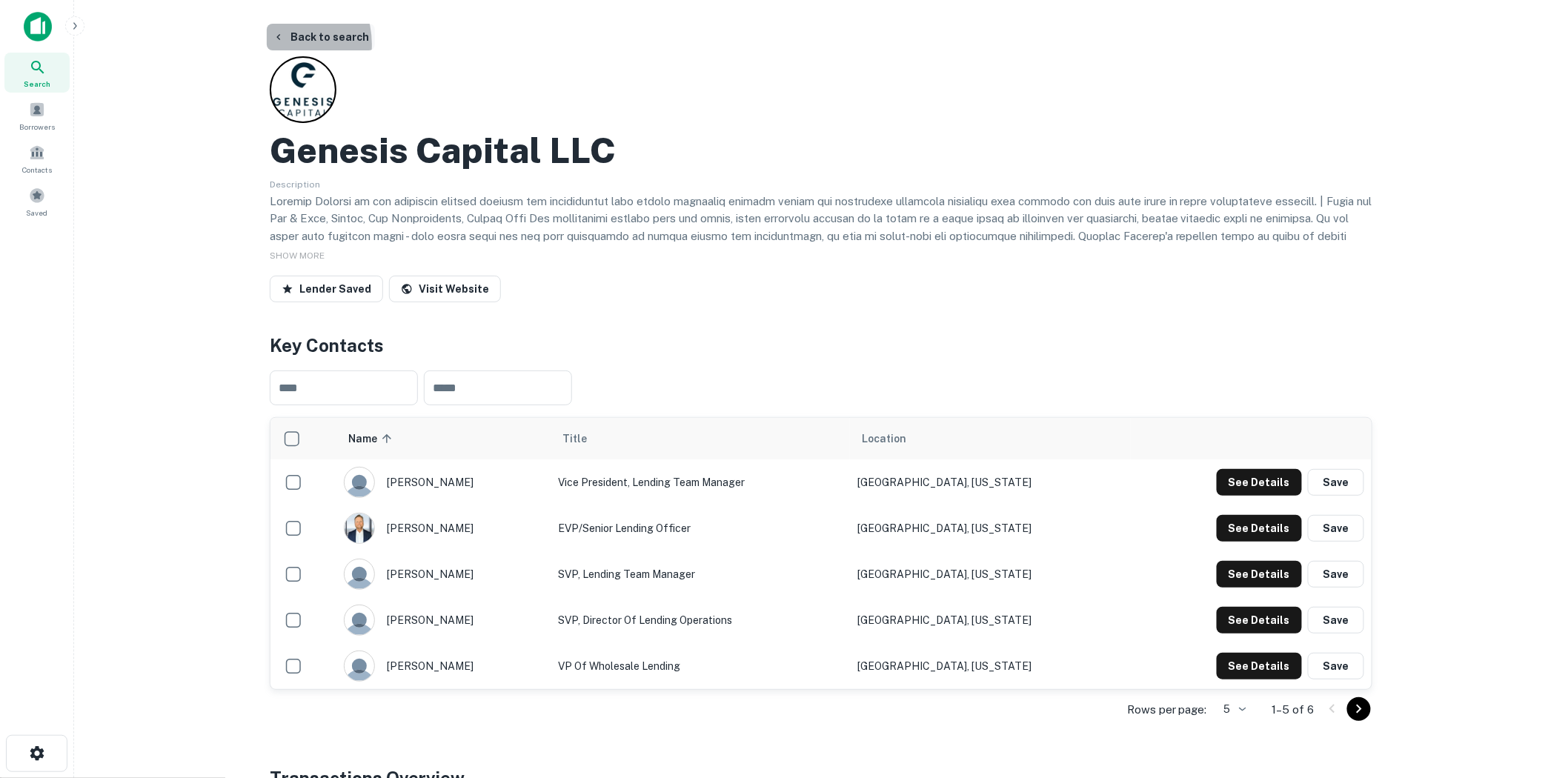
click at [275, 44] on button "Back to search" at bounding box center [320, 37] width 108 height 27
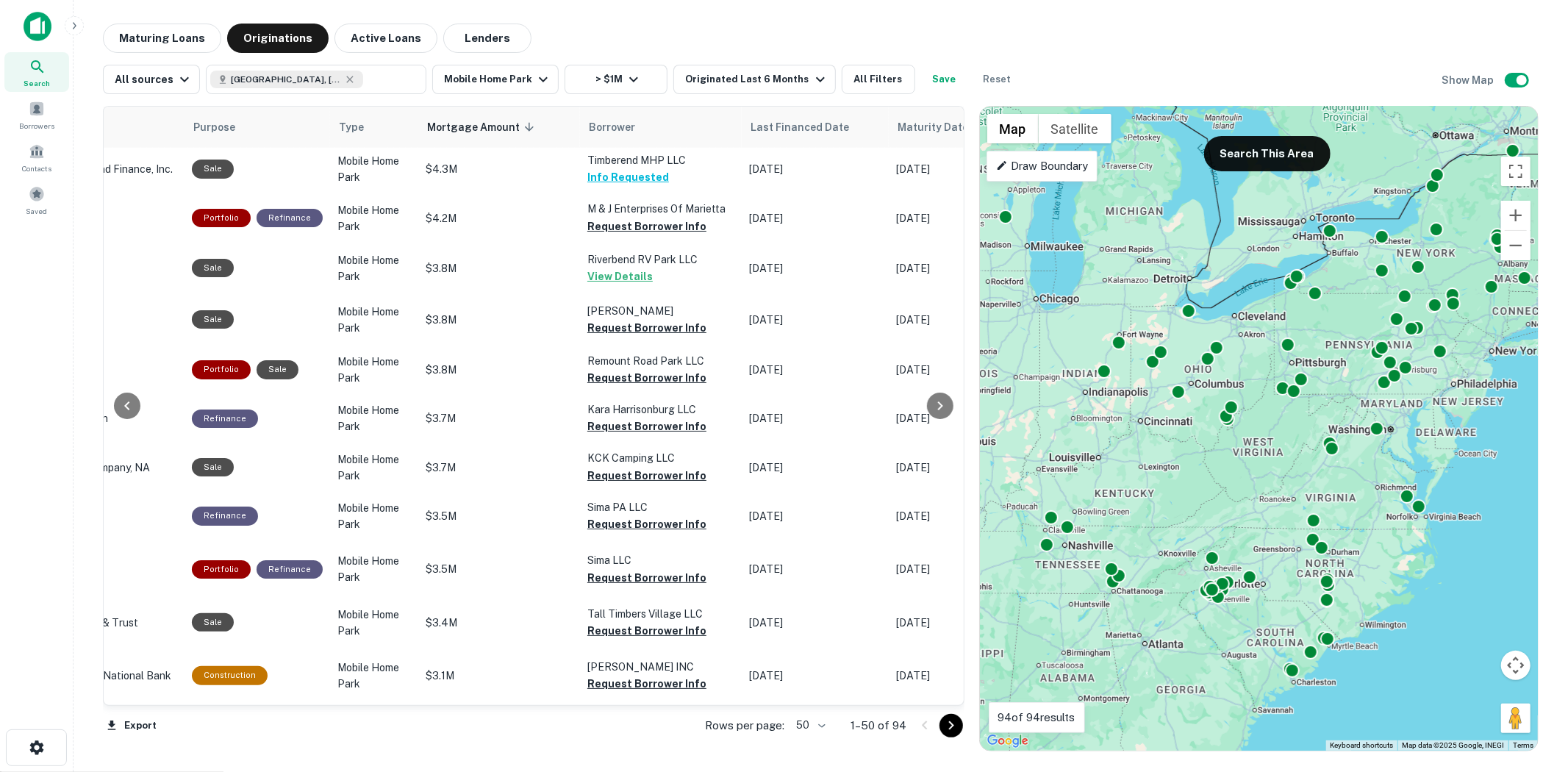
scroll to position [1470, 589]
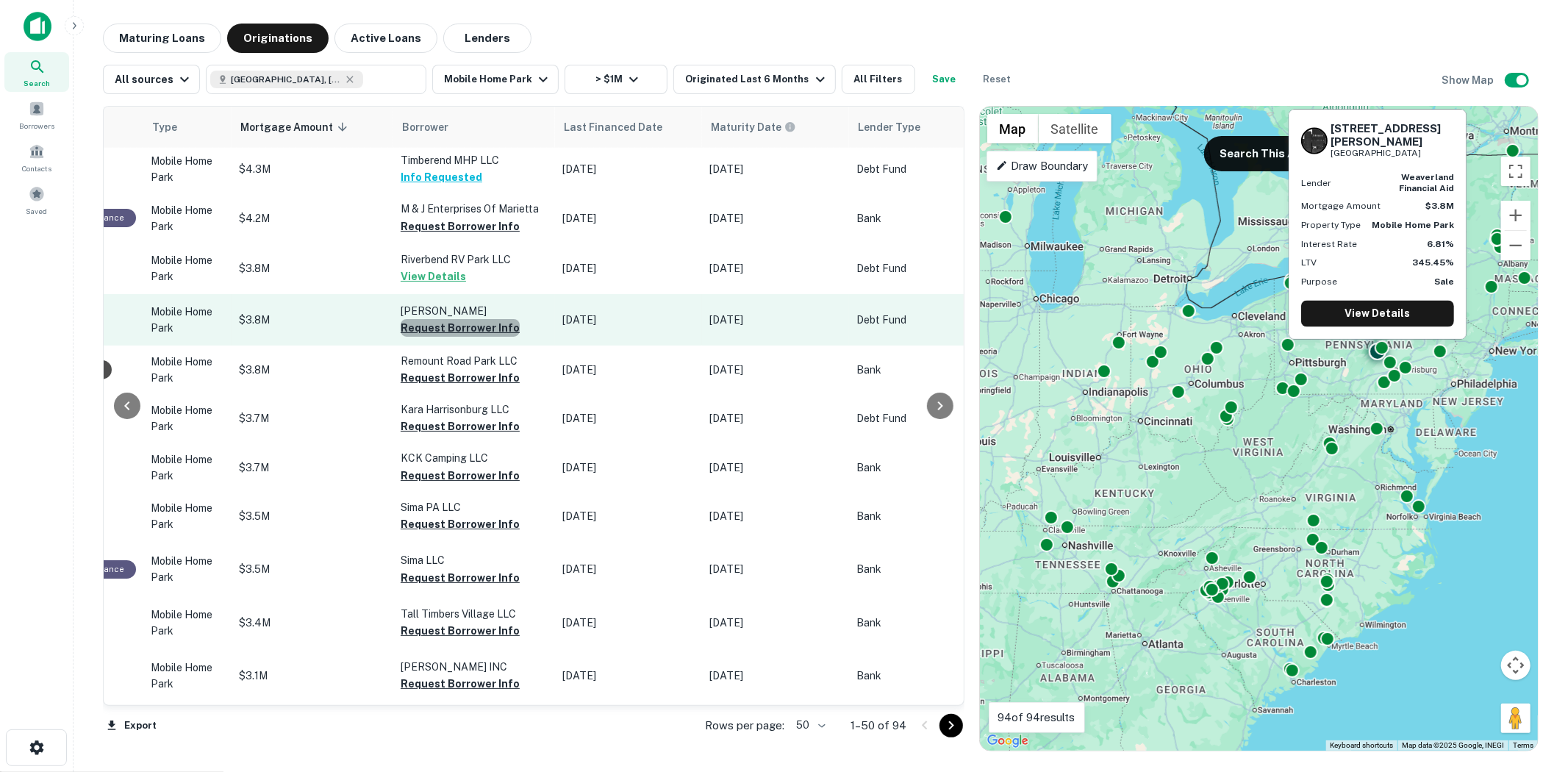
click at [465, 319] on button "Request Borrower Info" at bounding box center [460, 327] width 119 height 17
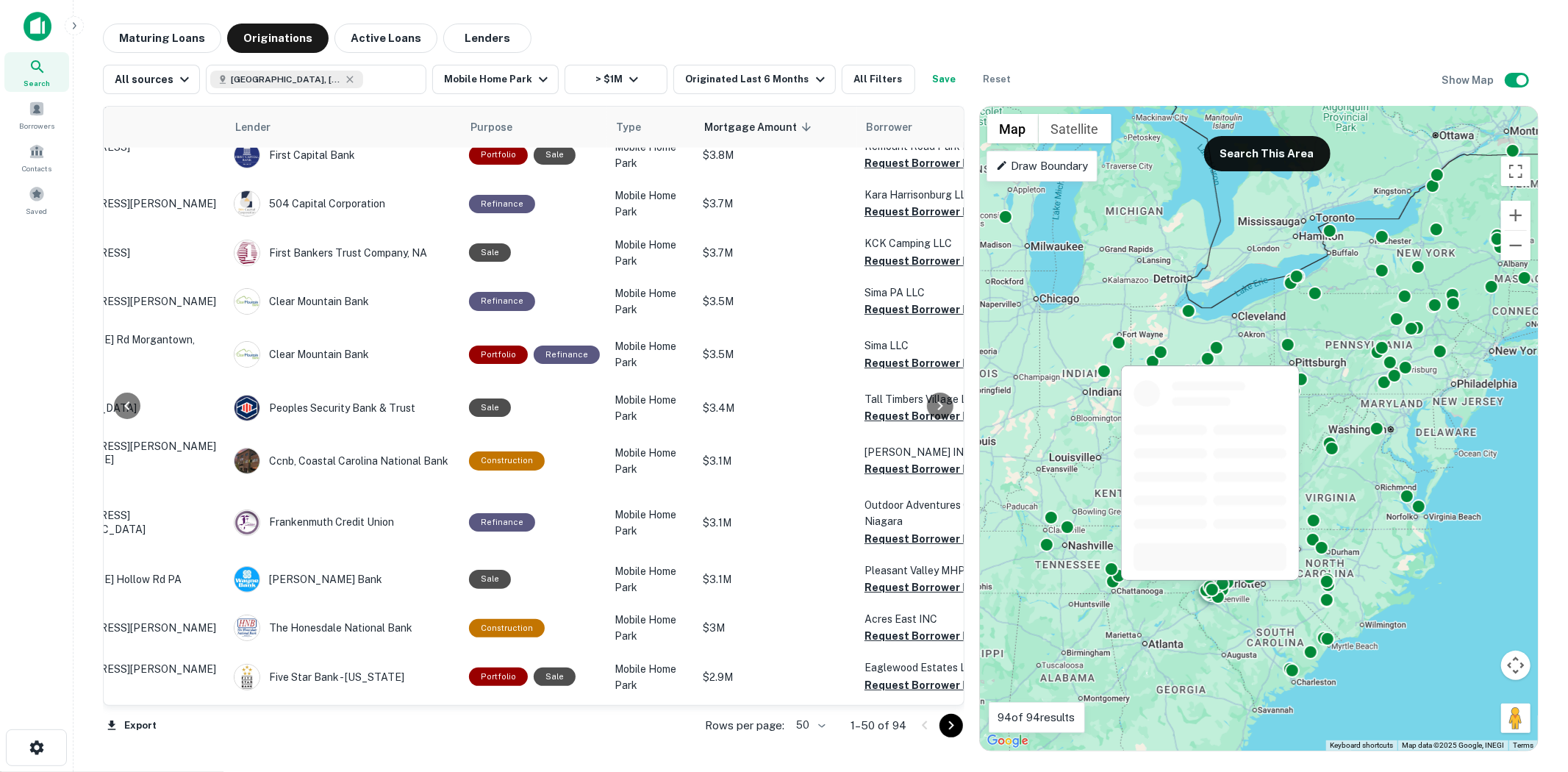
scroll to position [1832, 125]
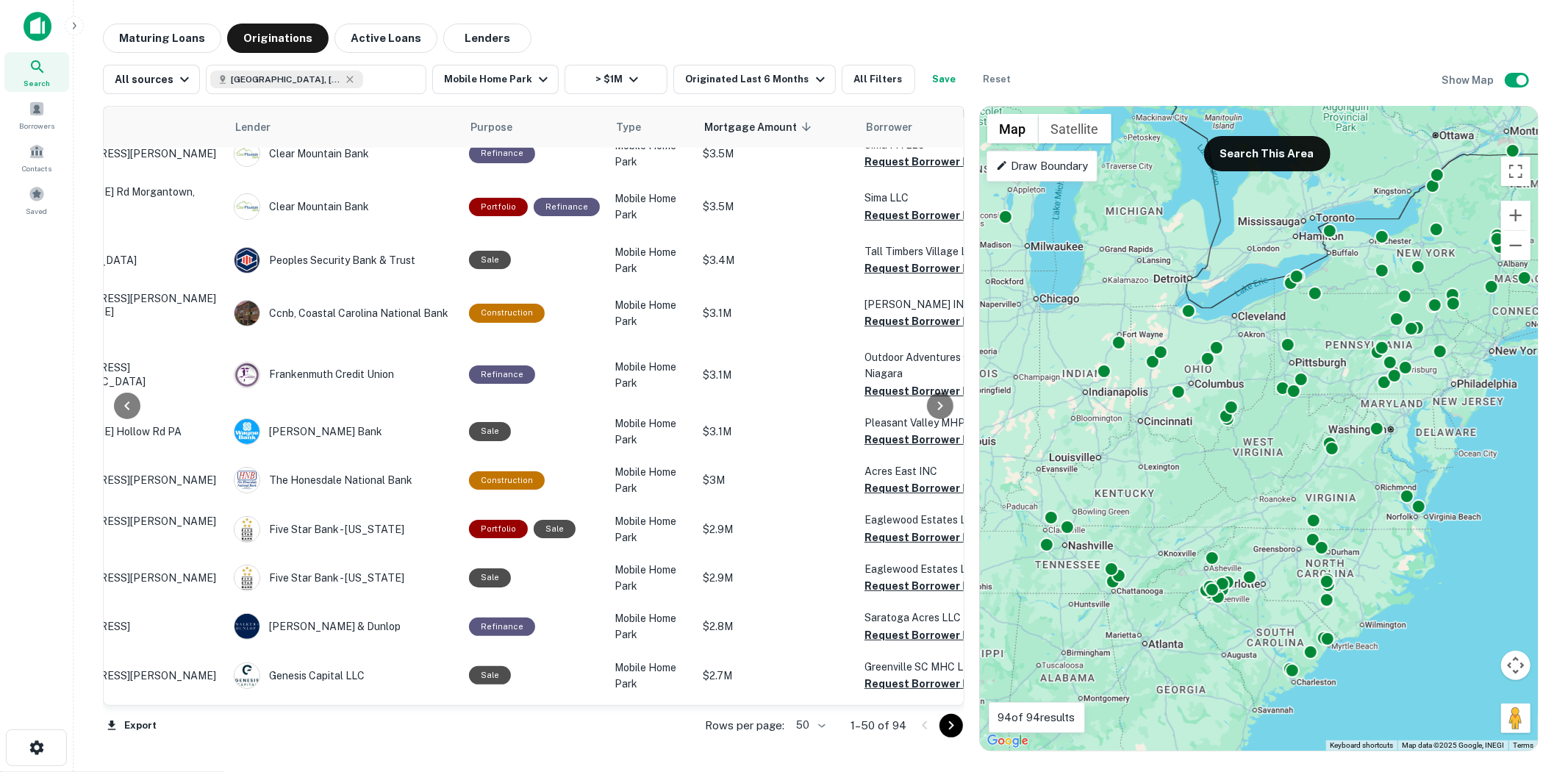
click at [938, 727] on div at bounding box center [938, 725] width 50 height 24
click at [948, 724] on icon "Go to next page" at bounding box center [950, 724] width 17 height 17
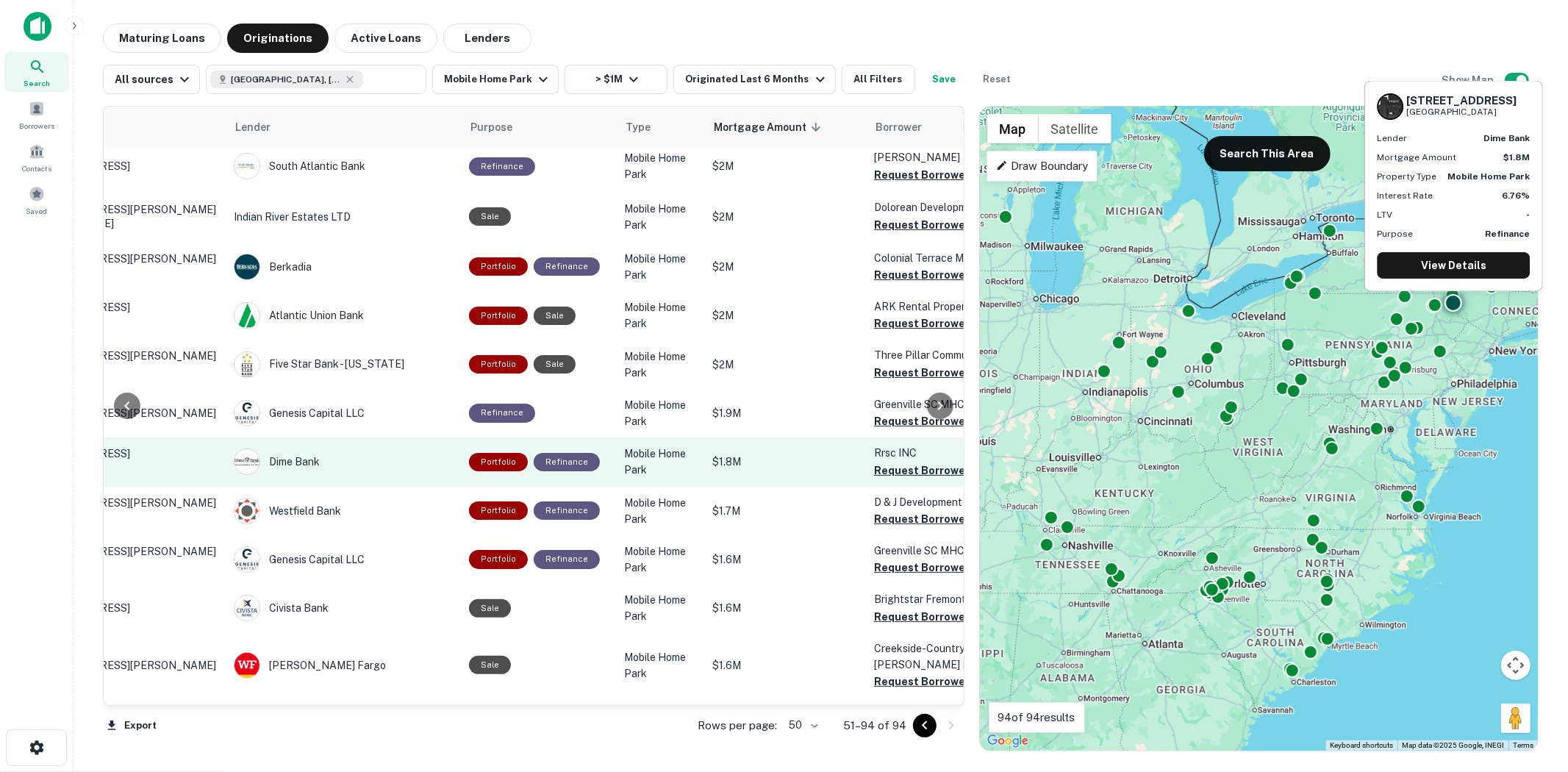
scroll to position [233, 125]
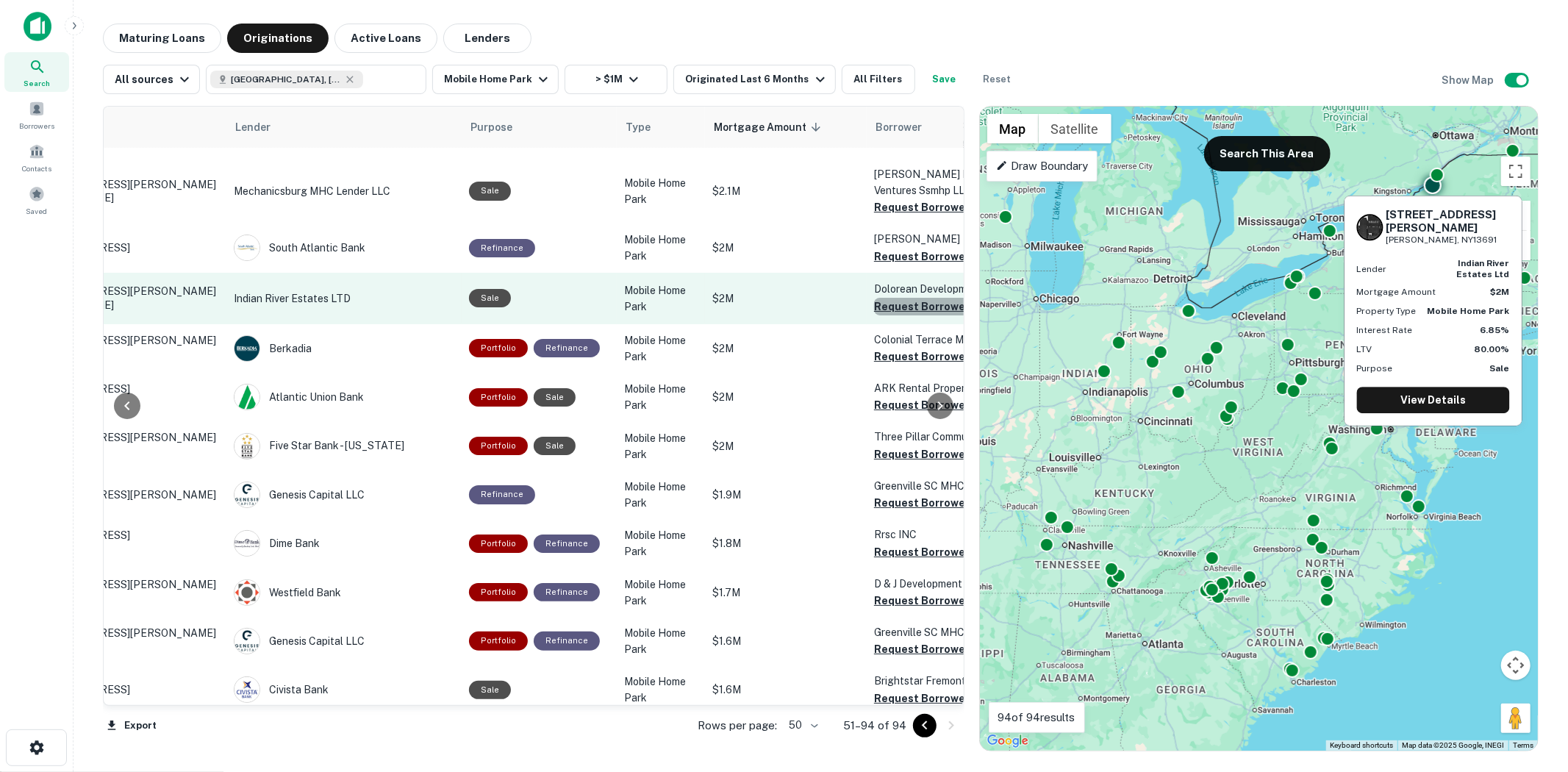
click at [912, 299] on button "Request Borrower Info" at bounding box center [933, 306] width 119 height 17
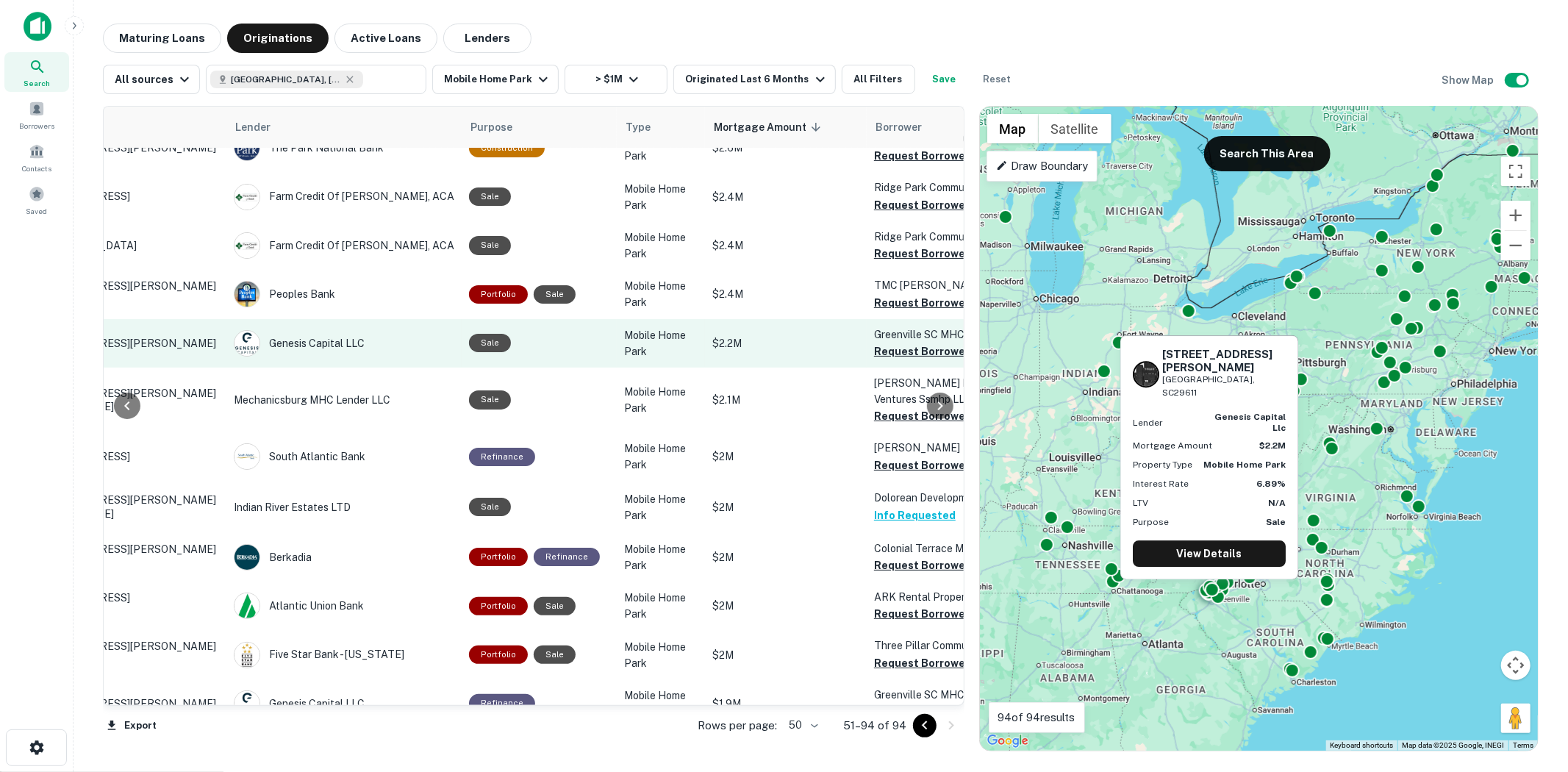
scroll to position [0, 125]
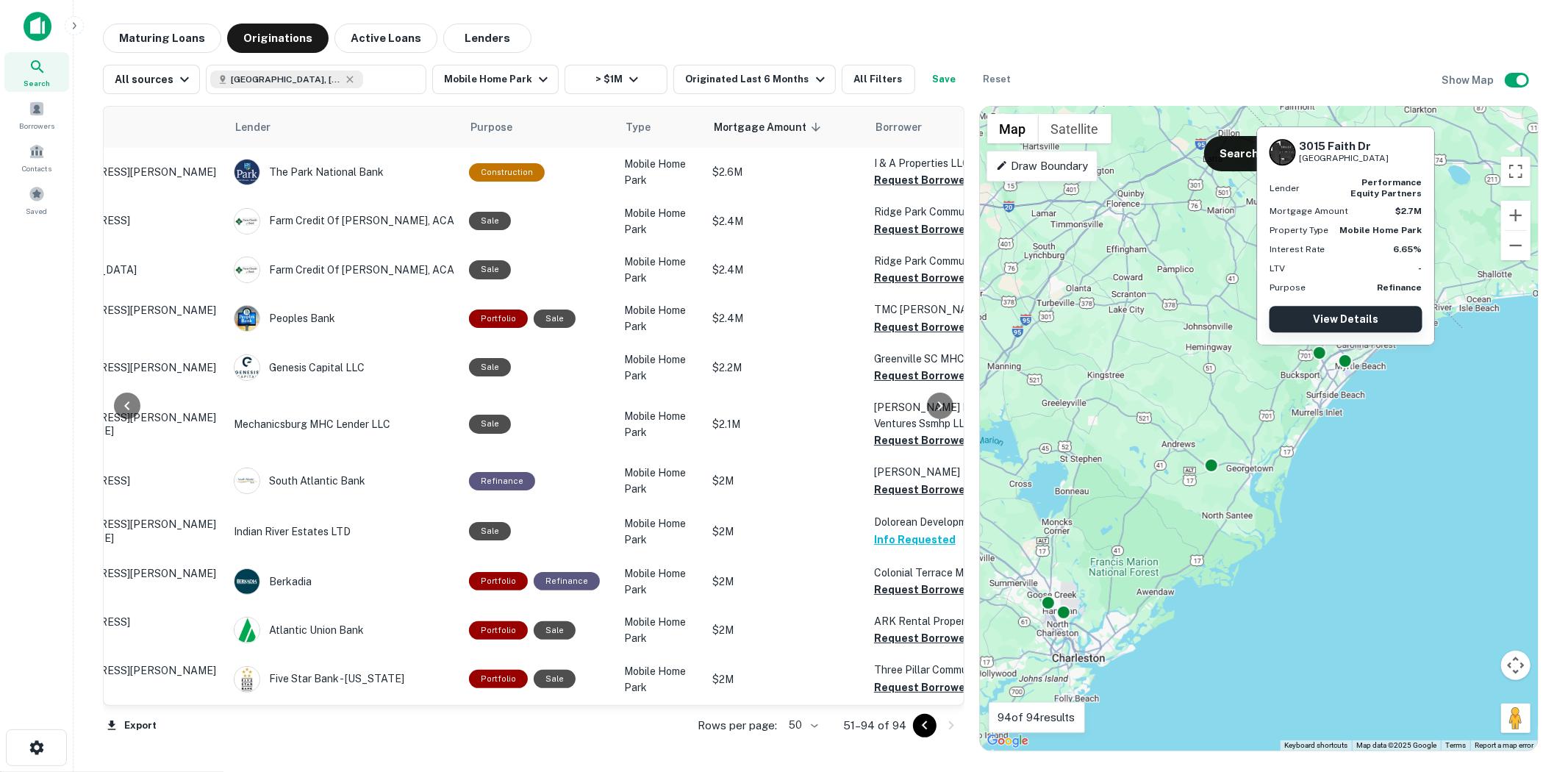
click at [1337, 316] on link "View Details" at bounding box center [1346, 318] width 153 height 27
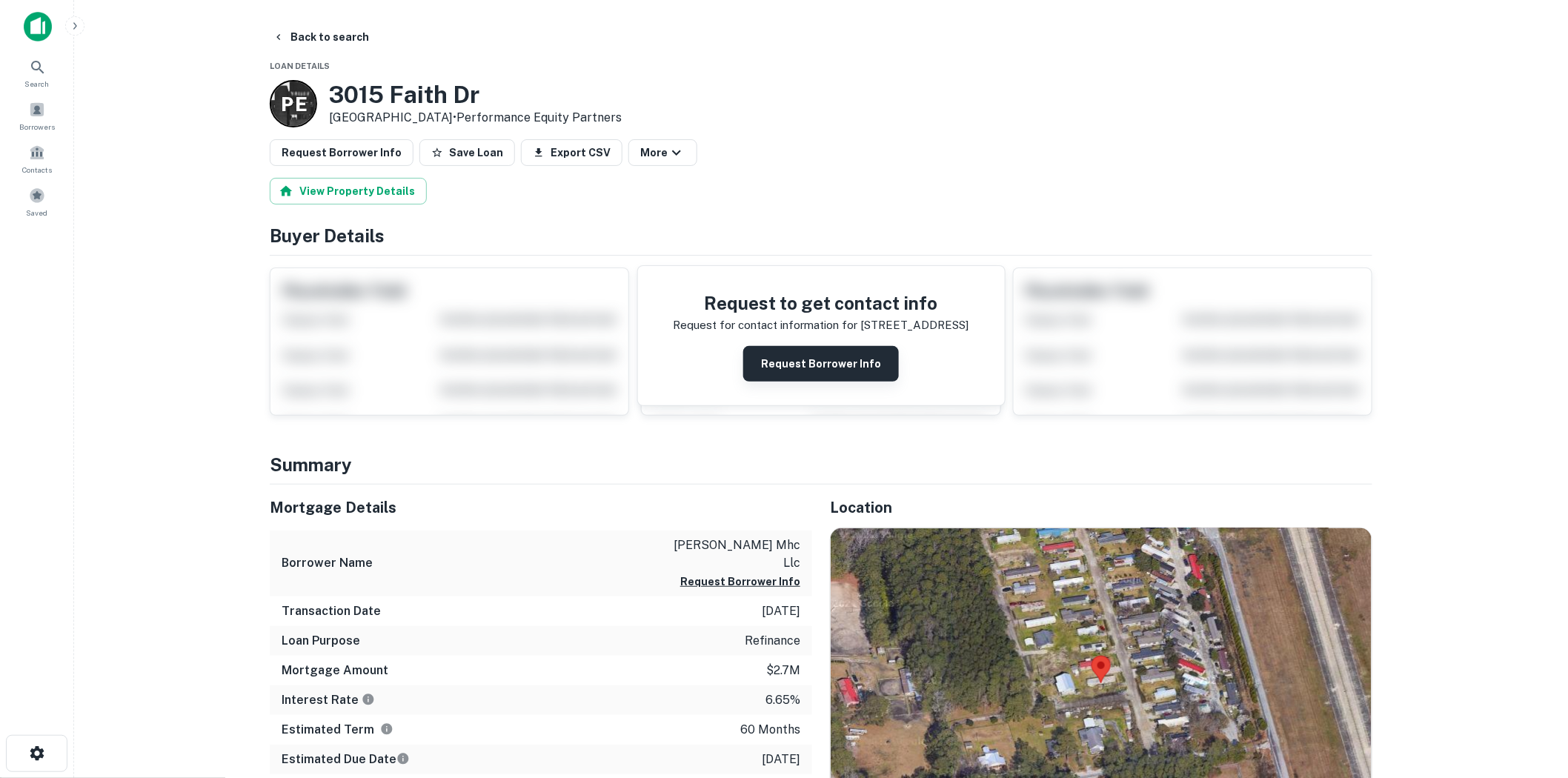
click at [824, 365] on button "Request Borrower Info" at bounding box center [821, 363] width 156 height 36
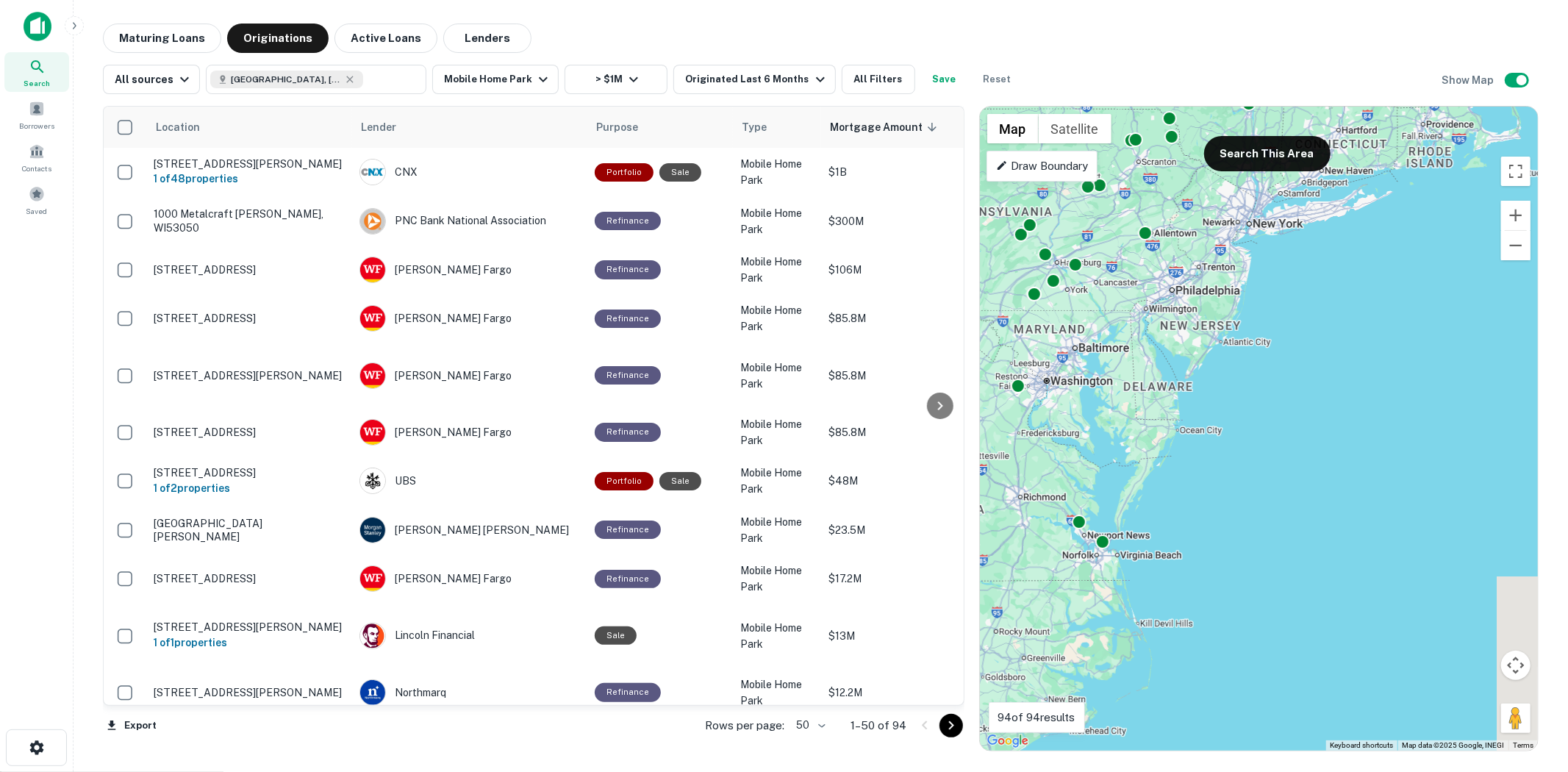
drag, startPoint x: 1442, startPoint y: 641, endPoint x: 1073, endPoint y: 665, distance: 369.8
click at [1081, 670] on div "To activate drag with keyboard, press Alt + Enter. Once in keyboard drag state,…" at bounding box center [1259, 428] width 558 height 644
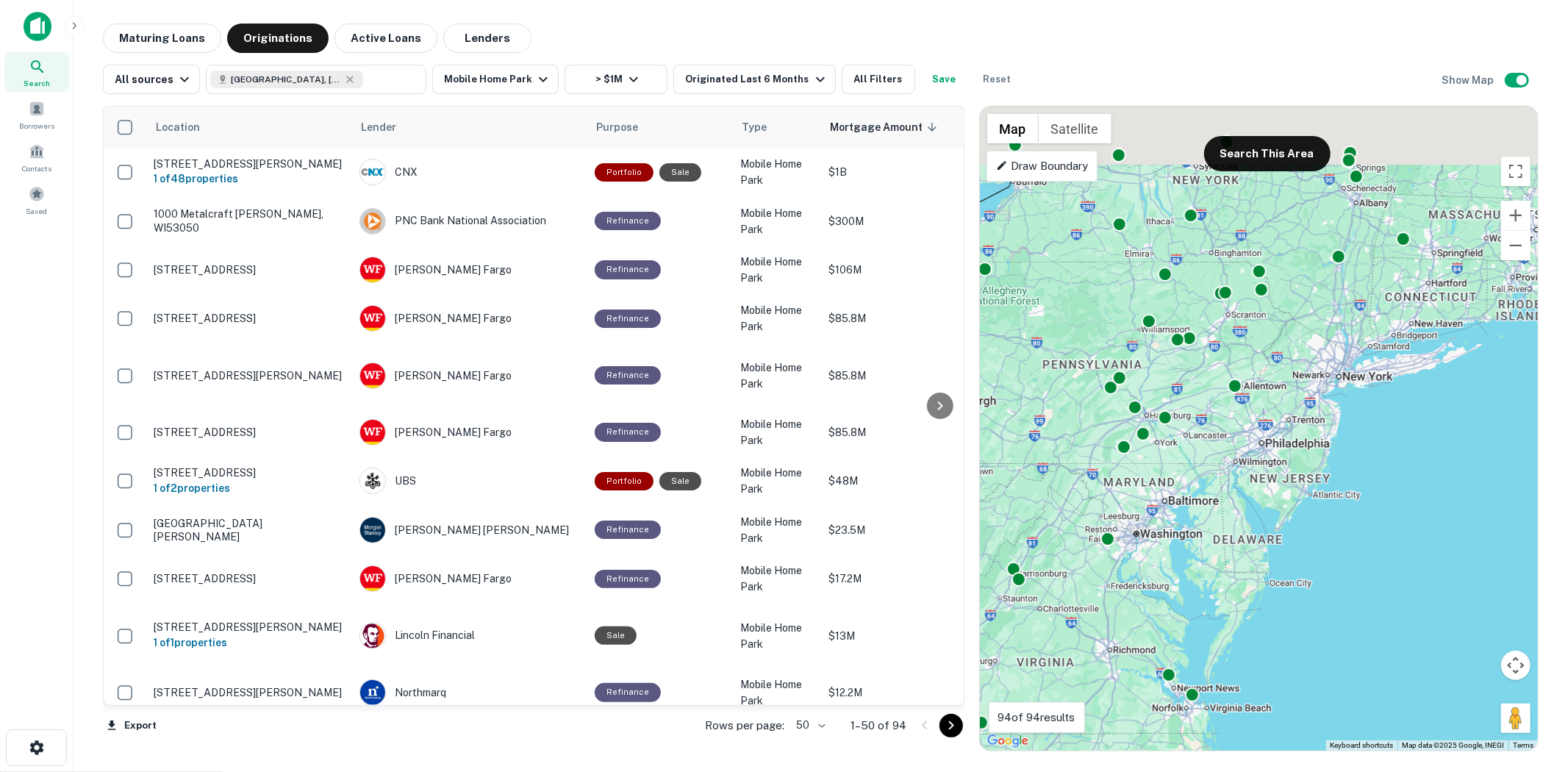
drag, startPoint x: 1086, startPoint y: 484, endPoint x: 1179, endPoint y: 627, distance: 170.6
click at [1179, 627] on div "To activate drag with keyboard, press Alt + Enter. Once in keyboard drag state,…" at bounding box center [1259, 428] width 558 height 644
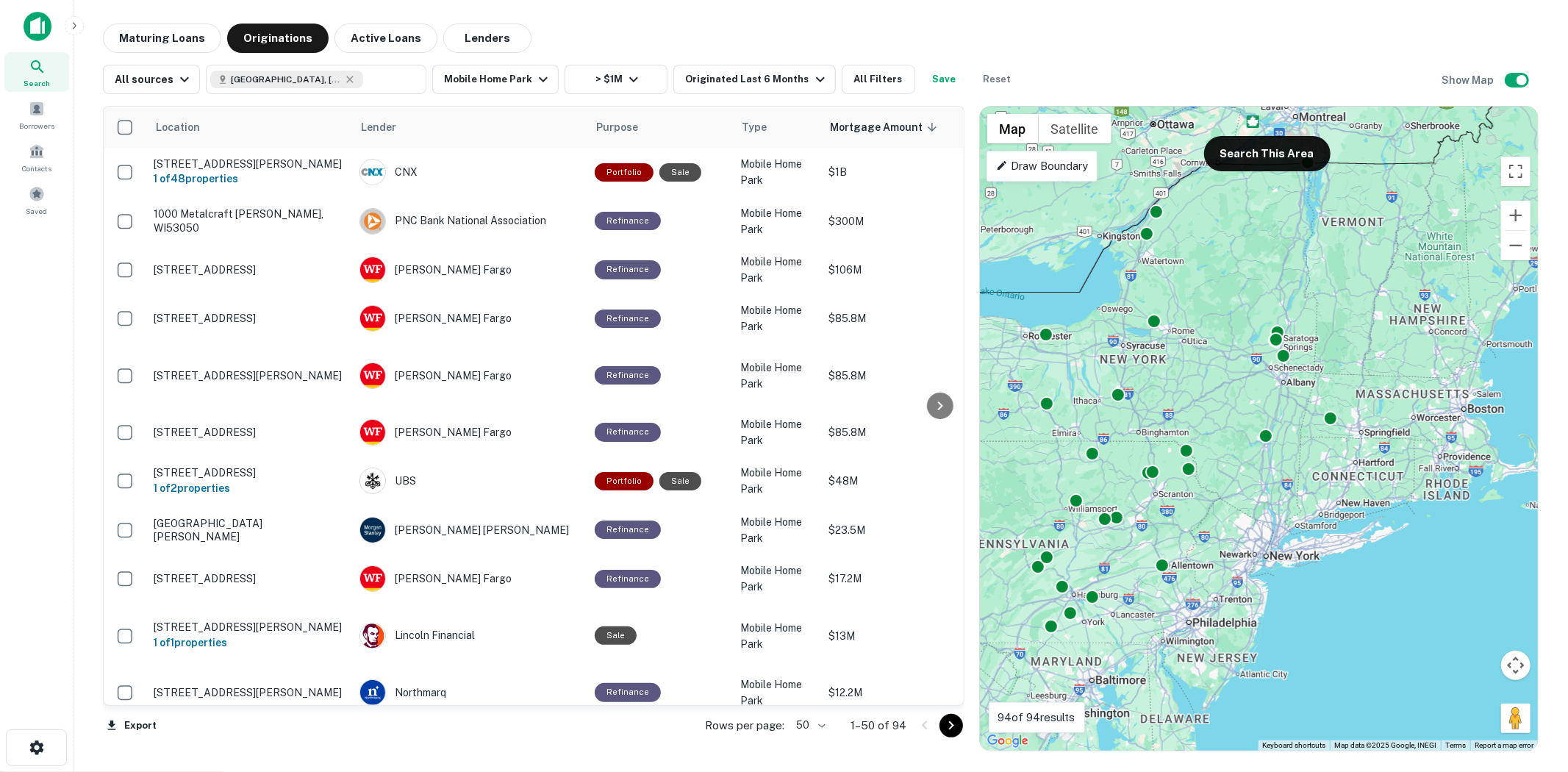
drag, startPoint x: 1296, startPoint y: 508, endPoint x: 1238, endPoint y: 437, distance: 91.7
click at [1245, 642] on div "To activate drag with keyboard, press Alt + Enter. Once in keyboard drag state,…" at bounding box center [1259, 428] width 558 height 644
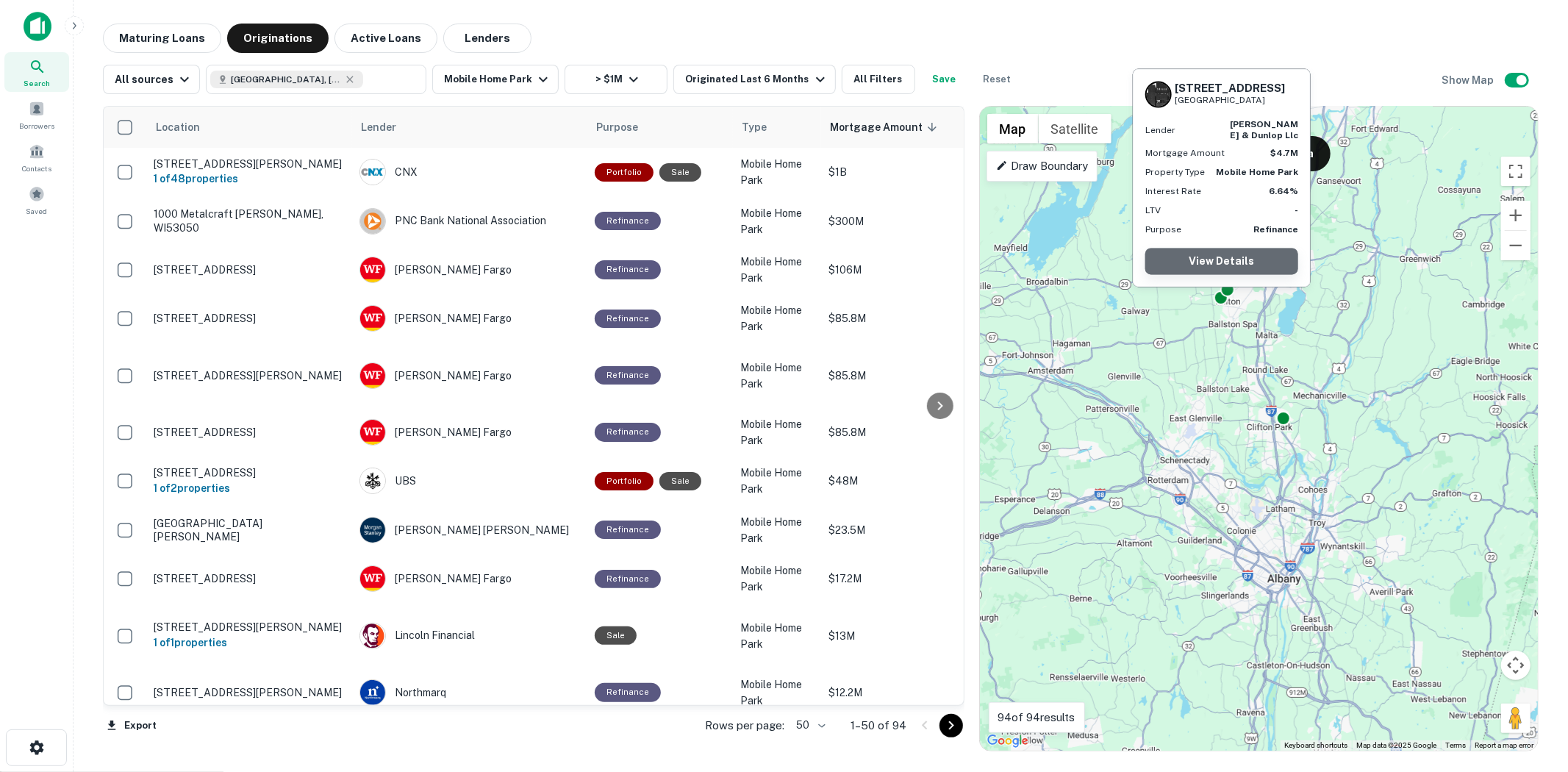
click at [1211, 252] on link "View Details" at bounding box center [1221, 261] width 153 height 27
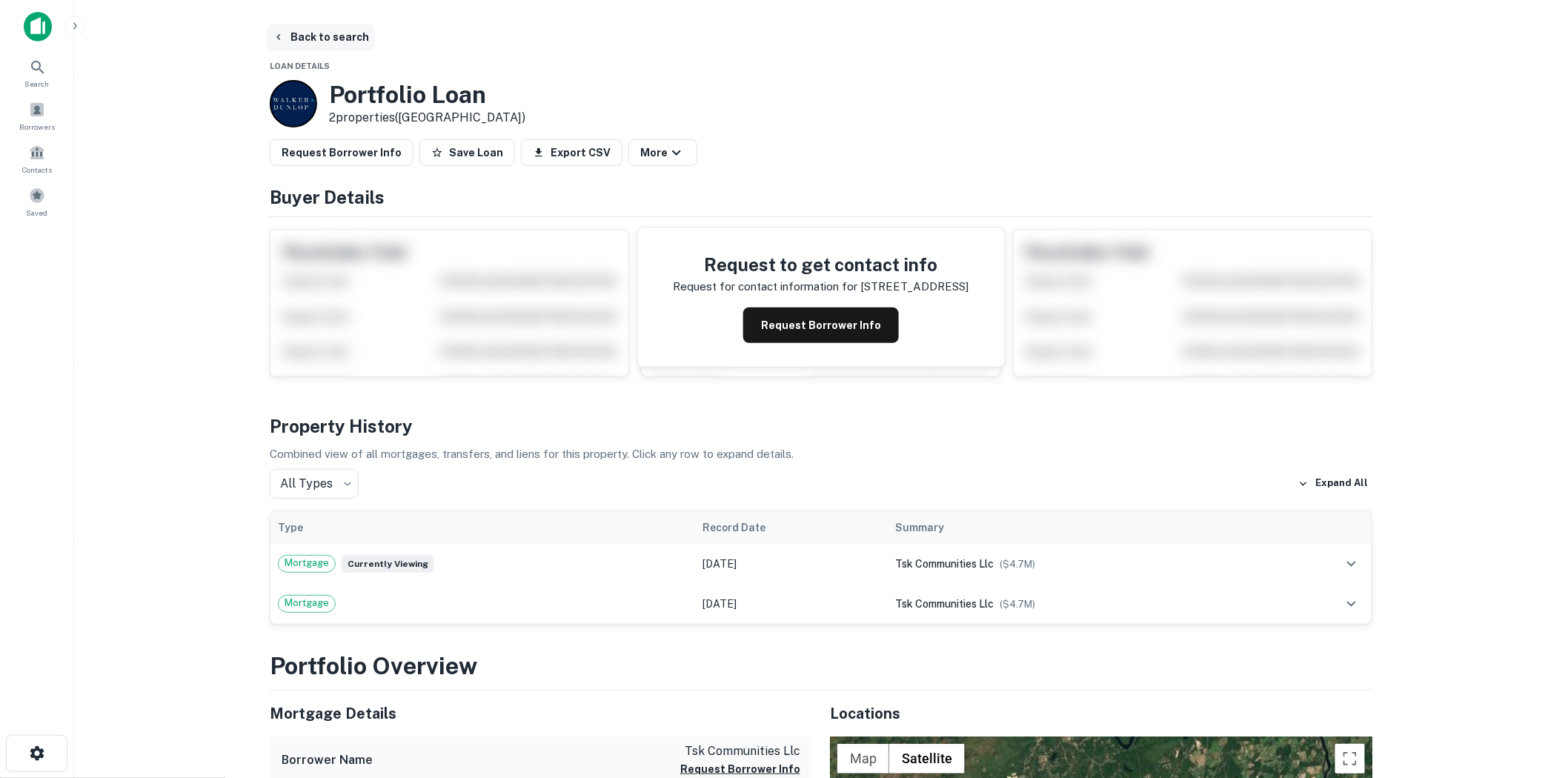
click at [291, 37] on button "Back to search" at bounding box center [320, 37] width 108 height 27
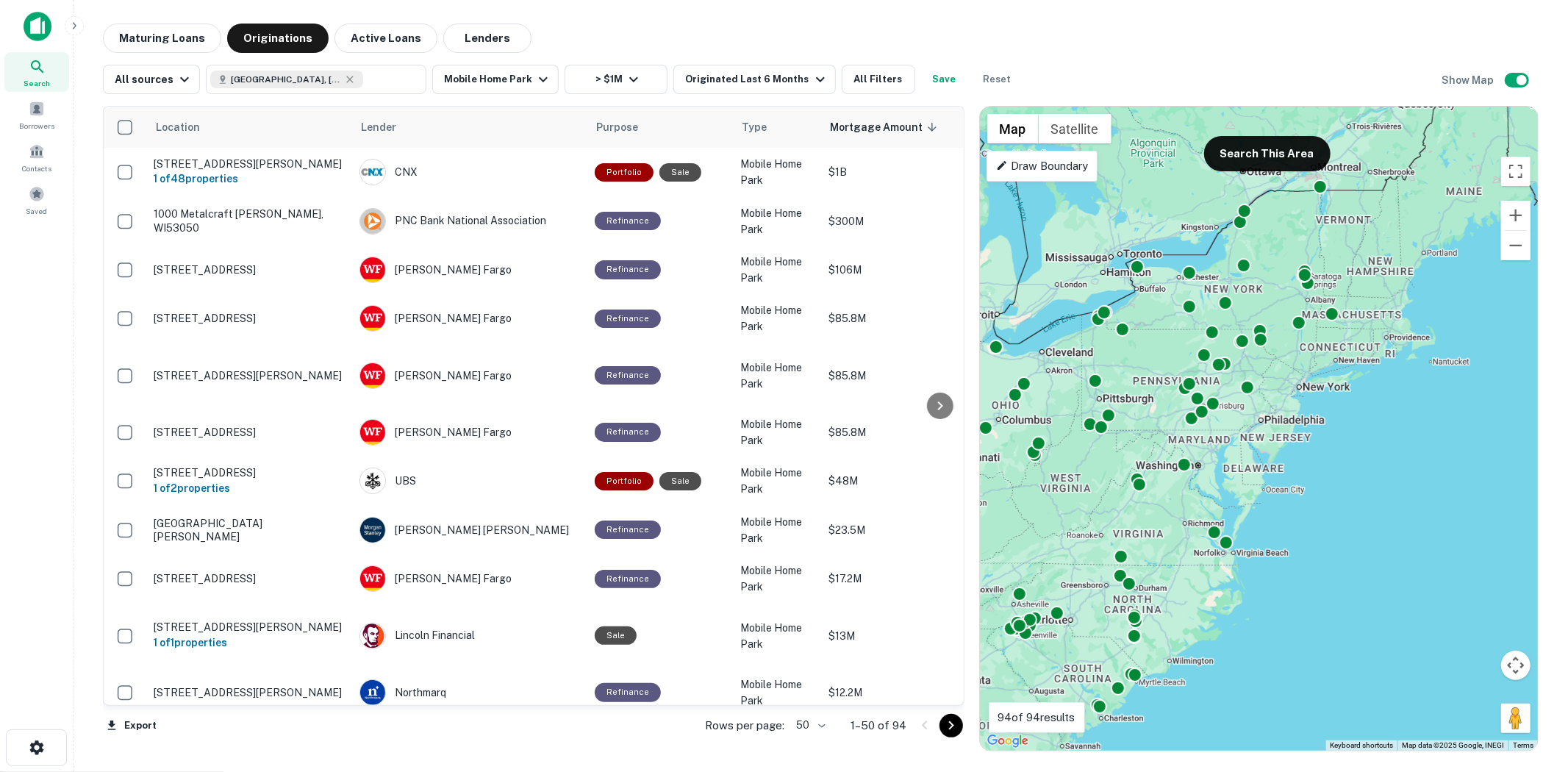
drag, startPoint x: 1394, startPoint y: 619, endPoint x: 1178, endPoint y: 683, distance: 225.3
click at [1178, 683] on div "To activate drag with keyboard, press Alt + Enter. Once in keyboard drag state,…" at bounding box center [1259, 428] width 558 height 644
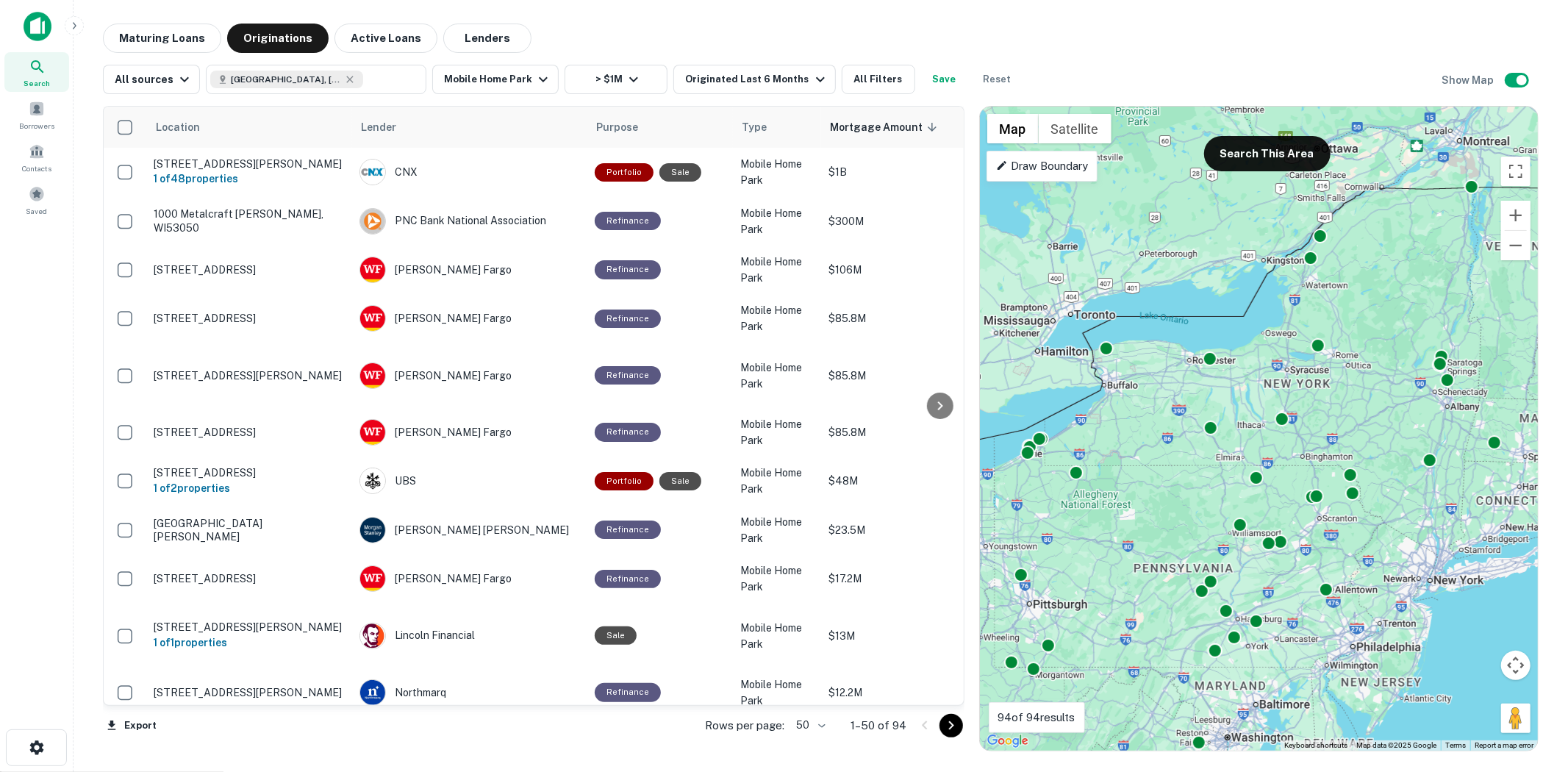
drag, startPoint x: 1326, startPoint y: 413, endPoint x: 1351, endPoint y: 557, distance: 146.2
click at [1351, 557] on div "To activate drag with keyboard, press Alt + Enter. Once in keyboard drag state,…" at bounding box center [1259, 428] width 558 height 644
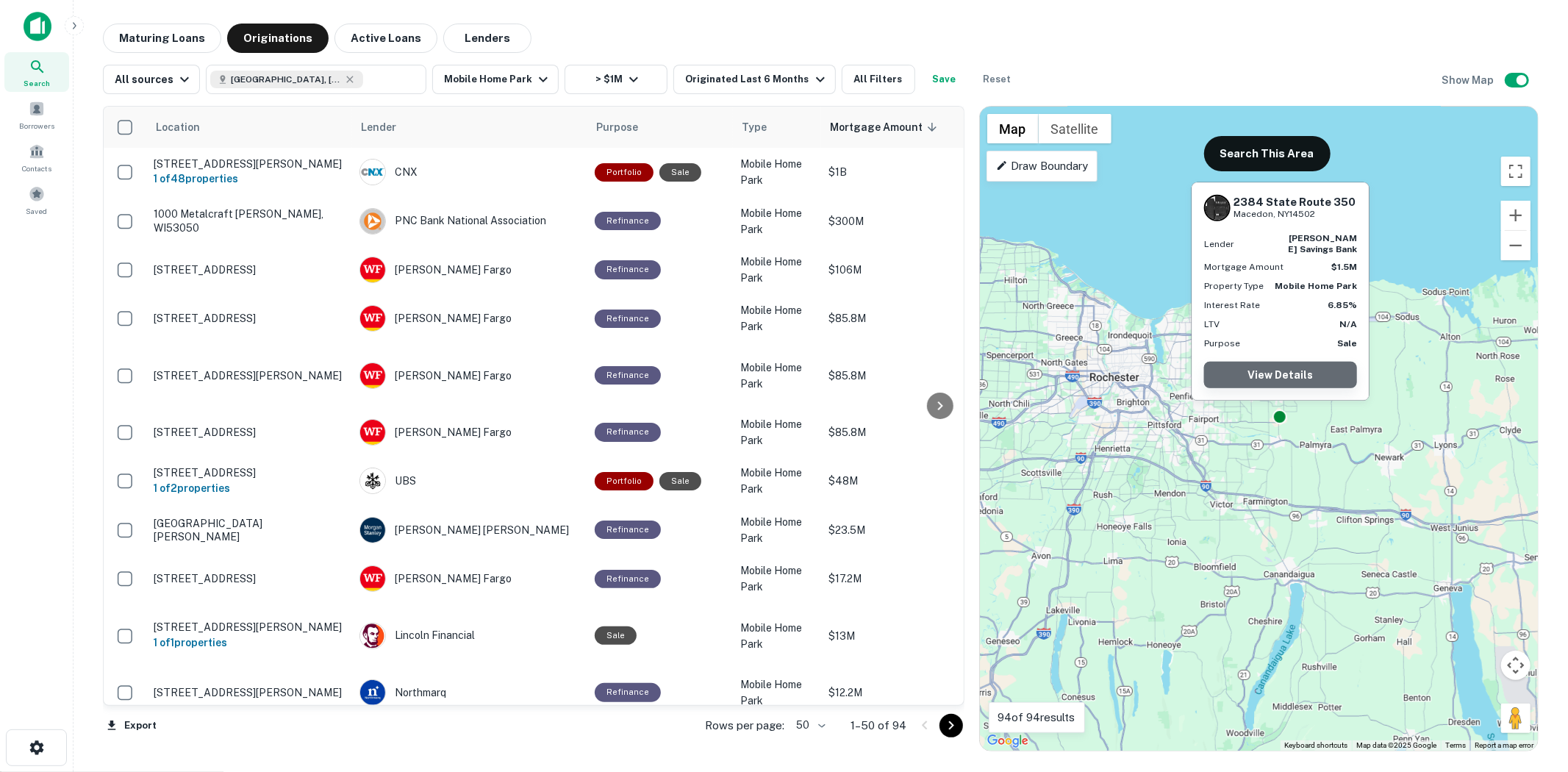
click at [1289, 373] on link "View Details" at bounding box center [1280, 374] width 153 height 27
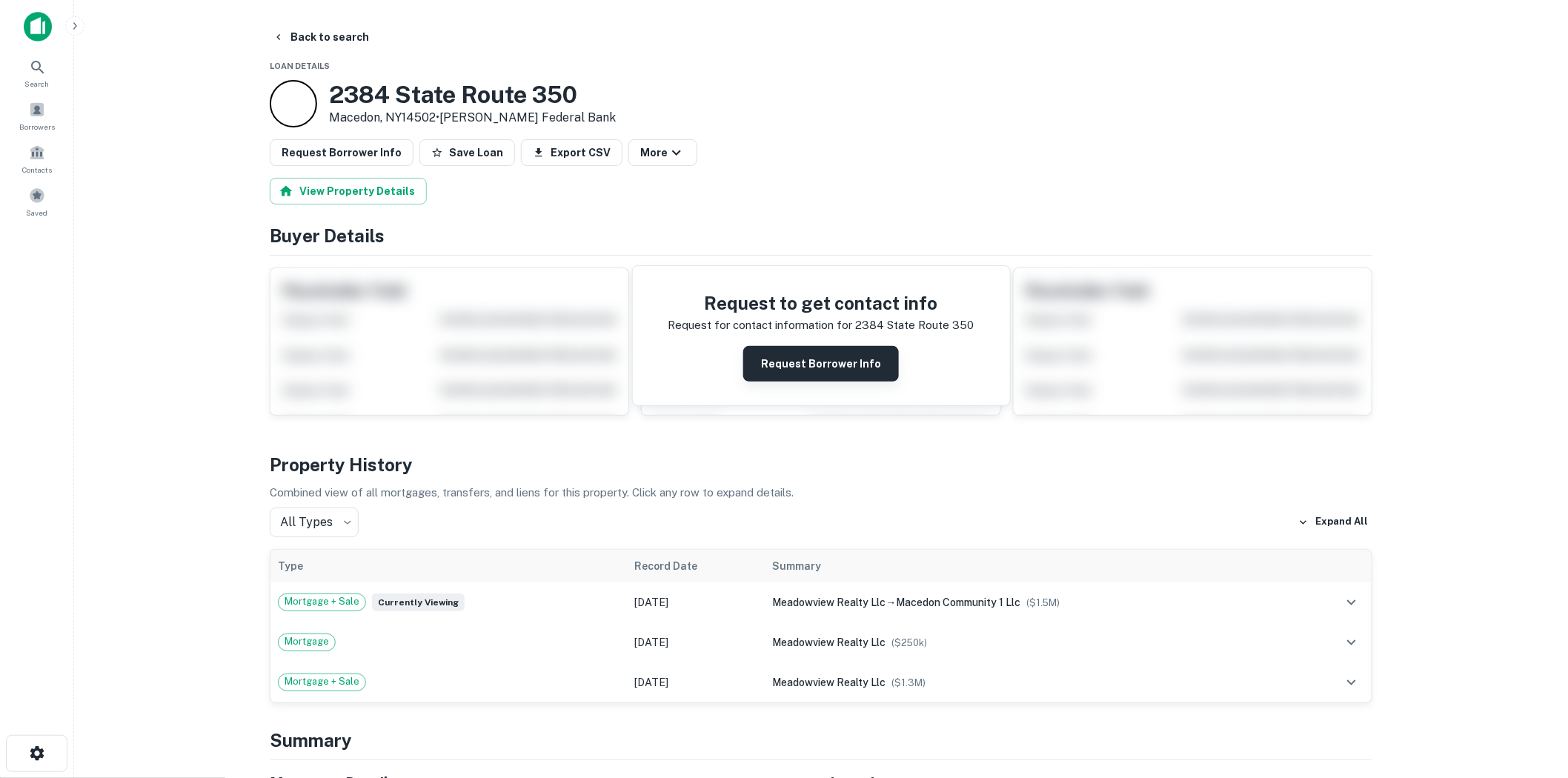
click at [847, 372] on button "Request Borrower Info" at bounding box center [821, 363] width 156 height 36
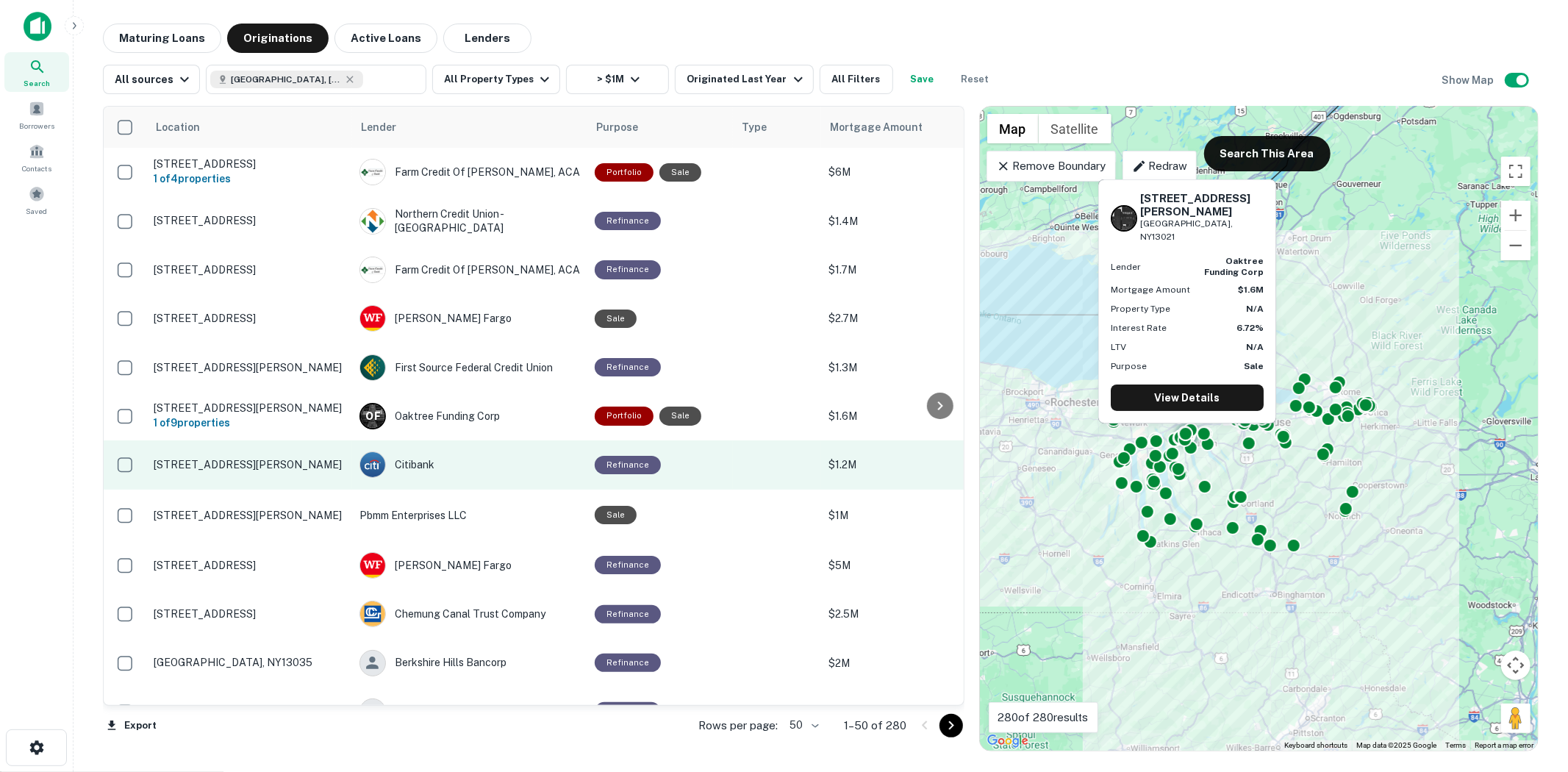
drag, startPoint x: 735, startPoint y: 431, endPoint x: 736, endPoint y: 462, distance: 31.0
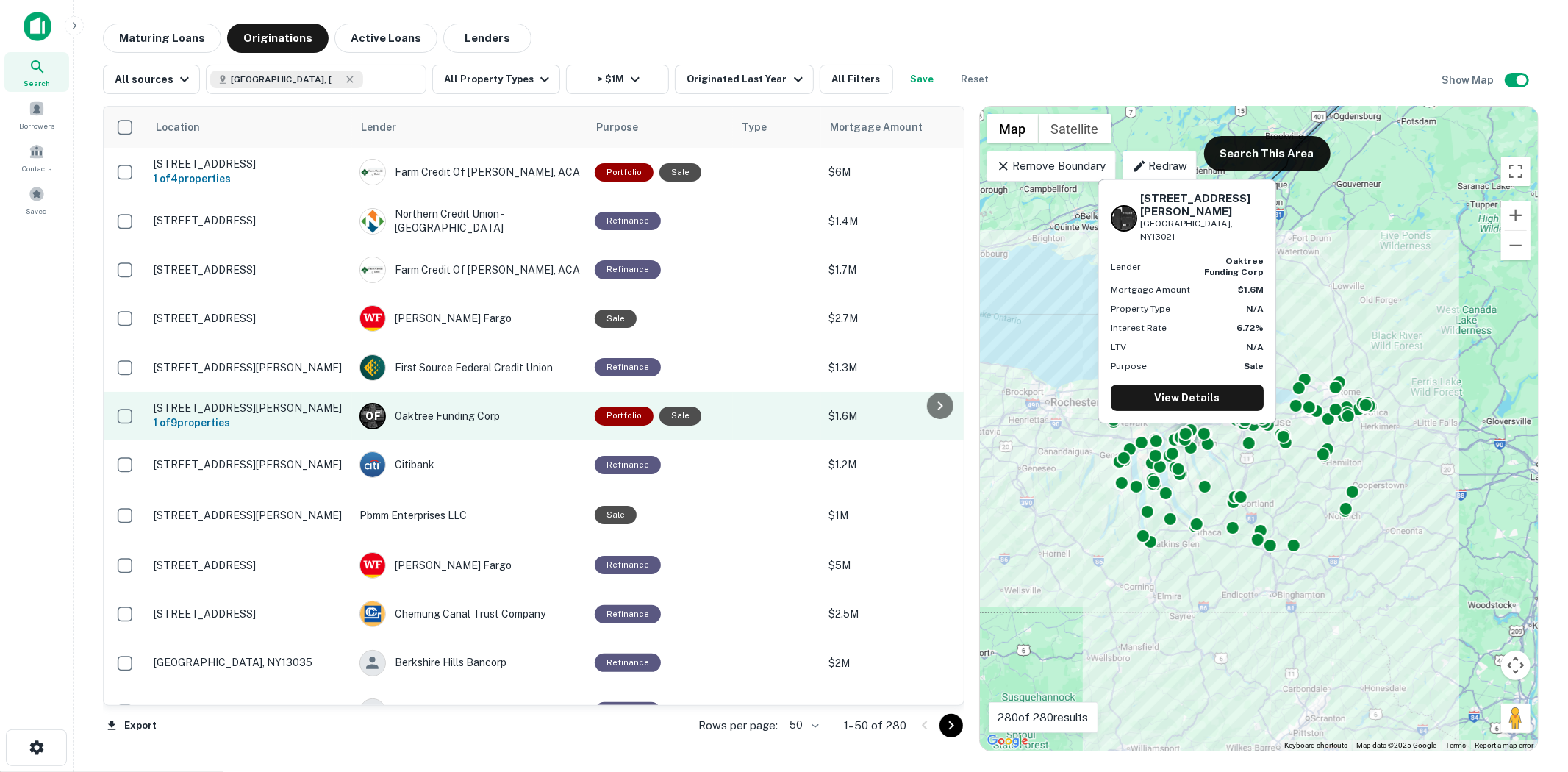
click at [768, 431] on td at bounding box center [777, 415] width 88 height 48
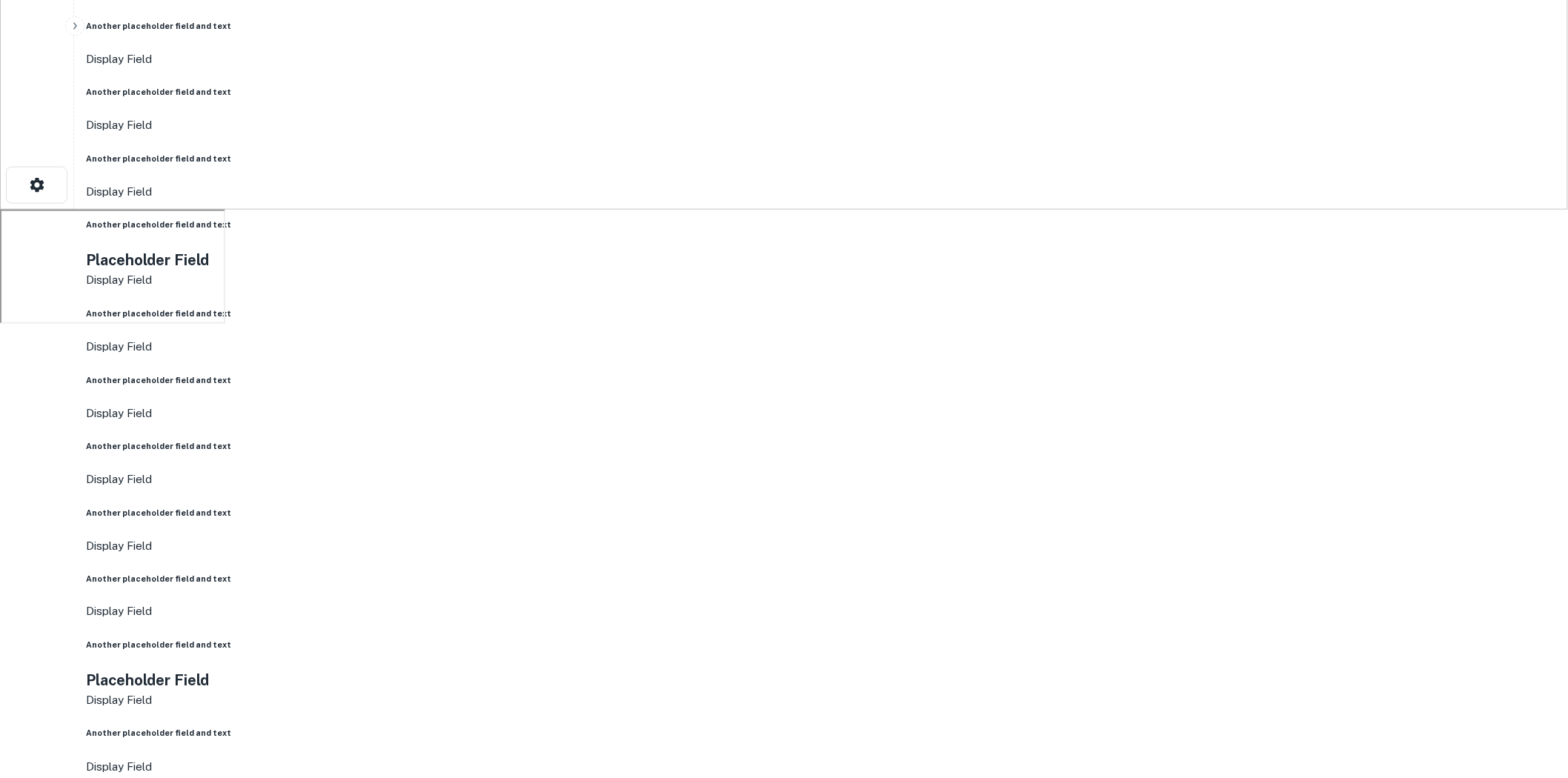
scroll to position [575, 0]
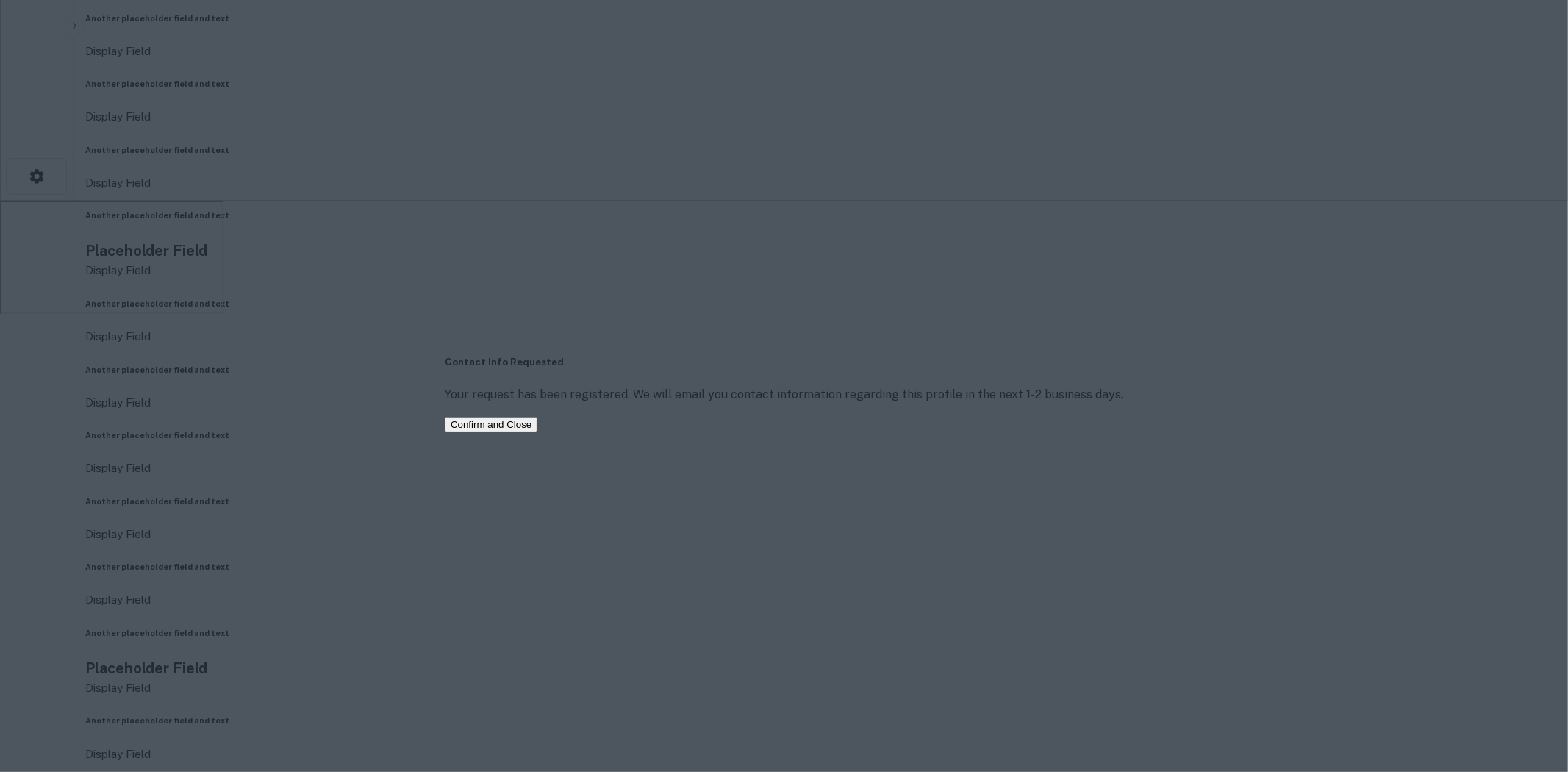
click at [537, 432] on button "Confirm and Close" at bounding box center [490, 424] width 92 height 16
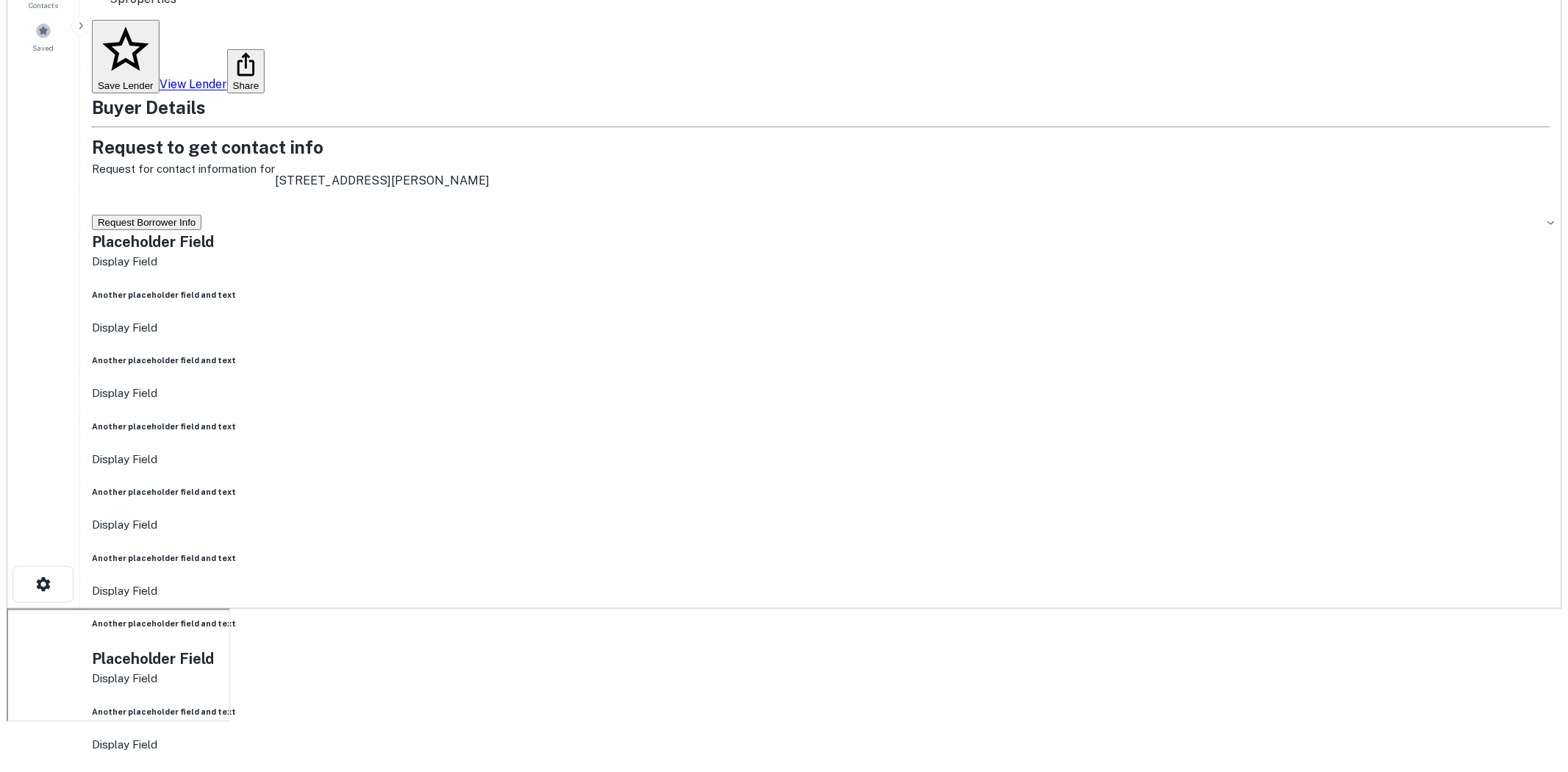
scroll to position [0, 0]
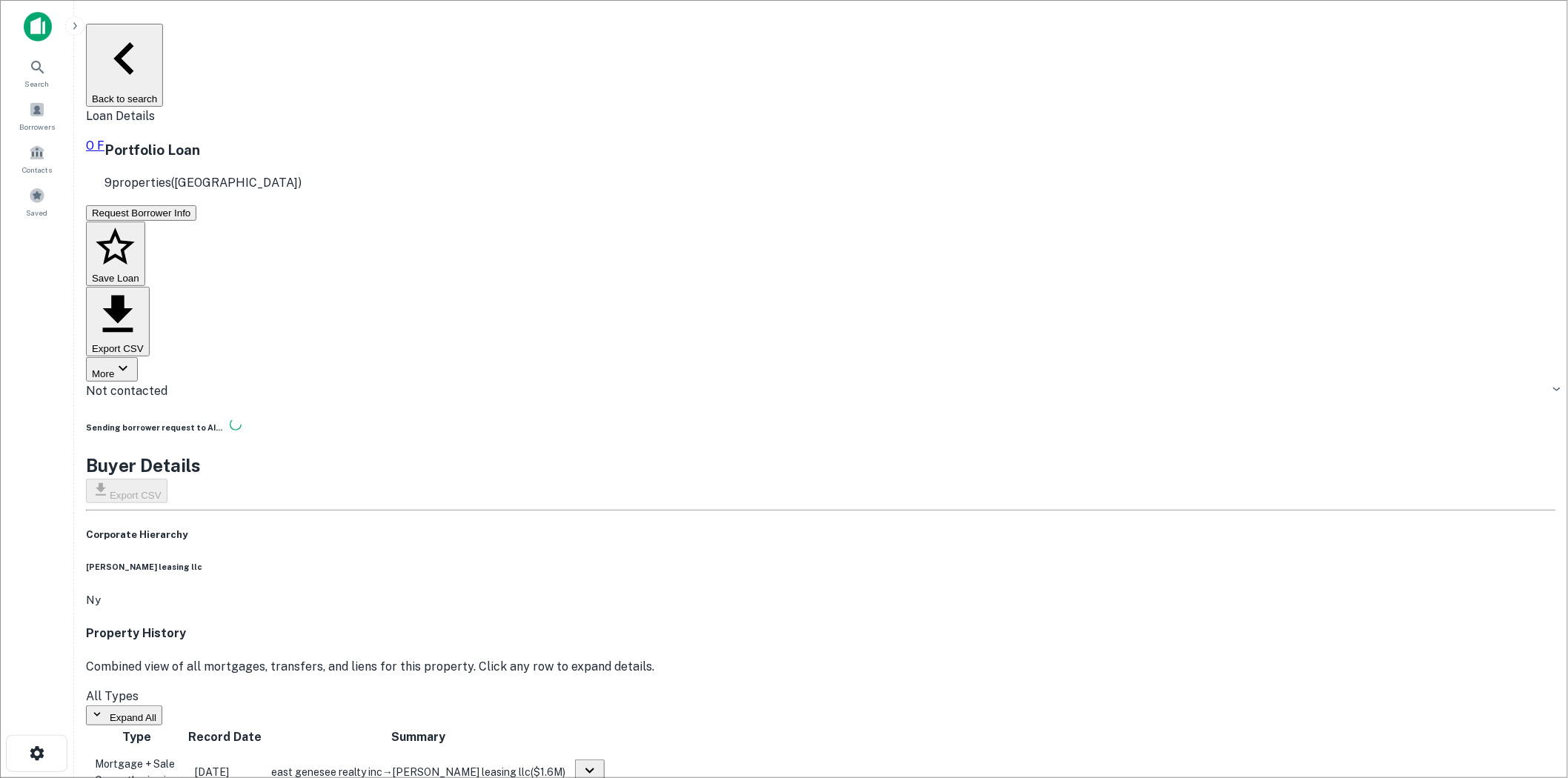
click at [163, 39] on button "Back to search" at bounding box center [125, 65] width 77 height 83
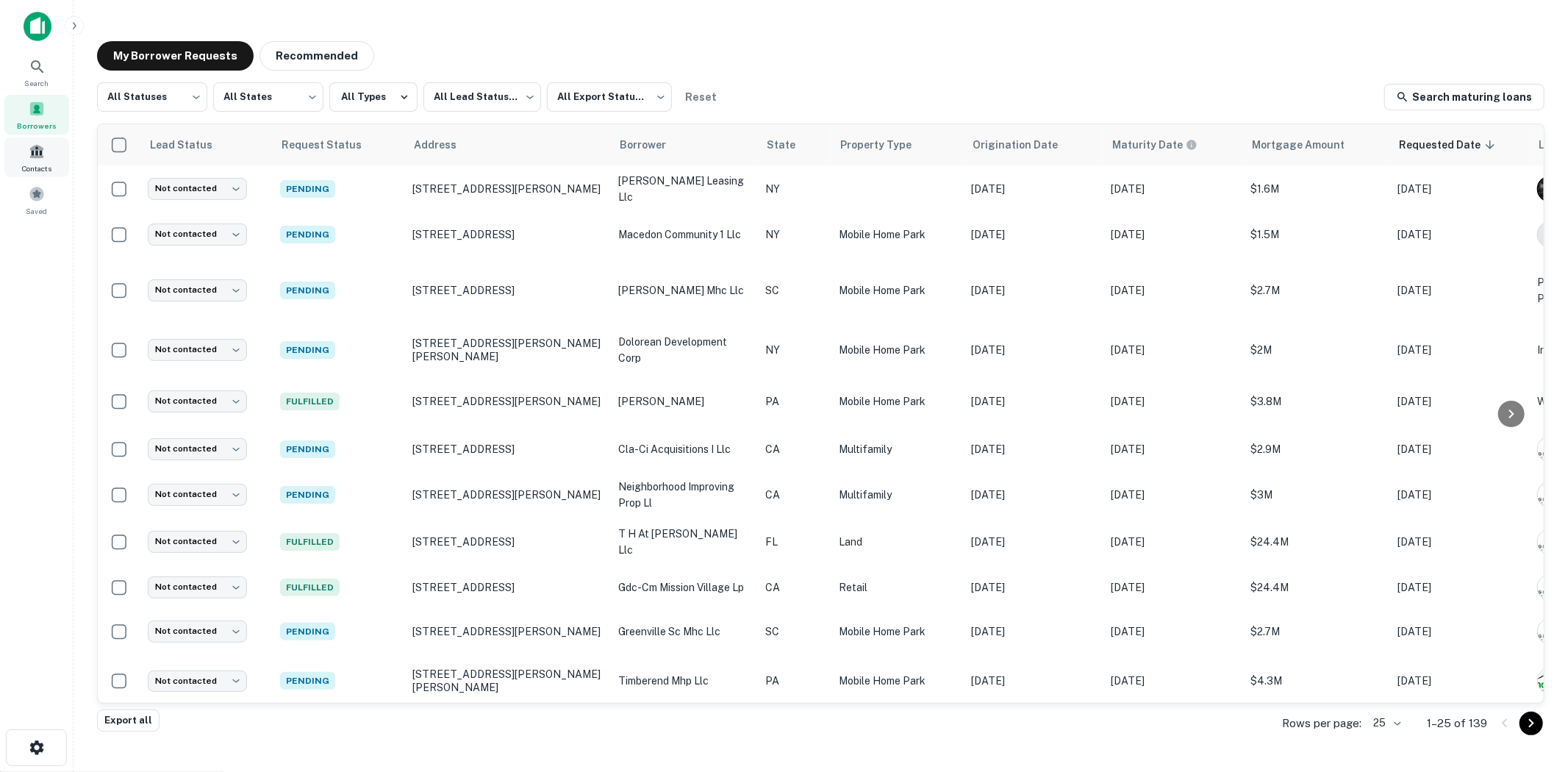
click at [41, 149] on span at bounding box center [37, 152] width 16 height 16
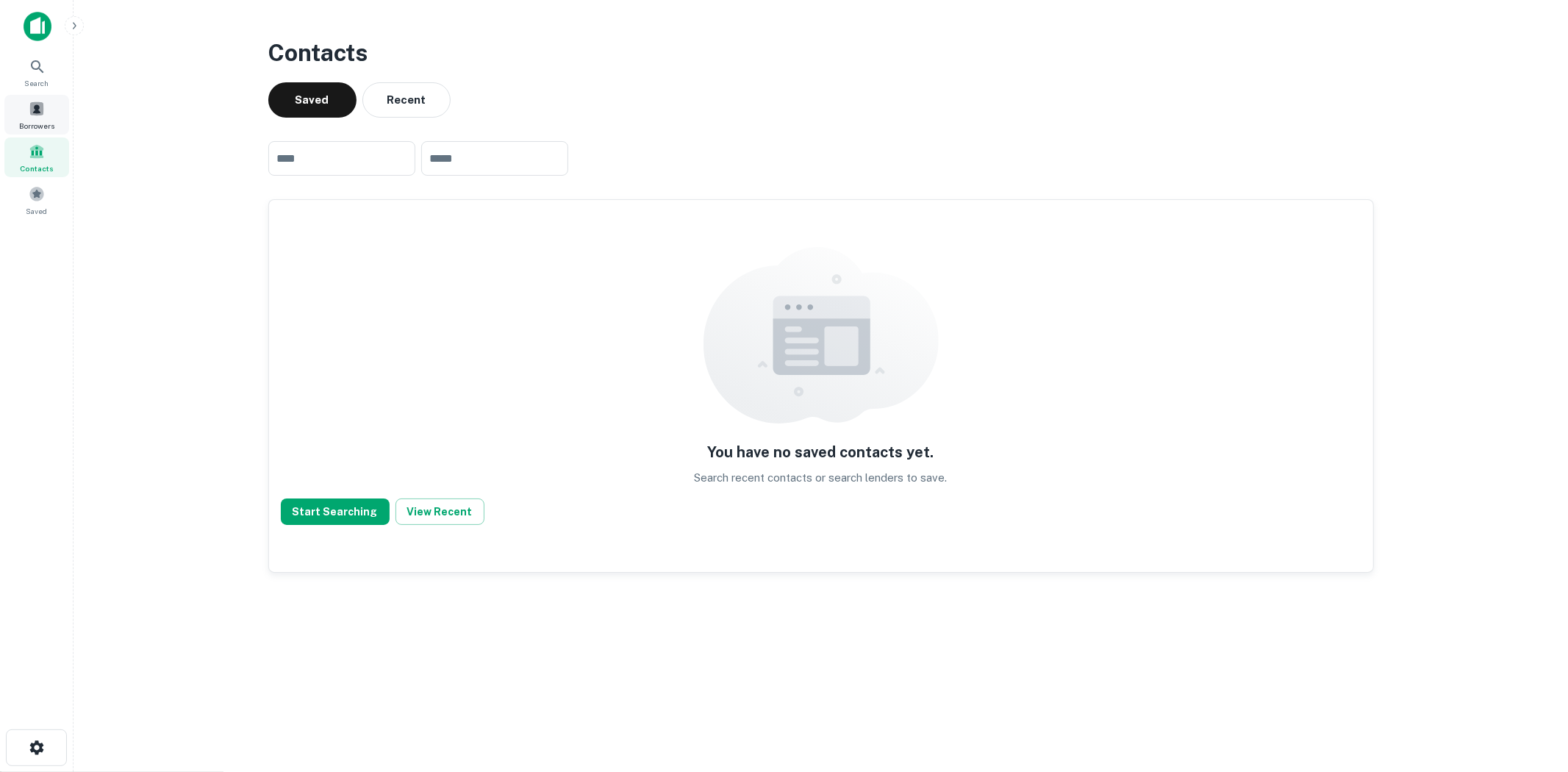
click at [28, 113] on span at bounding box center [37, 109] width 16 height 16
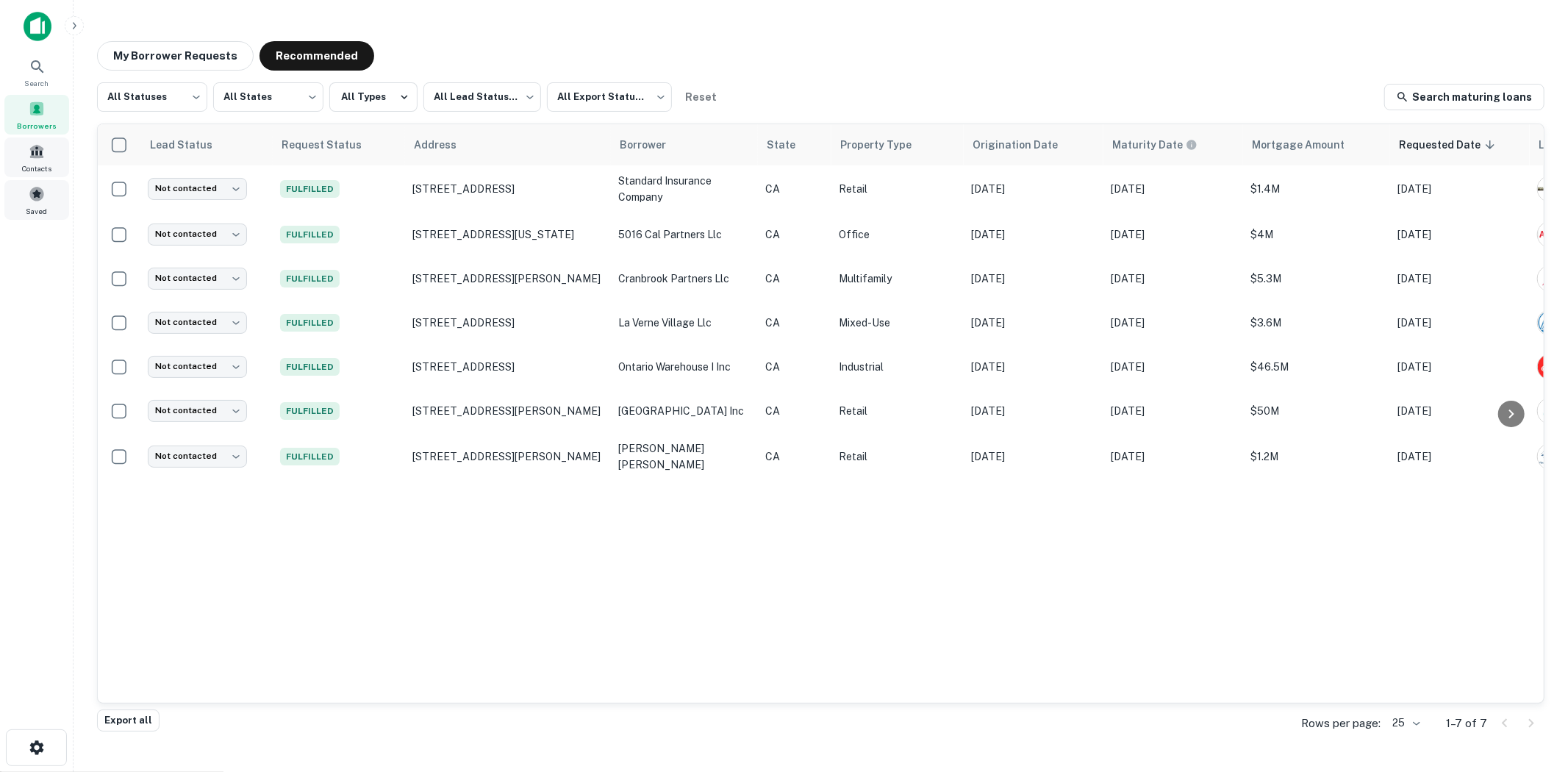
click at [48, 170] on span "Contacts" at bounding box center [37, 168] width 29 height 12
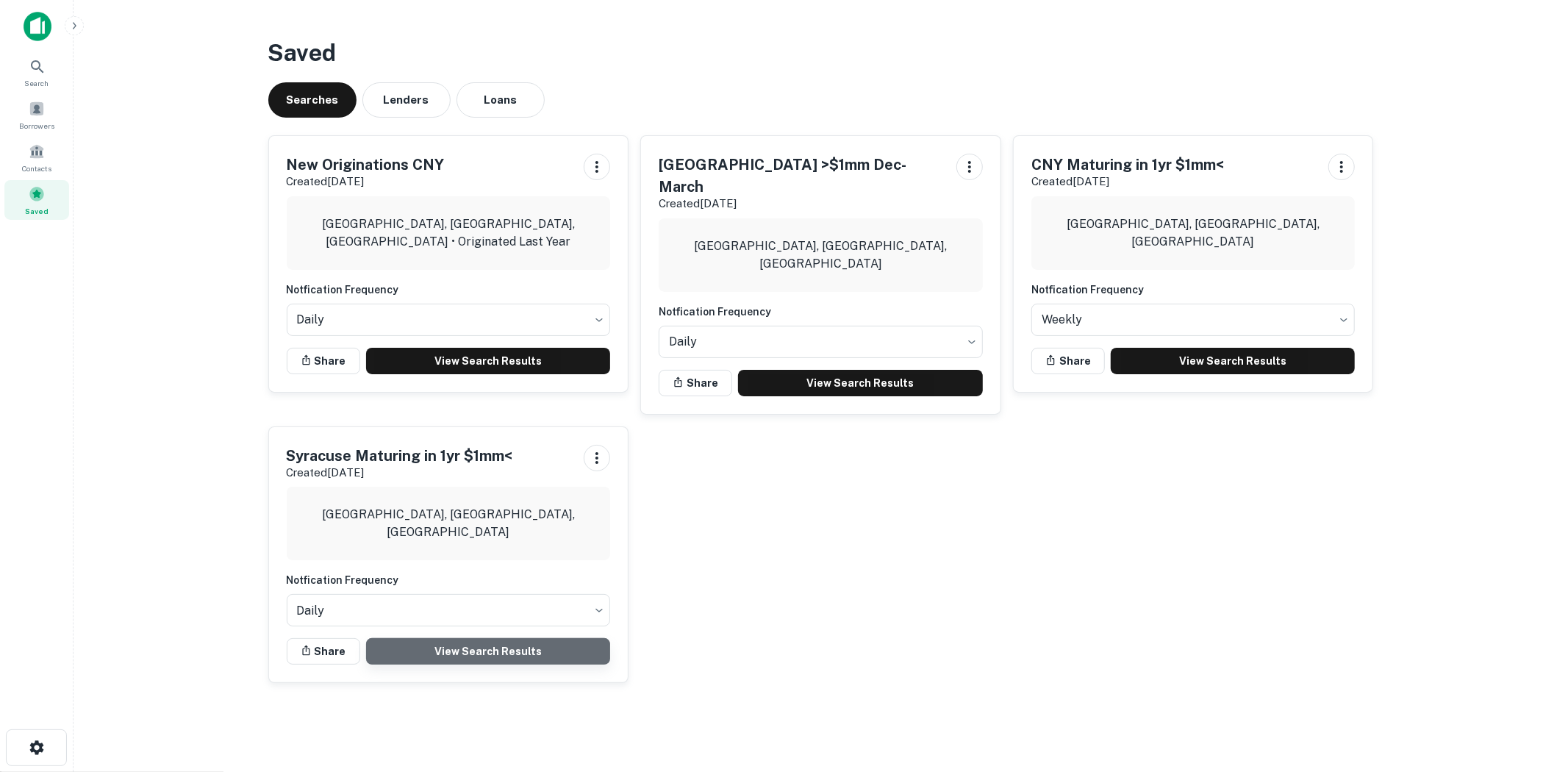
click at [432, 638] on link "View Search Results" at bounding box center [489, 650] width 245 height 27
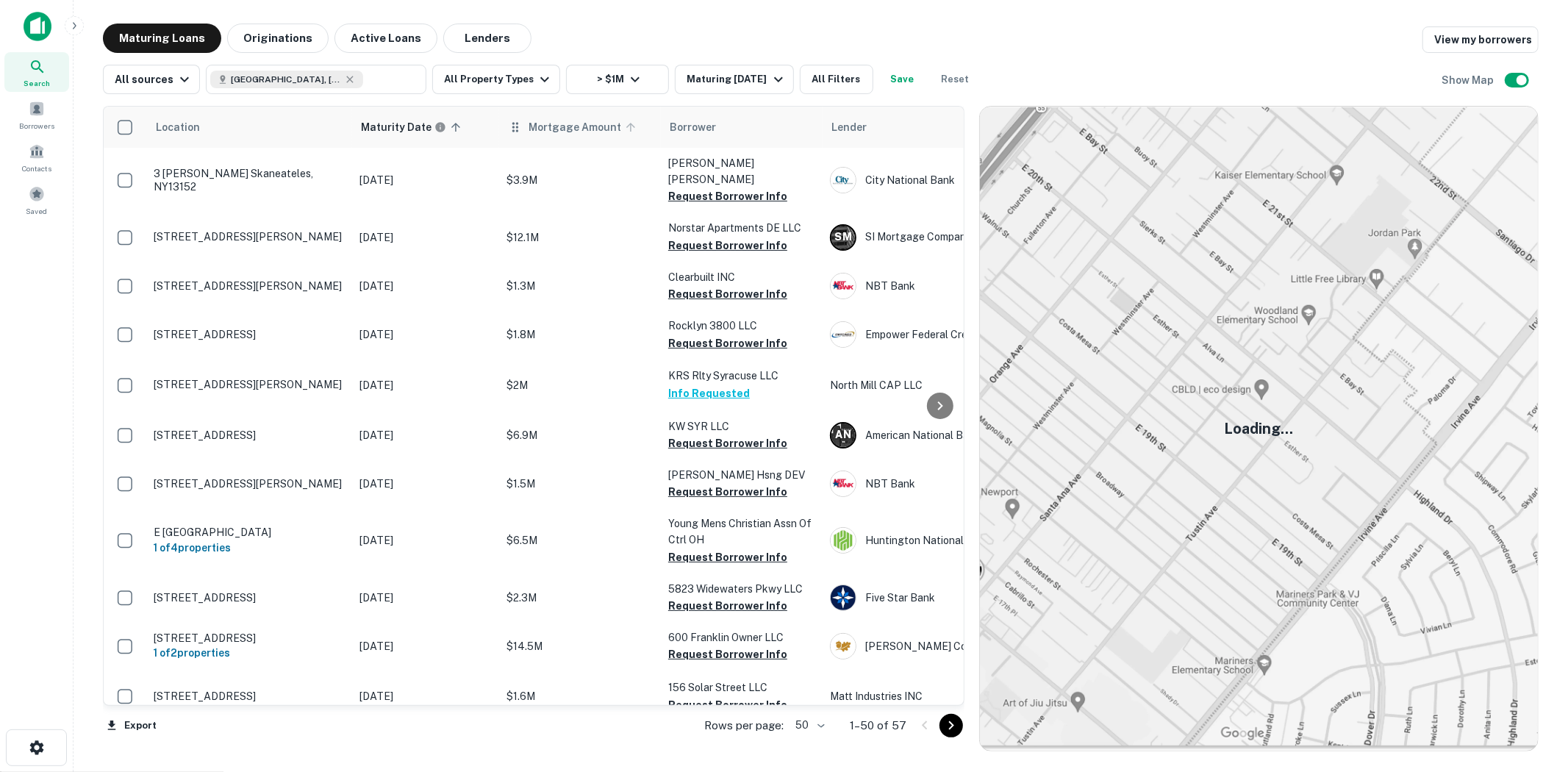
click at [577, 122] on span "Mortgage Amount" at bounding box center [585, 126] width 112 height 17
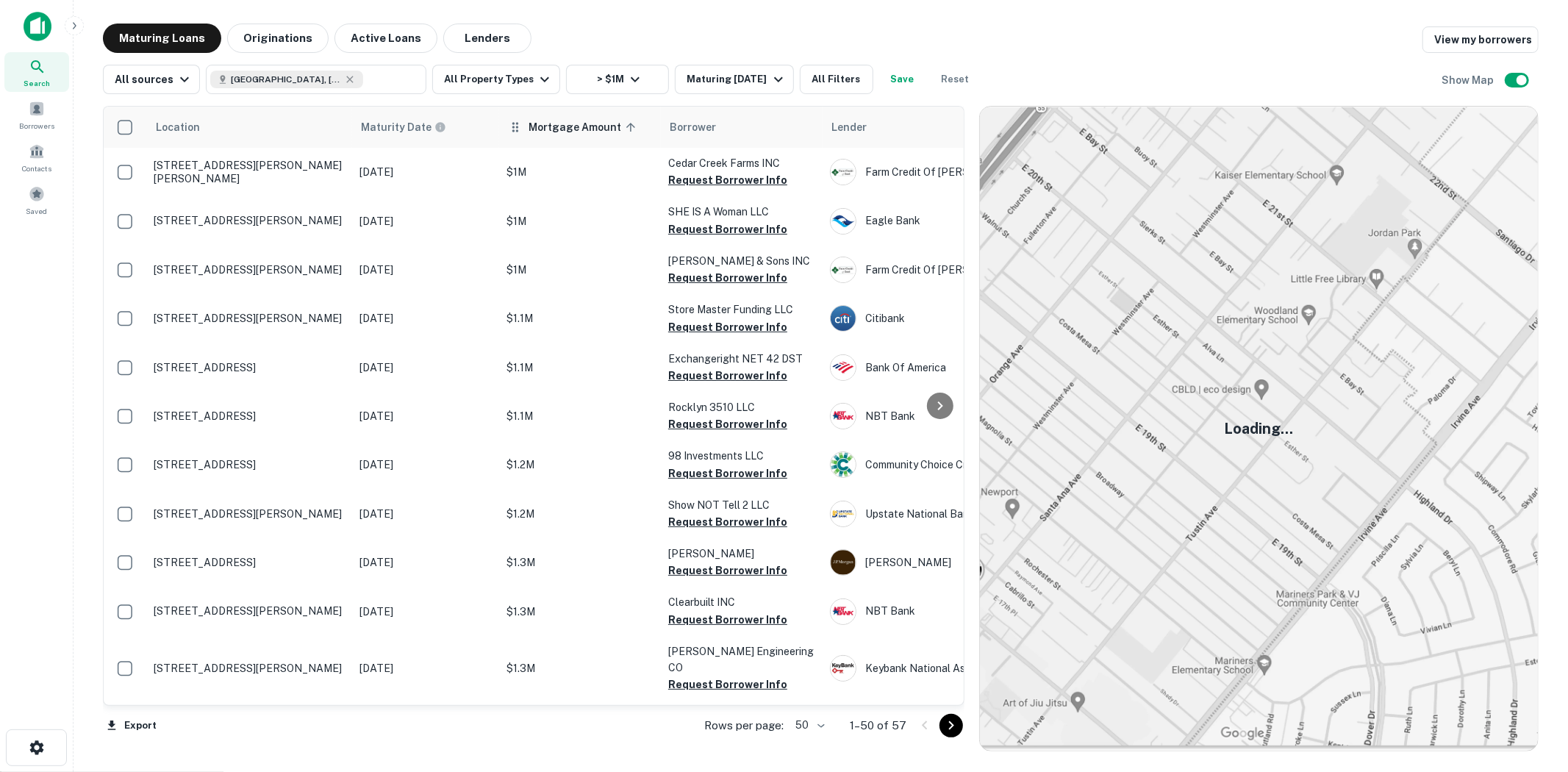
click at [563, 129] on span "Mortgage Amount sorted ascending" at bounding box center [585, 126] width 112 height 17
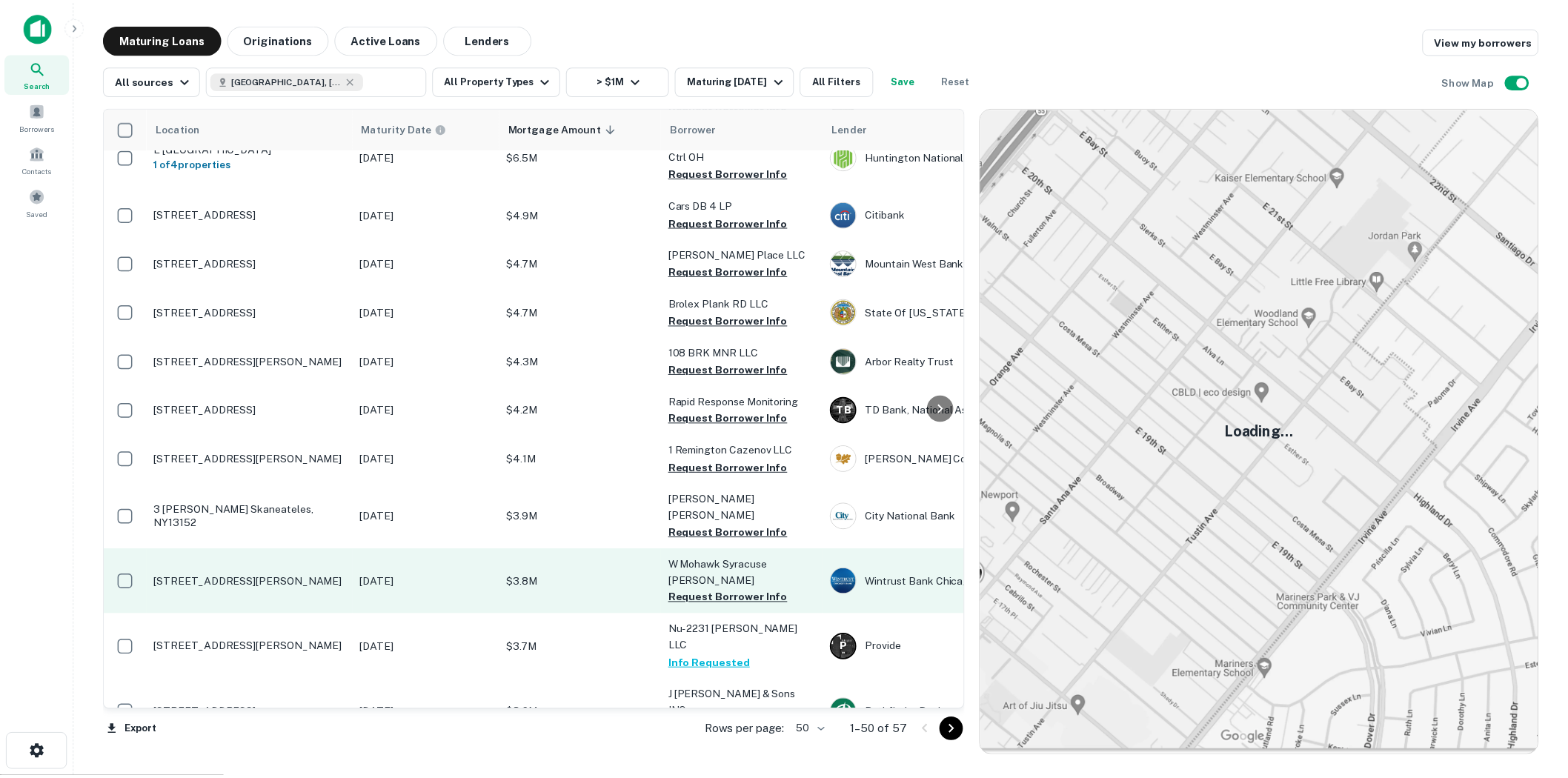
scroll to position [493, 0]
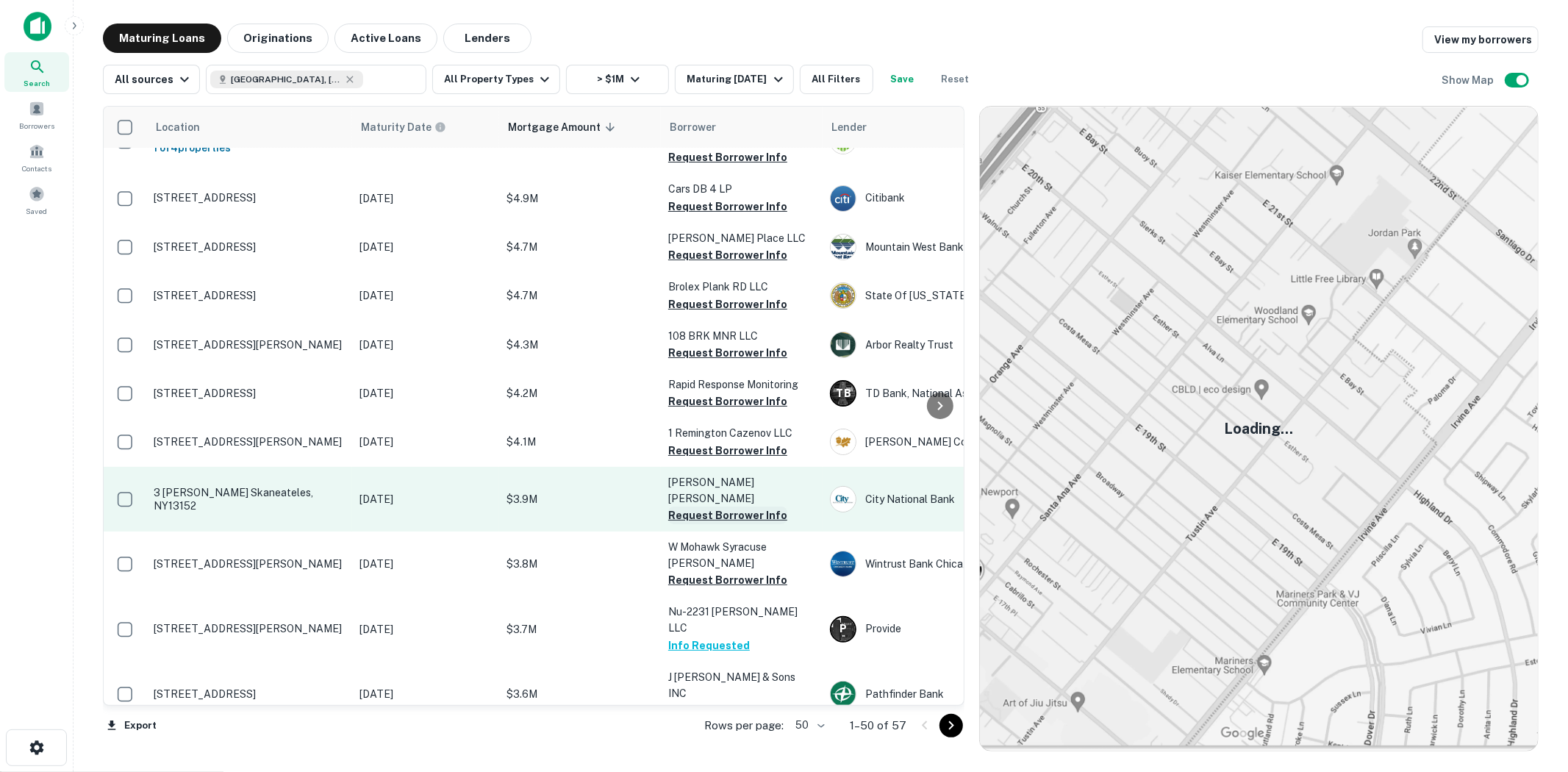
click at [706, 507] on button "Request Borrower Info" at bounding box center [727, 515] width 119 height 17
click at [716, 507] on button "Info Requested" at bounding box center [708, 515] width 81 height 17
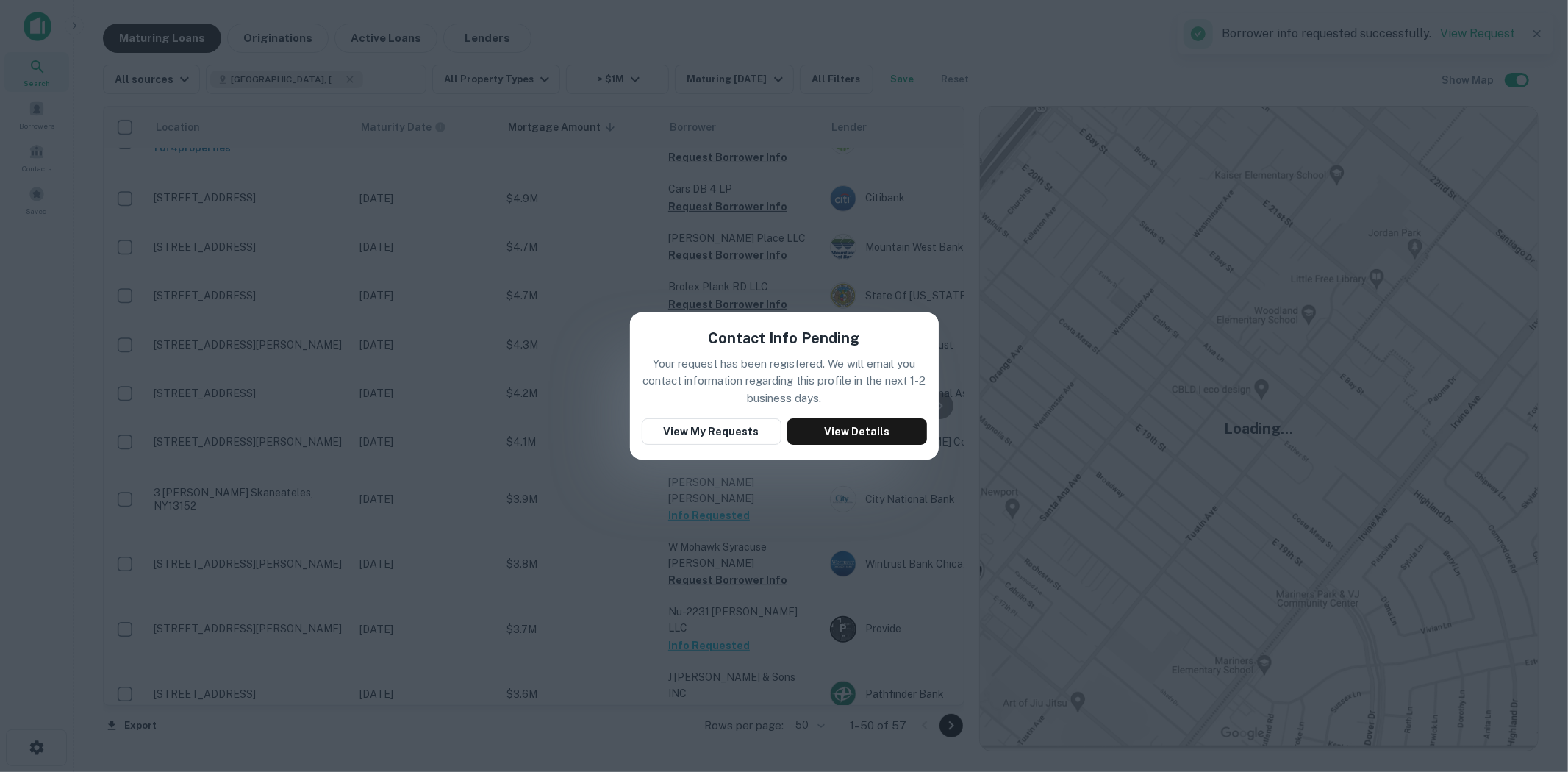
click at [716, 487] on div "Contact Info Pending Your request has been registered. We will email you contac…" at bounding box center [784, 386] width 1568 height 772
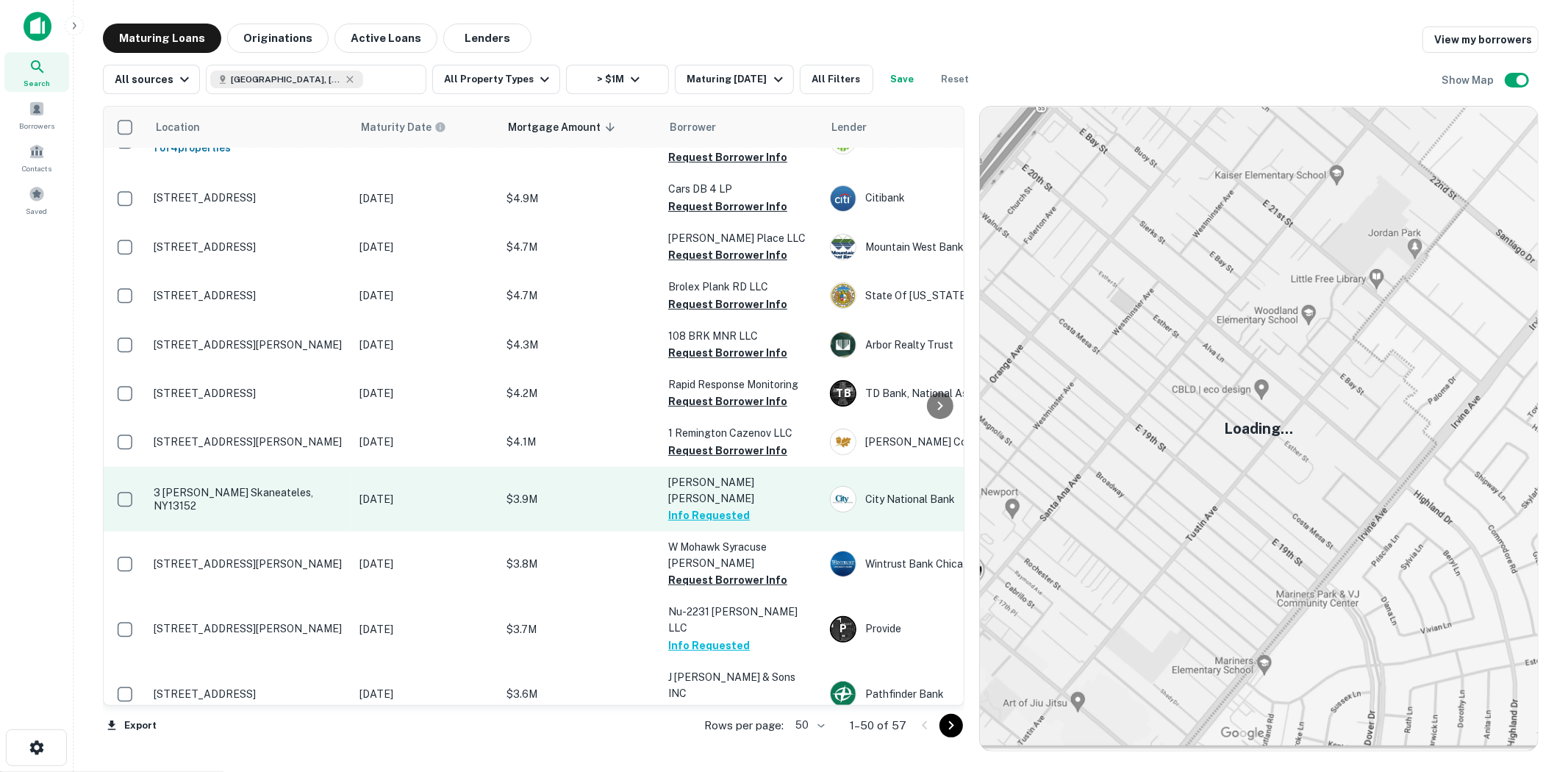
click at [194, 468] on td "3 [PERSON_NAME] Skaneateles, NY13152" at bounding box center [249, 499] width 206 height 65
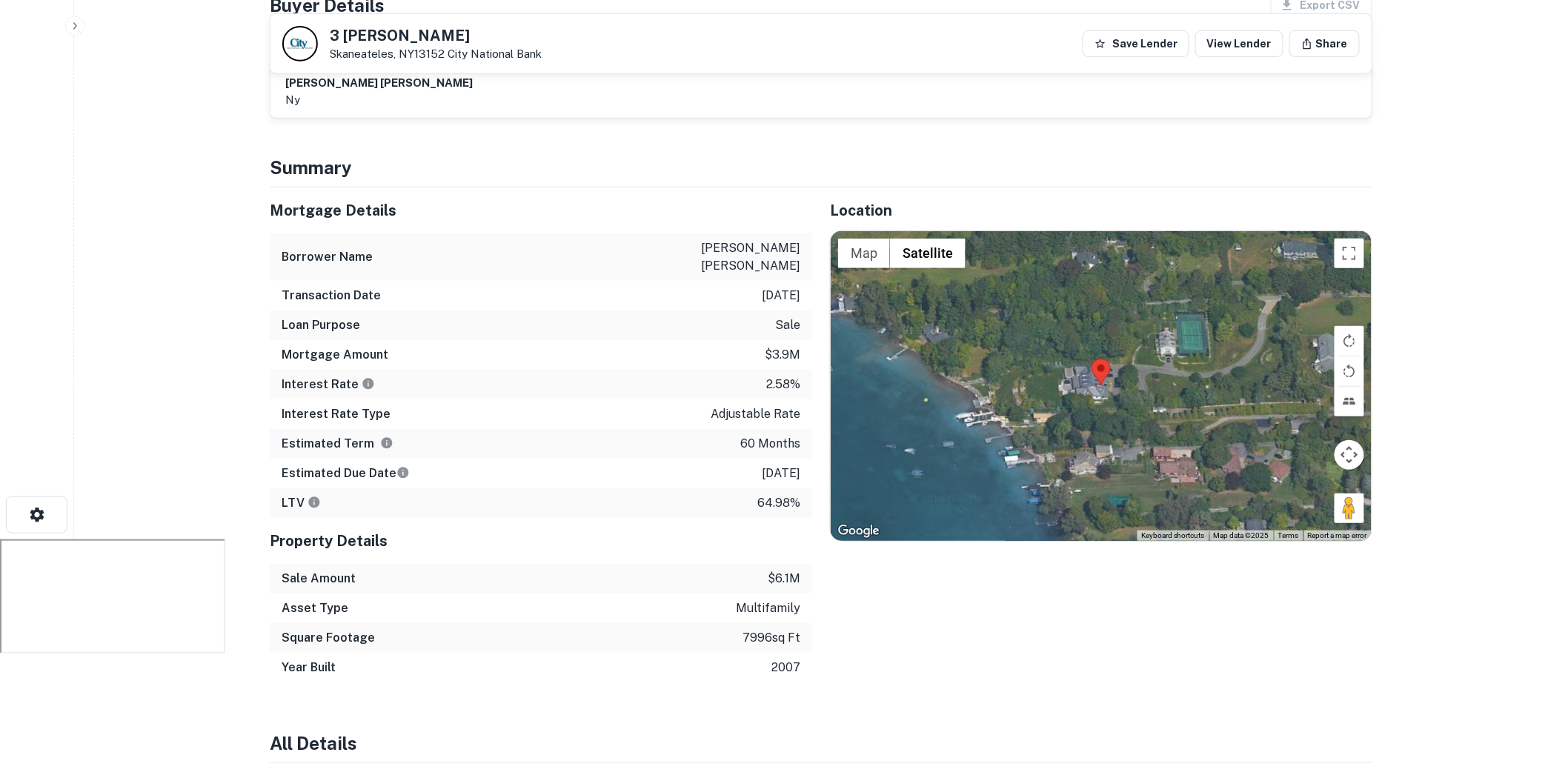
scroll to position [164, 0]
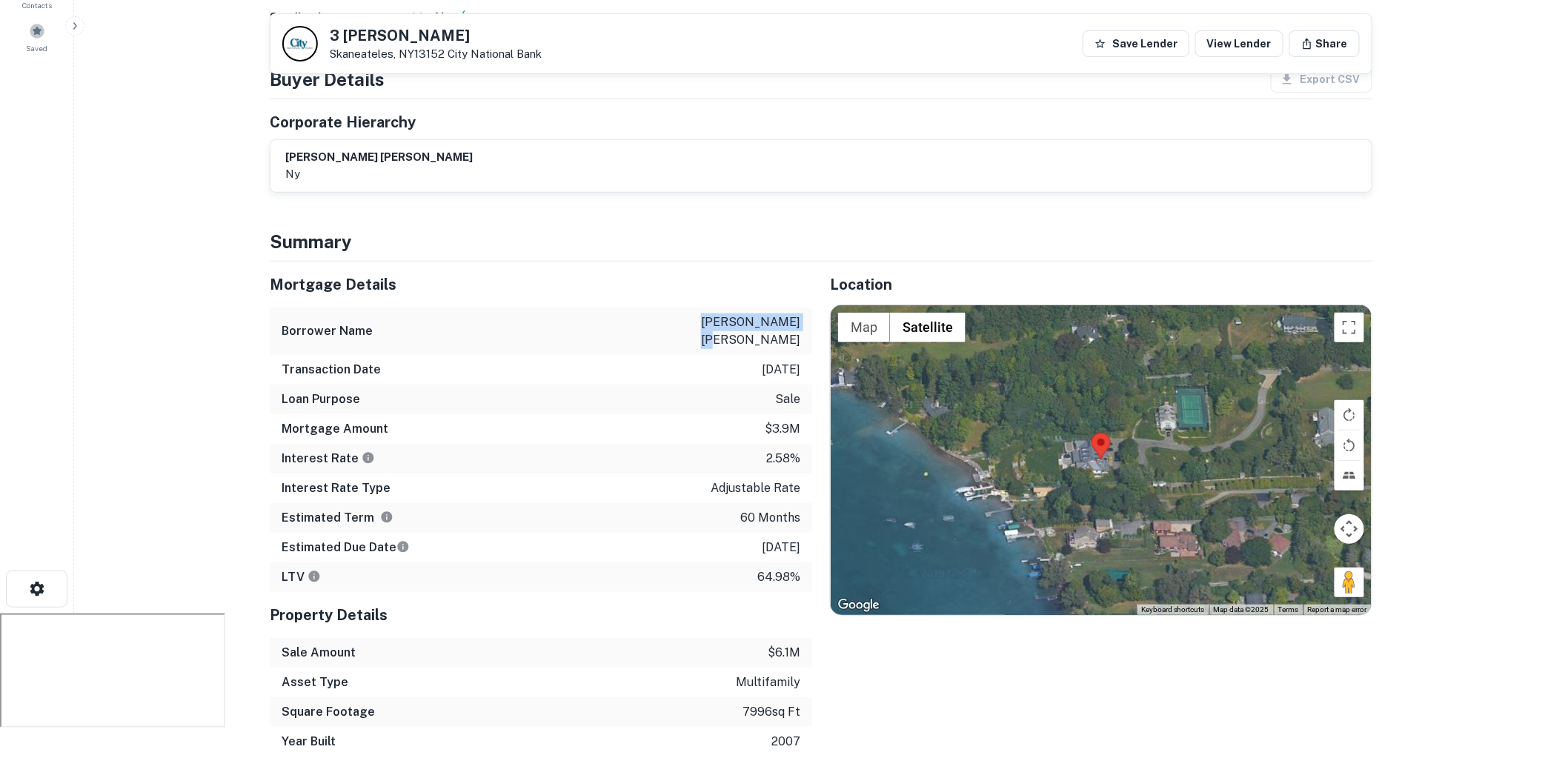
drag, startPoint x: 680, startPoint y: 322, endPoint x: 781, endPoint y: 327, distance: 101.1
click at [781, 327] on div "Borrower Name [PERSON_NAME] [PERSON_NAME]" at bounding box center [540, 330] width 542 height 47
copy p "[PERSON_NAME]"
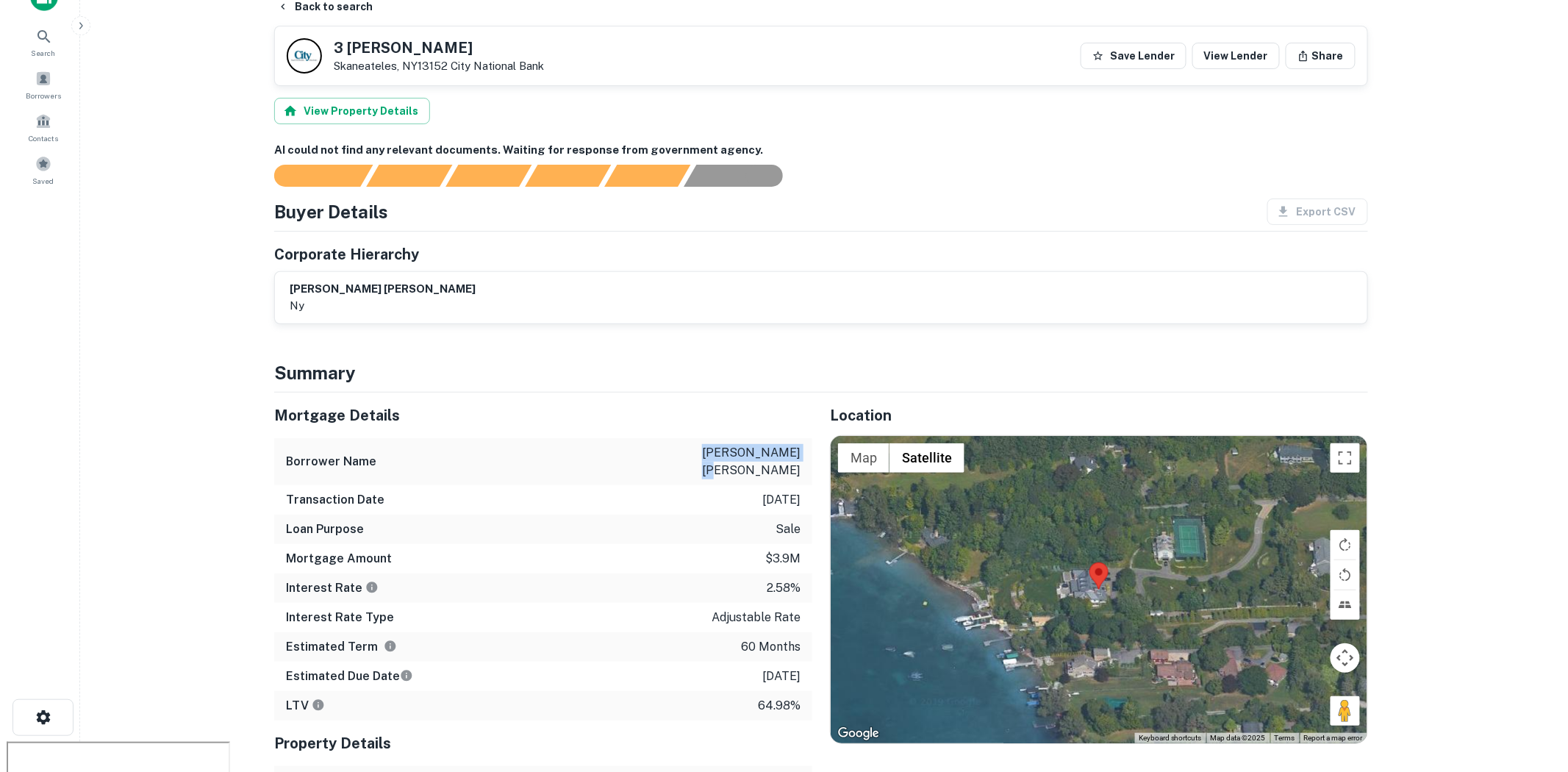
scroll to position [0, 0]
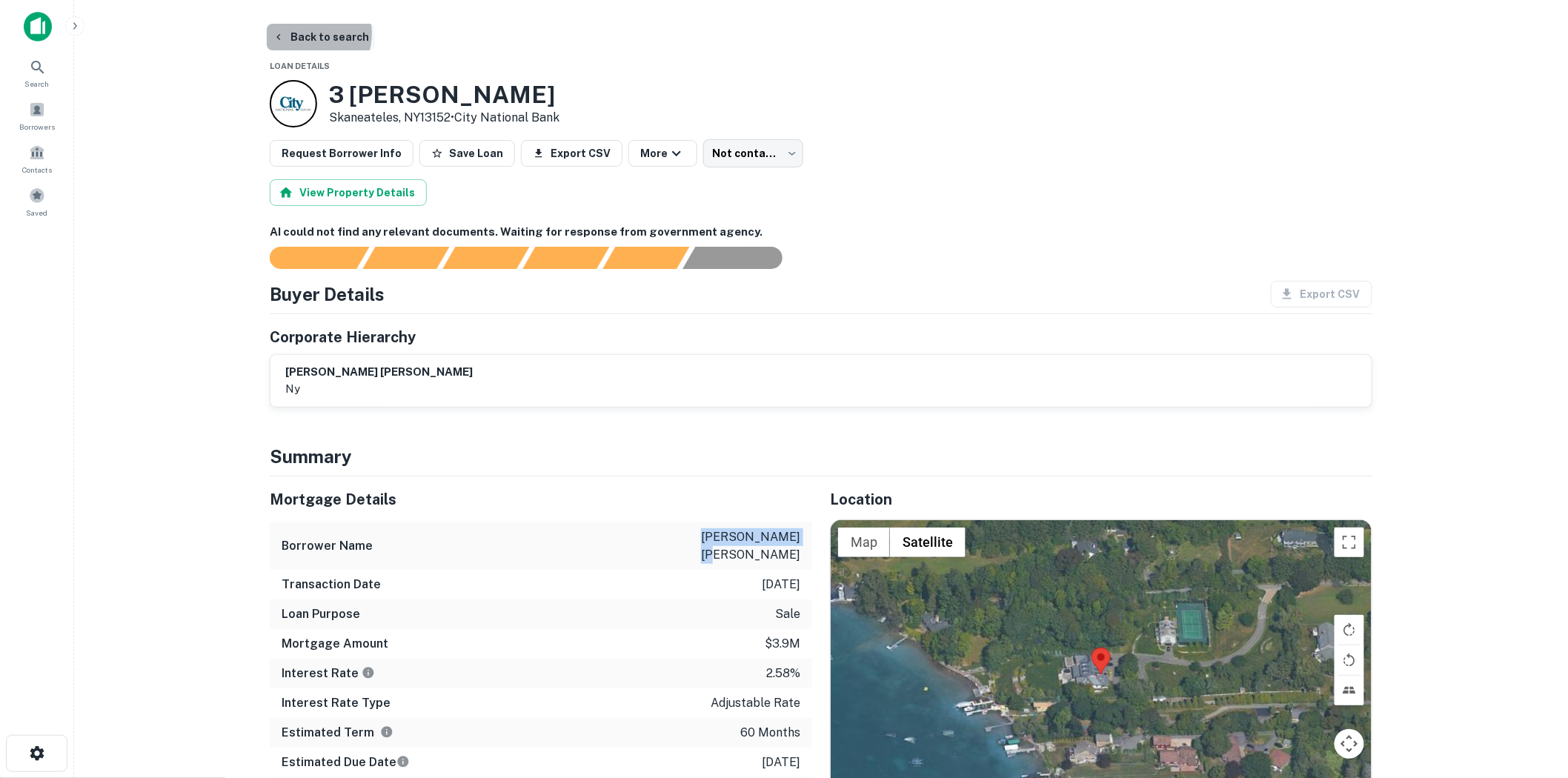
drag, startPoint x: 301, startPoint y: 35, endPoint x: 324, endPoint y: 40, distance: 23.5
click at [322, 40] on button "Back to search" at bounding box center [320, 37] width 108 height 27
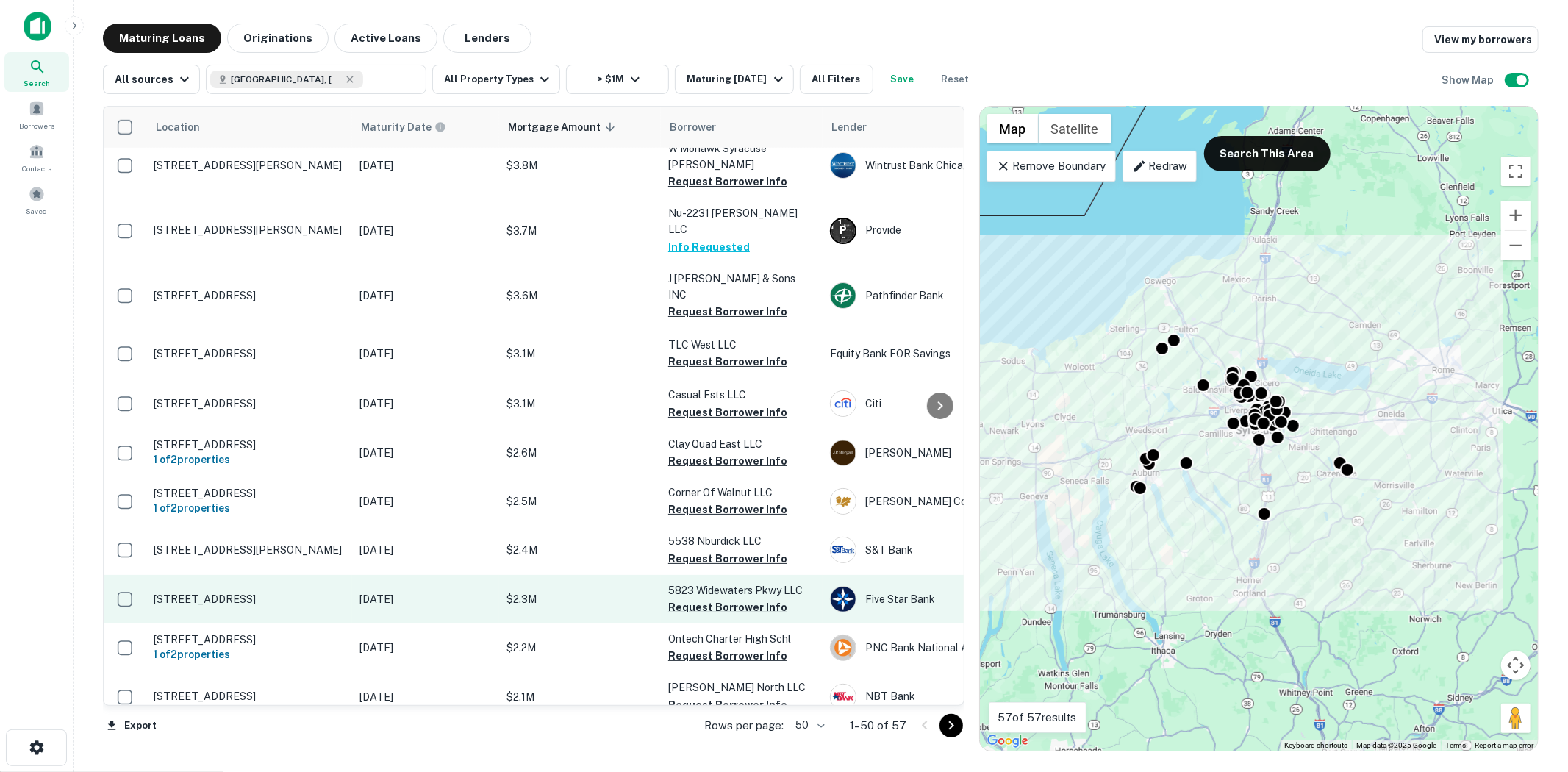
scroll to position [570, 0]
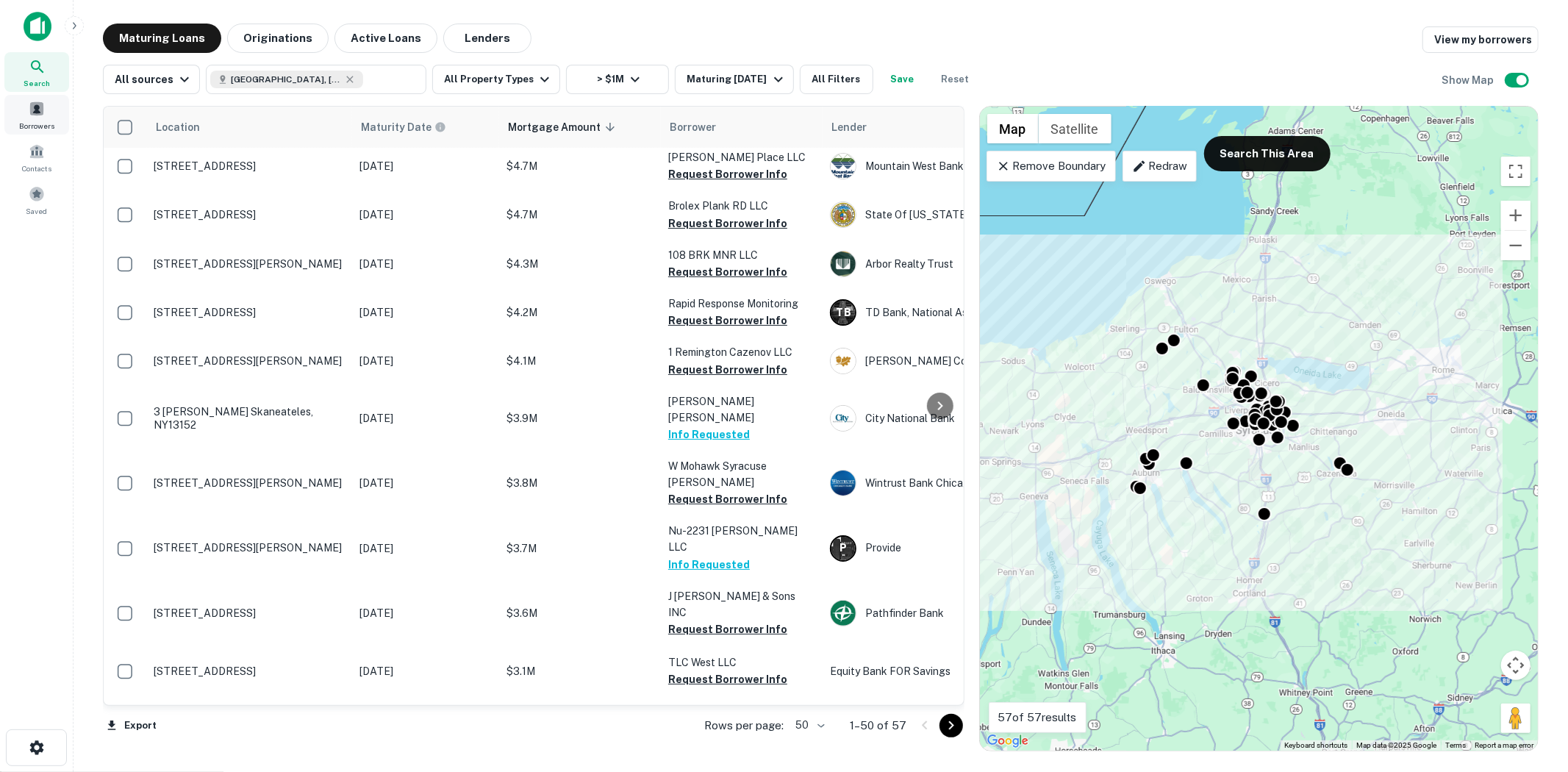
click at [35, 116] on div "Borrowers" at bounding box center [37, 114] width 65 height 39
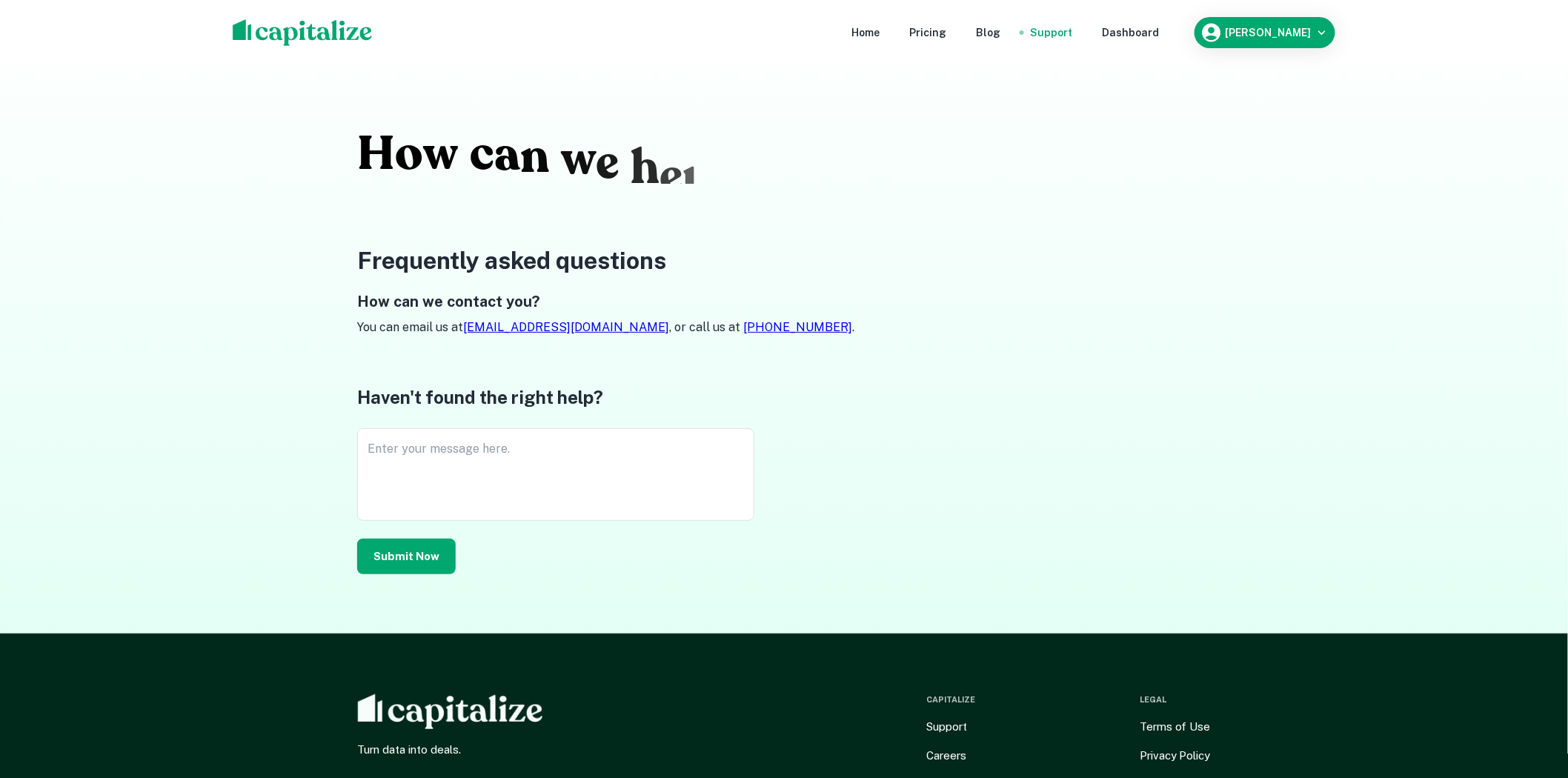
click at [941, 42] on nav "Home Pricing Blog Support Dashboard" at bounding box center [1004, 32] width 355 height 32
click at [849, 19] on nav "Home Pricing Blog Support Dashboard" at bounding box center [1004, 32] width 355 height 32
click at [0, 777] on div at bounding box center [0, 778] width 0 height 0
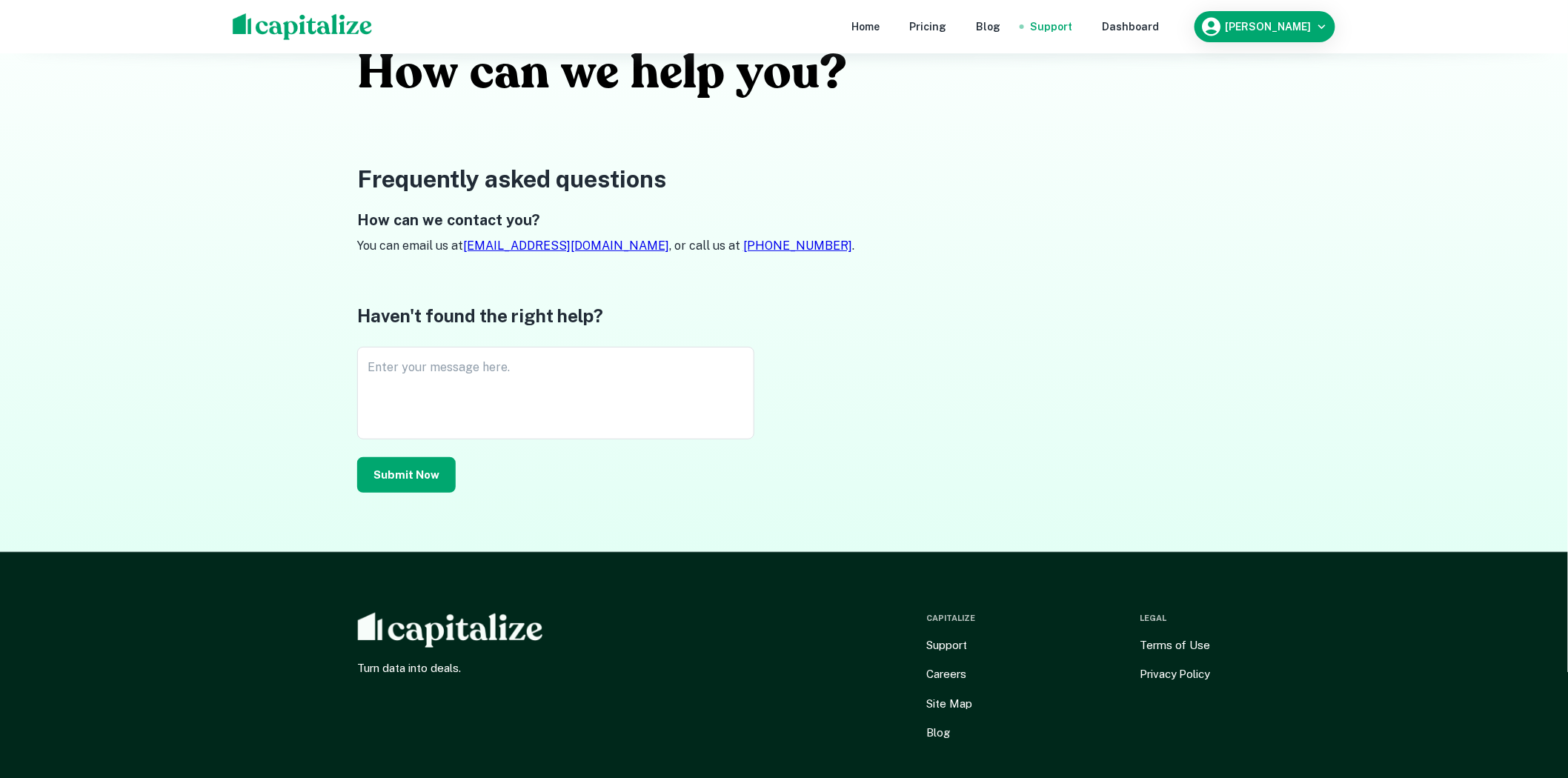
scroll to position [147, 0]
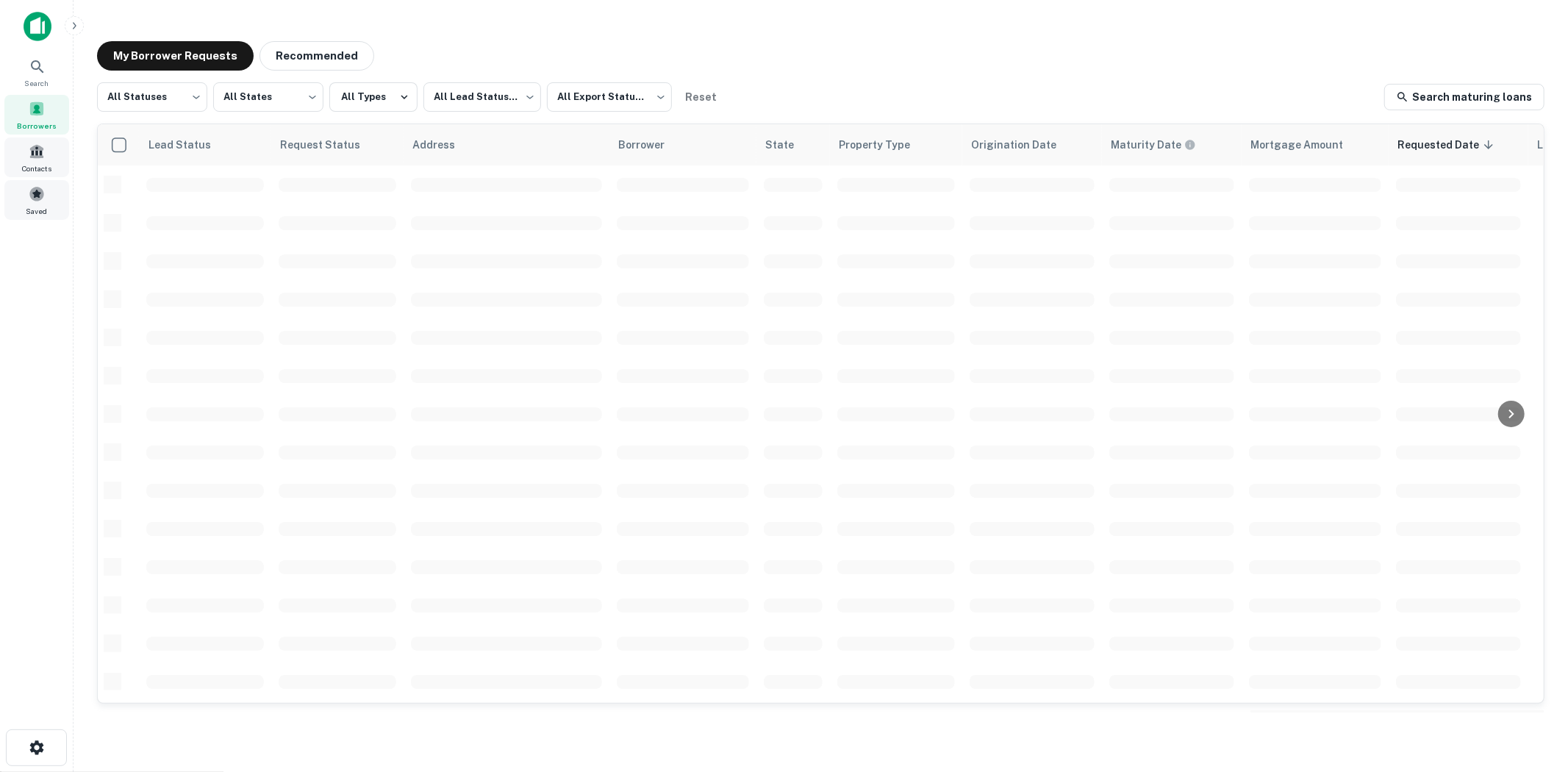
scroll to position [430, 0]
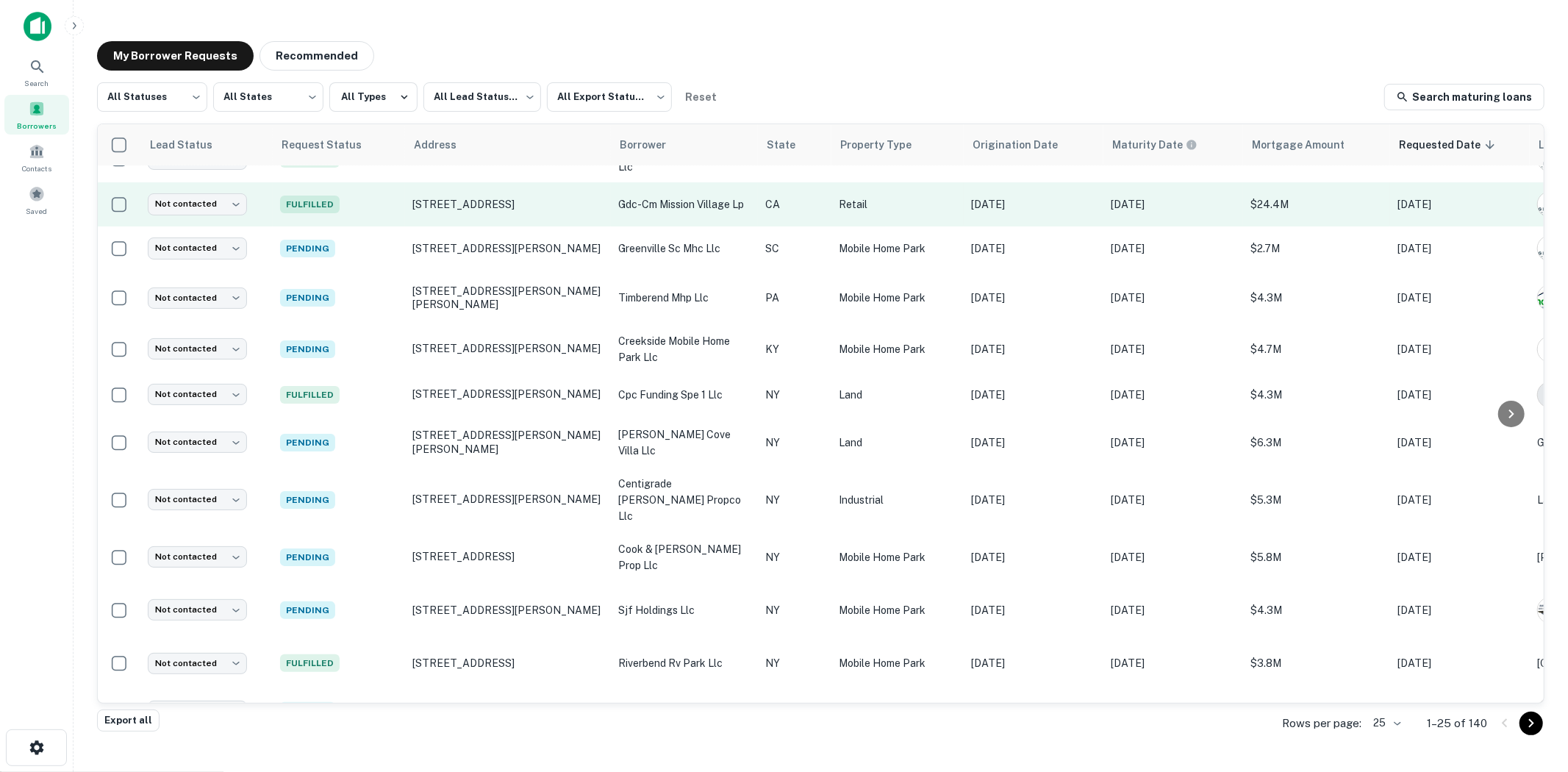
click at [353, 200] on td "Fulfilled" at bounding box center [338, 204] width 133 height 44
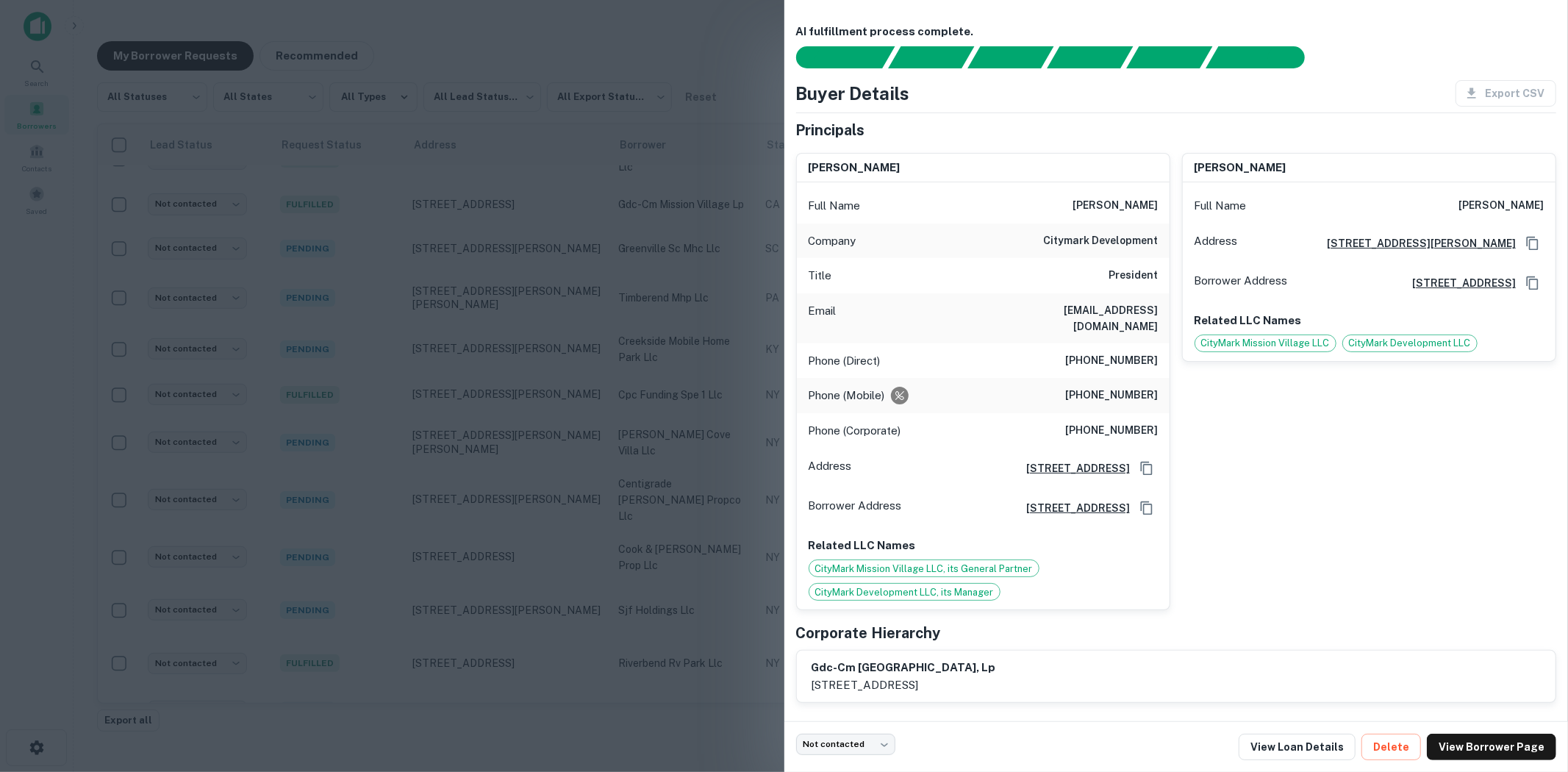
click at [525, 128] on div at bounding box center [784, 386] width 1568 height 772
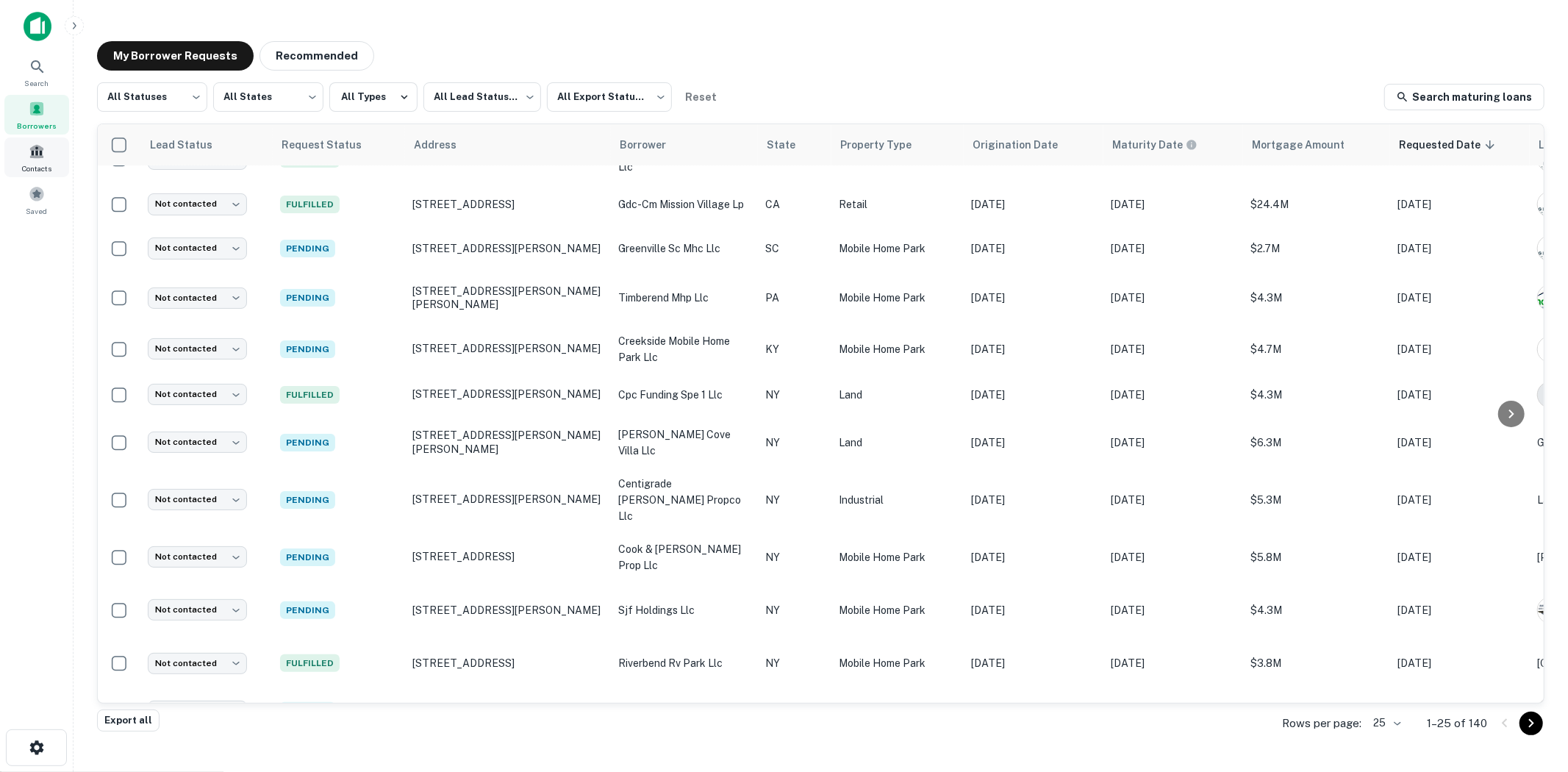
click at [33, 155] on span at bounding box center [37, 152] width 16 height 16
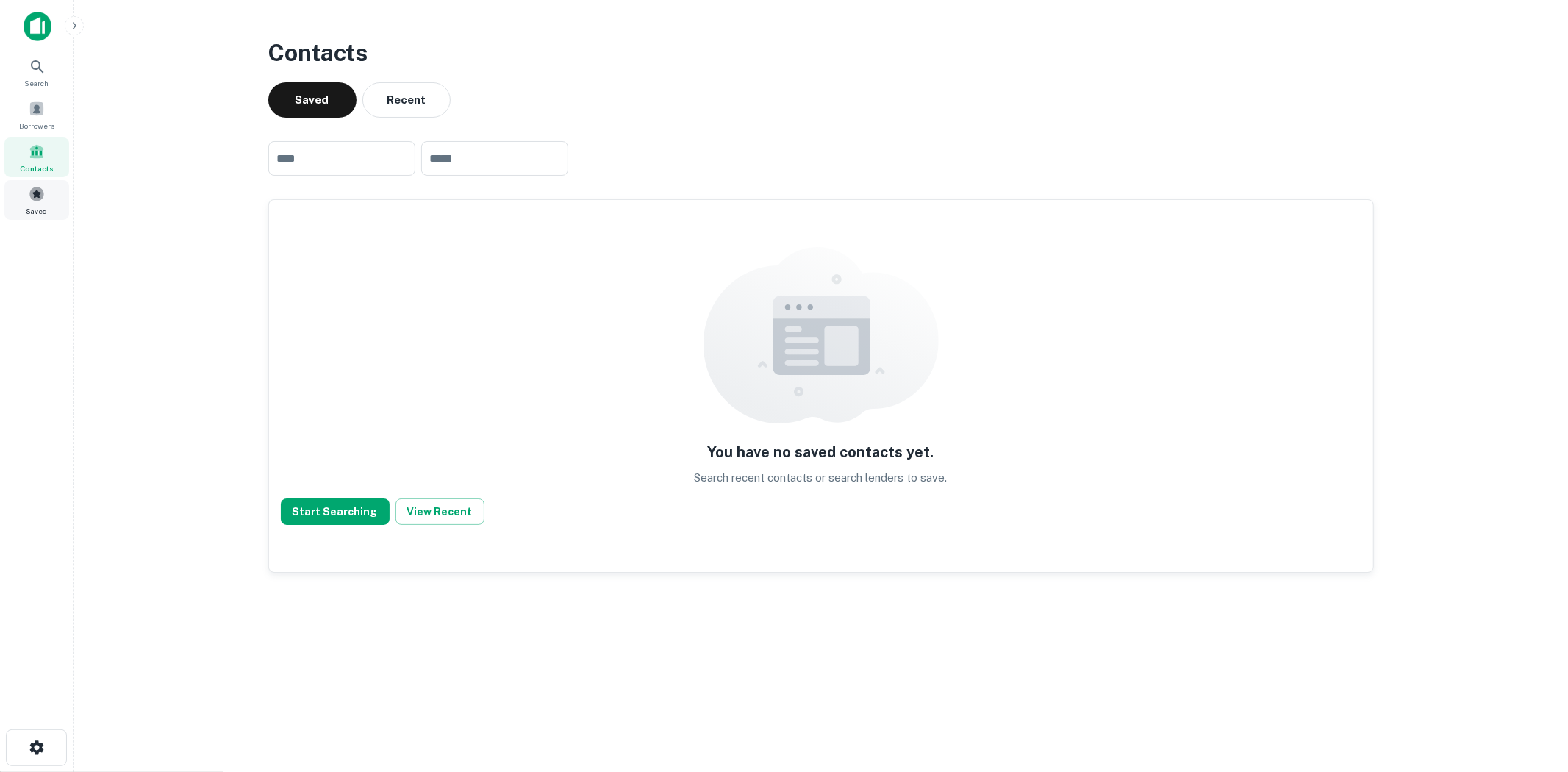
click at [34, 189] on span at bounding box center [37, 194] width 16 height 16
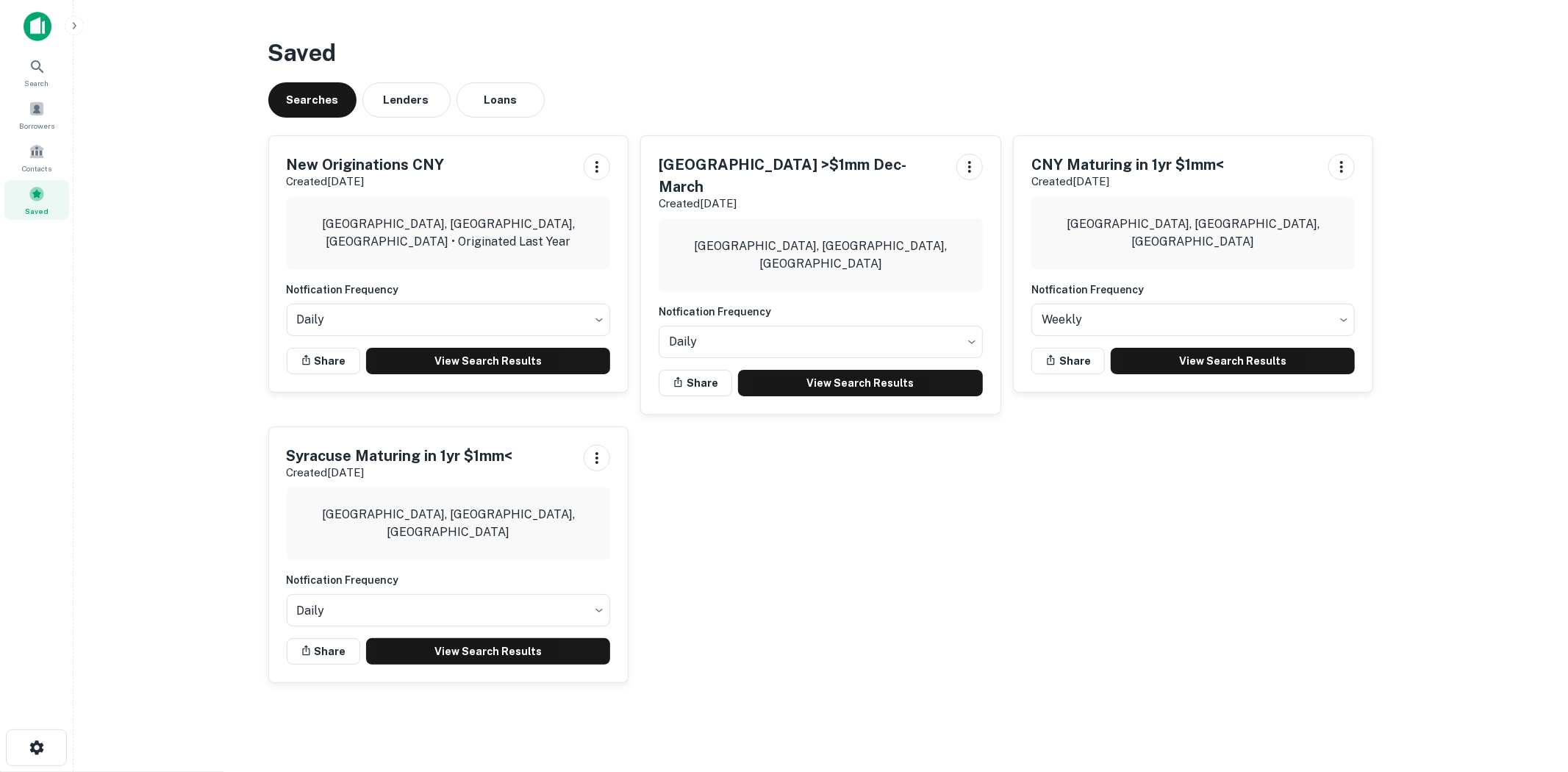
click at [362, 165] on h5 "New Originations CNY" at bounding box center [365, 165] width 158 height 22
click at [514, 354] on link "View Search Results" at bounding box center [489, 360] width 245 height 27
click at [38, 113] on span at bounding box center [37, 109] width 16 height 16
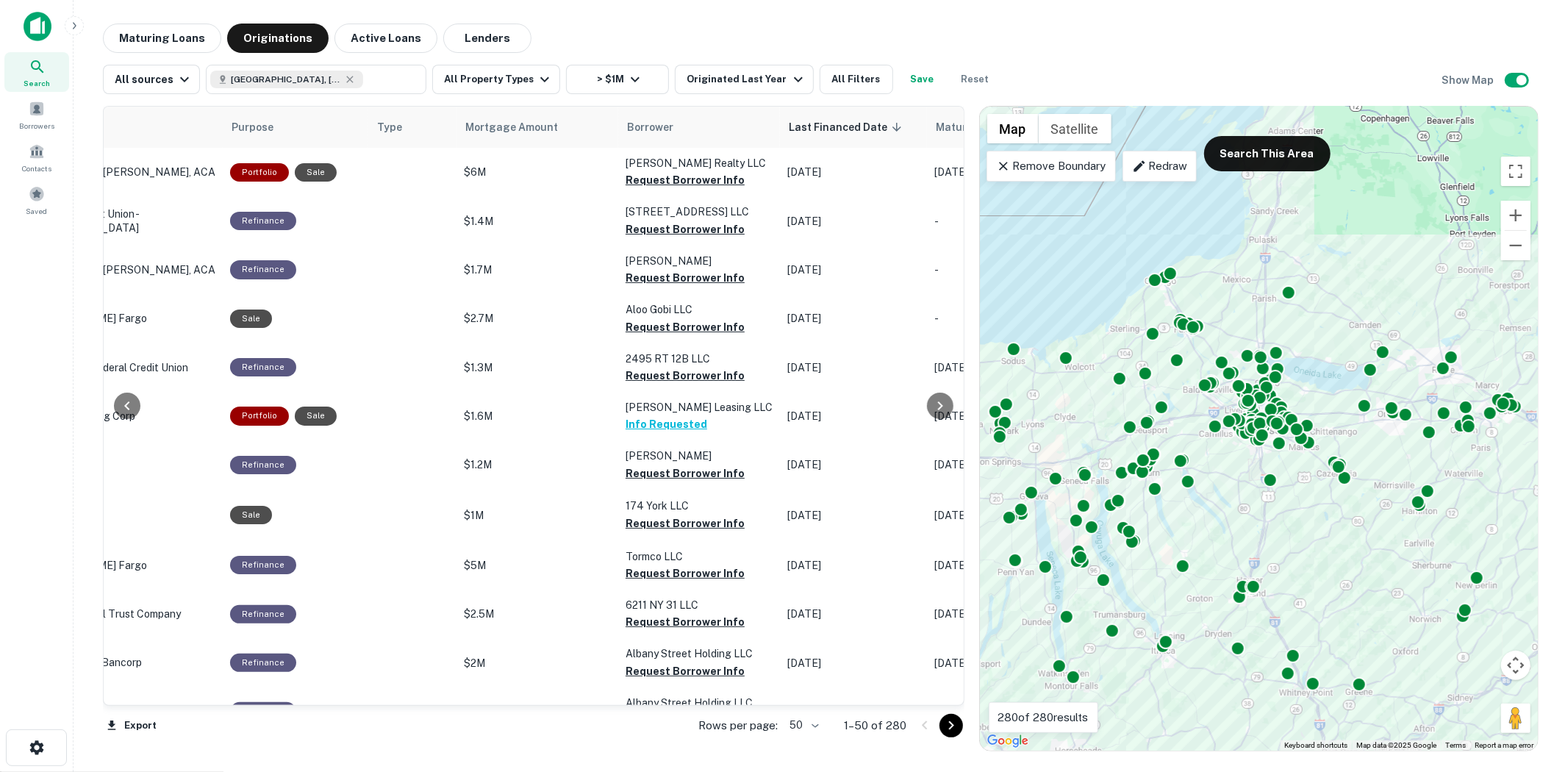
scroll to position [0, 413]
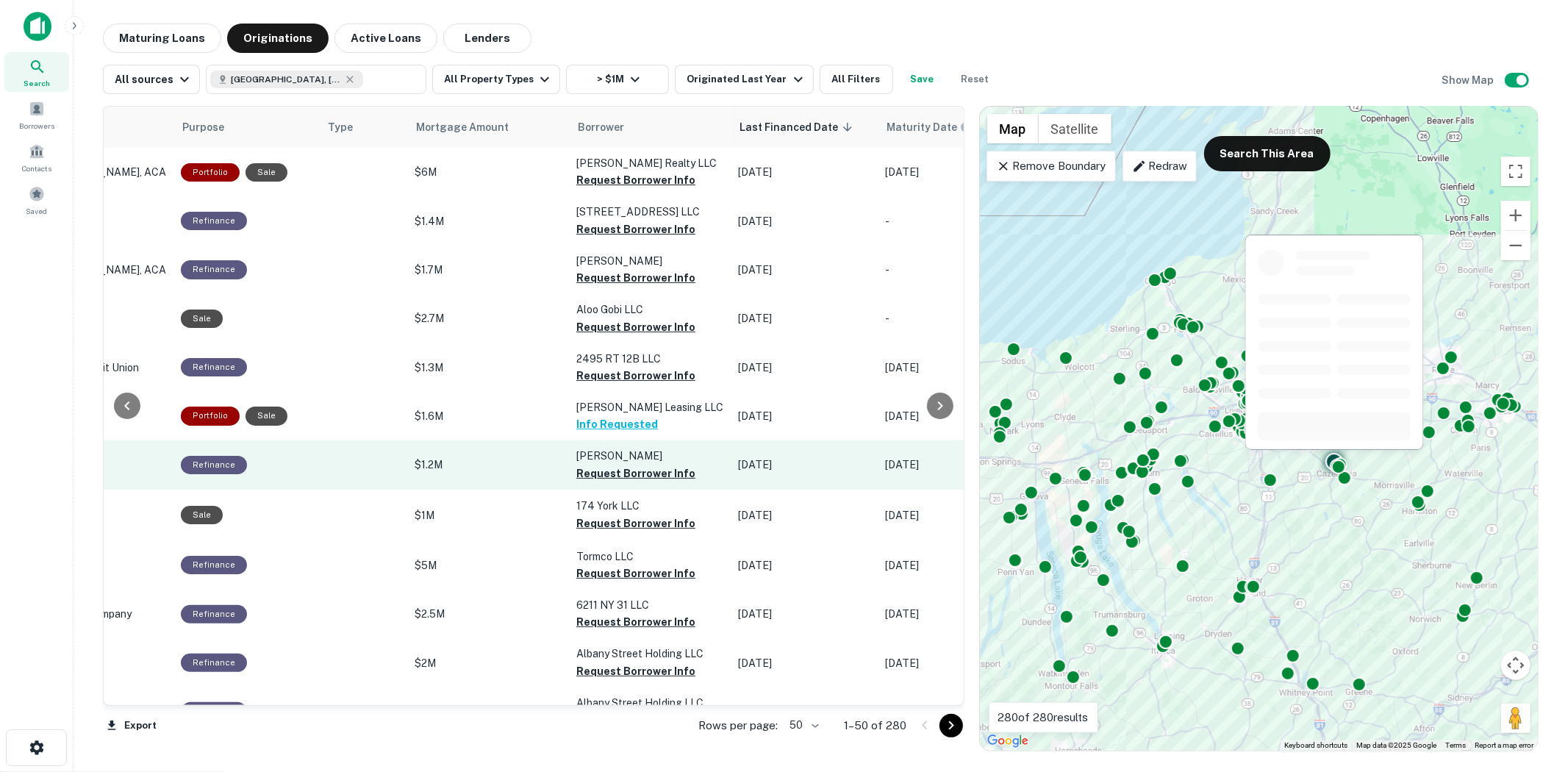
click at [615, 464] on p "[PERSON_NAME]" at bounding box center [650, 456] width 147 height 16
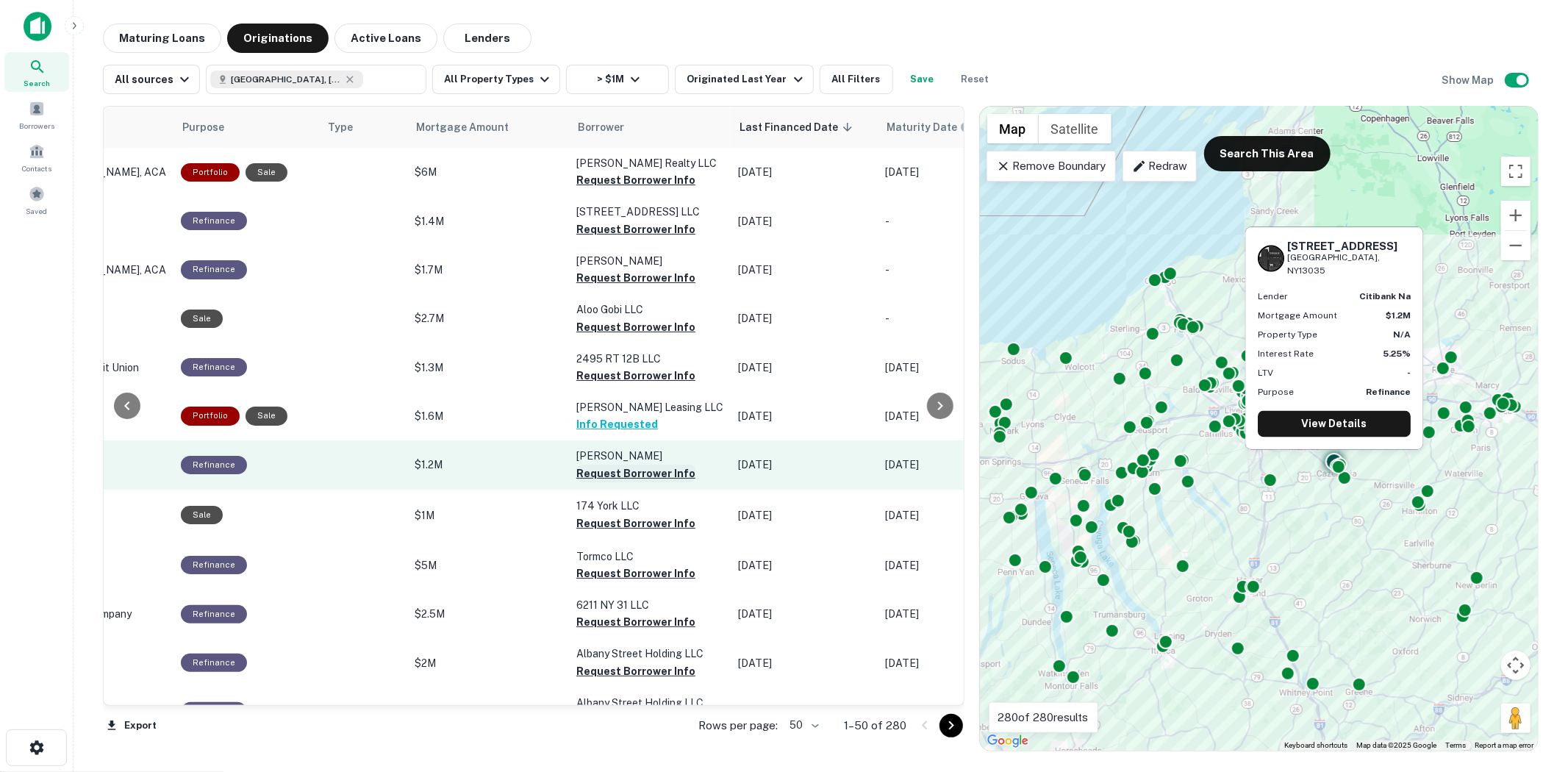
click at [610, 478] on button "Request Borrower Info" at bounding box center [636, 473] width 119 height 17
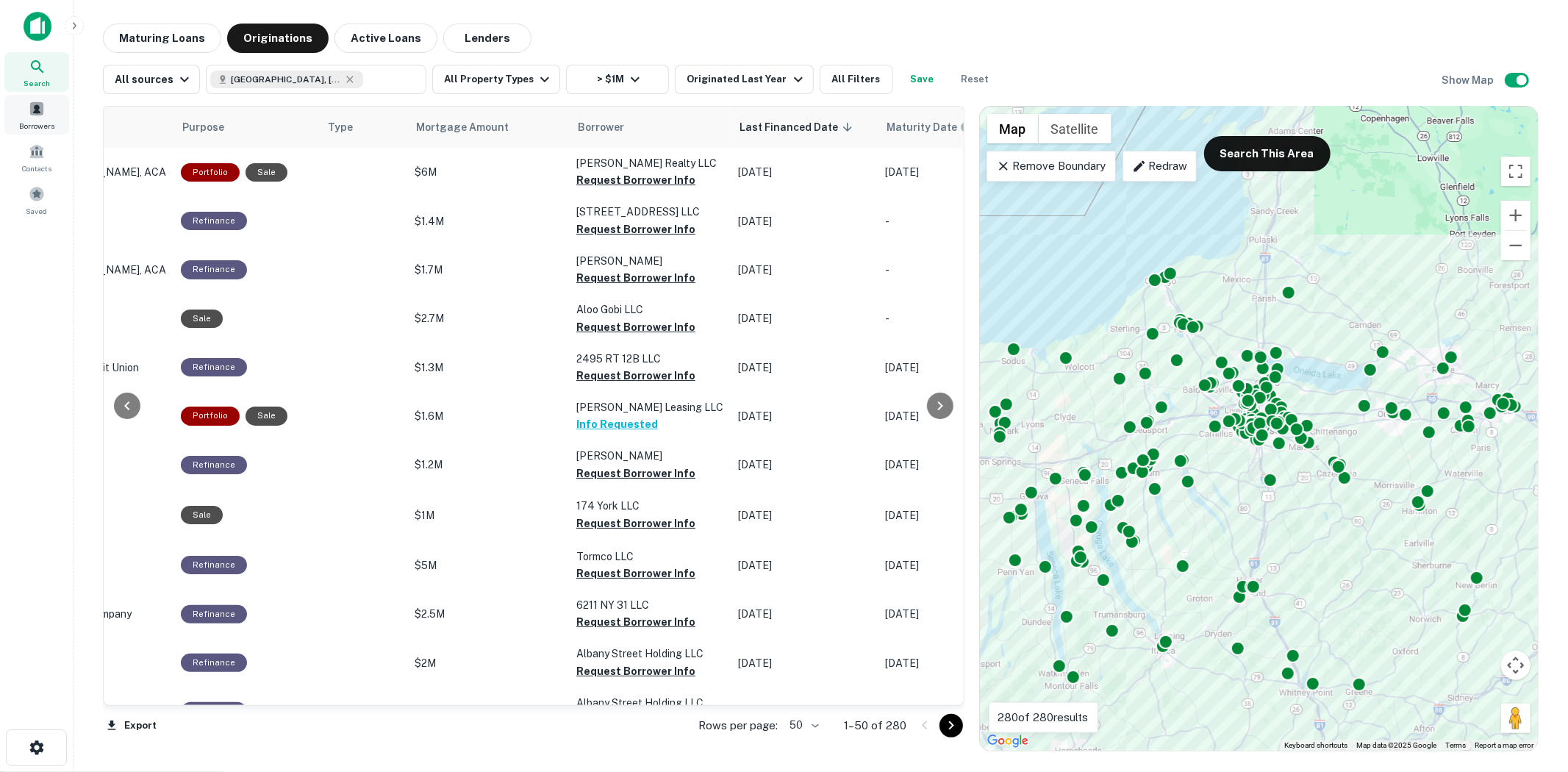
click at [56, 122] on div "Borrowers" at bounding box center [37, 114] width 65 height 39
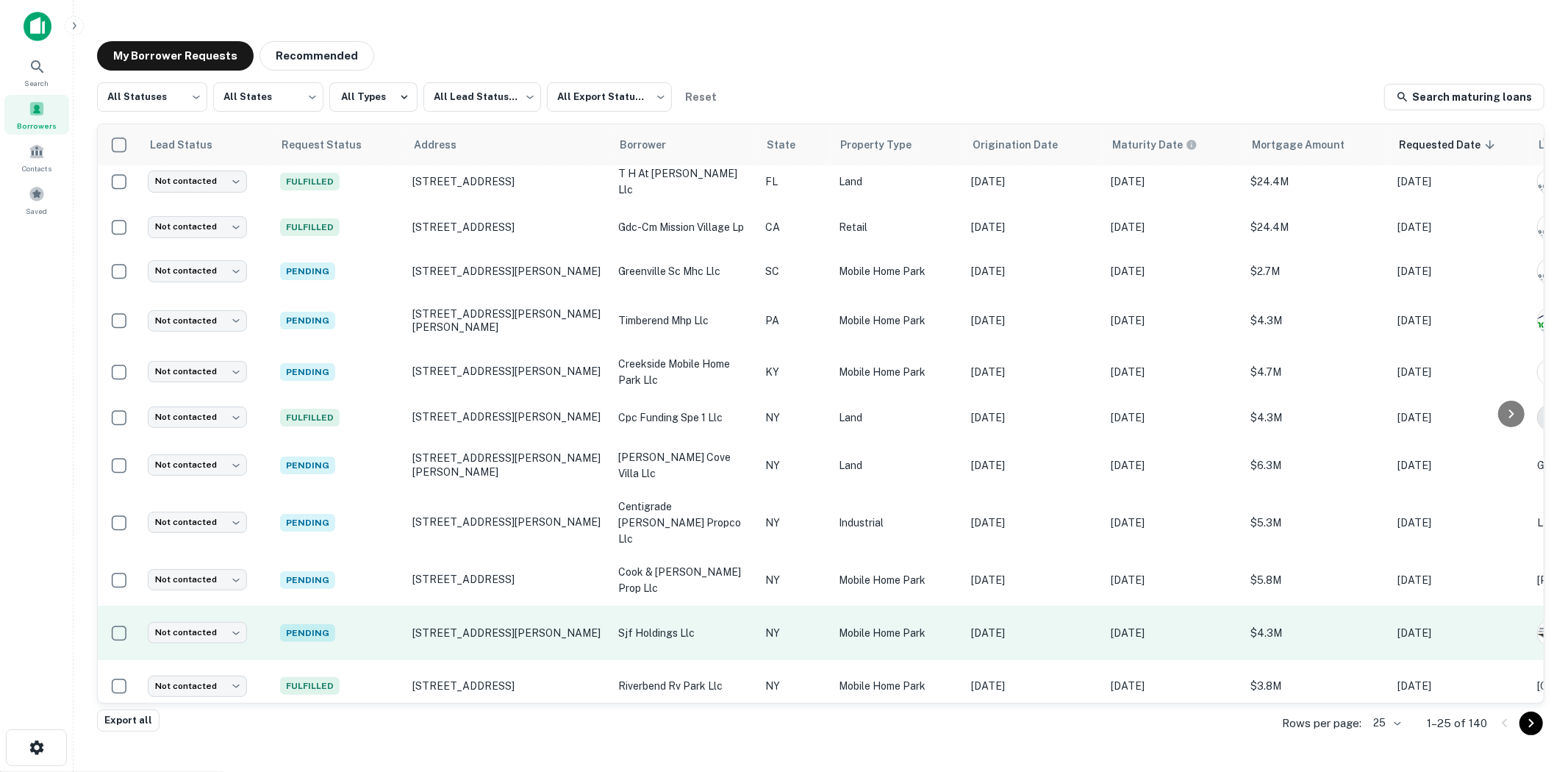
scroll to position [408, 0]
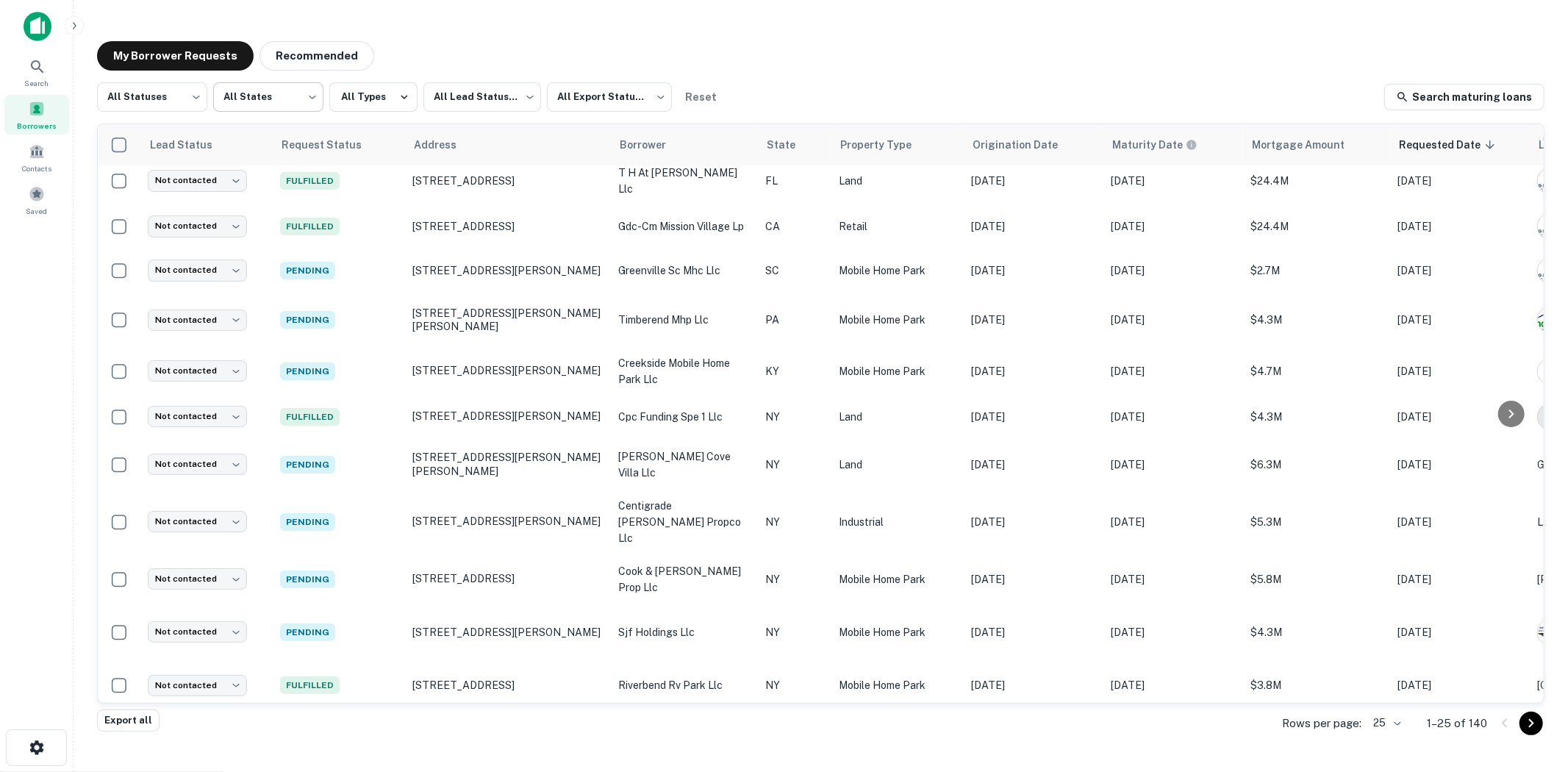
click at [248, 100] on body "Search Borrowers Contacts Saved My Borrower Requests Recommended All Statuses *…" at bounding box center [784, 386] width 1568 height 772
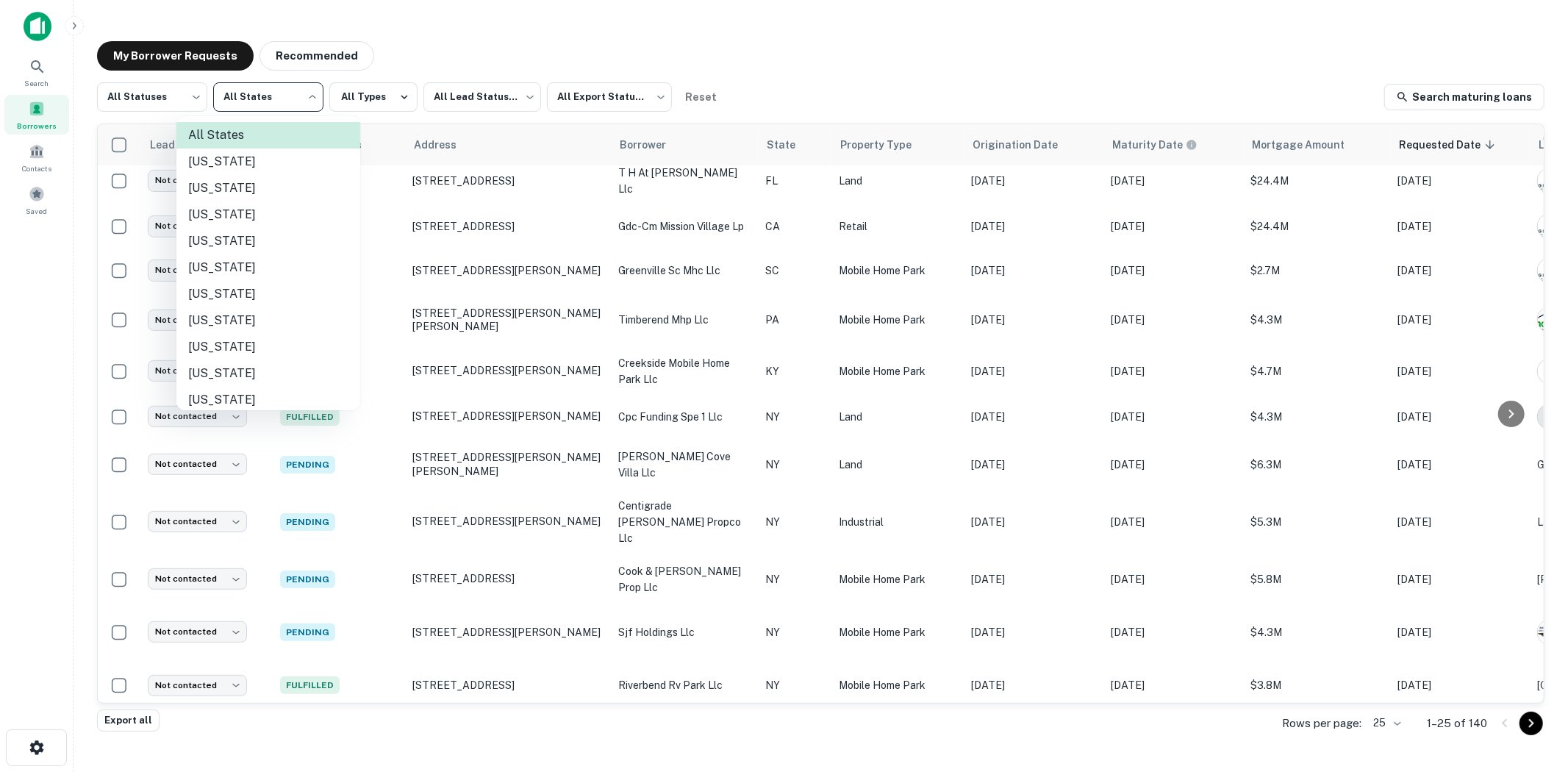
click at [244, 100] on div at bounding box center [784, 386] width 1568 height 772
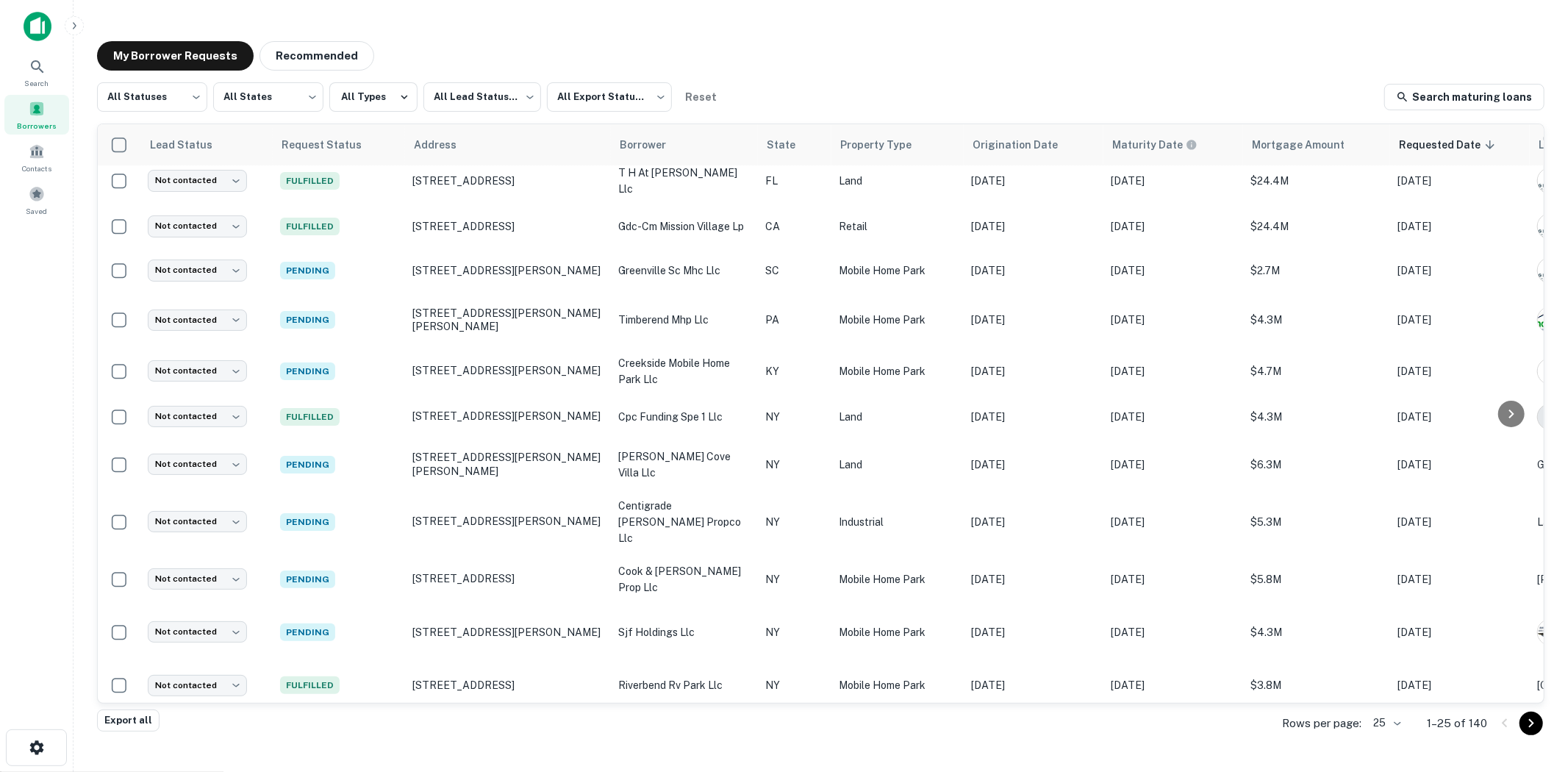
click at [171, 99] on body "Search Borrowers Contacts Saved My Borrower Requests Recommended All Statuses *…" at bounding box center [784, 386] width 1568 height 772
click at [177, 180] on li "Fulfilled" at bounding box center [152, 188] width 111 height 27
type input "*********"
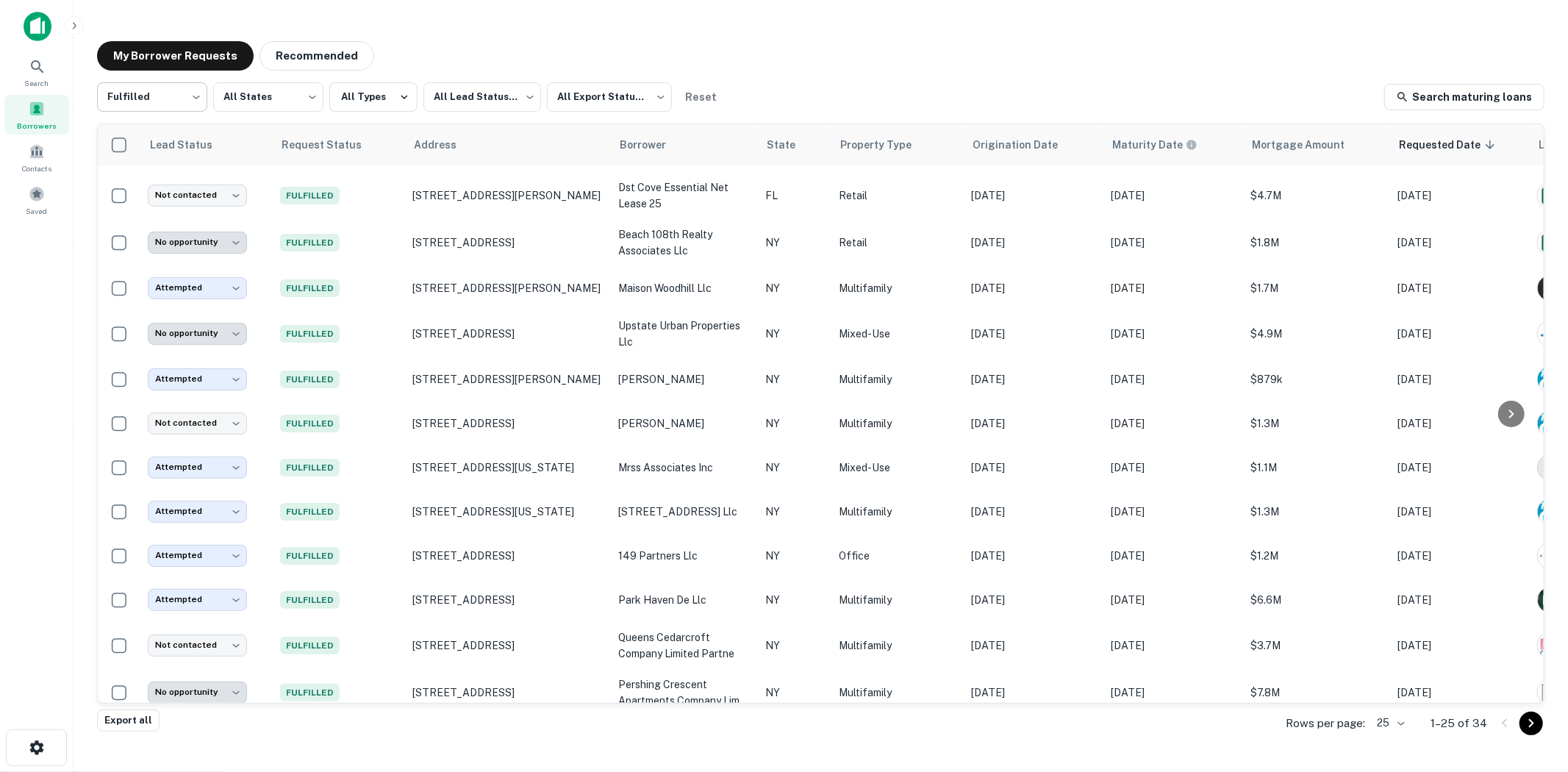
click at [134, 100] on body "Search Borrowers Contacts Saved My Borrower Requests Recommended Fulfilled ****…" at bounding box center [784, 386] width 1568 height 772
click at [492, 54] on div at bounding box center [784, 386] width 1568 height 772
click at [493, 97] on body "Search Borrowers Contacts Saved My Borrower Requests Recommended Fulfilled ****…" at bounding box center [784, 386] width 1568 height 772
click at [483, 165] on li "Not contacted" at bounding box center [480, 161] width 122 height 27
type input "****"
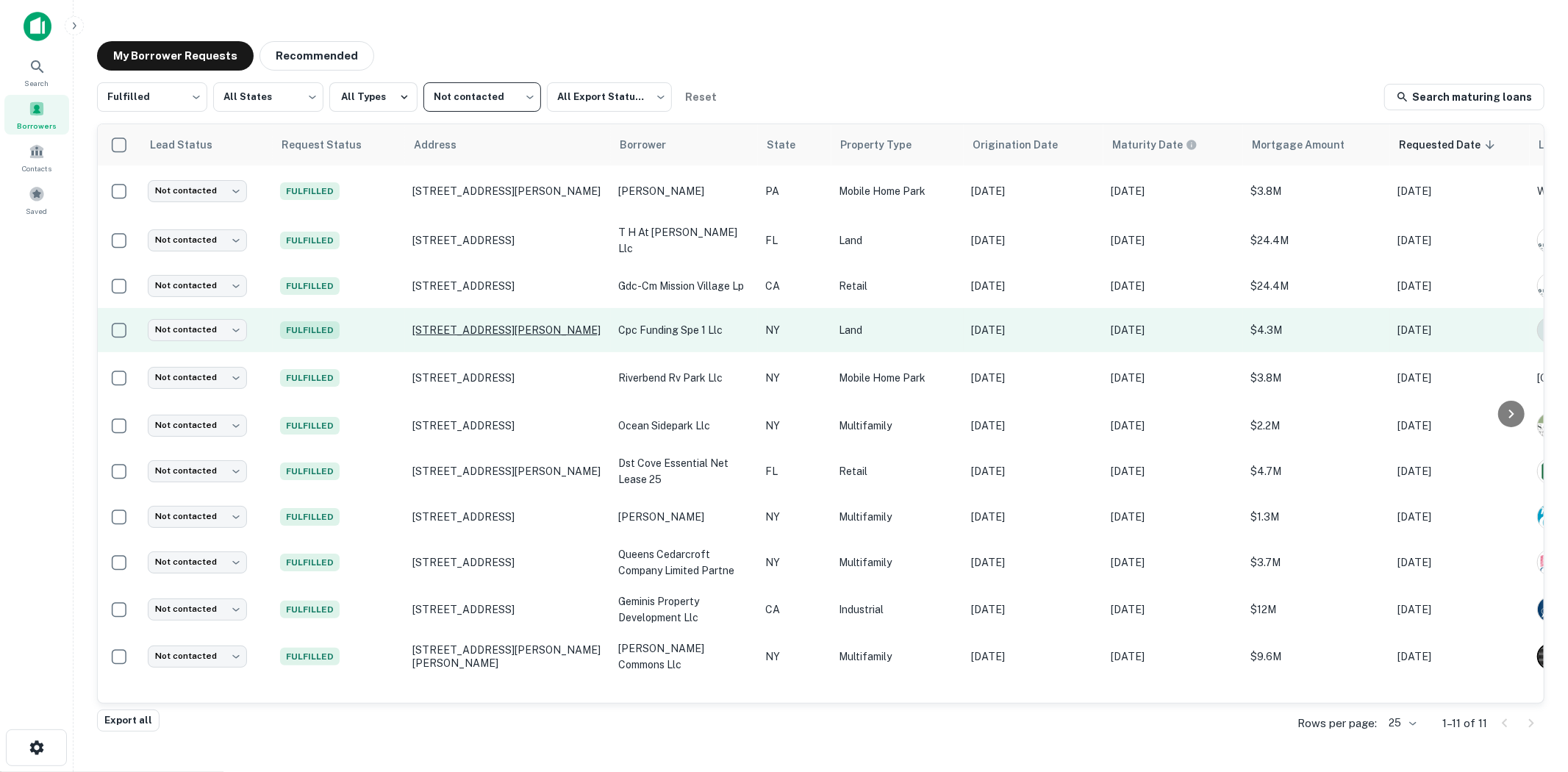
click at [499, 327] on p "455 Main St New Rochelle, NY10801" at bounding box center [508, 330] width 191 height 13
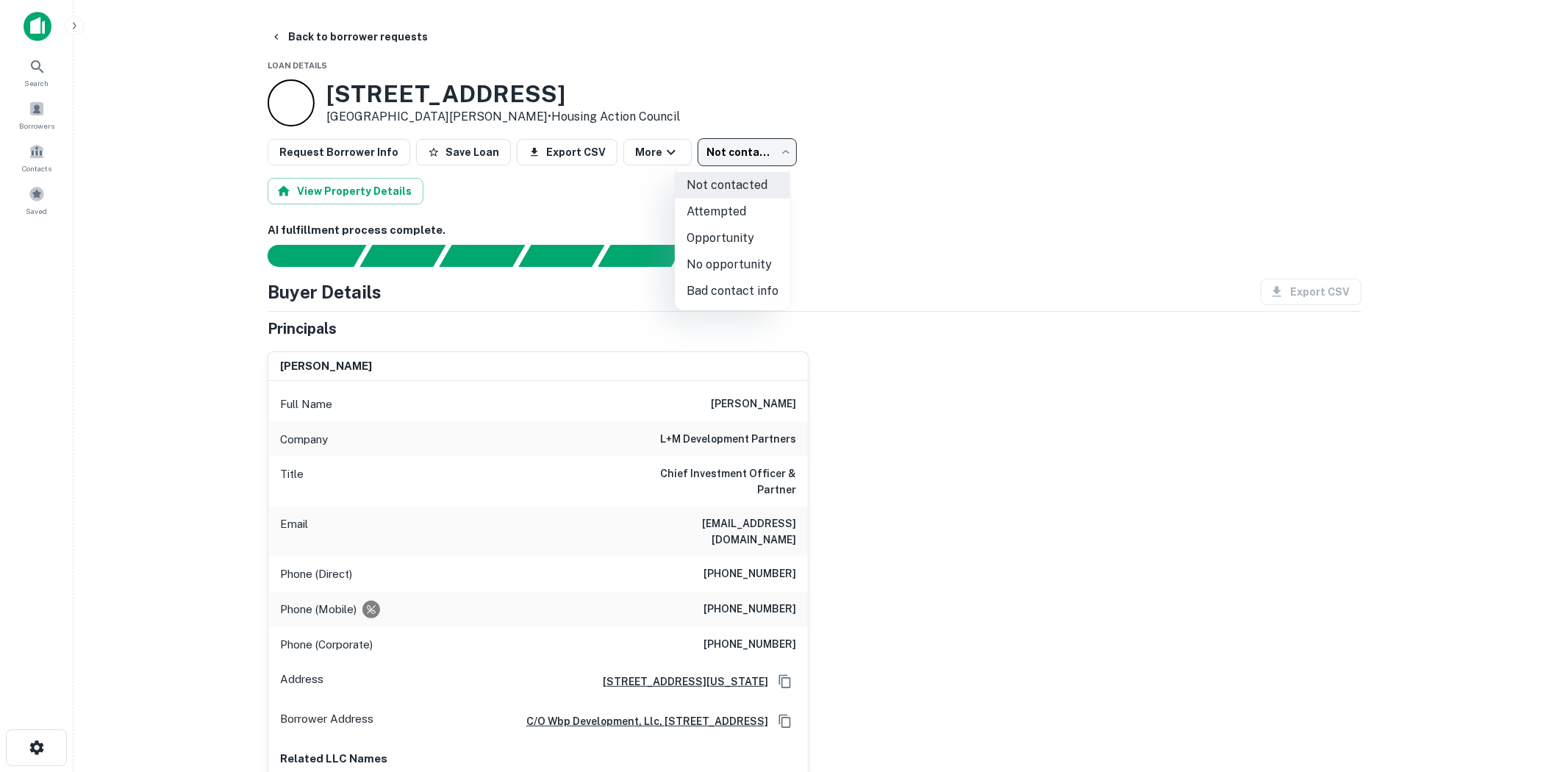
click at [729, 166] on body "Search Borrowers Contacts Saved Back to borrower requests Loan Details 455 Main…" at bounding box center [784, 386] width 1568 height 772
drag, startPoint x: 768, startPoint y: 257, endPoint x: 916, endPoint y: 241, distance: 148.9
click at [916, 241] on div "Not contacted Attempted Opportunity No opportunity Bad contact info" at bounding box center [784, 386] width 1568 height 772
click at [949, 80] on div at bounding box center [784, 386] width 1568 height 772
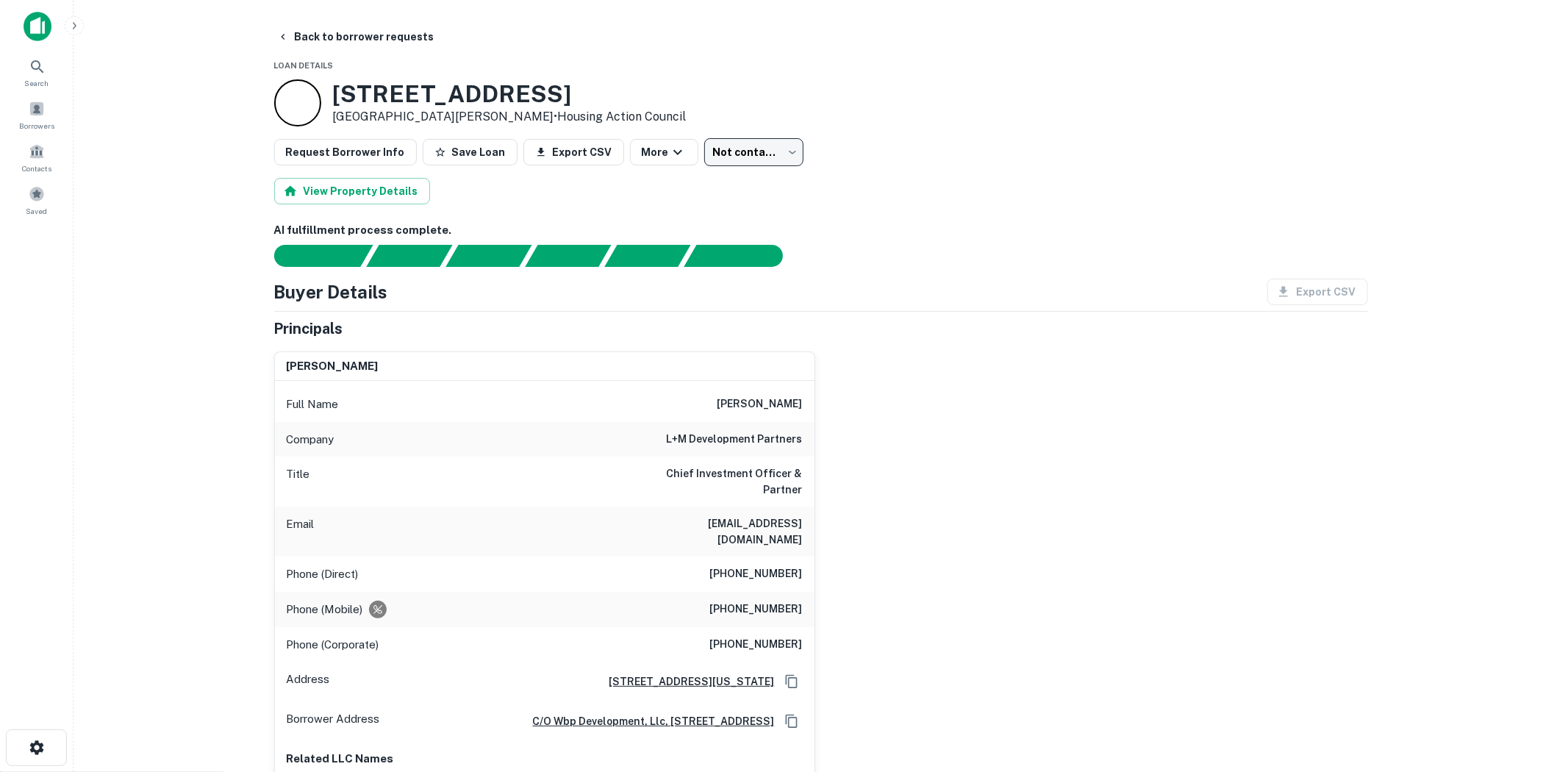
click at [741, 150] on body "Search Borrowers Contacts Saved Back to borrower requests Loan Details 455 Main…" at bounding box center [784, 386] width 1568 height 772
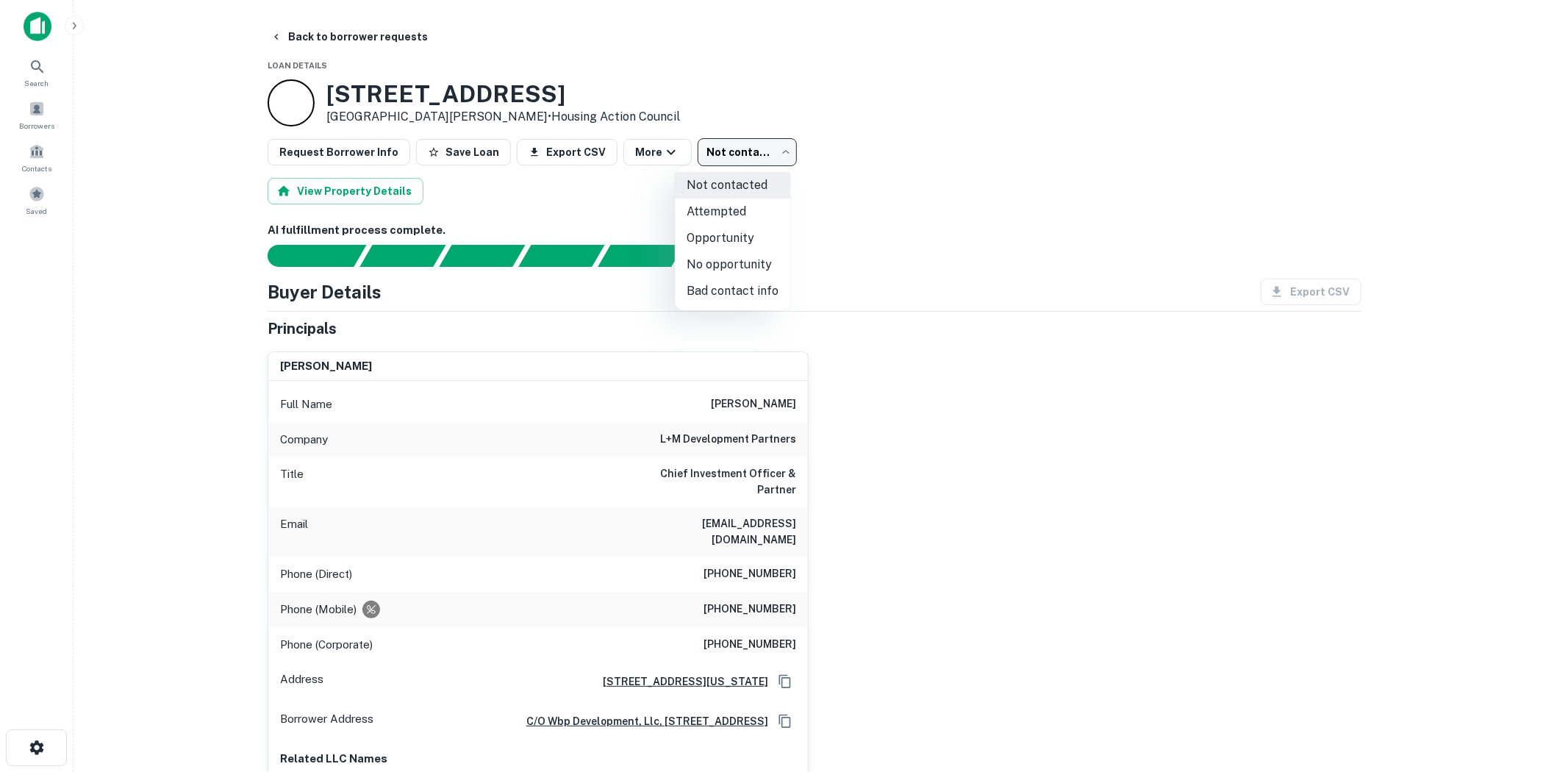
click at [758, 272] on li "No opportunity" at bounding box center [733, 264] width 115 height 27
type input "**********"
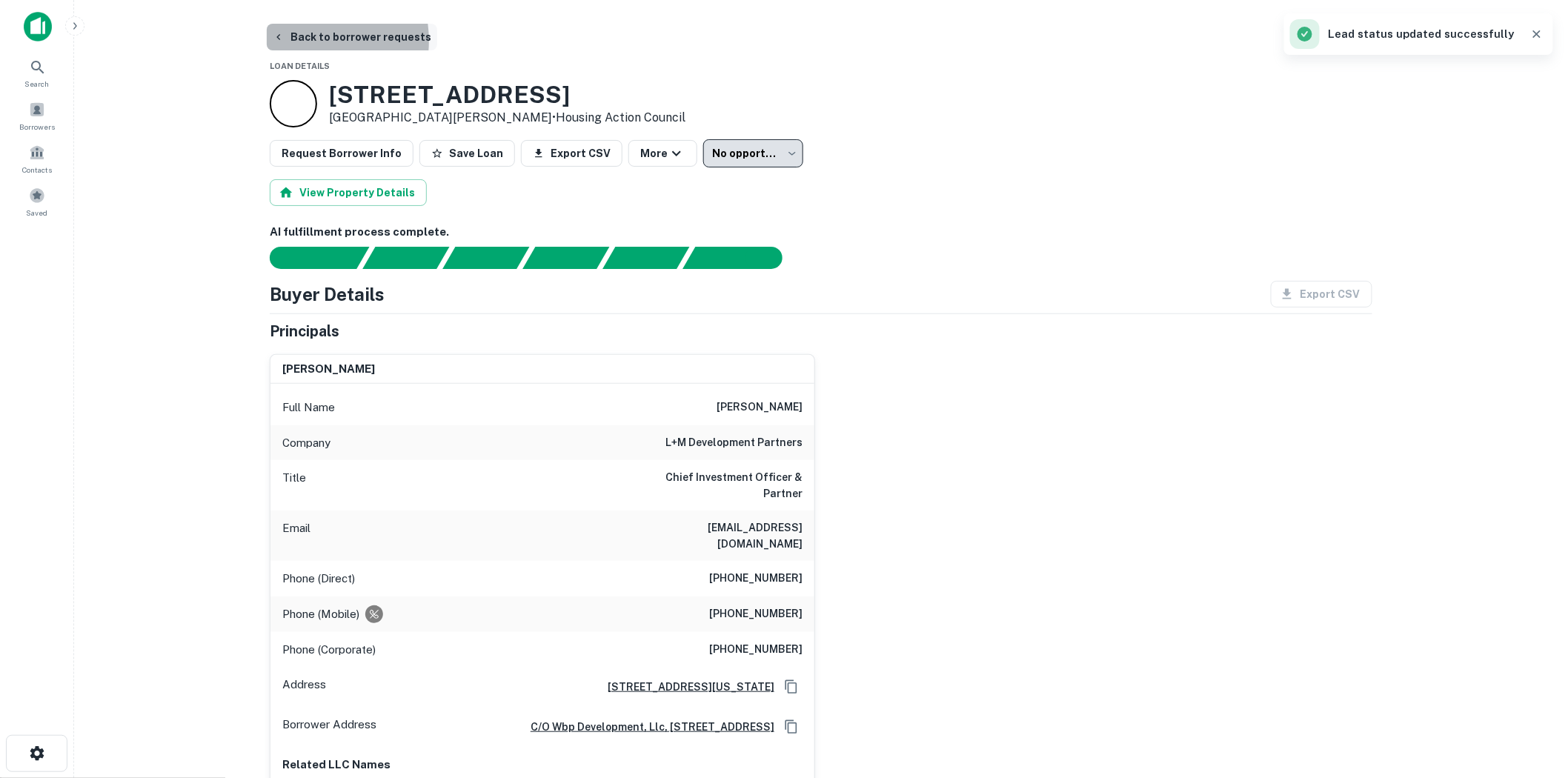
click at [301, 41] on button "Back to borrower requests" at bounding box center [351, 37] width 171 height 27
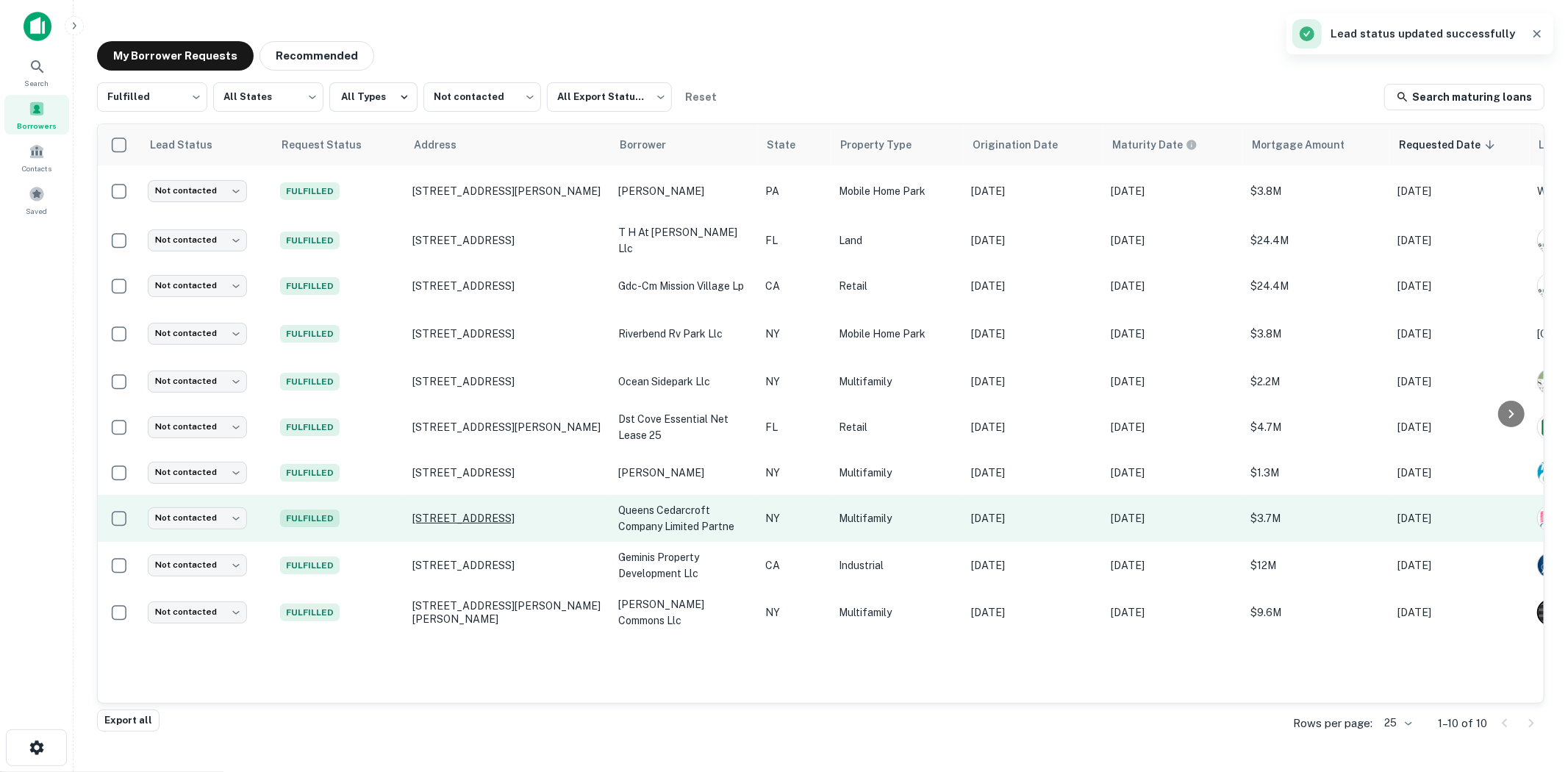
click at [448, 514] on p "7505 113th St Forest Hills, NY11375" at bounding box center [508, 518] width 191 height 13
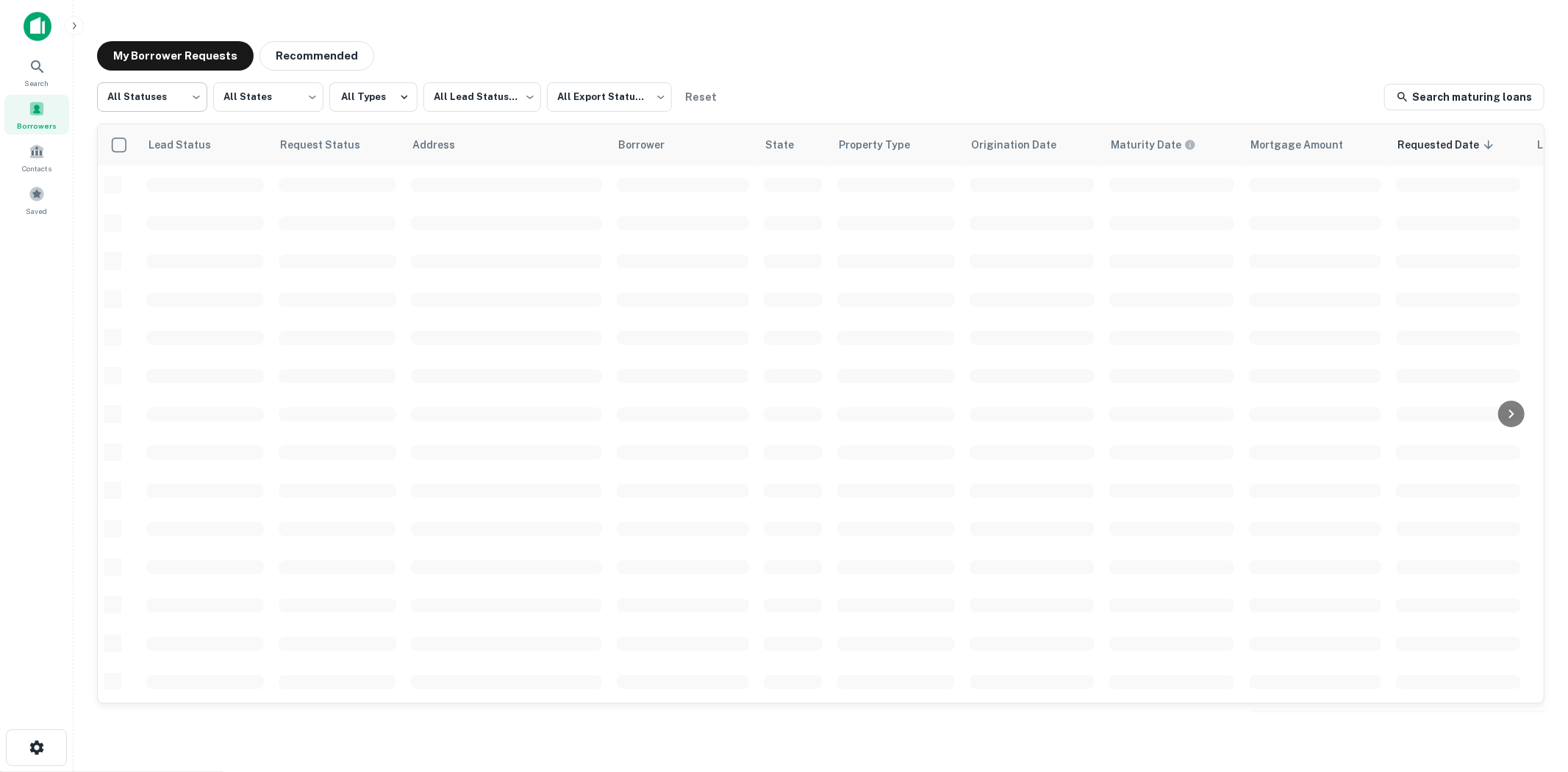
scroll to position [430, 0]
click at [197, 101] on body "Search Borrowers Contacts Saved My Borrower Requests Recommended All Statuses *…" at bounding box center [784, 386] width 1568 height 772
click at [156, 184] on li "Fulfilled" at bounding box center [152, 188] width 111 height 27
type input "*********"
click at [511, 97] on body "Search Borrowers Contacts Saved My Borrower Requests Recommended Fulfilled ****…" at bounding box center [784, 386] width 1568 height 772
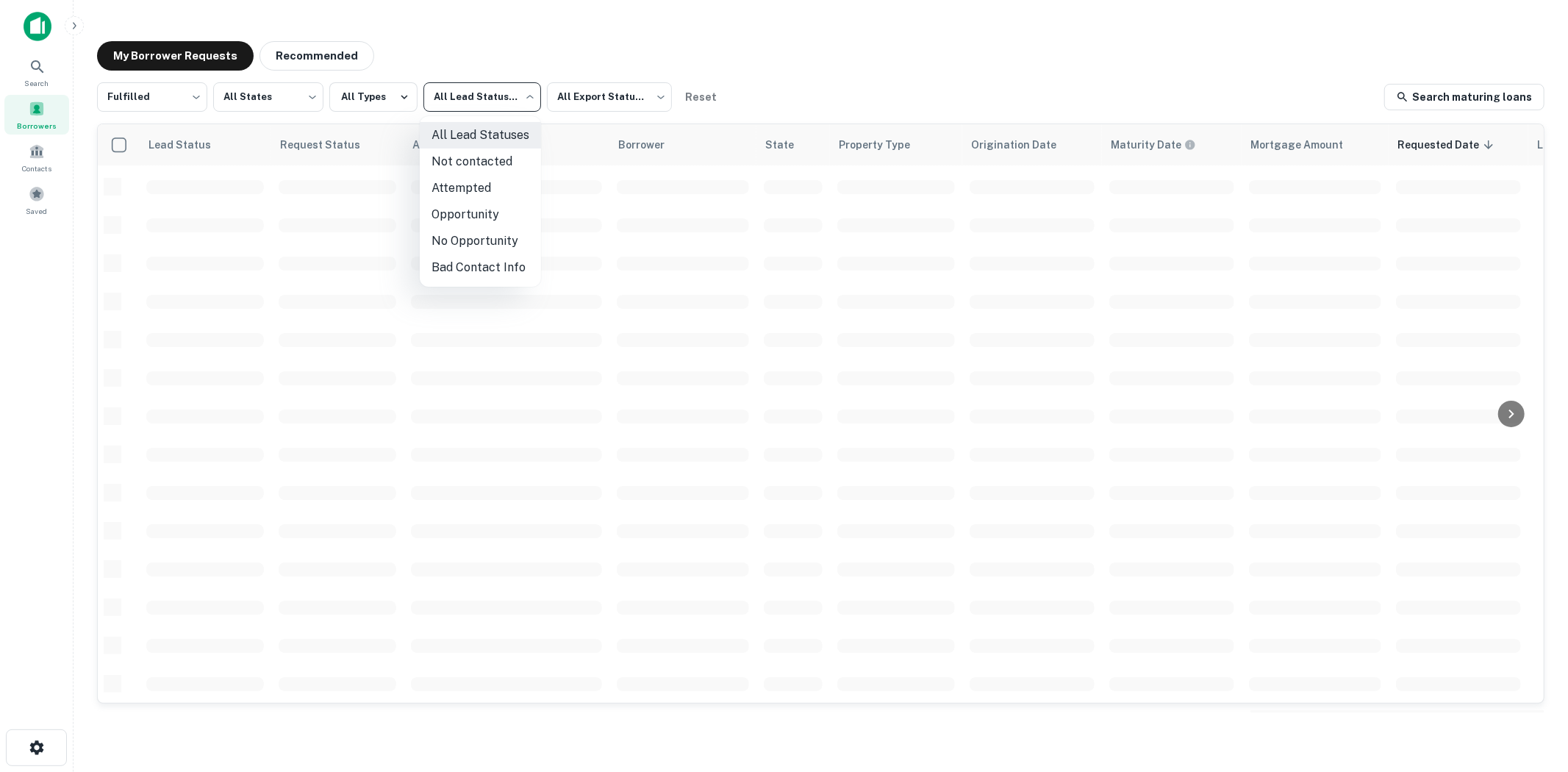
click at [503, 167] on li "Not contacted" at bounding box center [480, 161] width 122 height 27
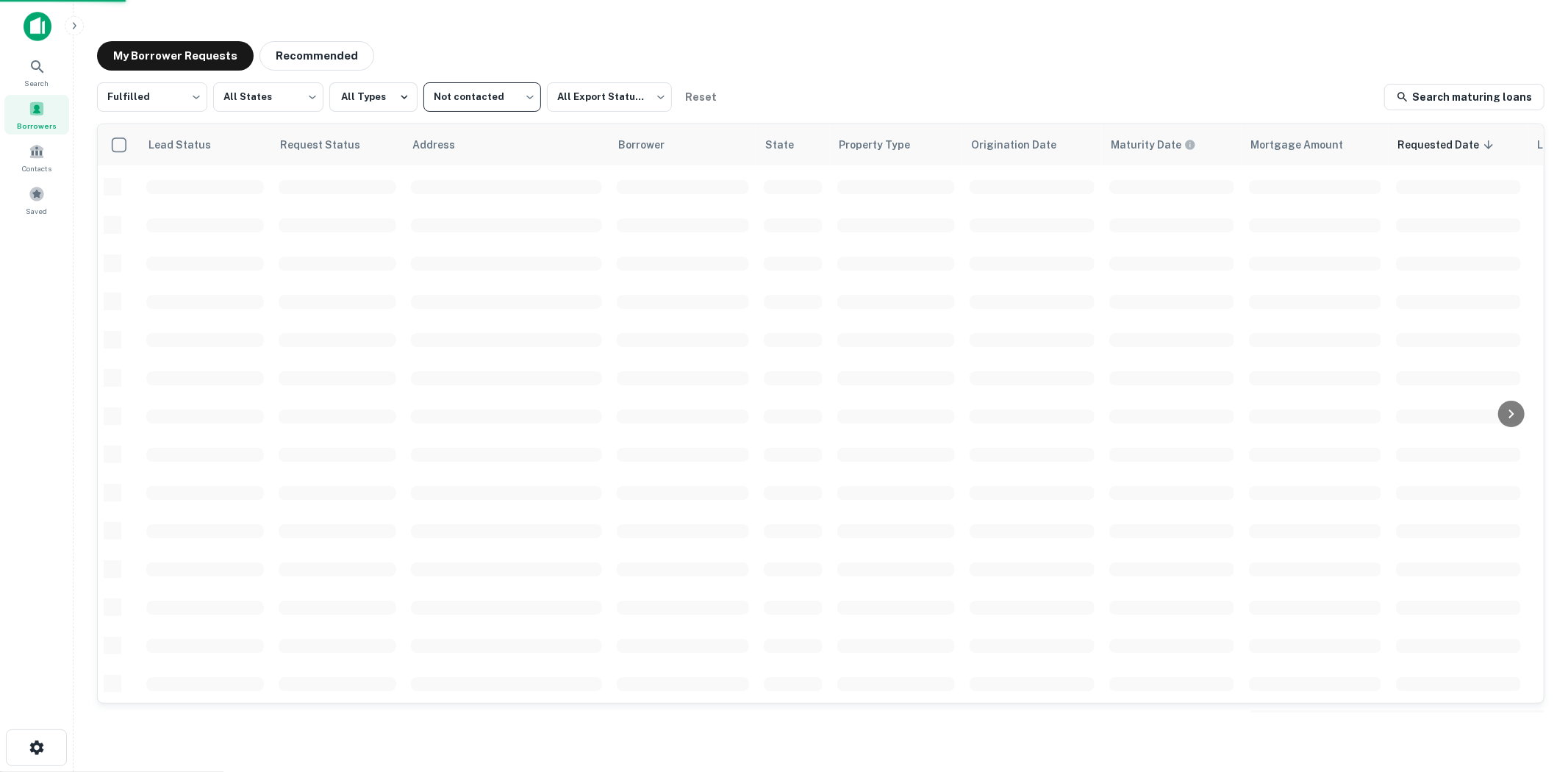
type input "****"
click at [615, 96] on body "Search Borrowers Contacts Saved My Borrower Requests Recommended Fulfilled ****…" at bounding box center [784, 386] width 1568 height 772
click at [522, 100] on div at bounding box center [784, 386] width 1568 height 772
click at [523, 102] on body "Search Borrowers Contacts Saved My Borrower Requests Recommended Fulfilled ****…" at bounding box center [784, 386] width 1568 height 772
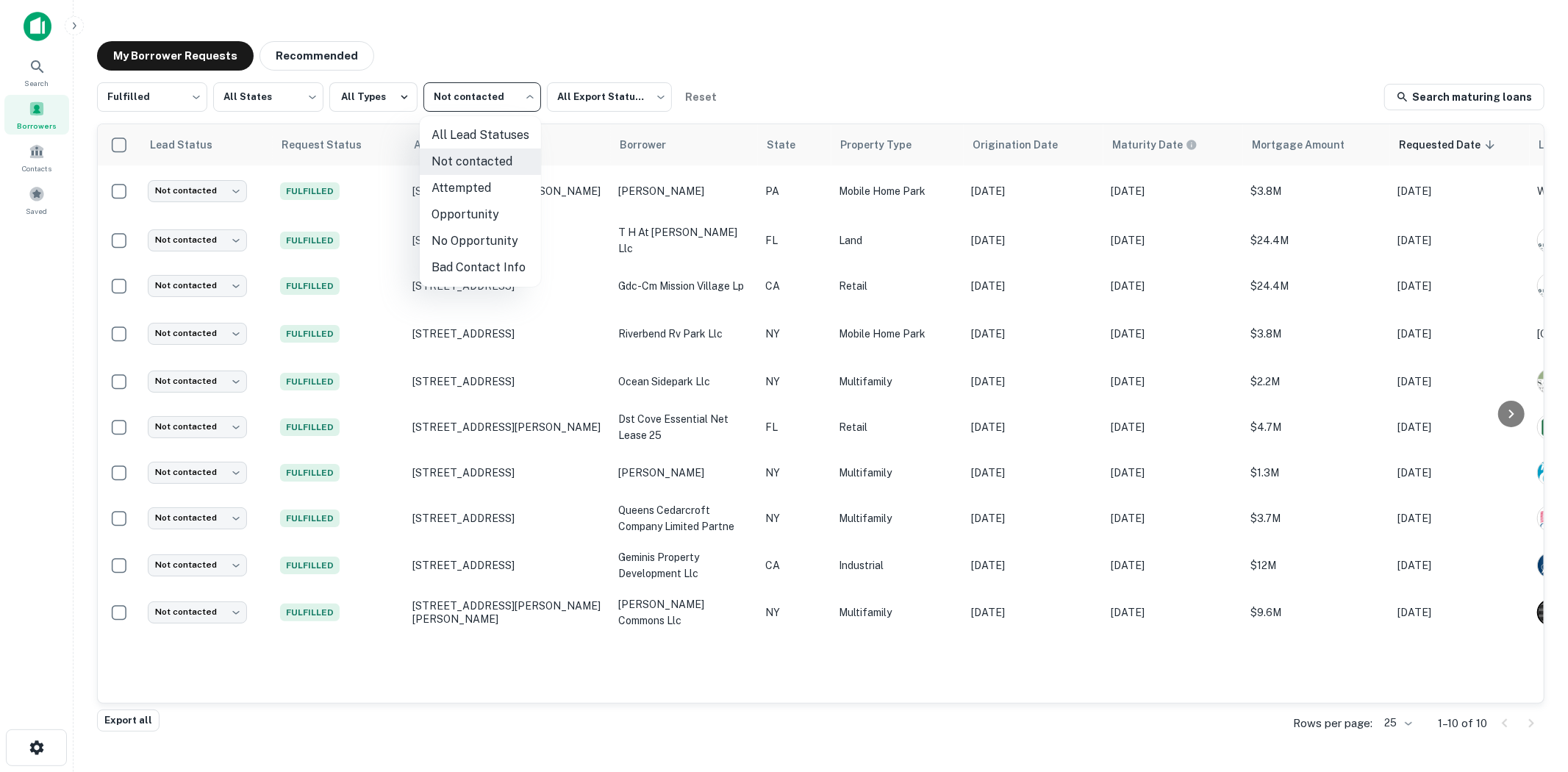
click at [530, 102] on div at bounding box center [784, 386] width 1568 height 772
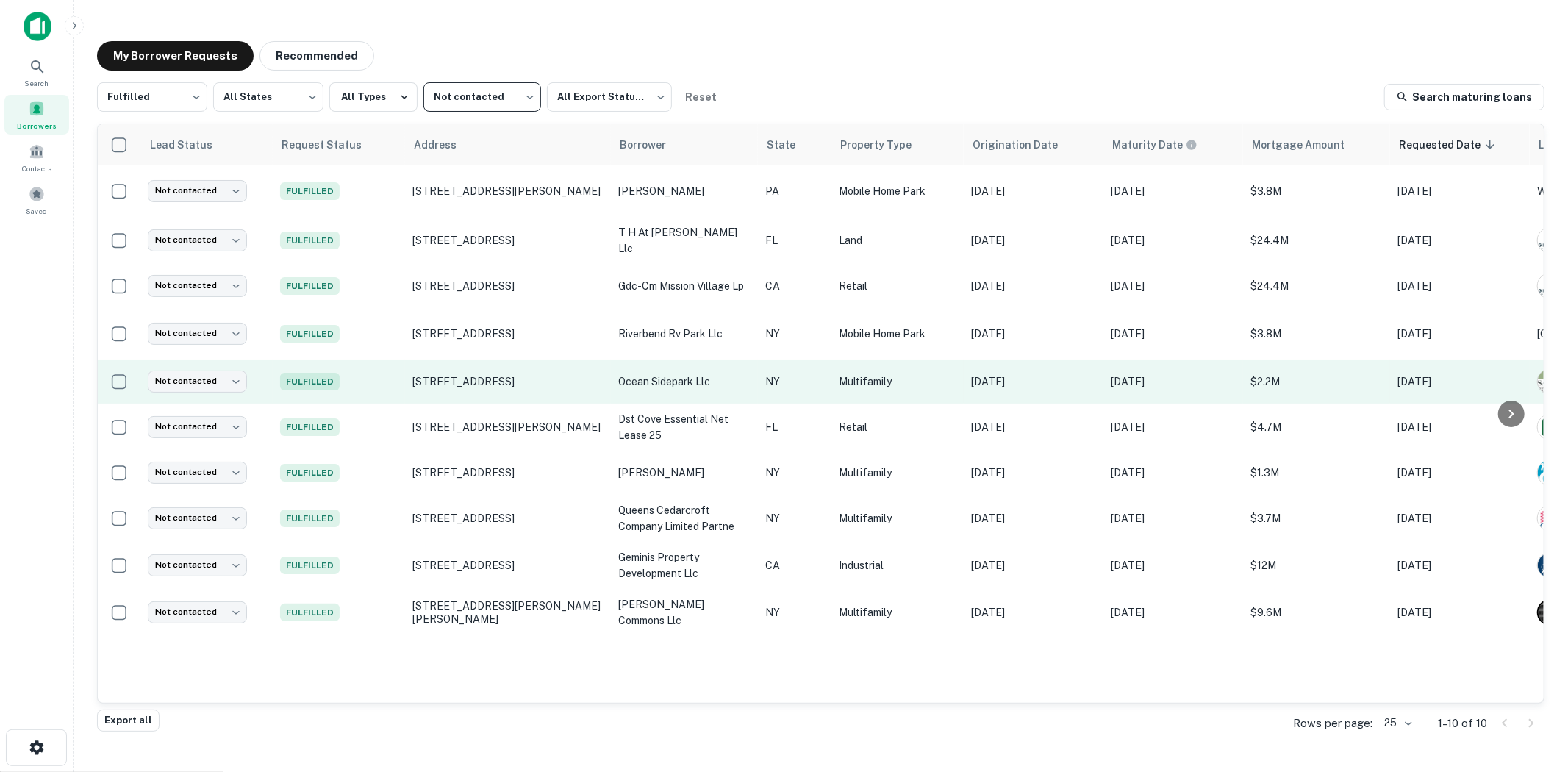
click at [436, 387] on td "[STREET_ADDRESS]" at bounding box center [508, 381] width 206 height 44
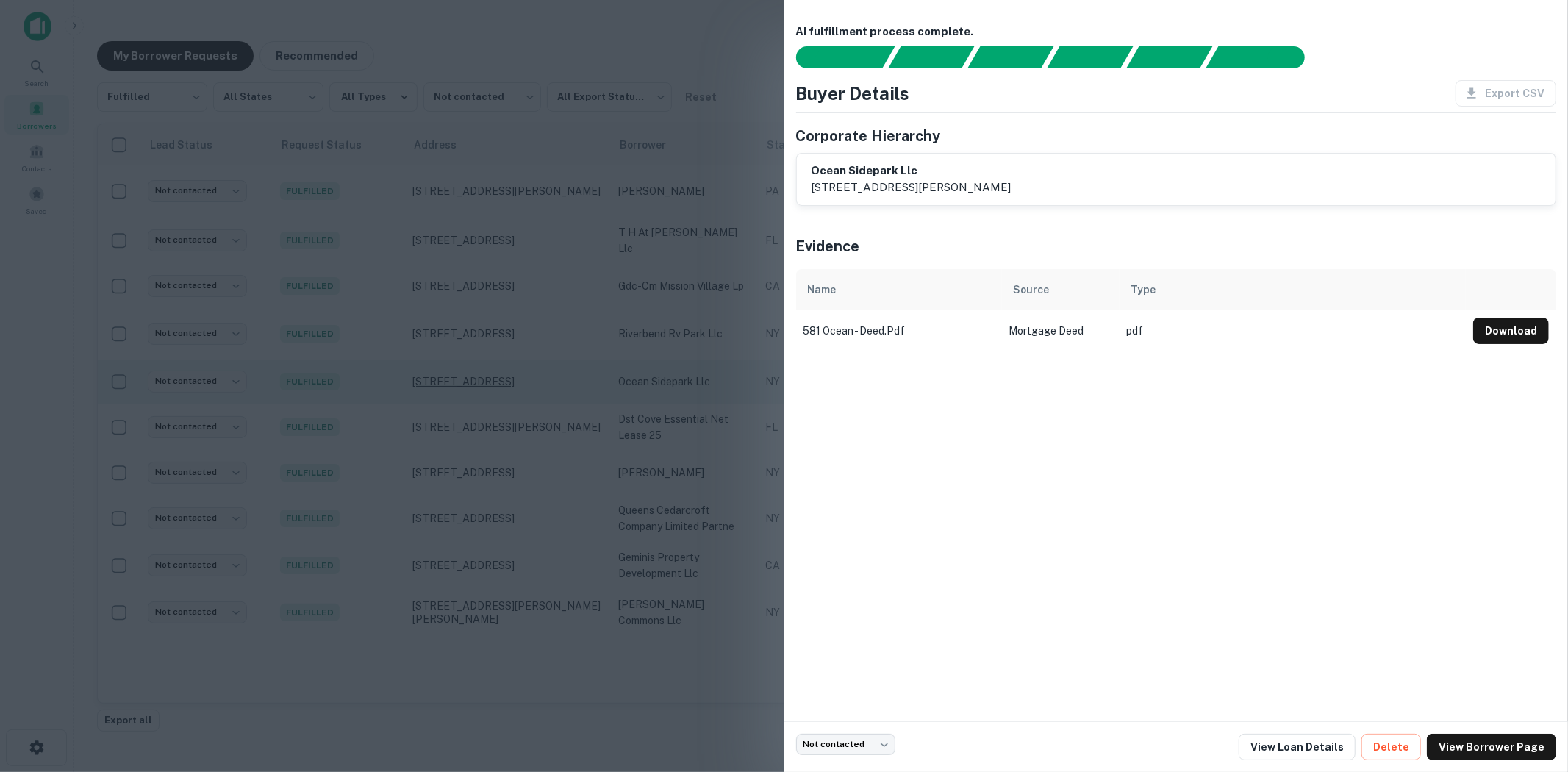
click at [438, 382] on div at bounding box center [784, 386] width 1568 height 772
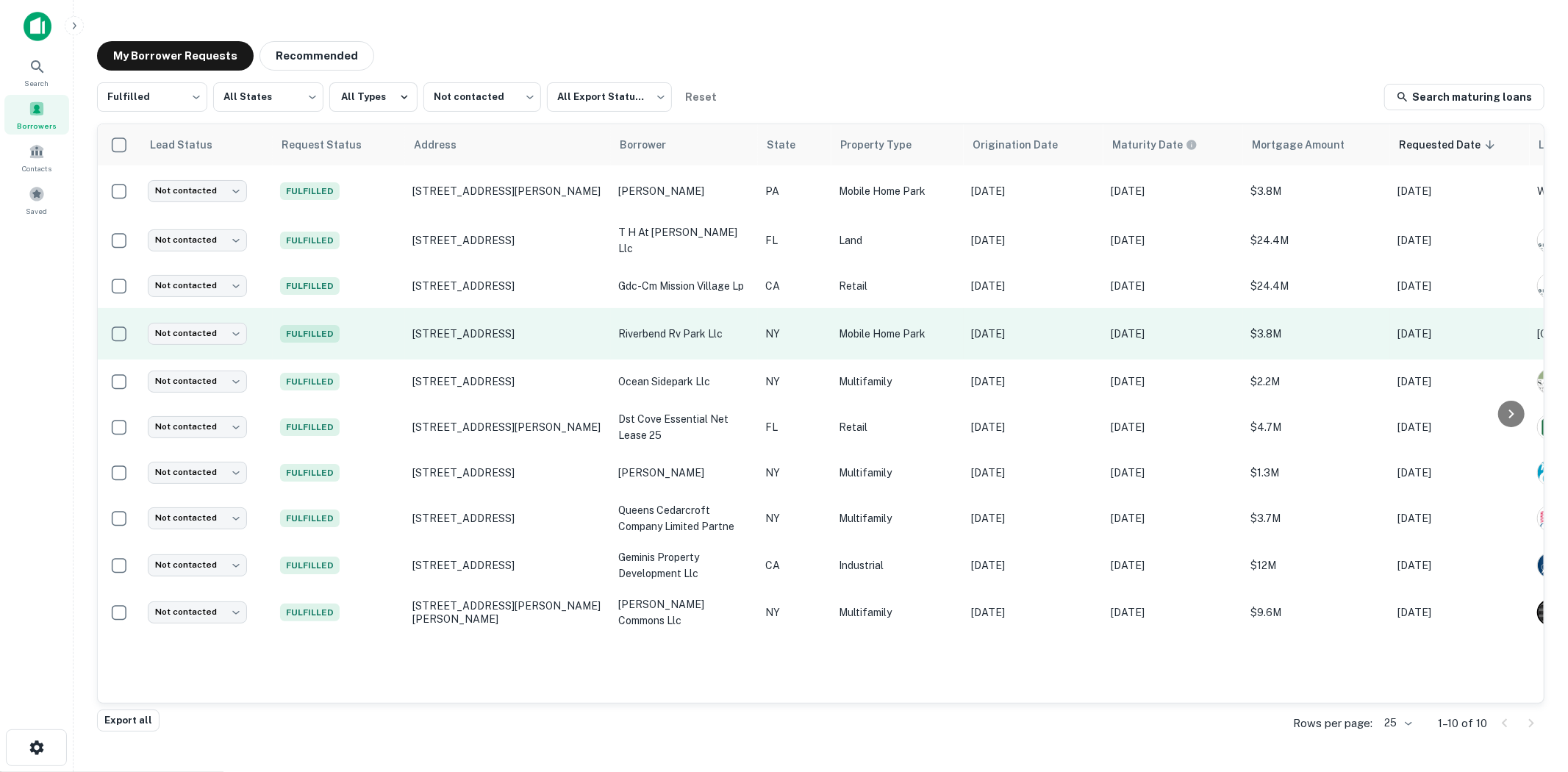
click at [446, 348] on td "[STREET_ADDRESS]" at bounding box center [508, 334] width 206 height 51
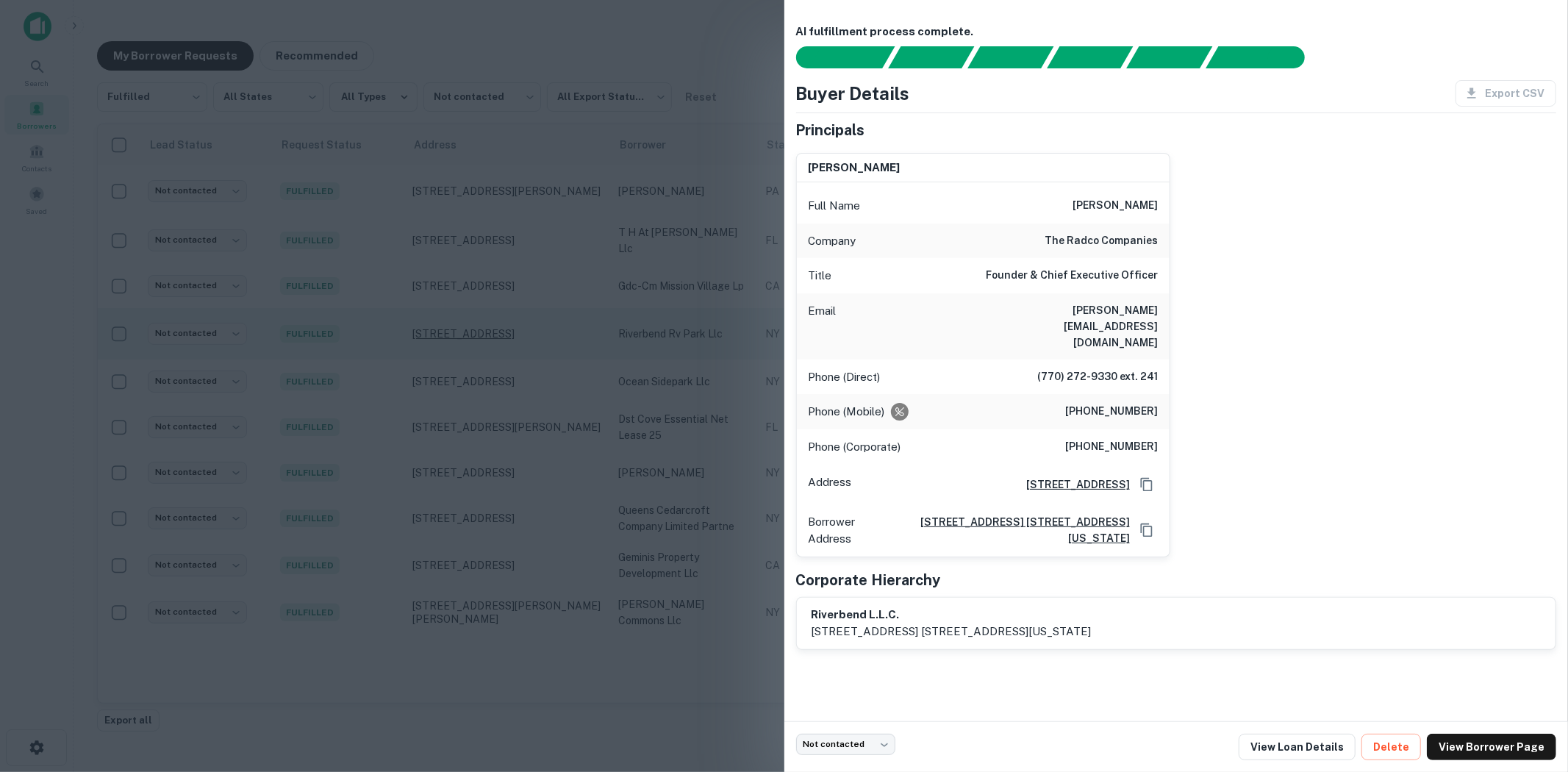
click at [557, 331] on div at bounding box center [784, 386] width 1568 height 772
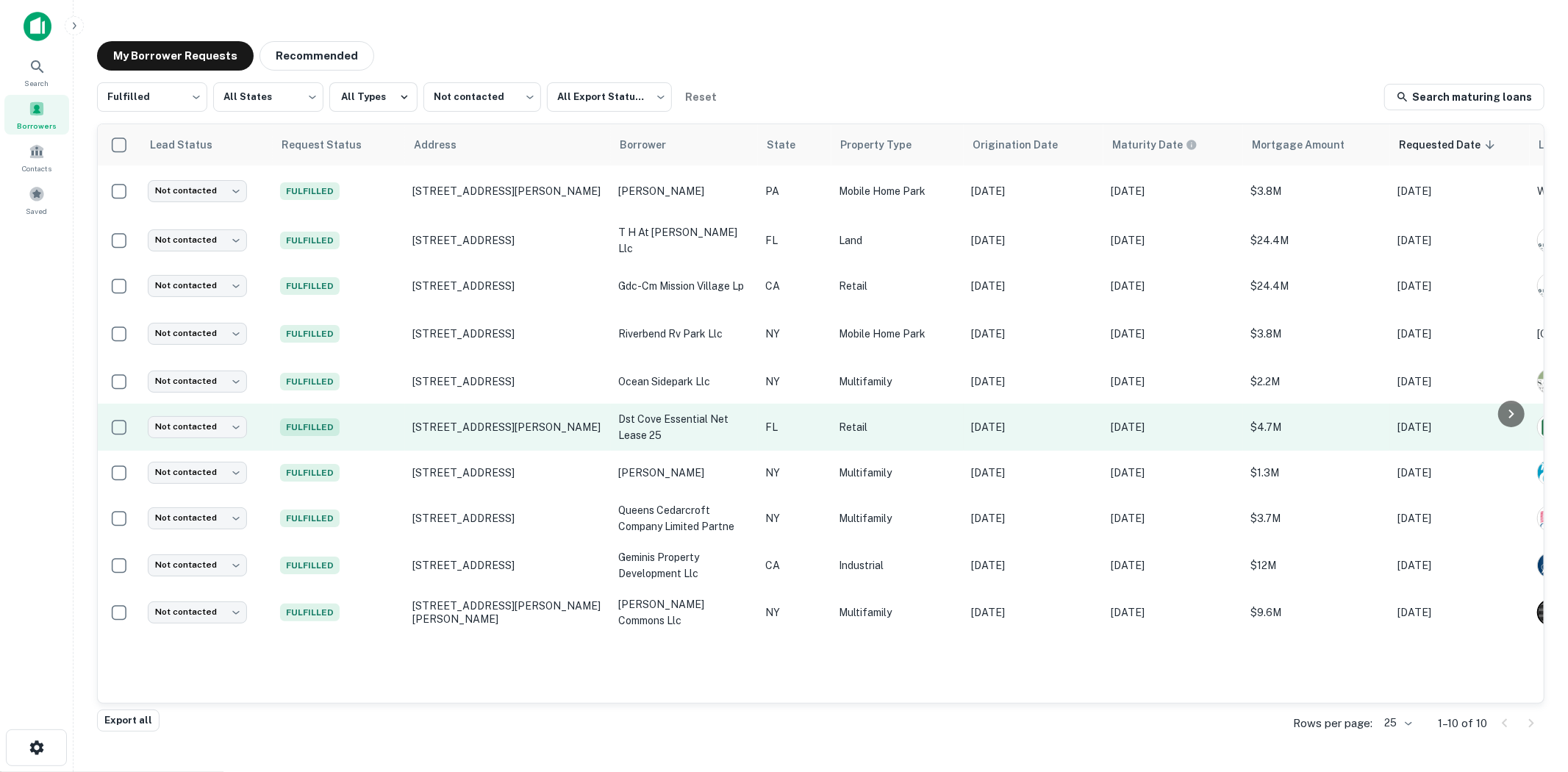
click at [540, 410] on td "[STREET_ADDRESS][PERSON_NAME]" at bounding box center [508, 426] width 206 height 47
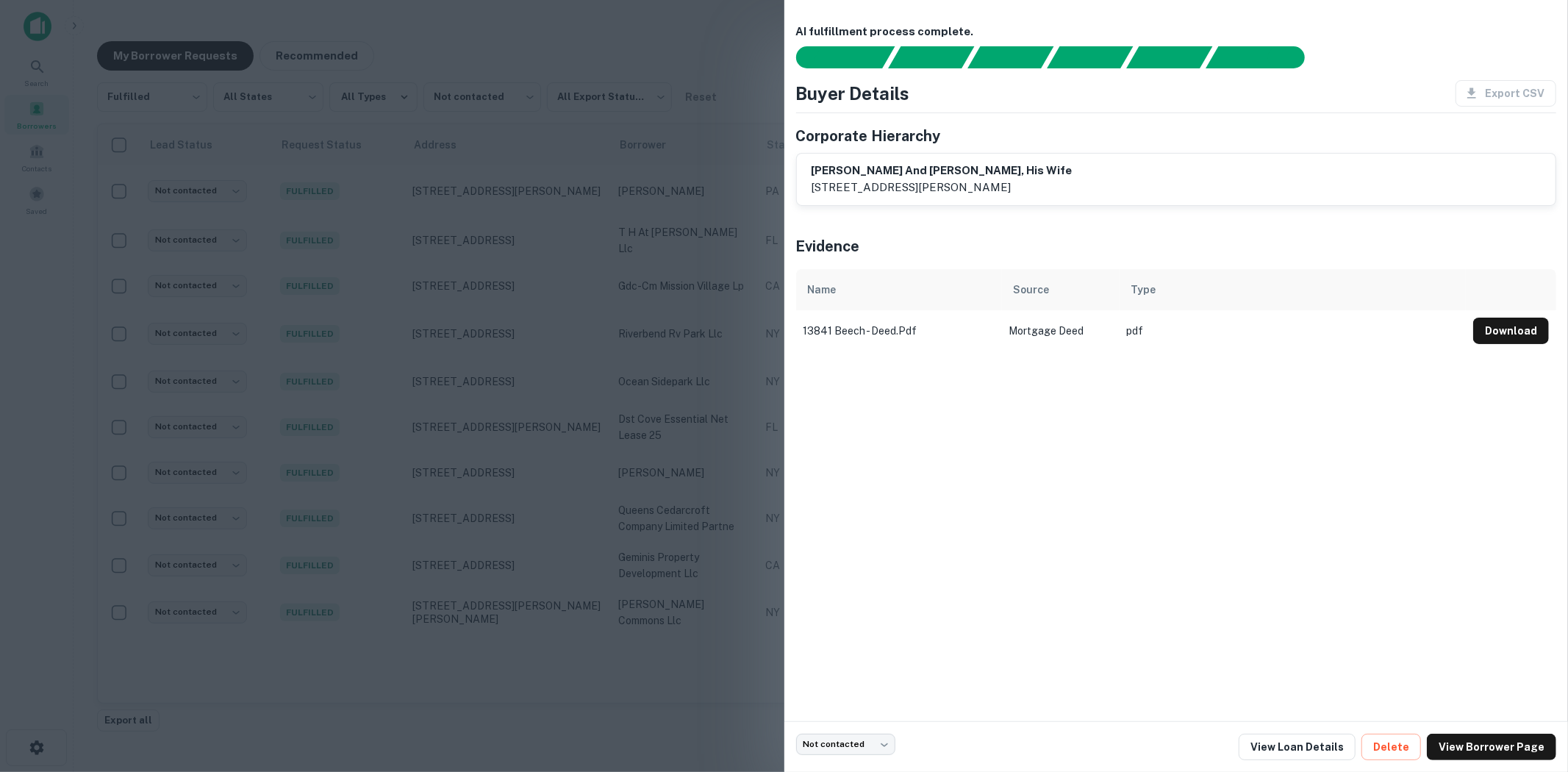
click at [546, 397] on div at bounding box center [784, 386] width 1568 height 772
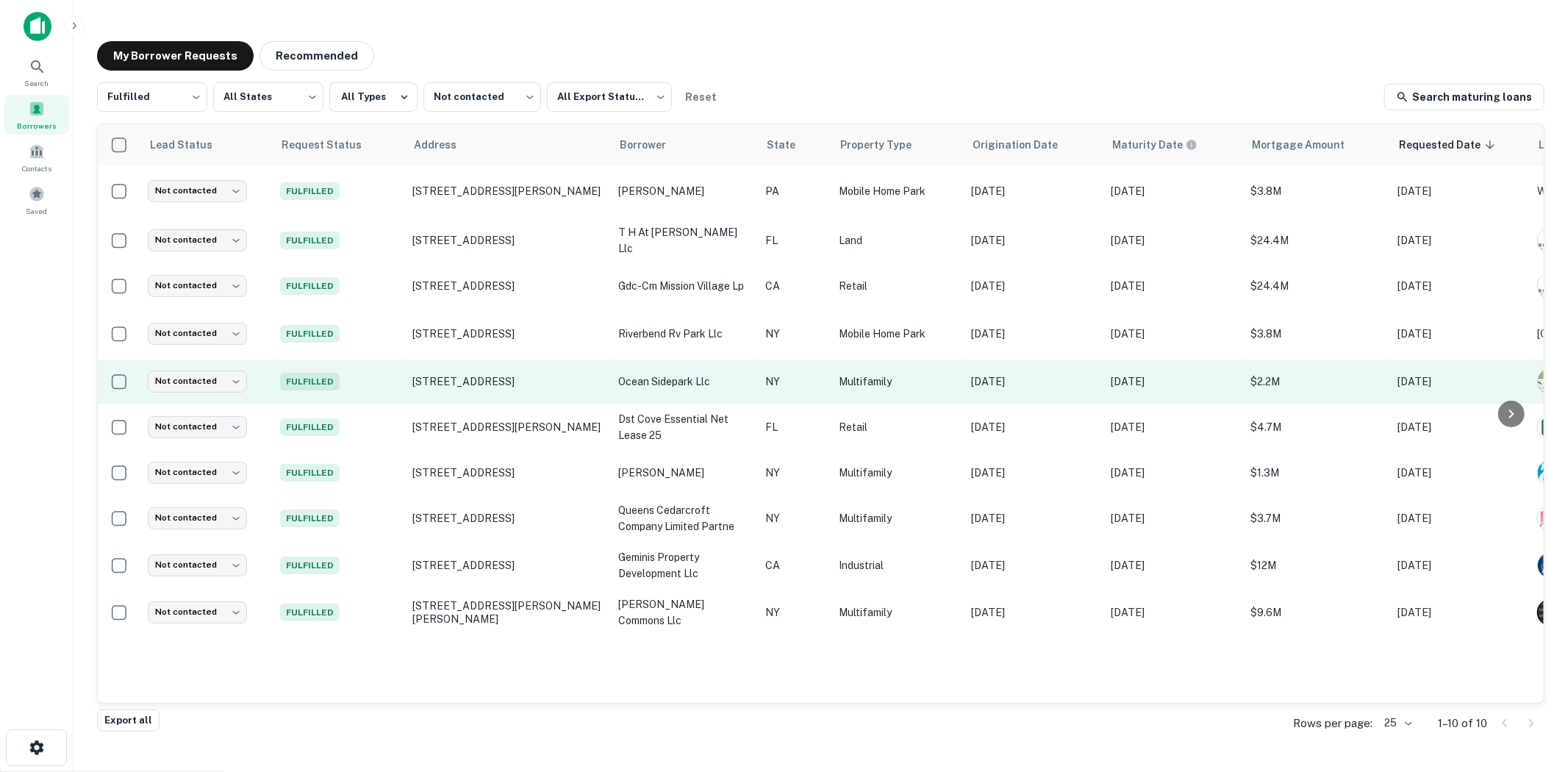
click at [510, 369] on td "[STREET_ADDRESS]" at bounding box center [508, 381] width 206 height 44
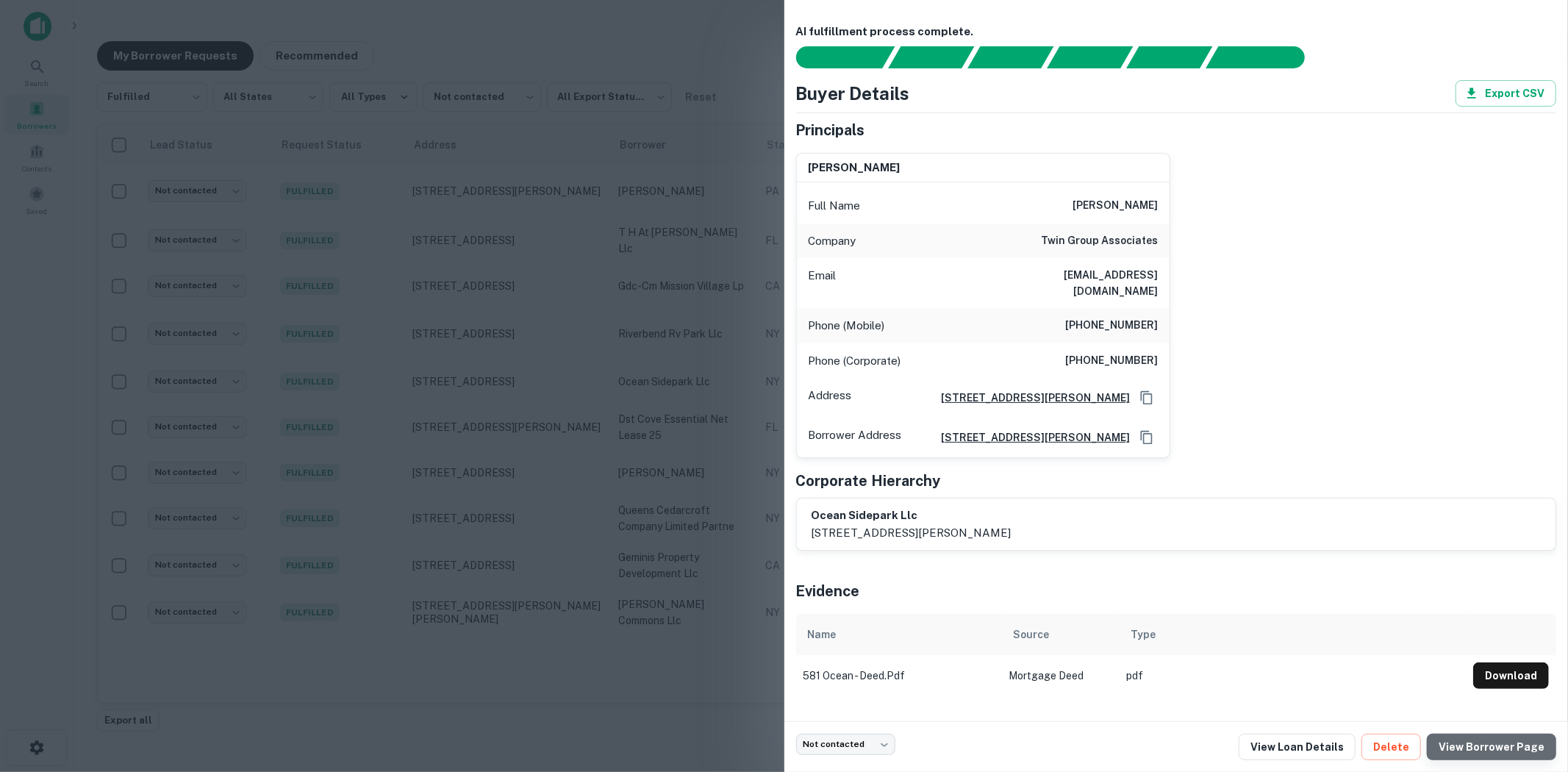
click at [1512, 743] on link "View Borrower Page" at bounding box center [1490, 746] width 129 height 27
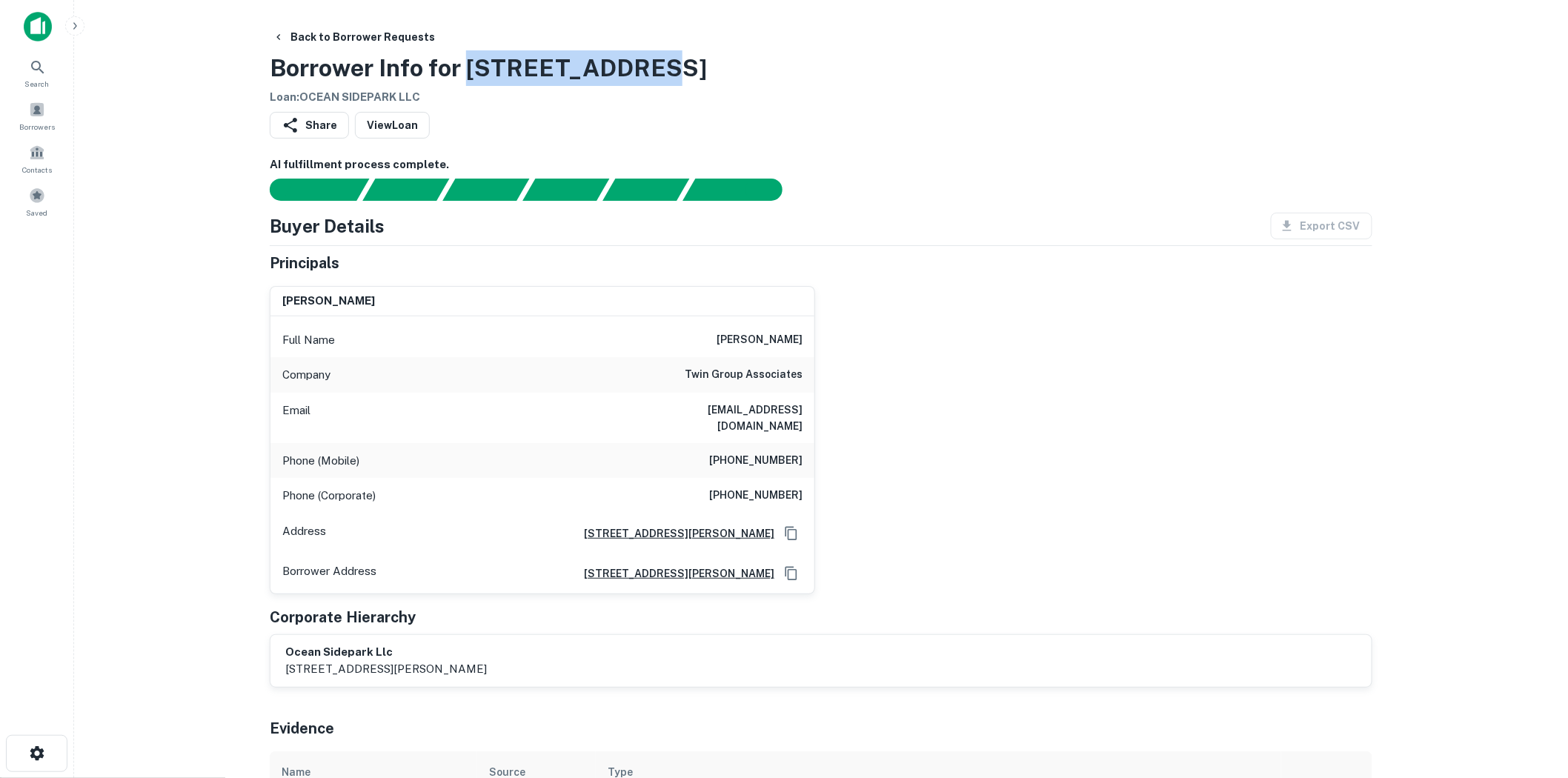
drag, startPoint x: 469, startPoint y: 69, endPoint x: 673, endPoint y: 58, distance: 204.3
click at [673, 58] on div "Back to Borrower Requests Borrower Info for [STREET_ADDRESS] Loan : OCEAN SIDEP…" at bounding box center [820, 65] width 1102 height 82
drag, startPoint x: 553, startPoint y: 160, endPoint x: 519, endPoint y: 165, distance: 34.4
click at [554, 159] on h6 "AI fulfillment process complete." at bounding box center [820, 165] width 1102 height 17
click at [398, 137] on link "View Loan" at bounding box center [392, 124] width 75 height 27
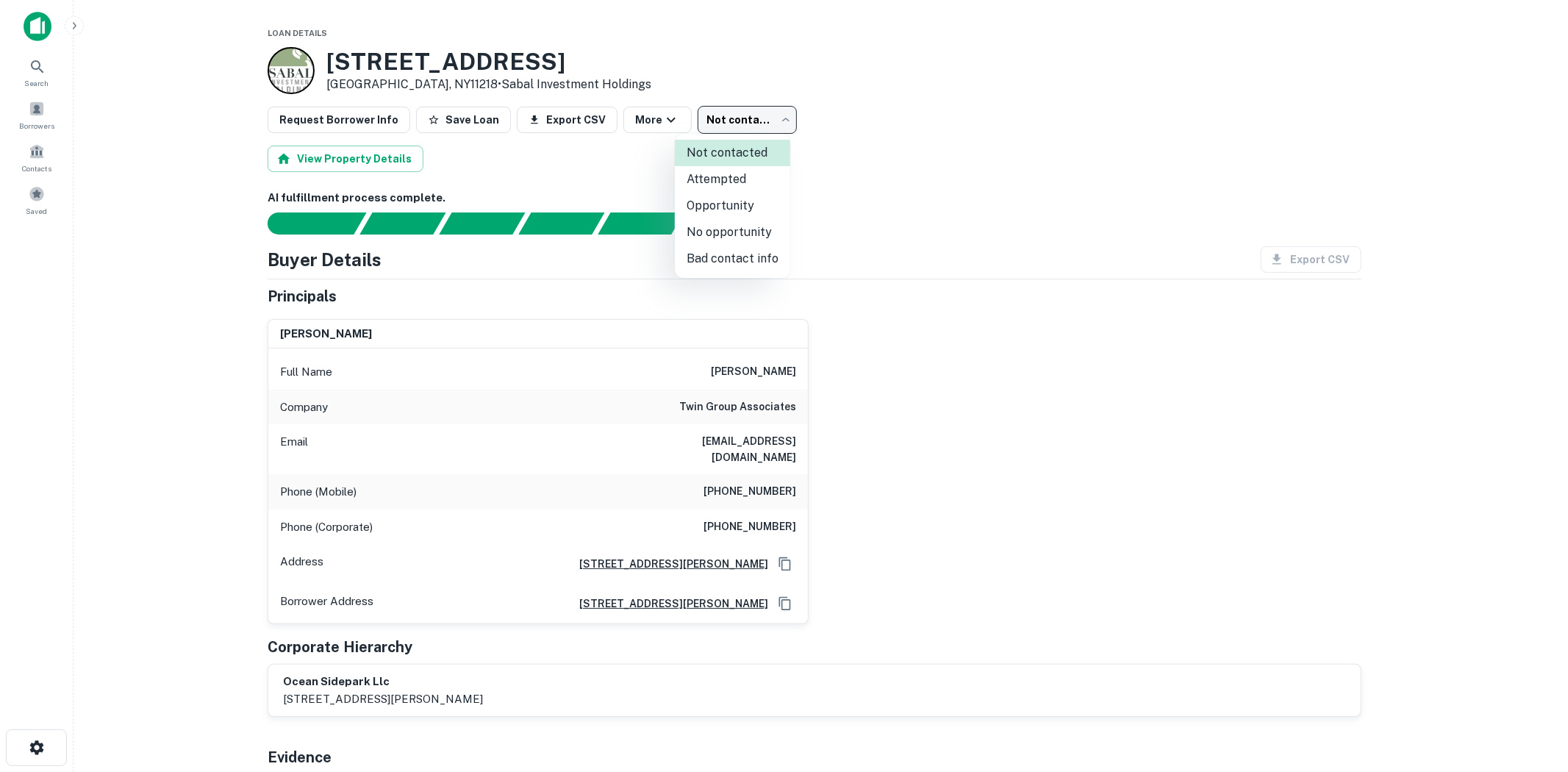
click at [735, 111] on body "Search Borrowers Contacts Saved Loan Details 581 Ocean Pkwy Brooklyn, NY11218 •…" at bounding box center [784, 386] width 1568 height 772
click at [731, 184] on li "Attempted" at bounding box center [733, 179] width 115 height 27
type input "*********"
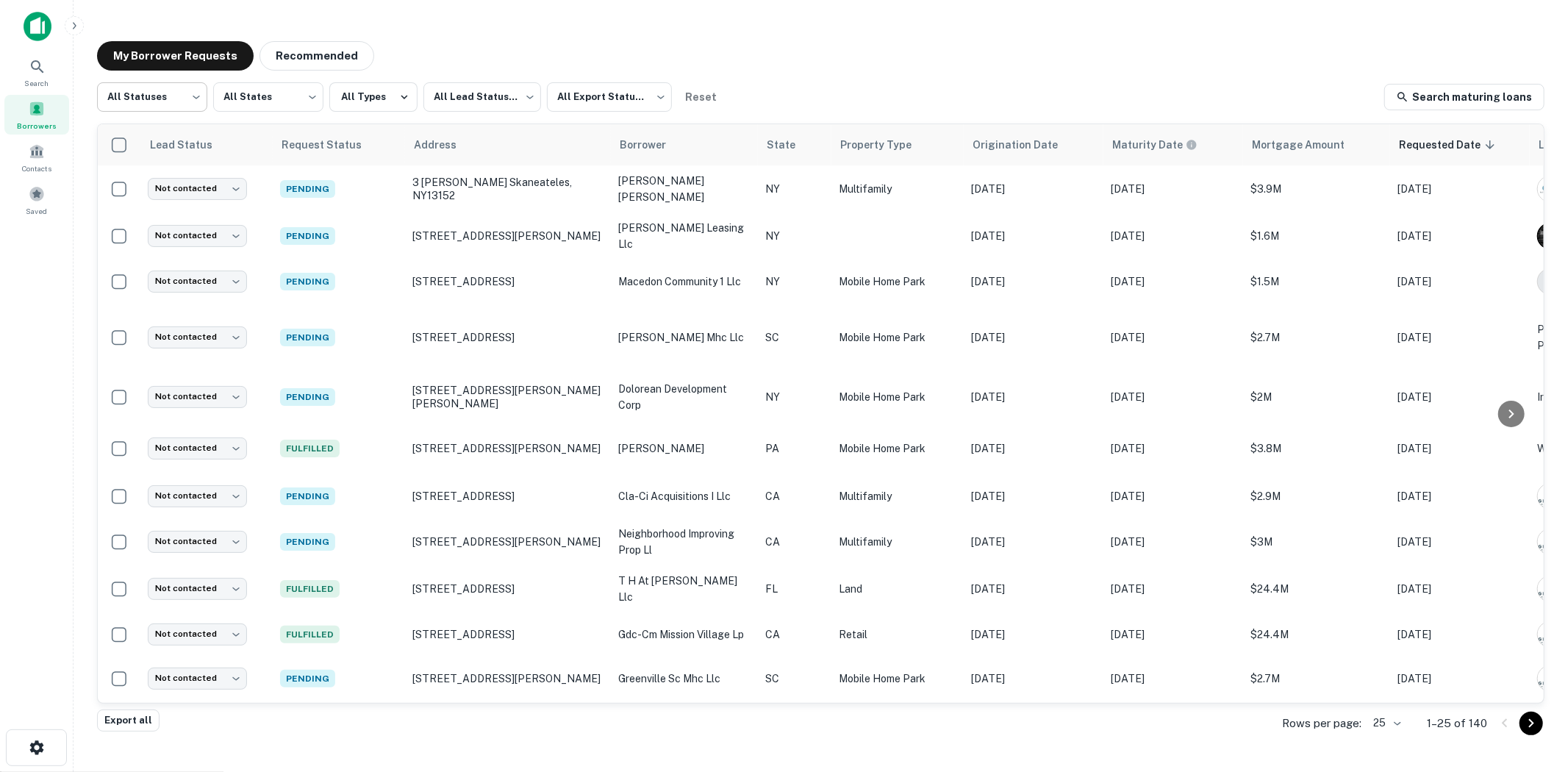
click at [170, 104] on body "Search Borrowers Contacts Saved My Borrower Requests Recommended All Statuses *…" at bounding box center [784, 386] width 1568 height 772
click at [155, 181] on li "Fulfilled" at bounding box center [152, 188] width 111 height 27
type input "*********"
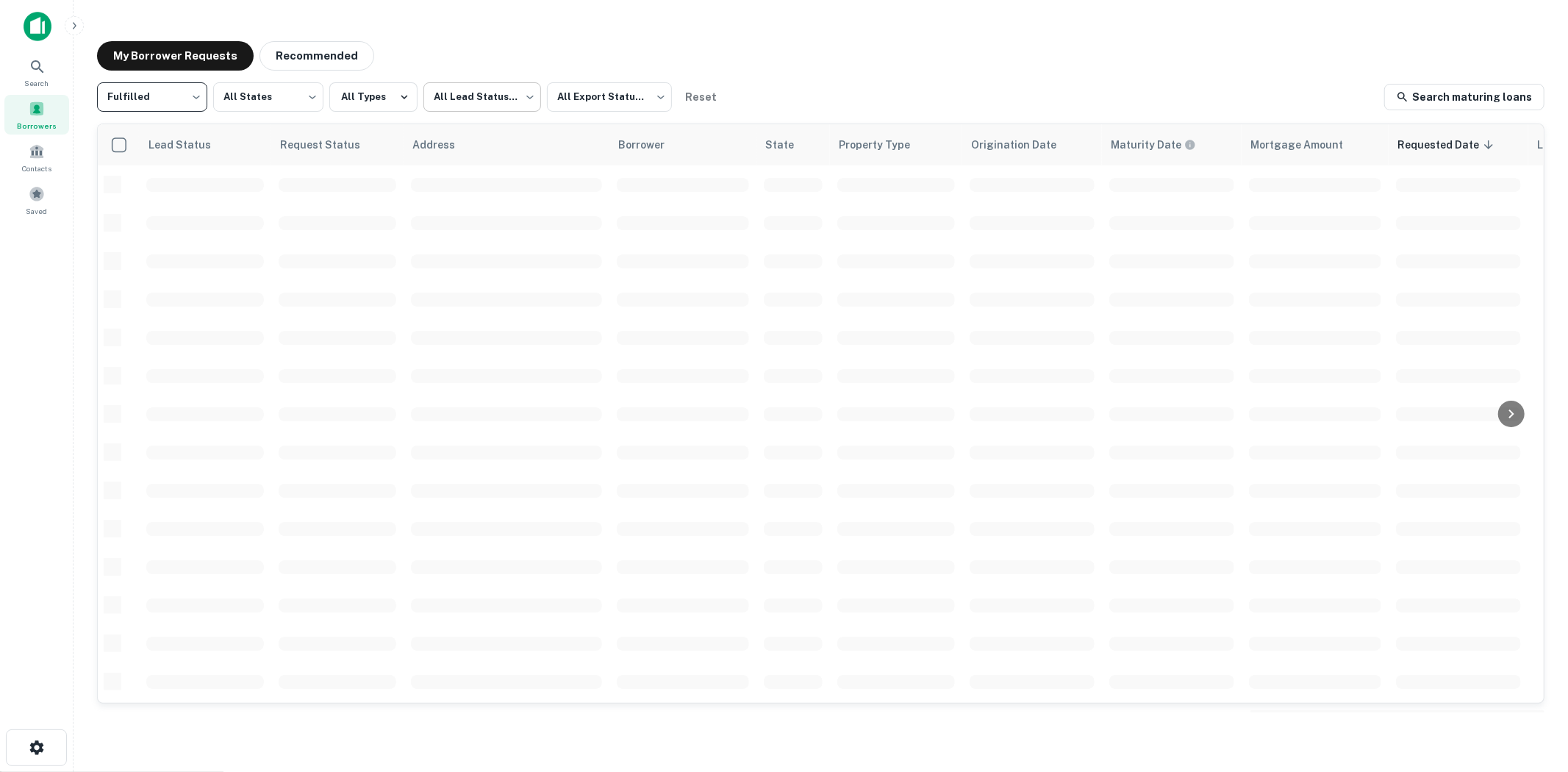
click at [446, 97] on body "Search Borrowers Contacts Saved My Borrower Requests Recommended Fulfilled ****…" at bounding box center [784, 386] width 1568 height 772
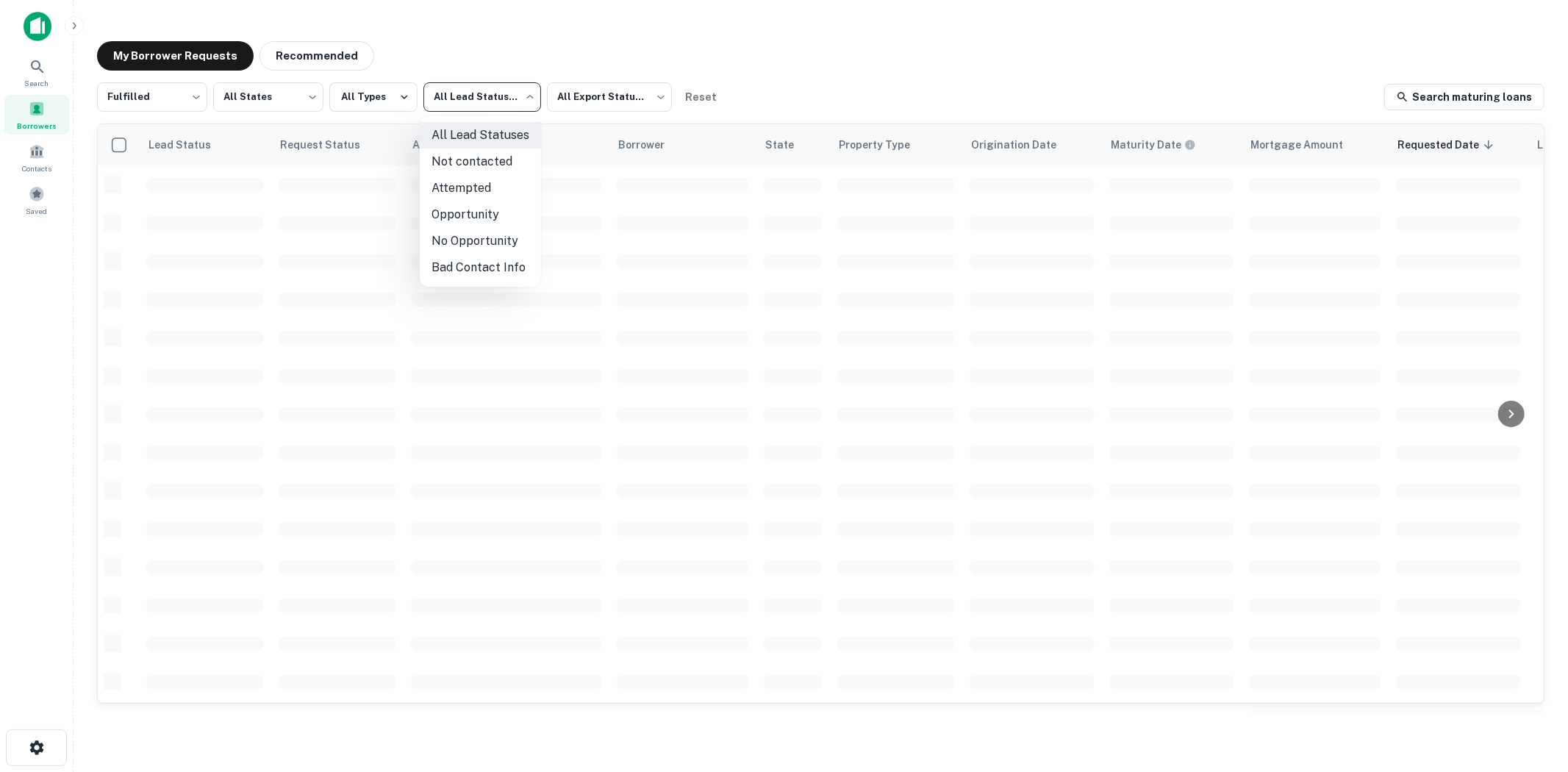
click at [466, 167] on li "Not contacted" at bounding box center [480, 161] width 122 height 27
type input "****"
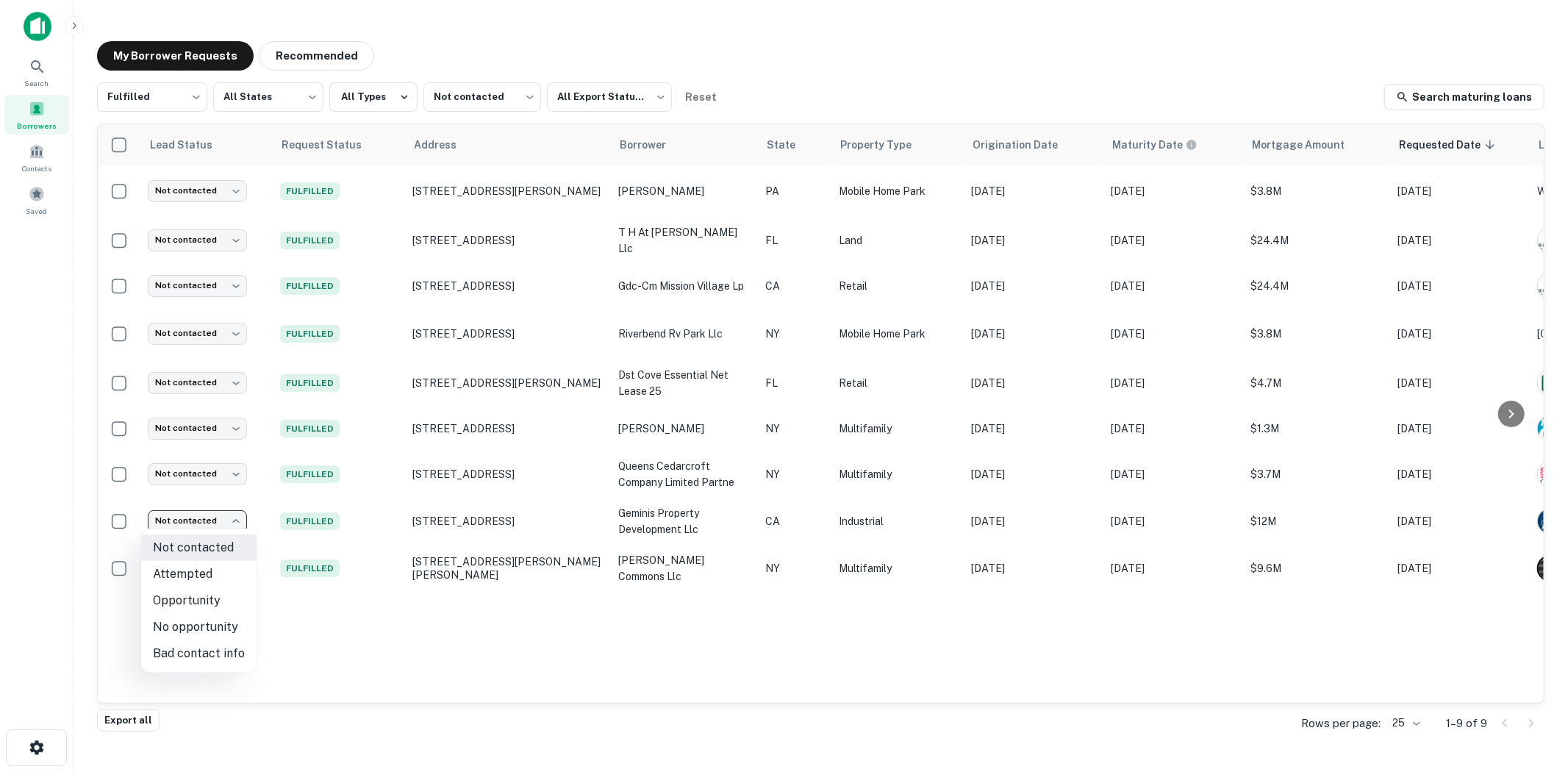
click at [191, 520] on body "Search Borrowers Contacts Saved My Borrower Requests Recommended Fulfilled ****…" at bounding box center [784, 386] width 1568 height 772
click at [196, 519] on div at bounding box center [784, 386] width 1568 height 772
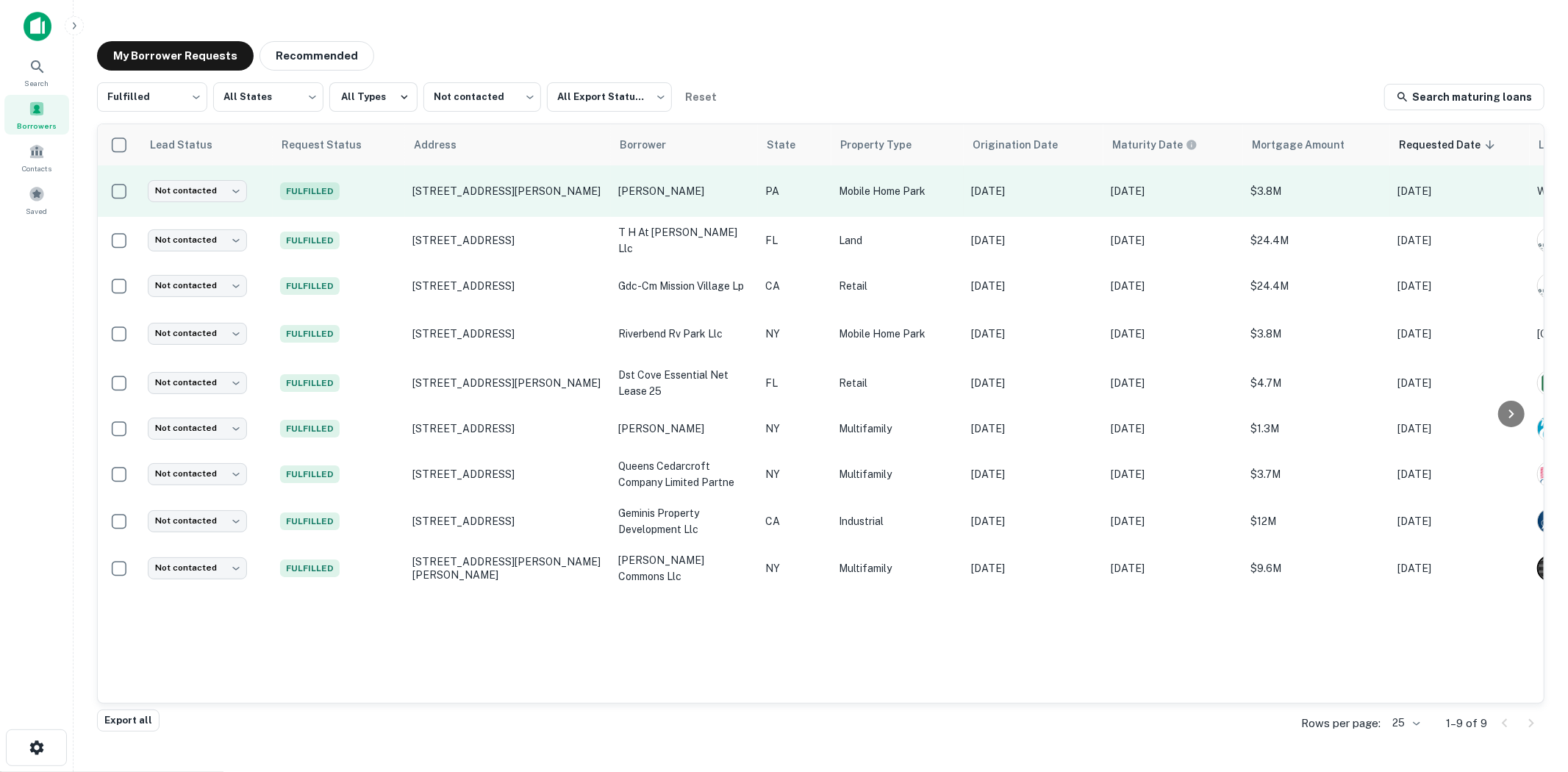
drag, startPoint x: 454, startPoint y: 188, endPoint x: 376, endPoint y: 173, distance: 79.4
click at [376, 173] on td "Fulfilled" at bounding box center [338, 191] width 133 height 51
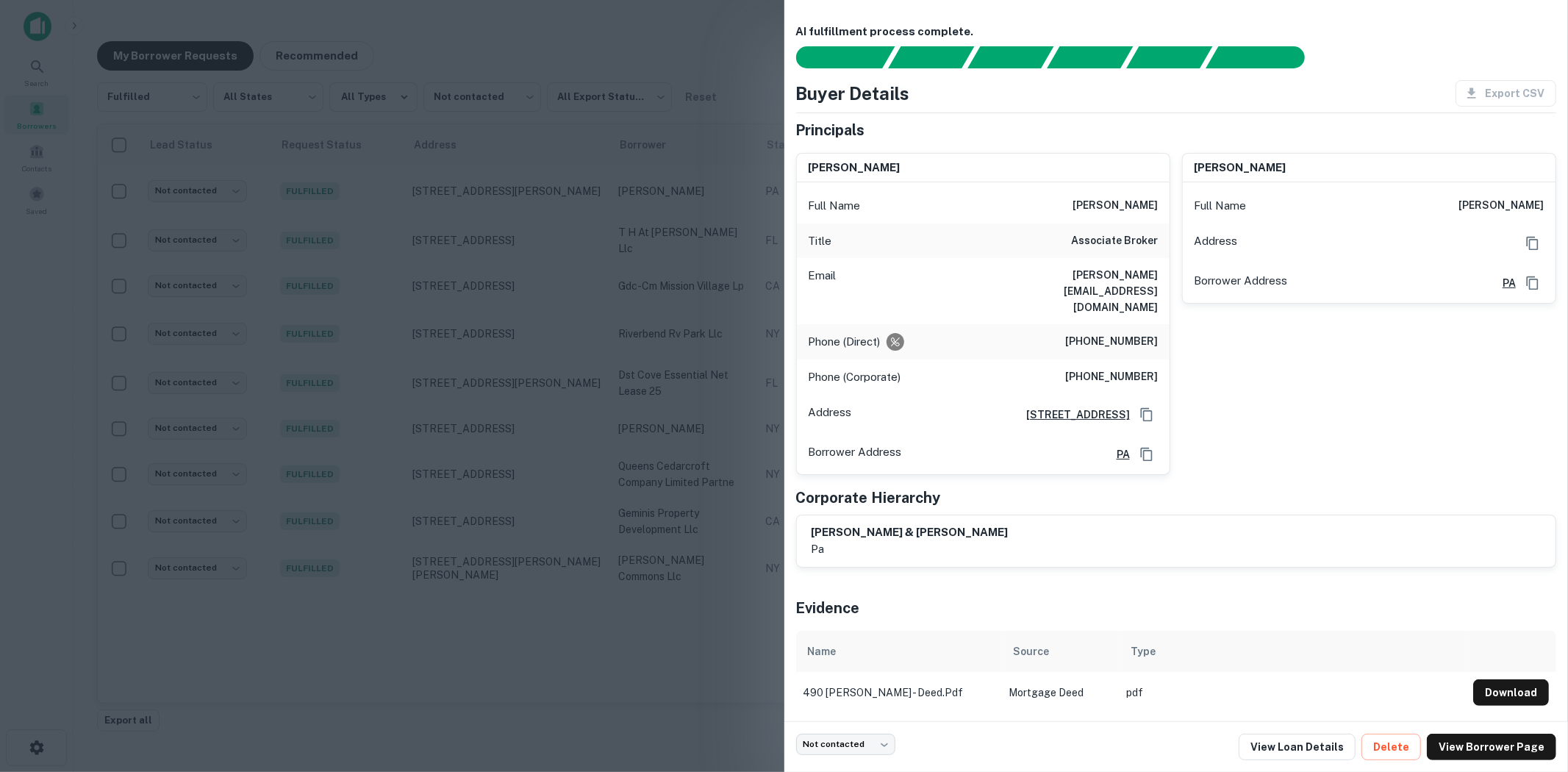
click at [569, 173] on div at bounding box center [784, 386] width 1568 height 772
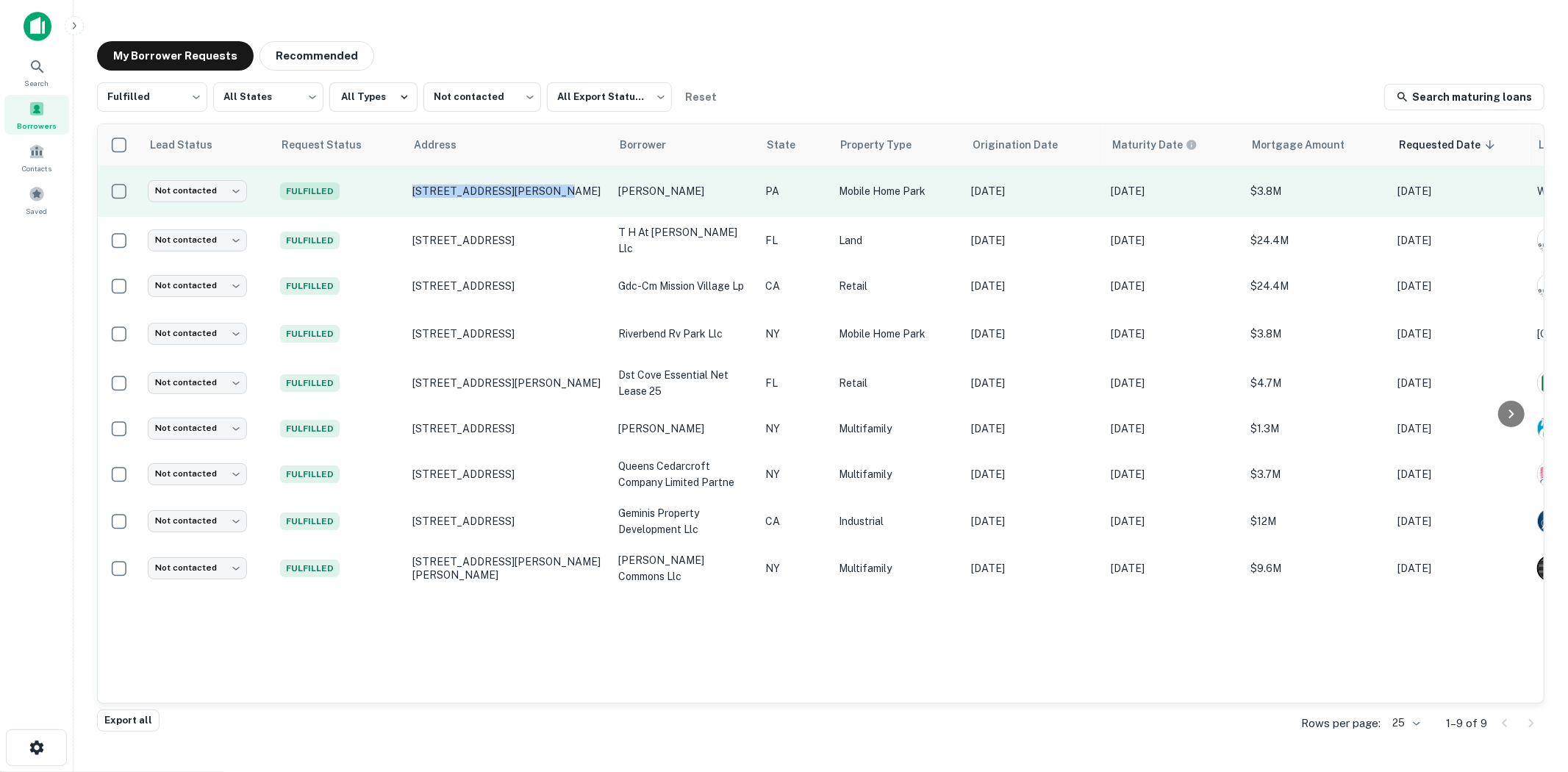
drag, startPoint x: 407, startPoint y: 189, endPoint x: 540, endPoint y: 200, distance: 133.5
click at [540, 200] on td "490 Johnson Rd Port Royal, PA17082" at bounding box center [508, 191] width 206 height 51
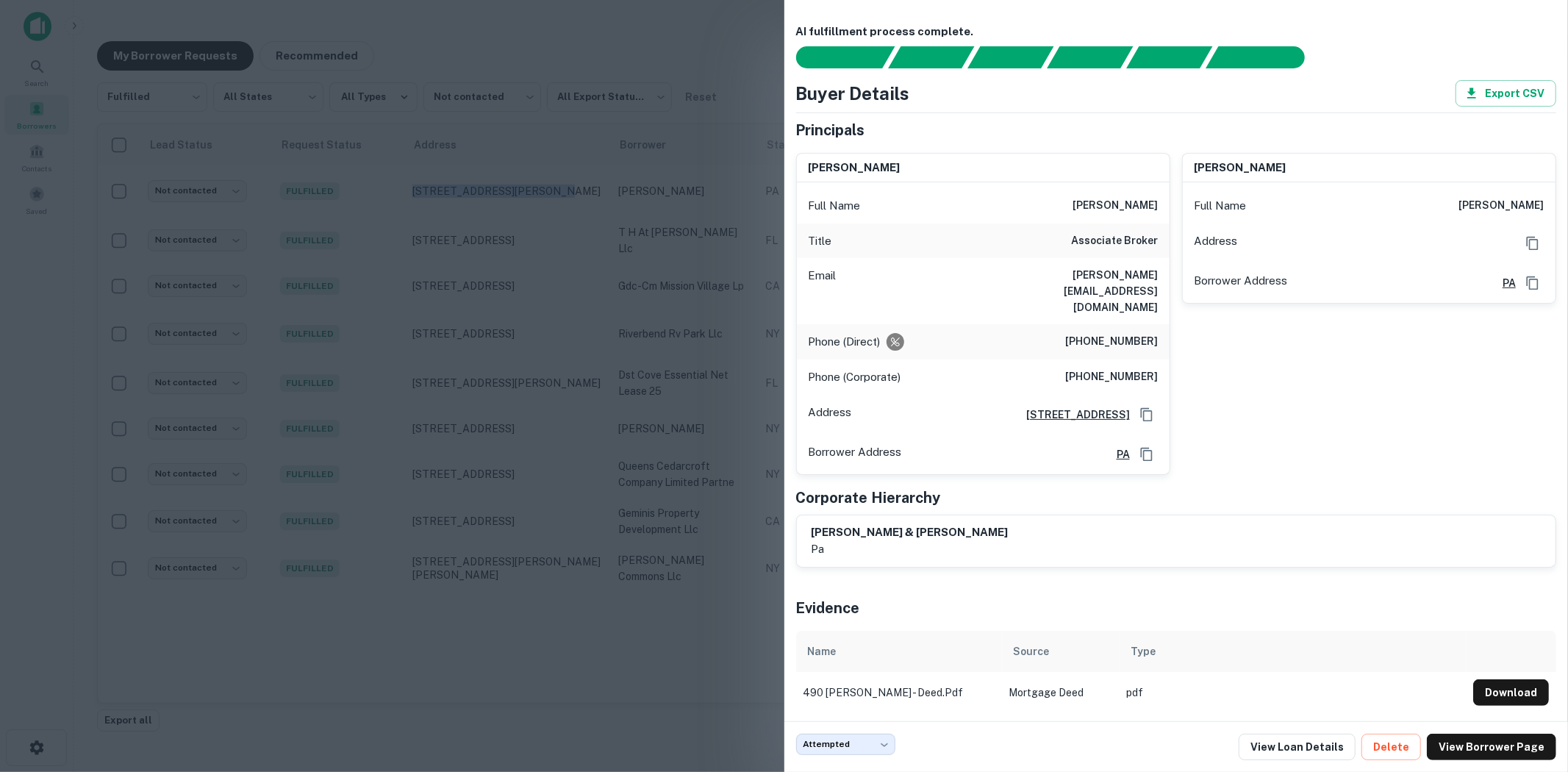
copy p "490 Johnson Rd Port Royal"
click at [1512, 746] on link "View Borrower Page" at bounding box center [1490, 746] width 129 height 27
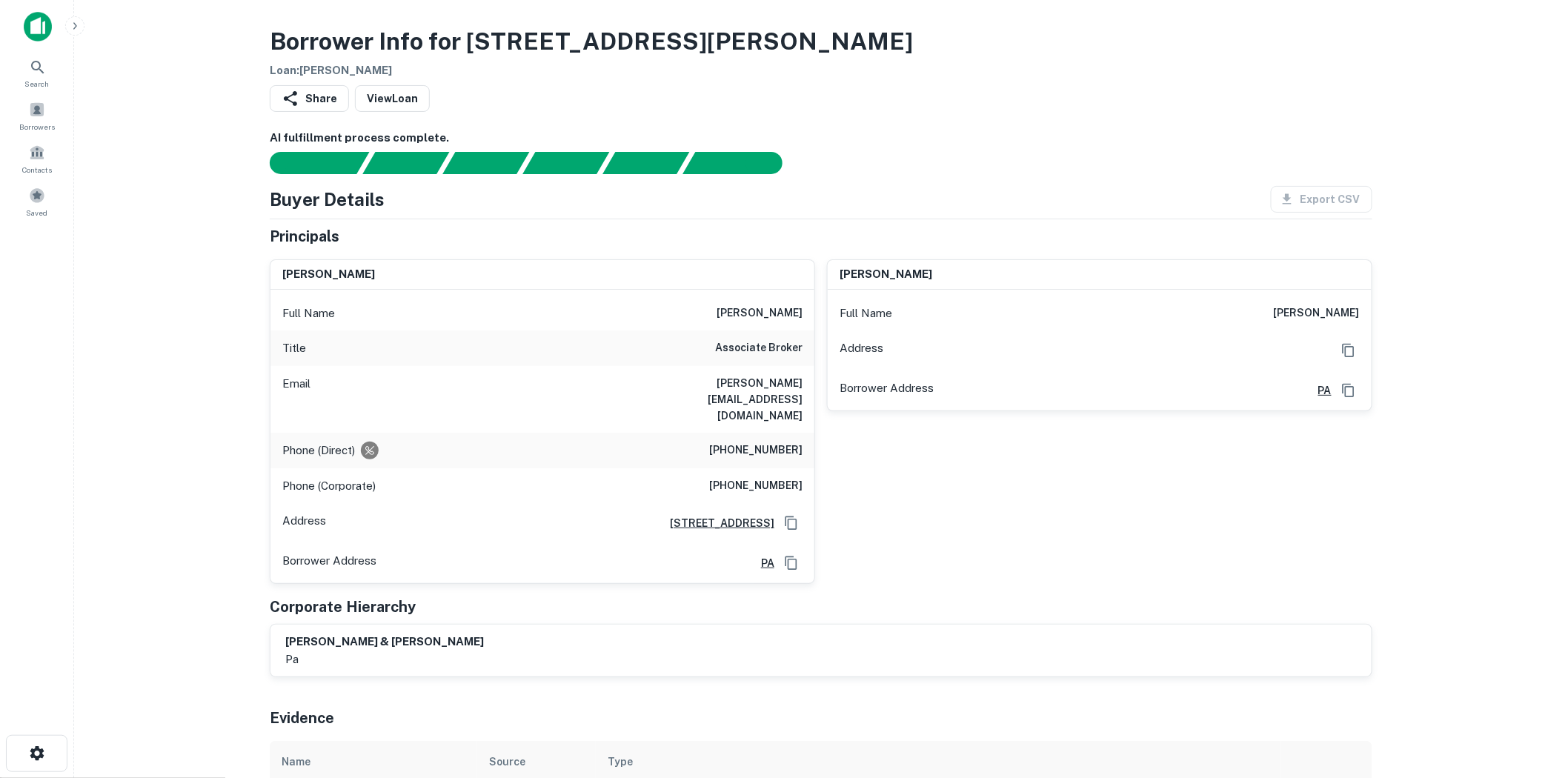
drag, startPoint x: 712, startPoint y: 308, endPoint x: 805, endPoint y: 307, distance: 93.0
click at [805, 307] on div "Full Name [PERSON_NAME]" at bounding box center [542, 313] width 544 height 36
copy h6 "[PERSON_NAME]"
drag, startPoint x: 677, startPoint y: 386, endPoint x: 806, endPoint y: 379, distance: 129.2
click at [806, 379] on div "Email [PERSON_NAME][EMAIL_ADDRESS][DOMAIN_NAME]" at bounding box center [542, 399] width 544 height 66
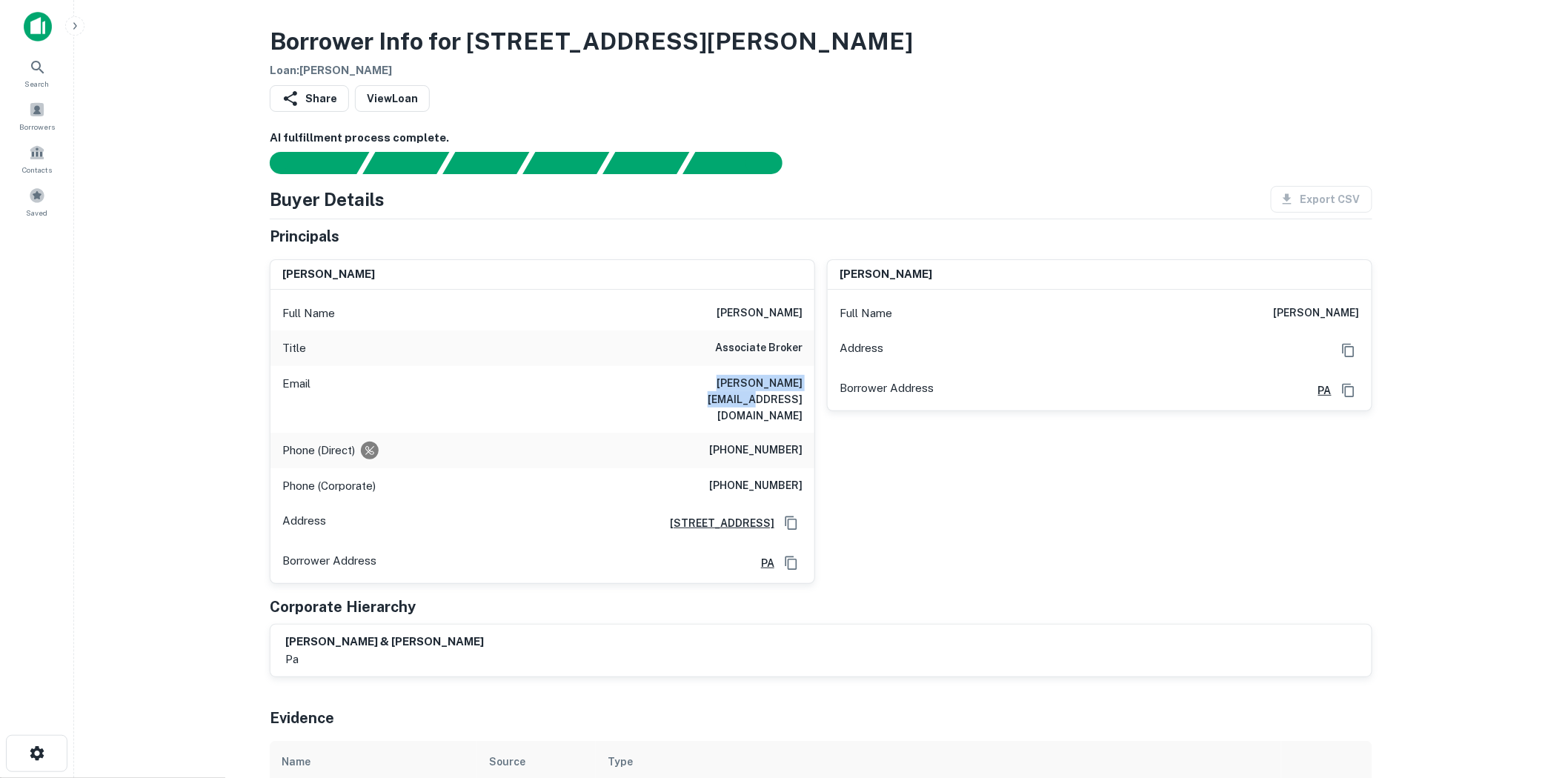
copy h6 "[PERSON_NAME][EMAIL_ADDRESS][DOMAIN_NAME]"
drag, startPoint x: 726, startPoint y: 449, endPoint x: 804, endPoint y: 453, distance: 78.1
click at [804, 468] on div "Phone (Corporate) (717) 371-0557" at bounding box center [542, 486] width 544 height 36
copy h6 "[PHONE_NUMBER]"
drag, startPoint x: 727, startPoint y: 423, endPoint x: 810, endPoint y: 420, distance: 83.1
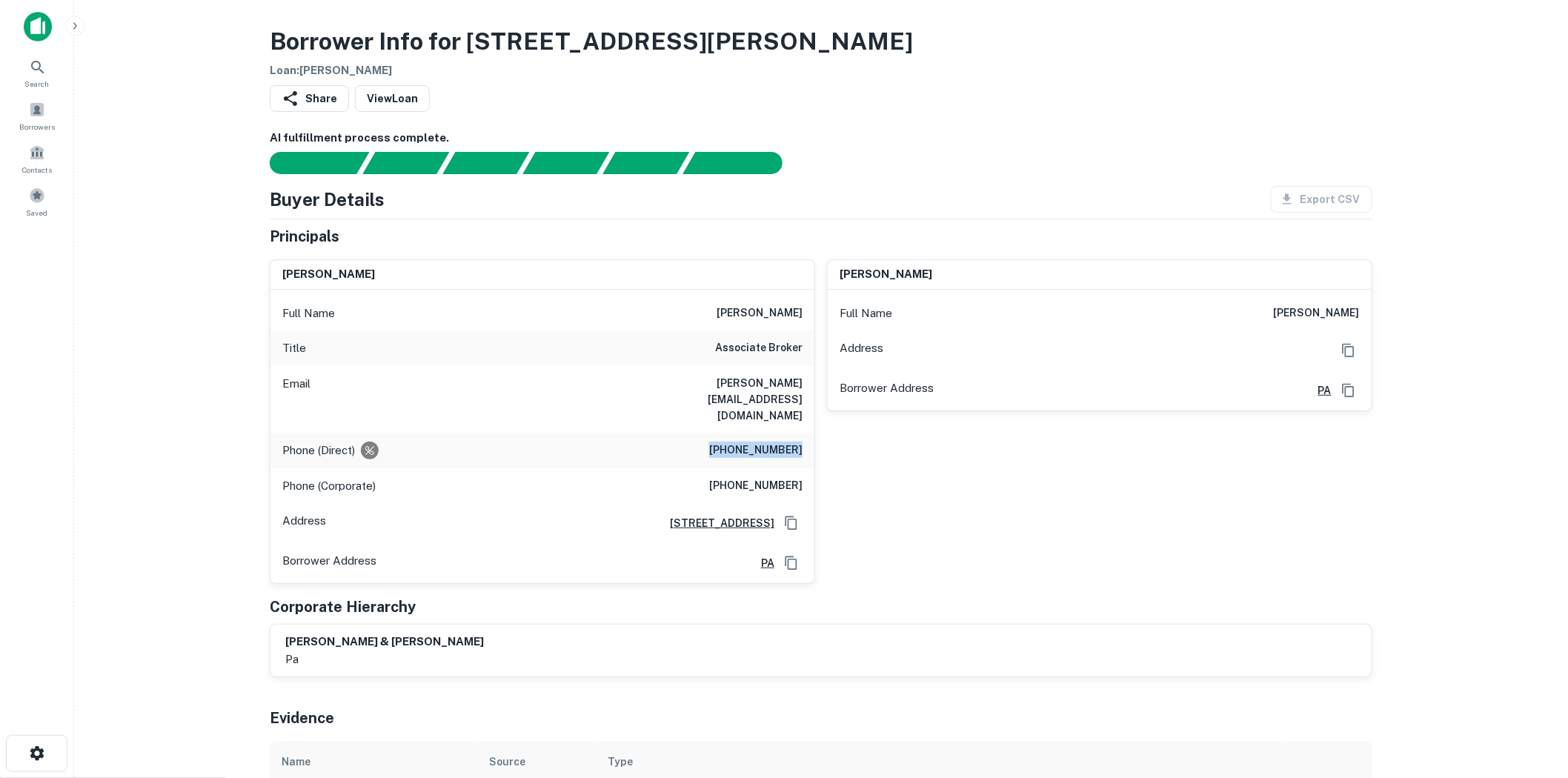
click at [810, 432] on div "Phone (Direct) (717) 207-8093" at bounding box center [542, 450] width 544 height 36
copy h6 "[PHONE_NUMBER]"
click at [410, 105] on link "View Loan" at bounding box center [392, 98] width 75 height 27
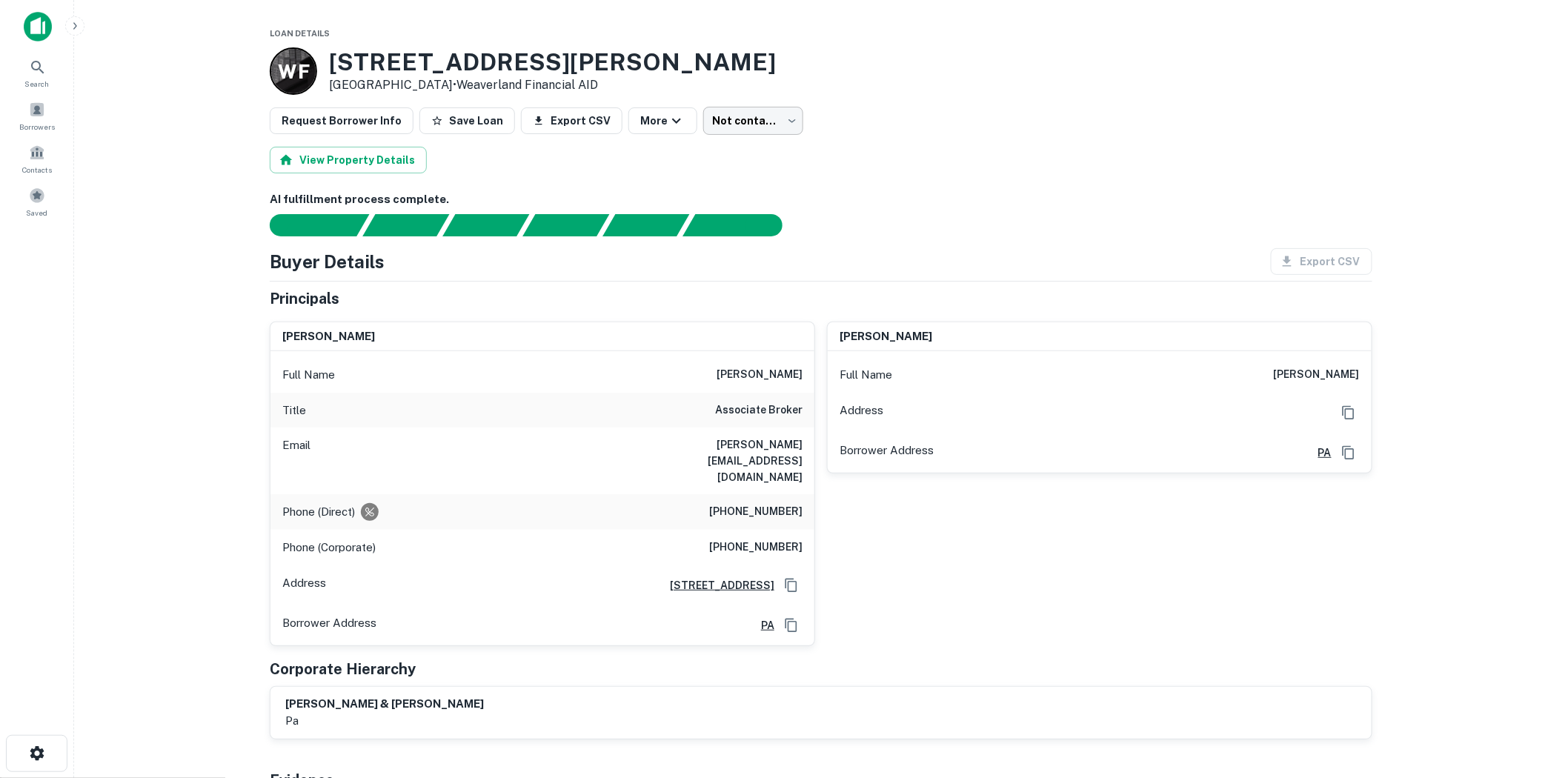
click at [759, 134] on body "Search Borrowers Contacts Saved Loan Details W F [STREET_ADDRESS][PERSON_NAME] …" at bounding box center [784, 389] width 1568 height 778
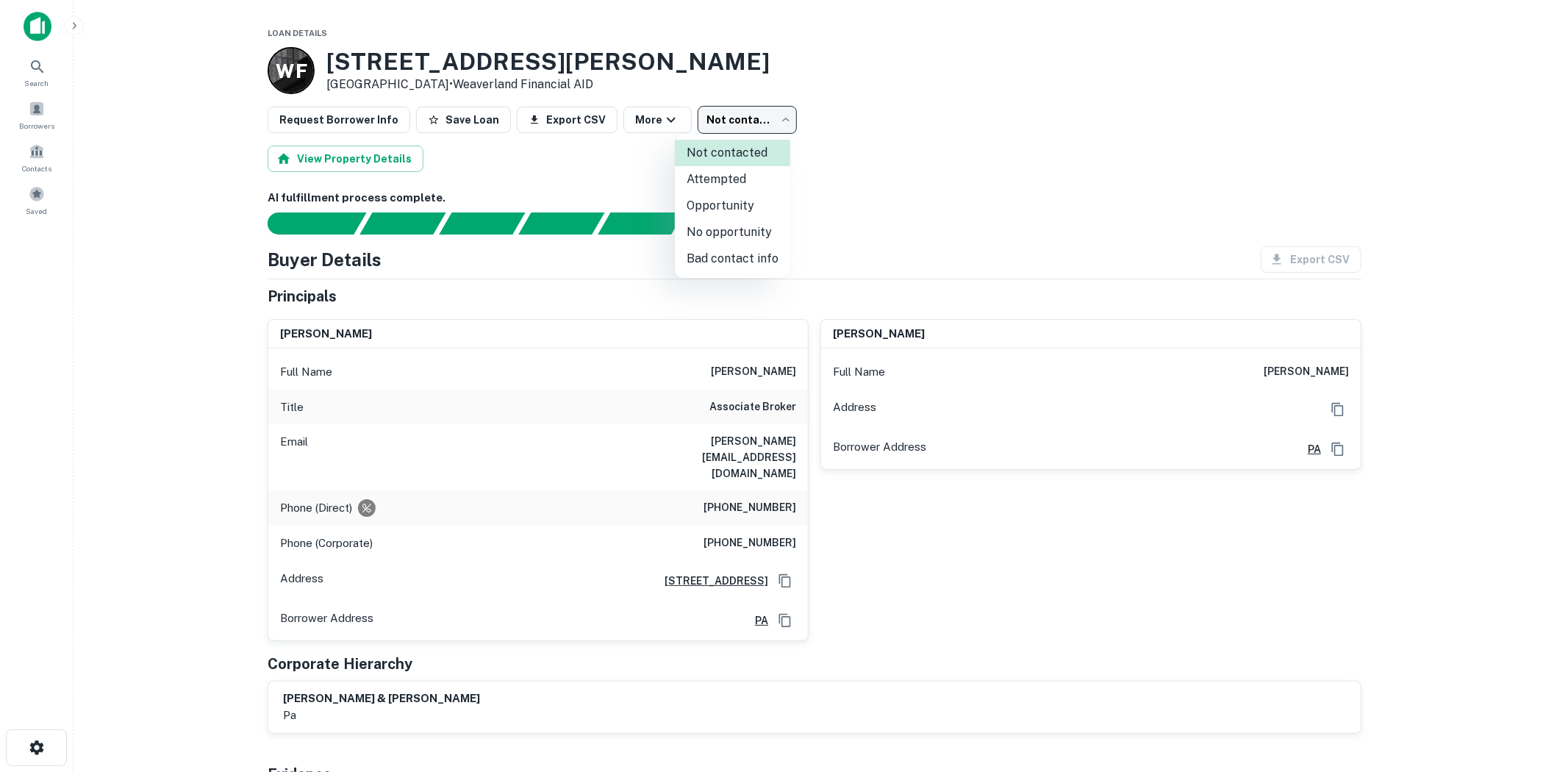
click at [746, 177] on li "Attempted" at bounding box center [733, 179] width 115 height 27
type input "*********"
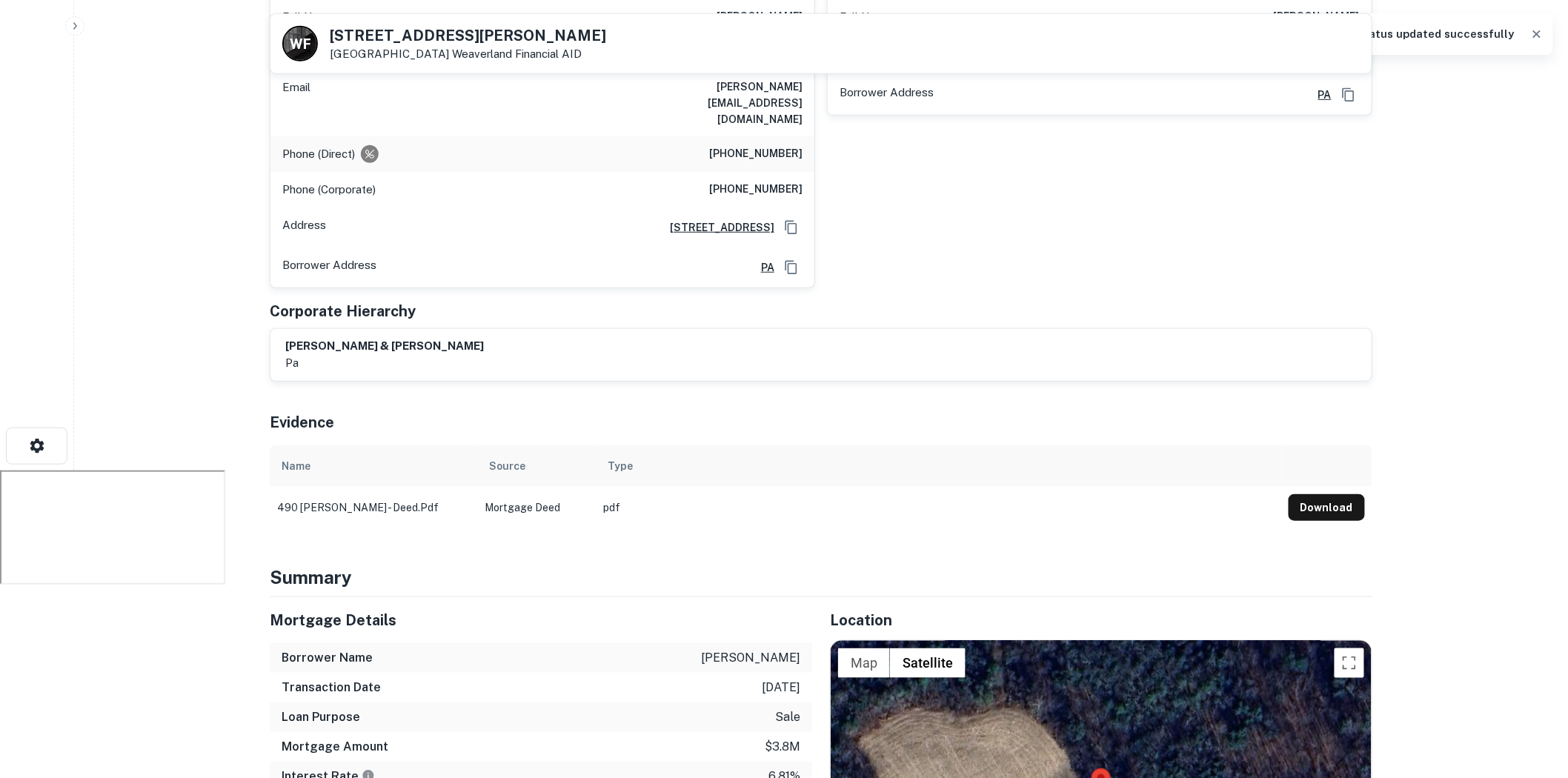
scroll to position [82, 0]
